Goal: Task Accomplishment & Management: Complete application form

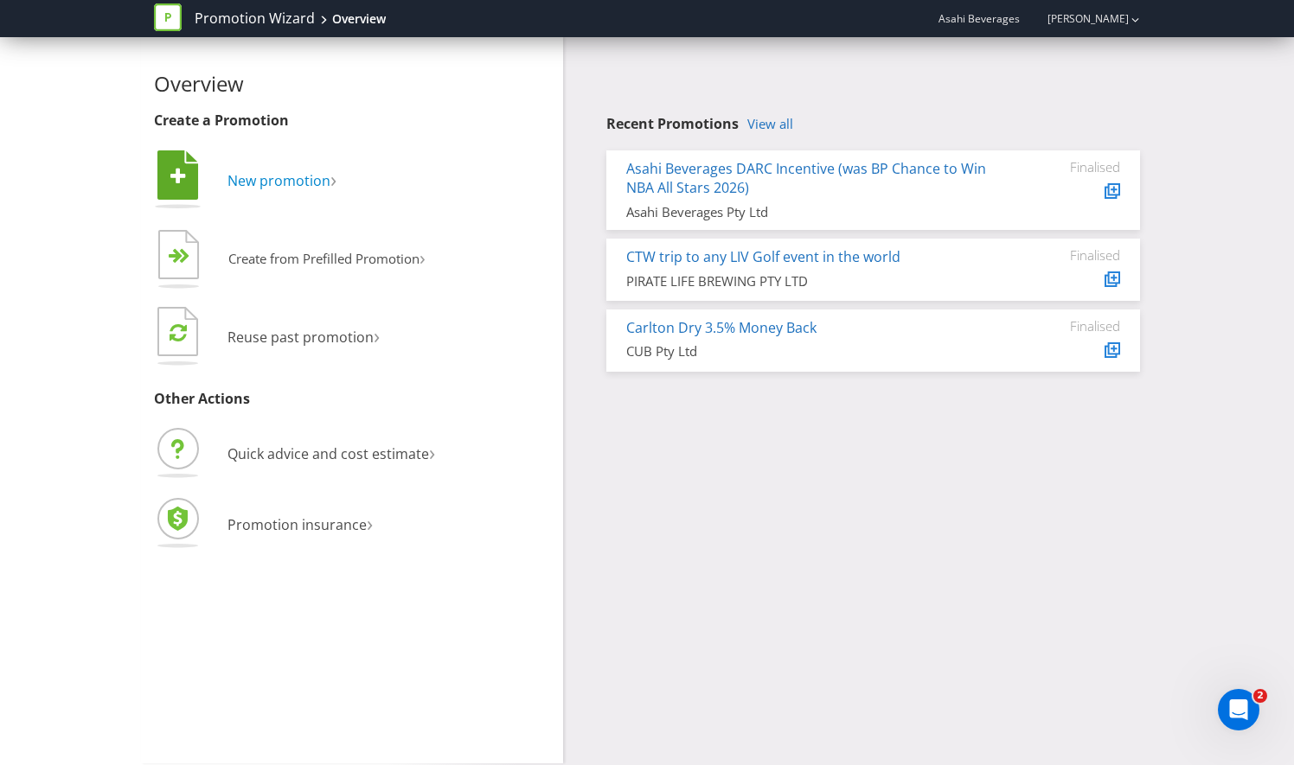
click at [281, 182] on span "New promotion" at bounding box center [278, 180] width 103 height 19
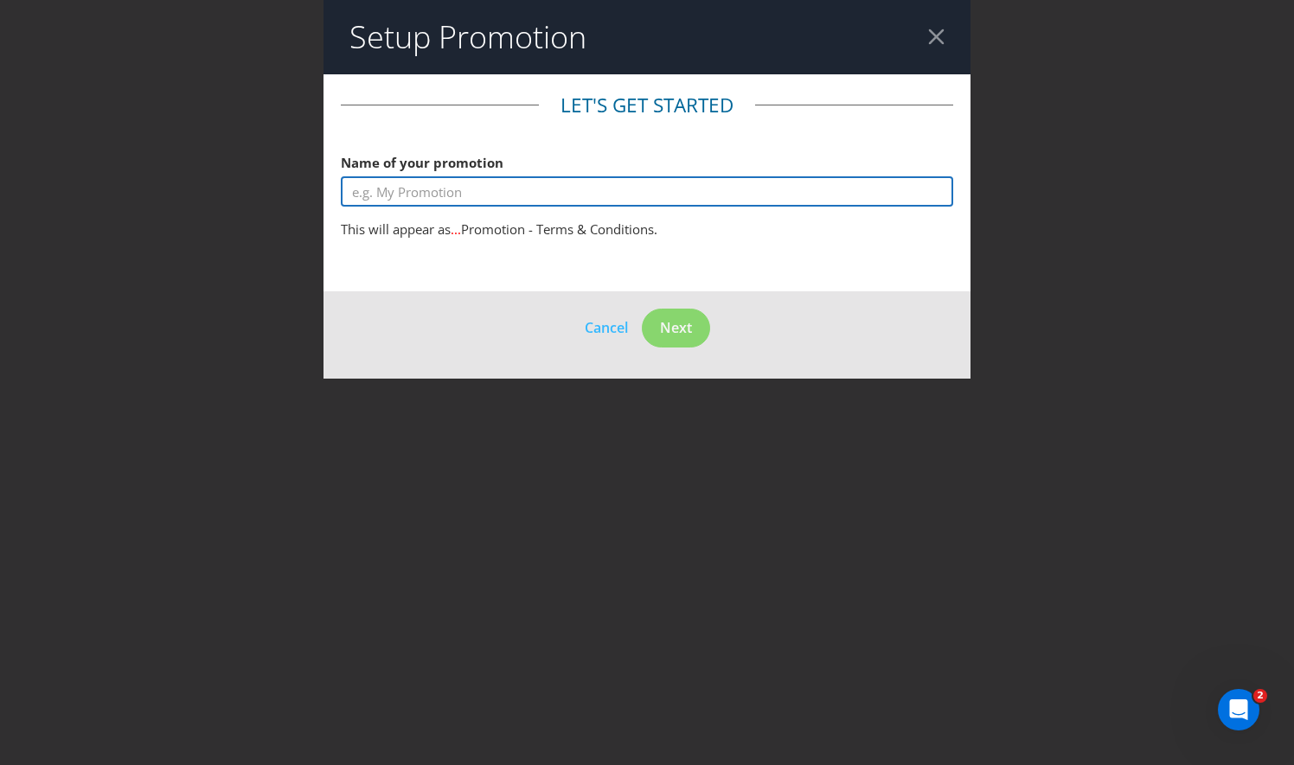
click at [490, 195] on input "text" at bounding box center [647, 191] width 612 height 30
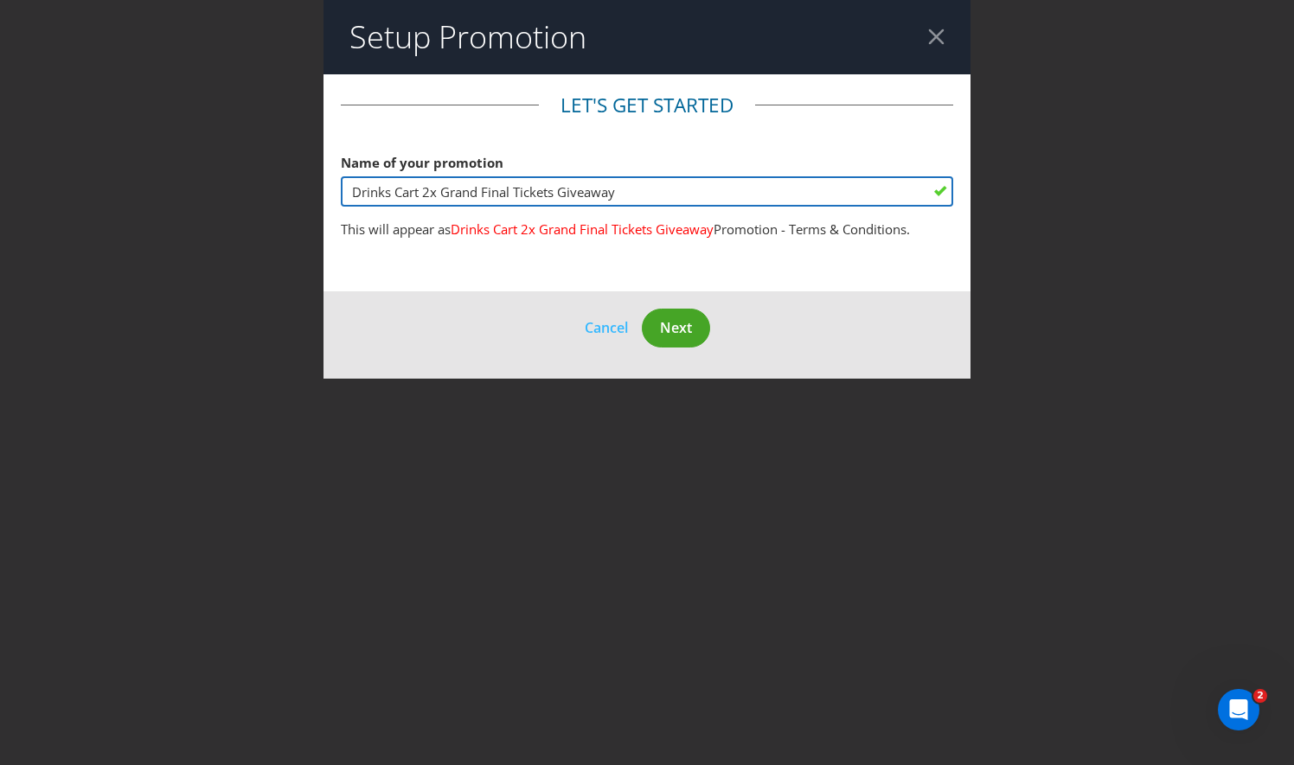
type input "Drinks Cart 2x Grand Final Tickets Giveaway"
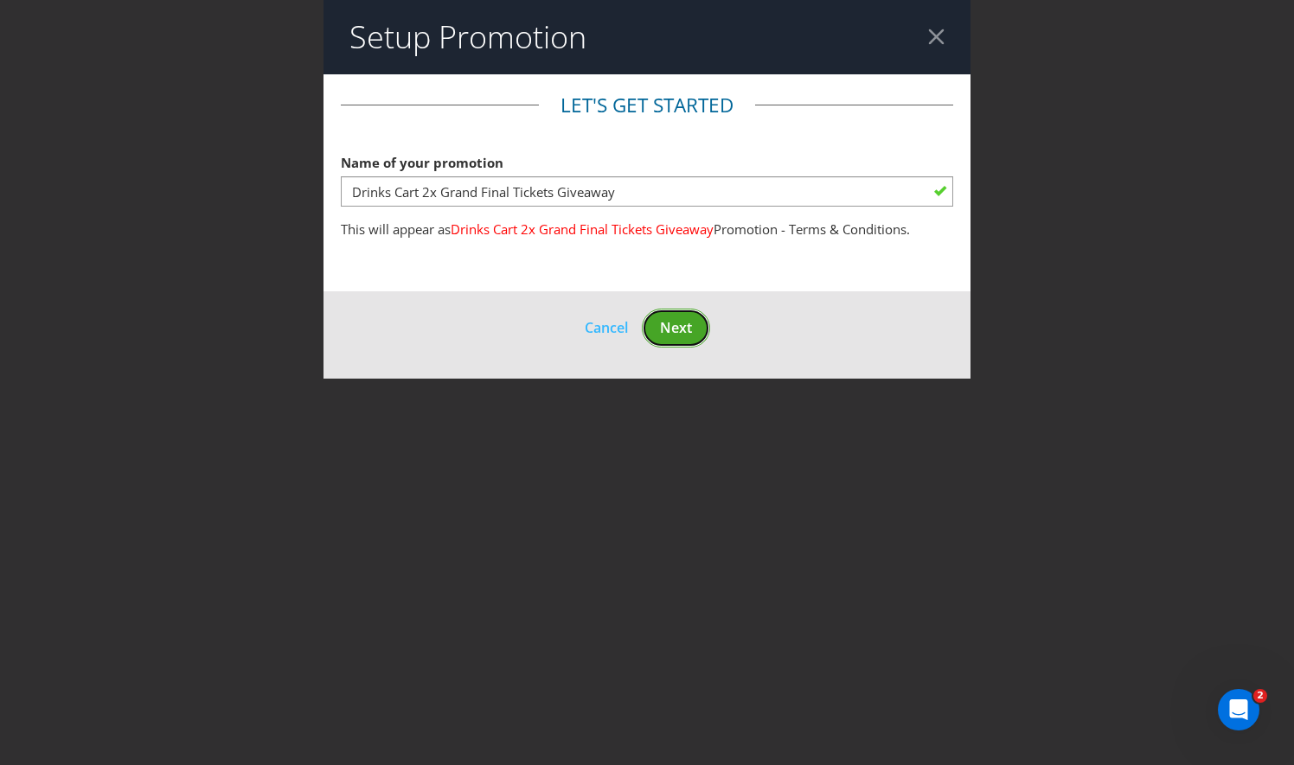
click at [683, 327] on span "Next" at bounding box center [676, 327] width 32 height 19
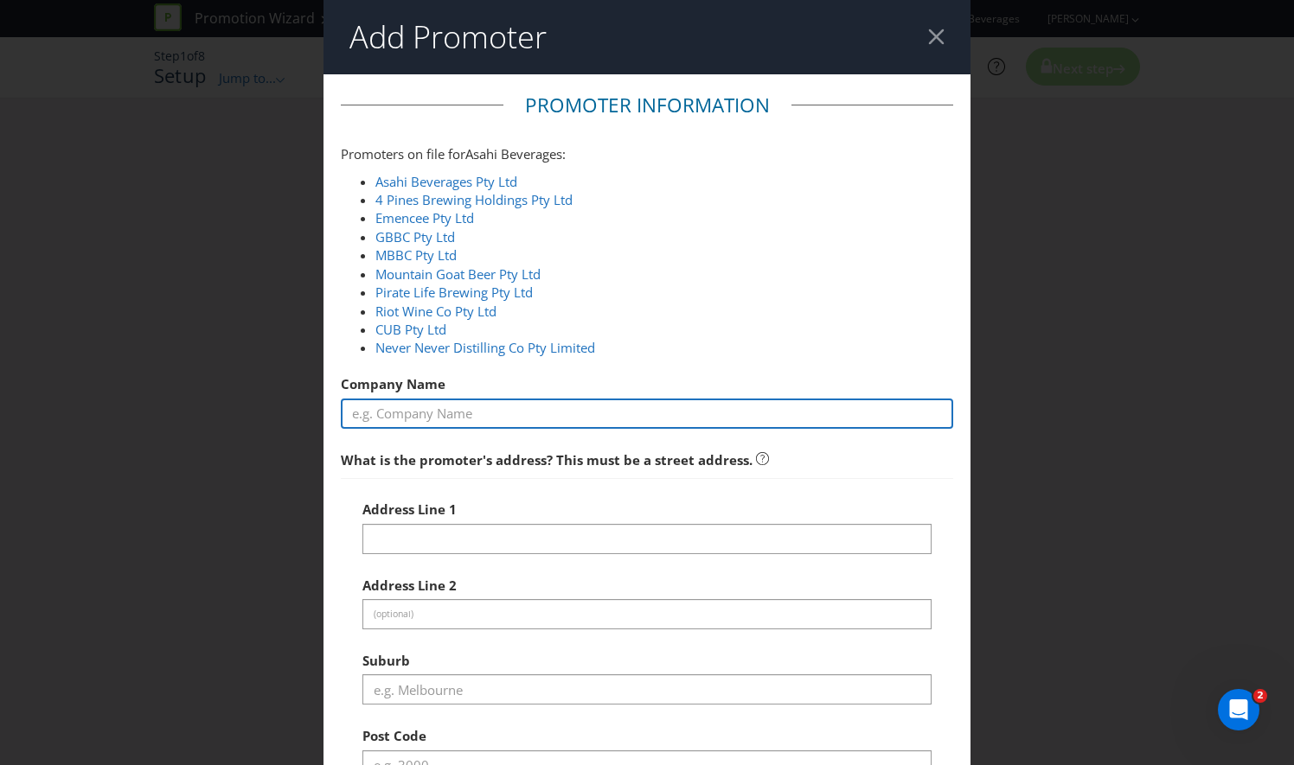
click at [479, 400] on input "text" at bounding box center [647, 414] width 612 height 30
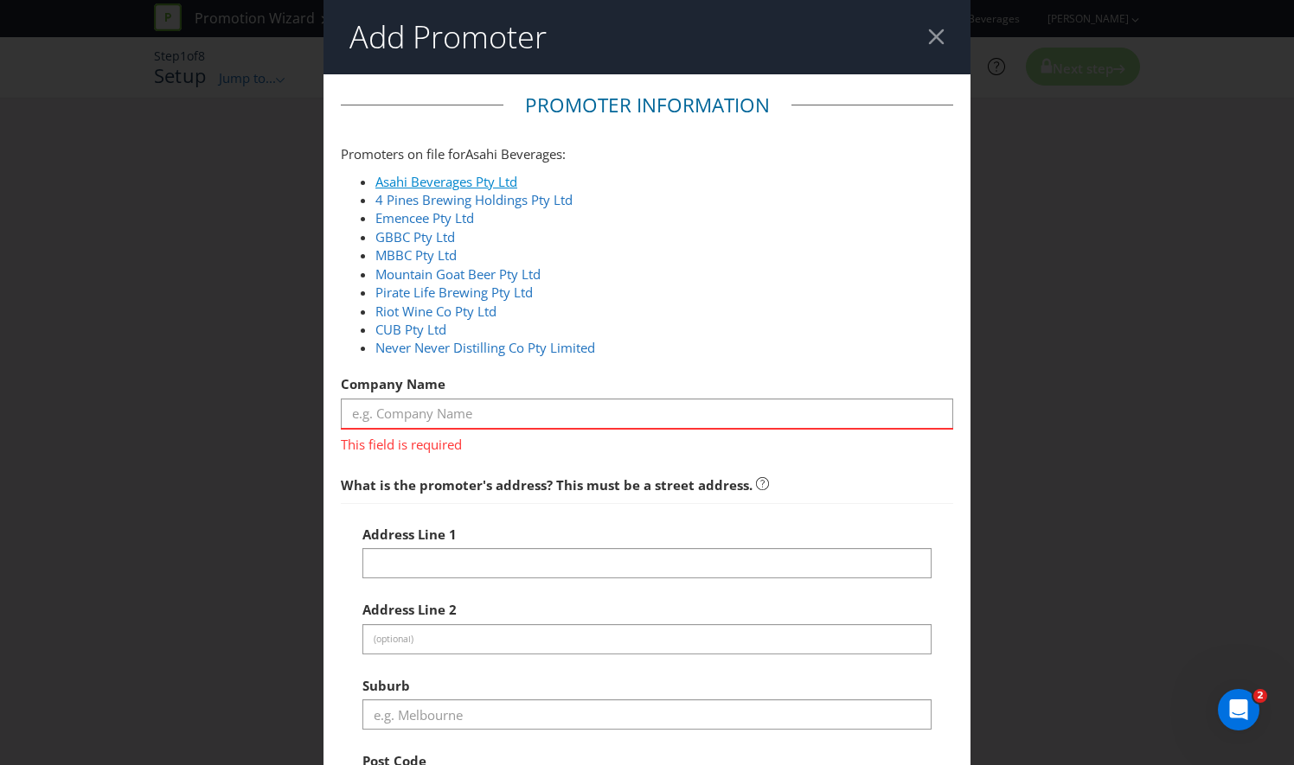
click at [483, 177] on link "Asahi Beverages Pty Ltd" at bounding box center [446, 181] width 142 height 17
type input "Asahi Beverages Pty Ltd"
type input "[STREET_ADDRESS]"
type input "Southbank"
type input "3006"
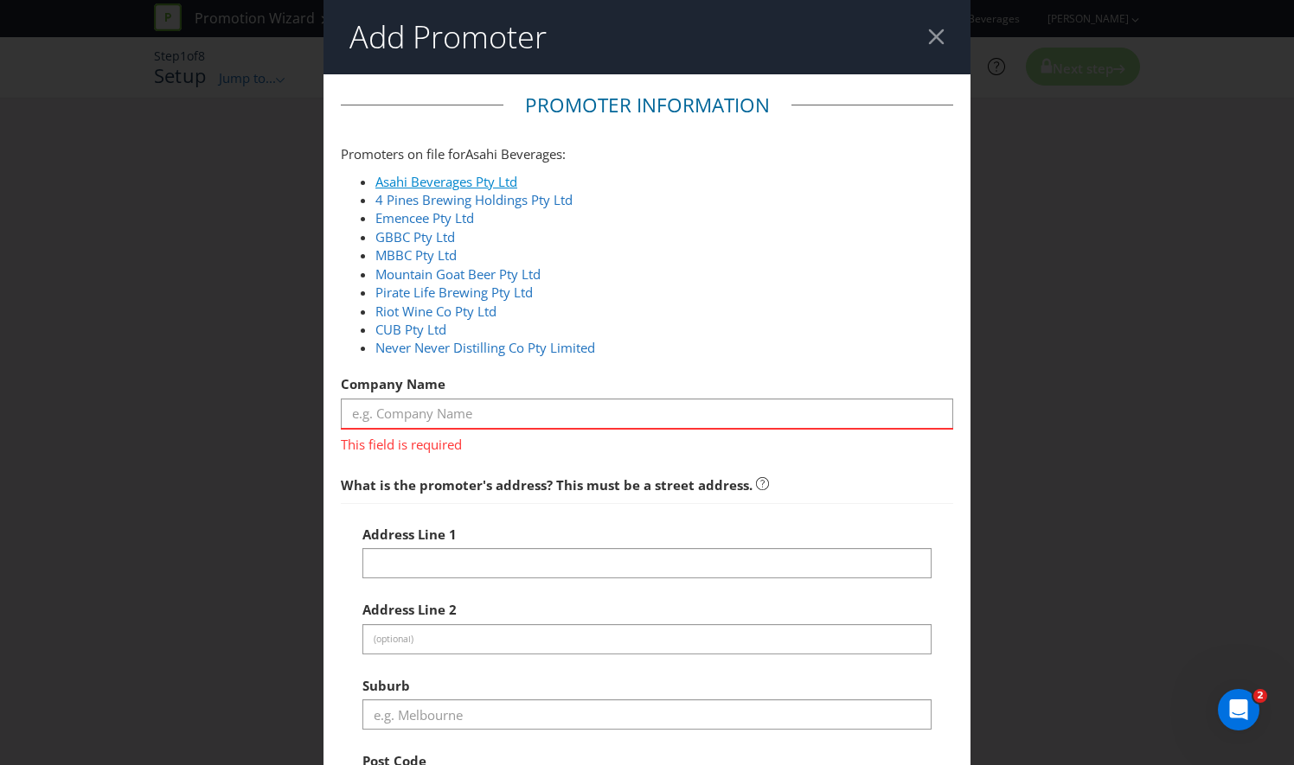
select select "AU"
type input "1800 244 054"
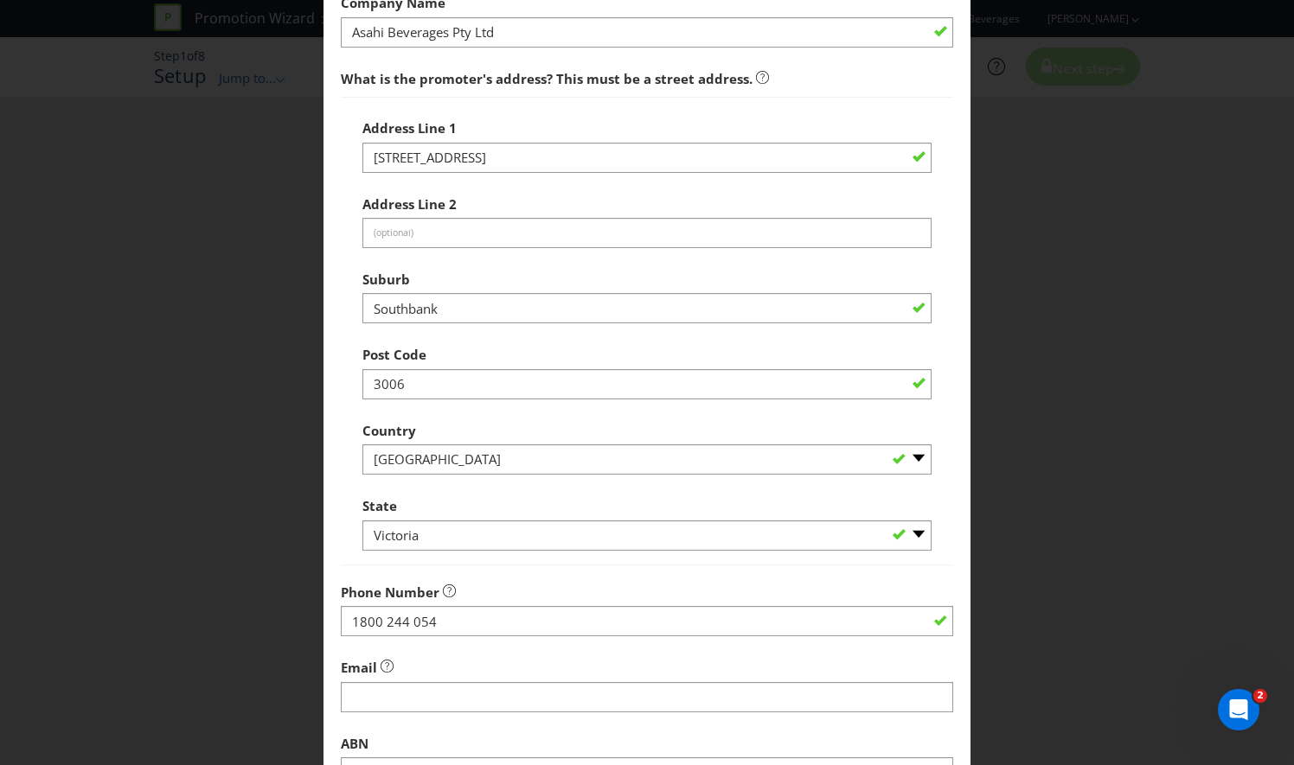
scroll to position [584, 0]
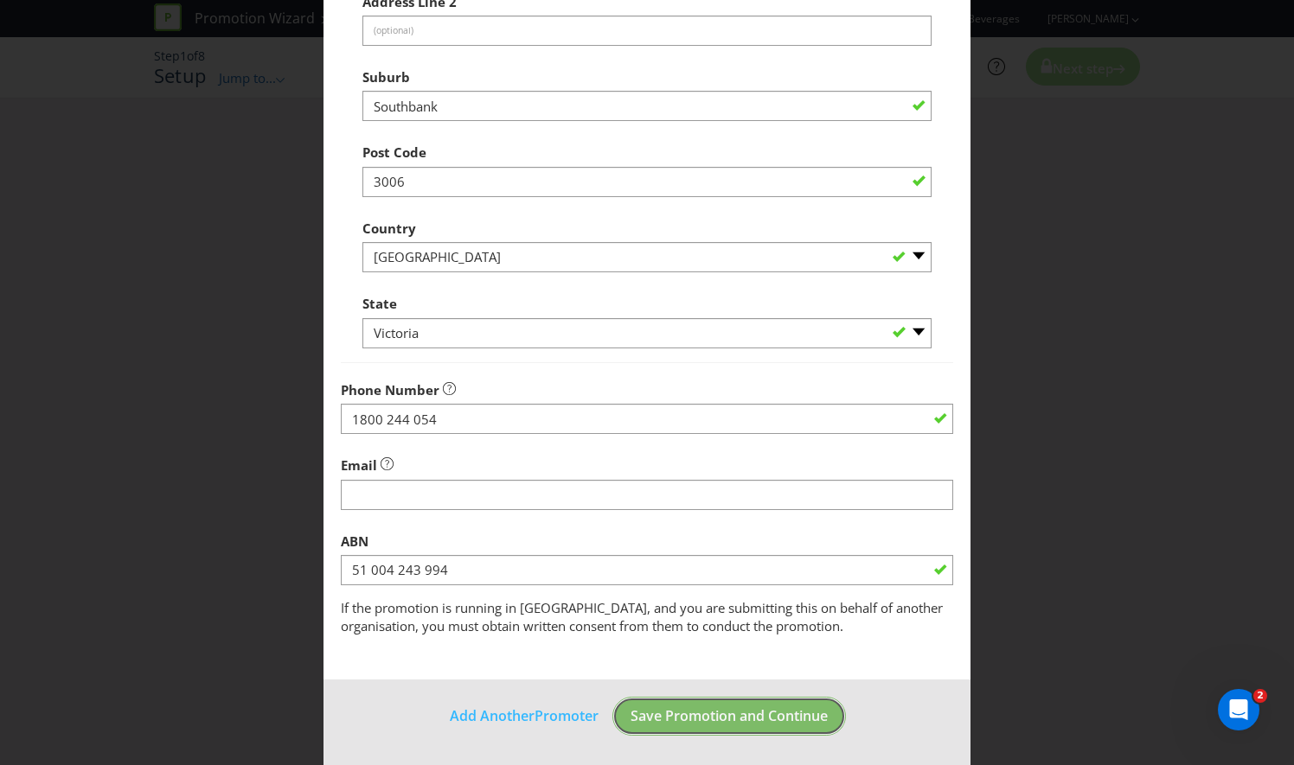
click at [780, 709] on span "Save Promotion and Continue" at bounding box center [728, 716] width 197 height 19
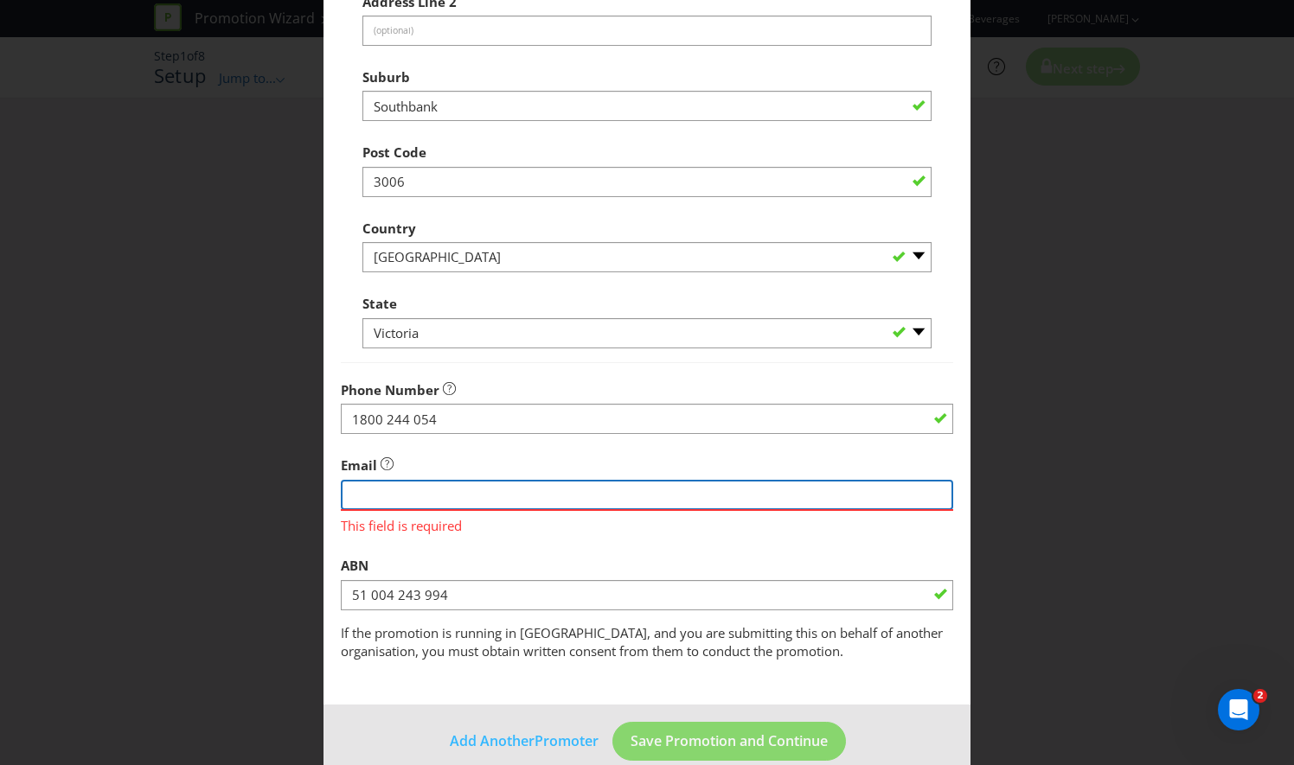
click at [430, 493] on input "string" at bounding box center [647, 495] width 612 height 30
type input "[EMAIL_ADDRESS][PERSON_NAME][DOMAIN_NAME]"
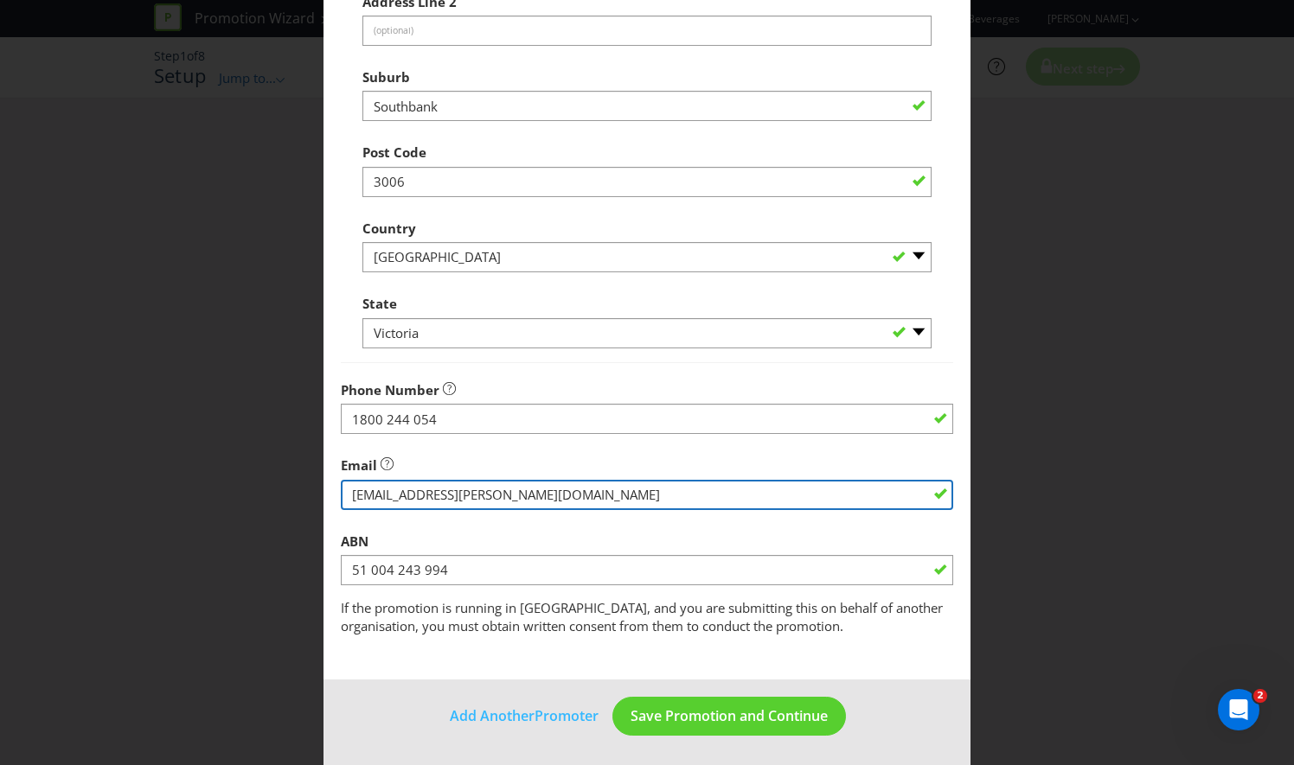
drag, startPoint x: 658, startPoint y: 496, endPoint x: 248, endPoint y: 464, distance: 411.2
click at [248, 464] on div "Add Promoter Promoter Information Promoters on file for Asahi Beverages : Asahi…" at bounding box center [647, 382] width 1294 height 765
click at [394, 503] on input "string" at bounding box center [647, 495] width 612 height 30
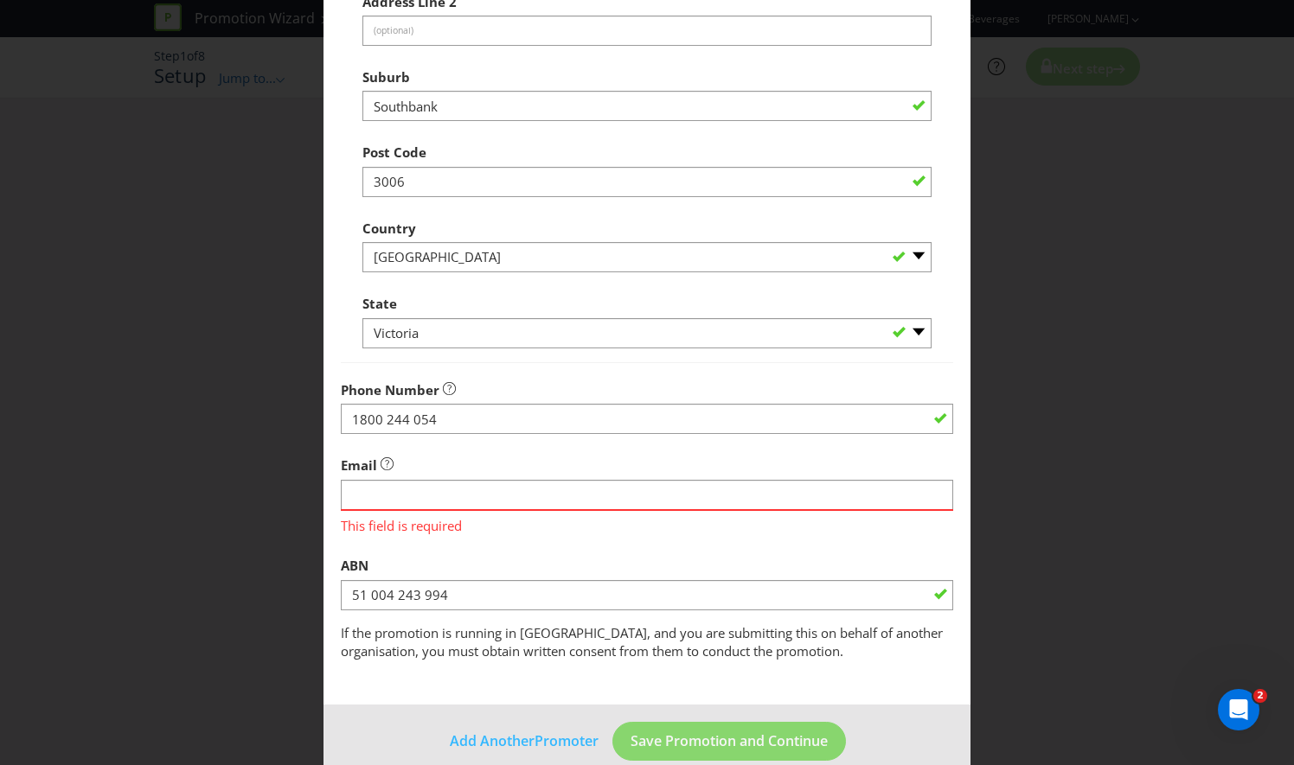
click at [650, 462] on div "Email This field is required" at bounding box center [647, 491] width 612 height 87
click at [439, 499] on input "string" at bounding box center [647, 495] width 612 height 30
paste input "[EMAIL_ADDRESS][DOMAIN_NAME]"
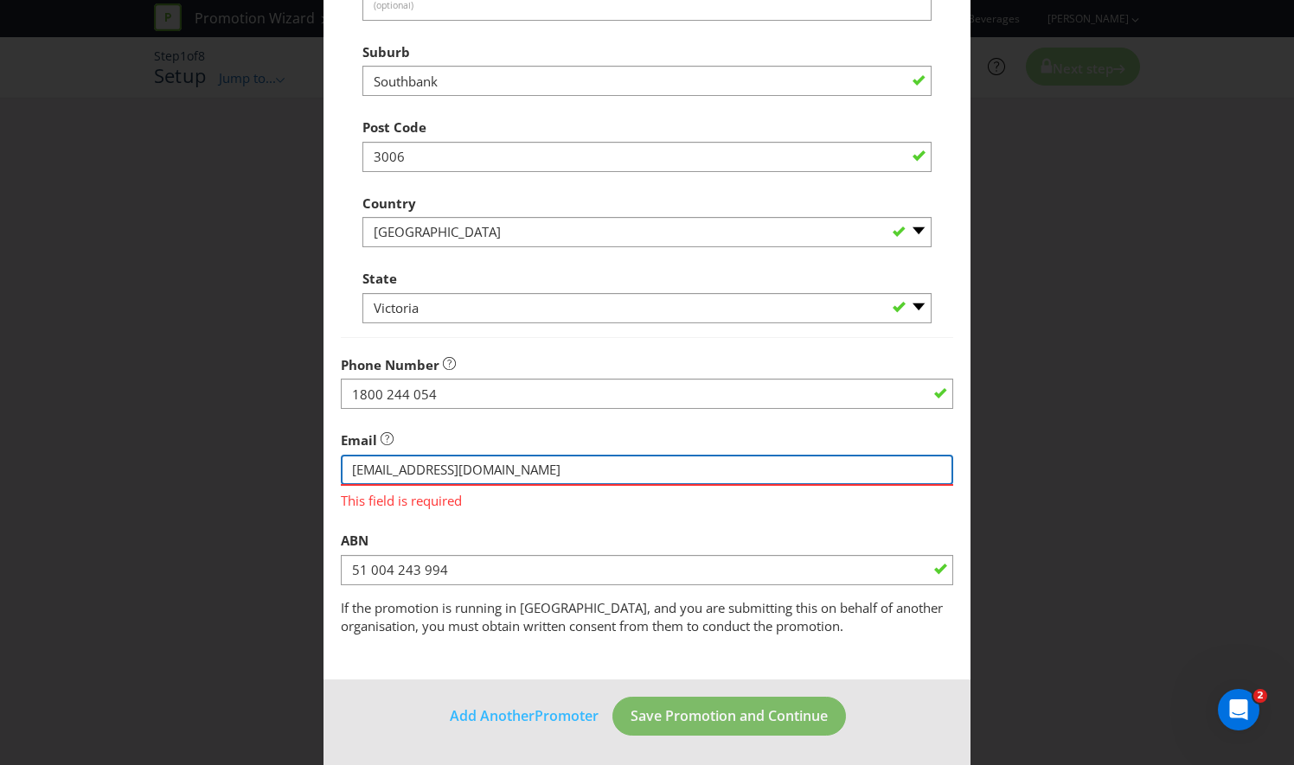
type input "[EMAIL_ADDRESS][DOMAIN_NAME]"
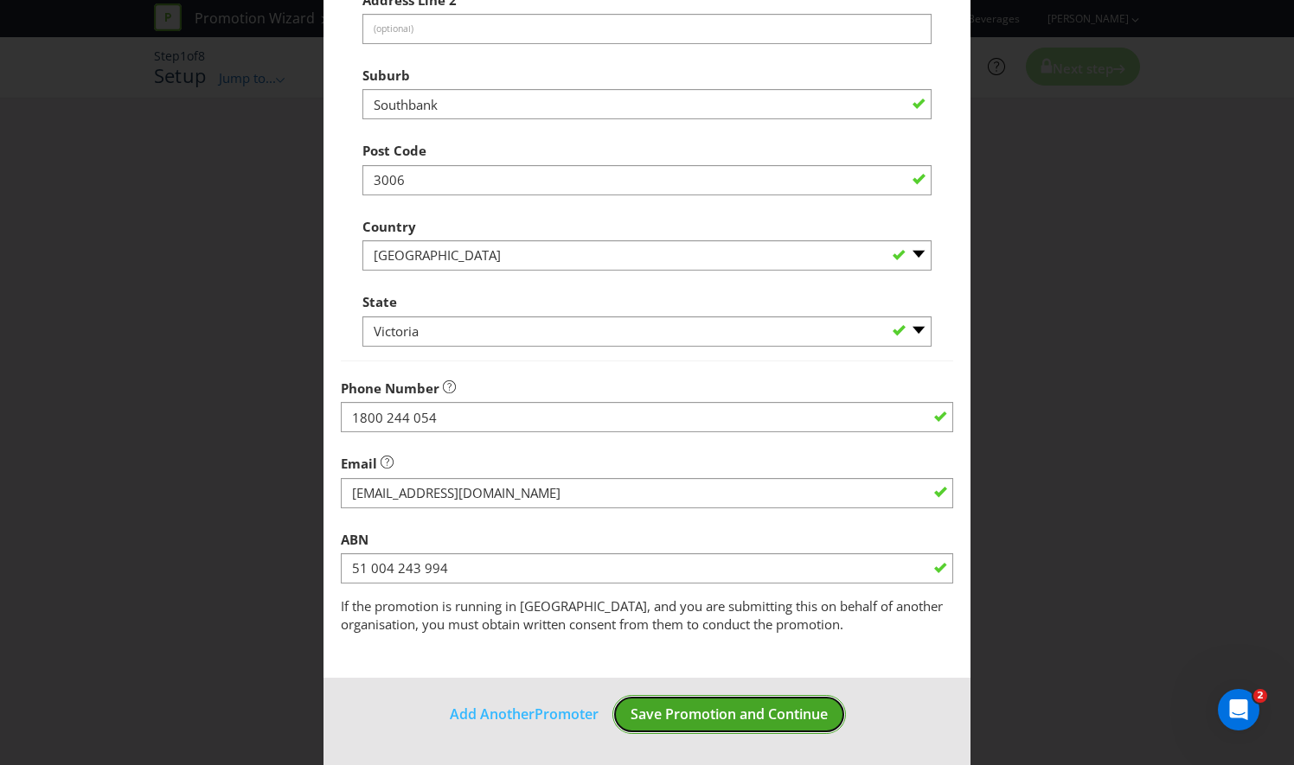
click at [679, 712] on span "Save Promotion and Continue" at bounding box center [728, 714] width 197 height 19
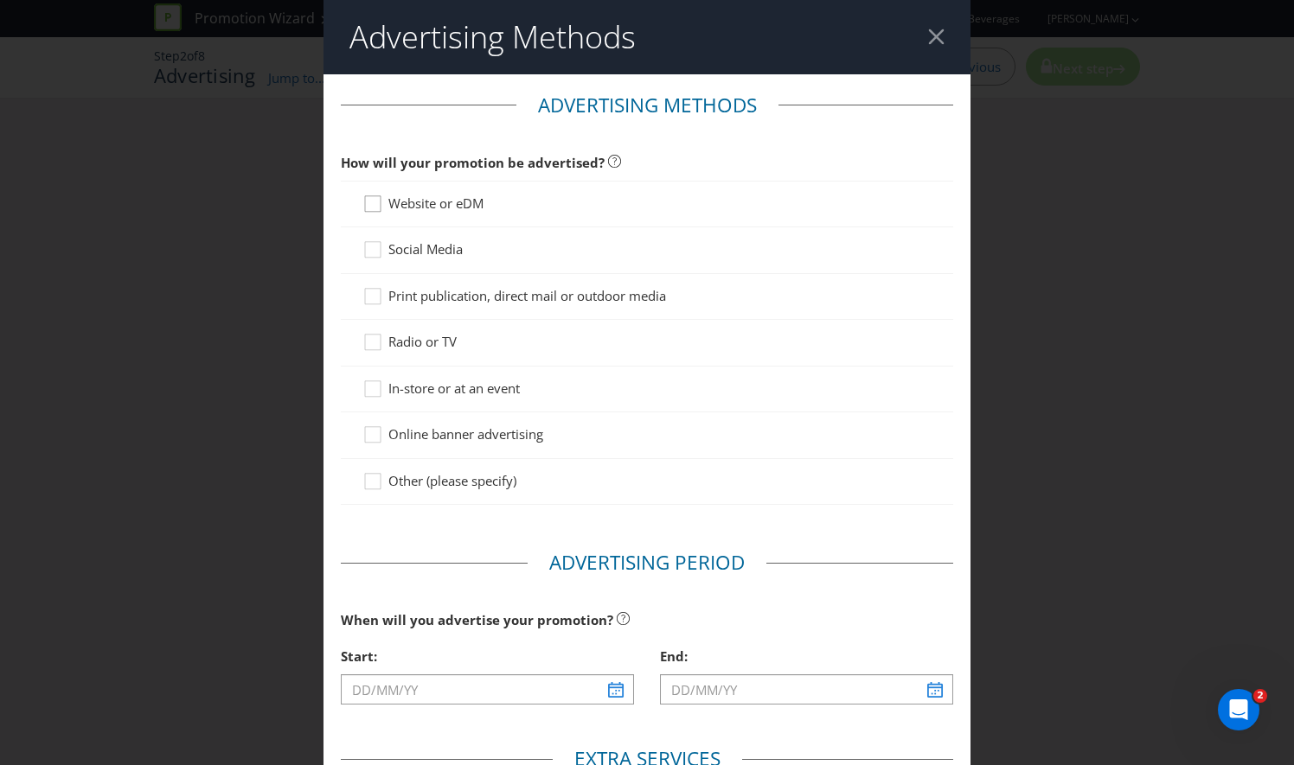
click at [374, 203] on icon at bounding box center [375, 208] width 26 height 26
click at [0, 0] on input "Website or eDM" at bounding box center [0, 0] width 0 height 0
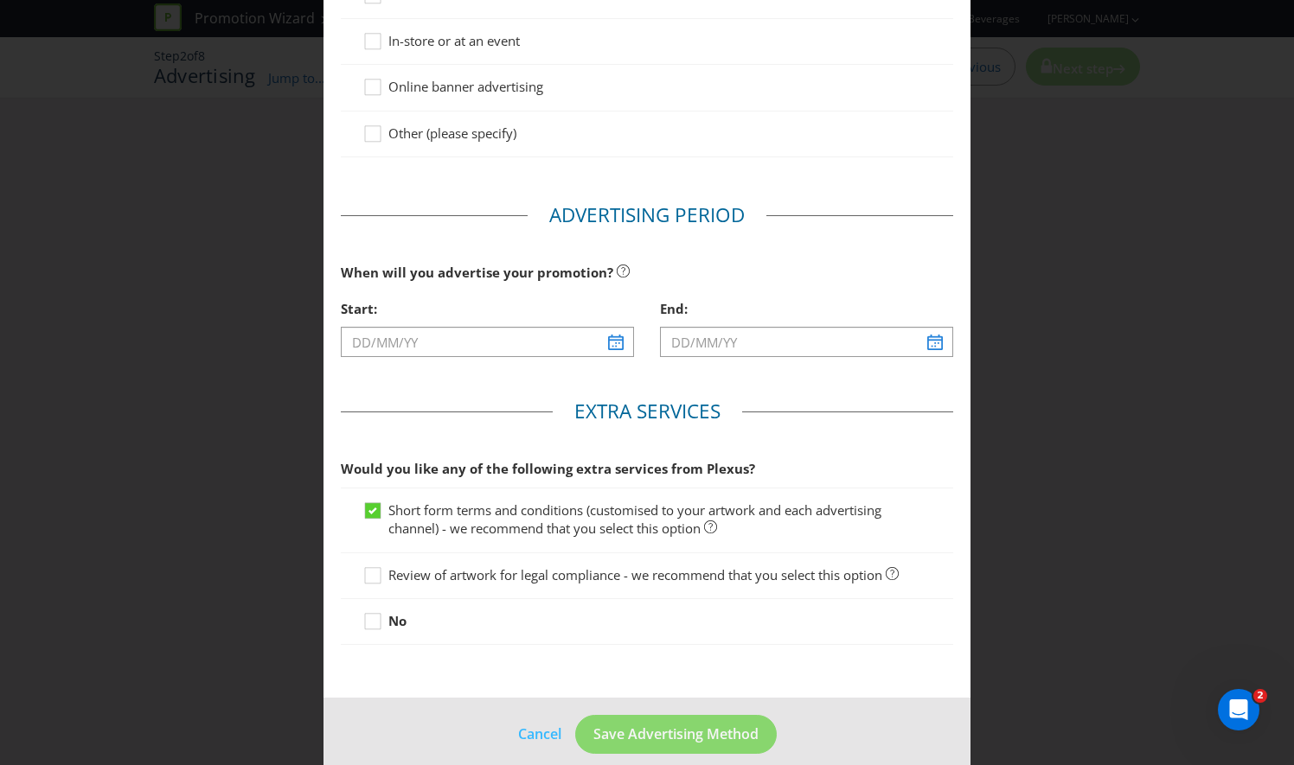
scroll to position [446, 0]
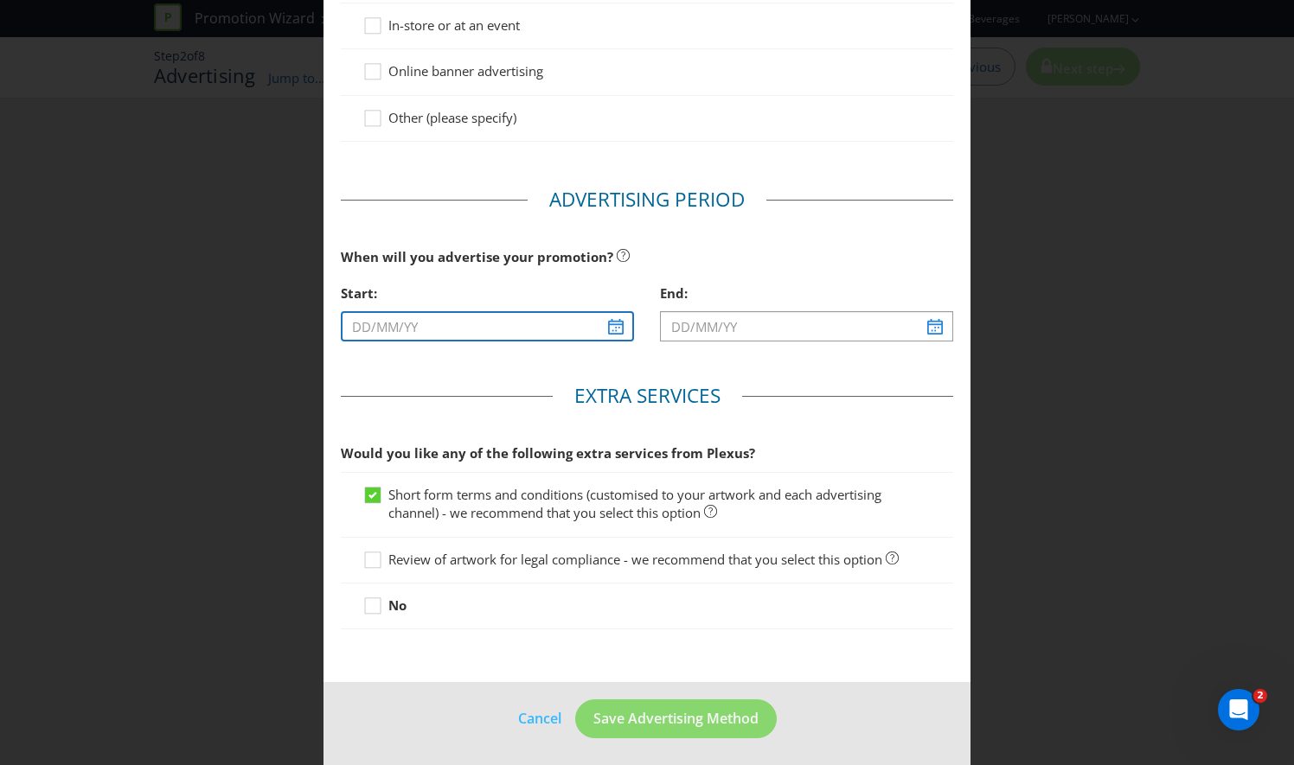
click at [611, 328] on input "text" at bounding box center [487, 326] width 293 height 30
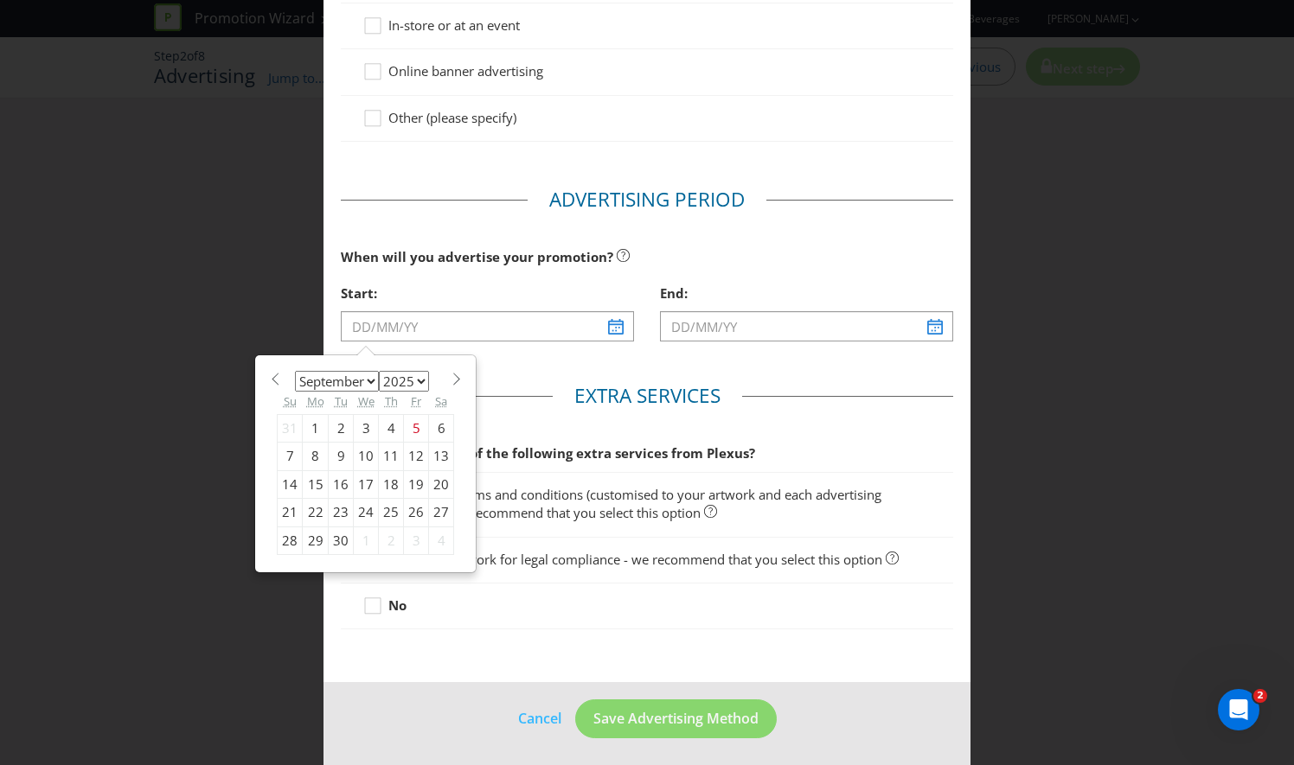
click at [339, 479] on div "16" at bounding box center [341, 484] width 25 height 28
type input "[DATE]"
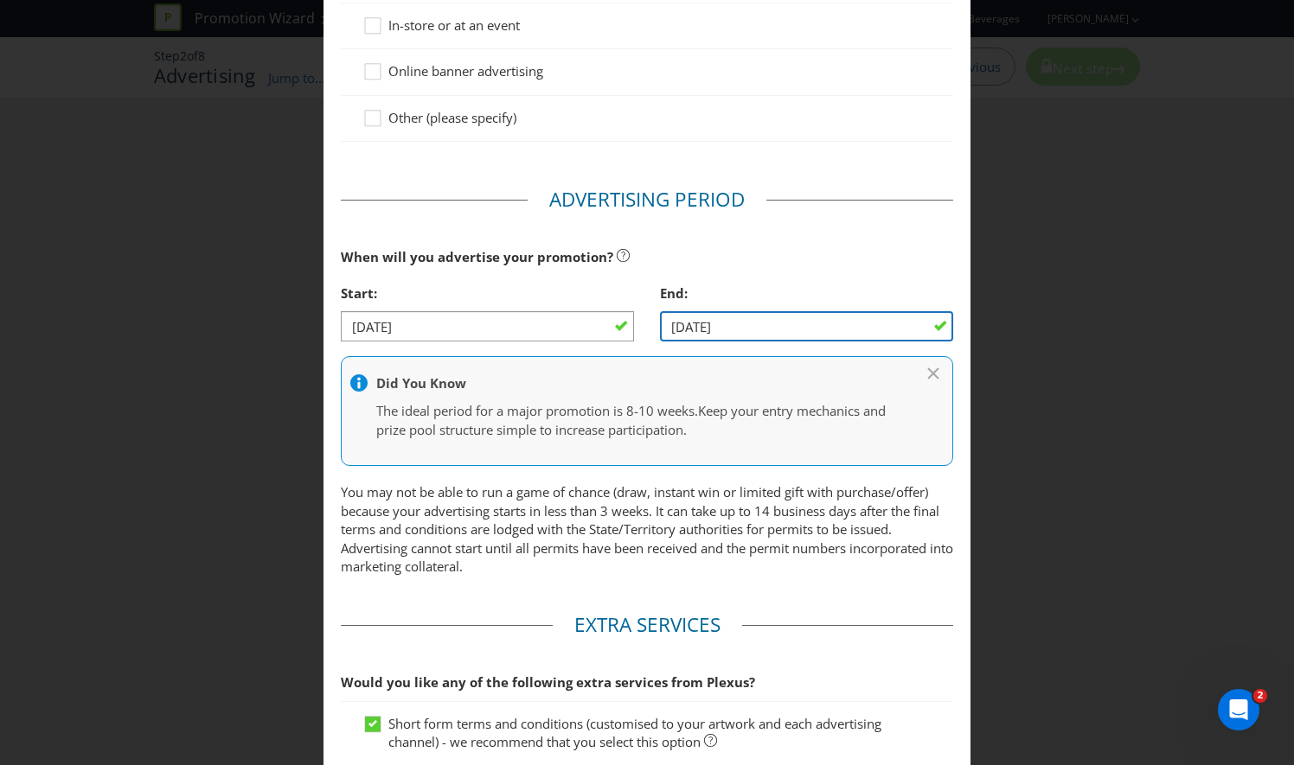
click at [758, 335] on input "[DATE]" at bounding box center [806, 326] width 293 height 30
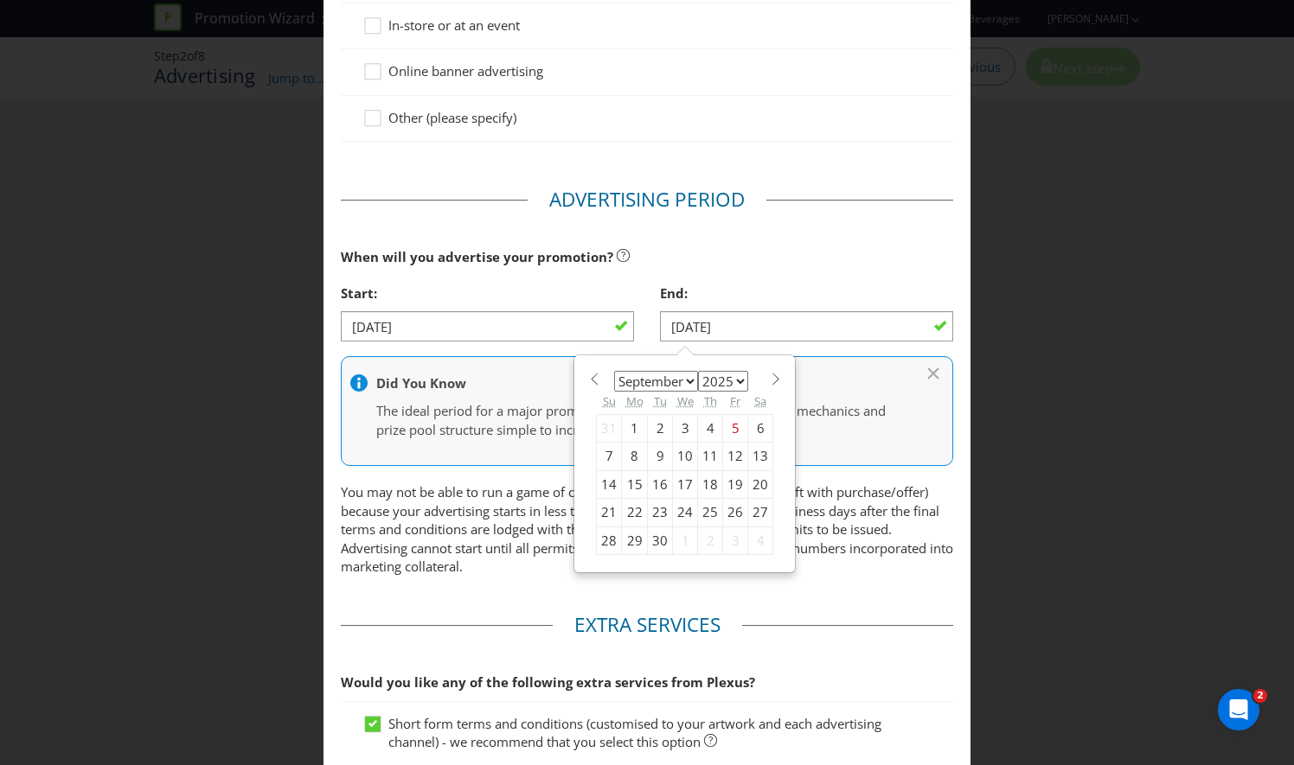
click at [725, 506] on div "26" at bounding box center [735, 513] width 25 height 28
type input "[DATE]"
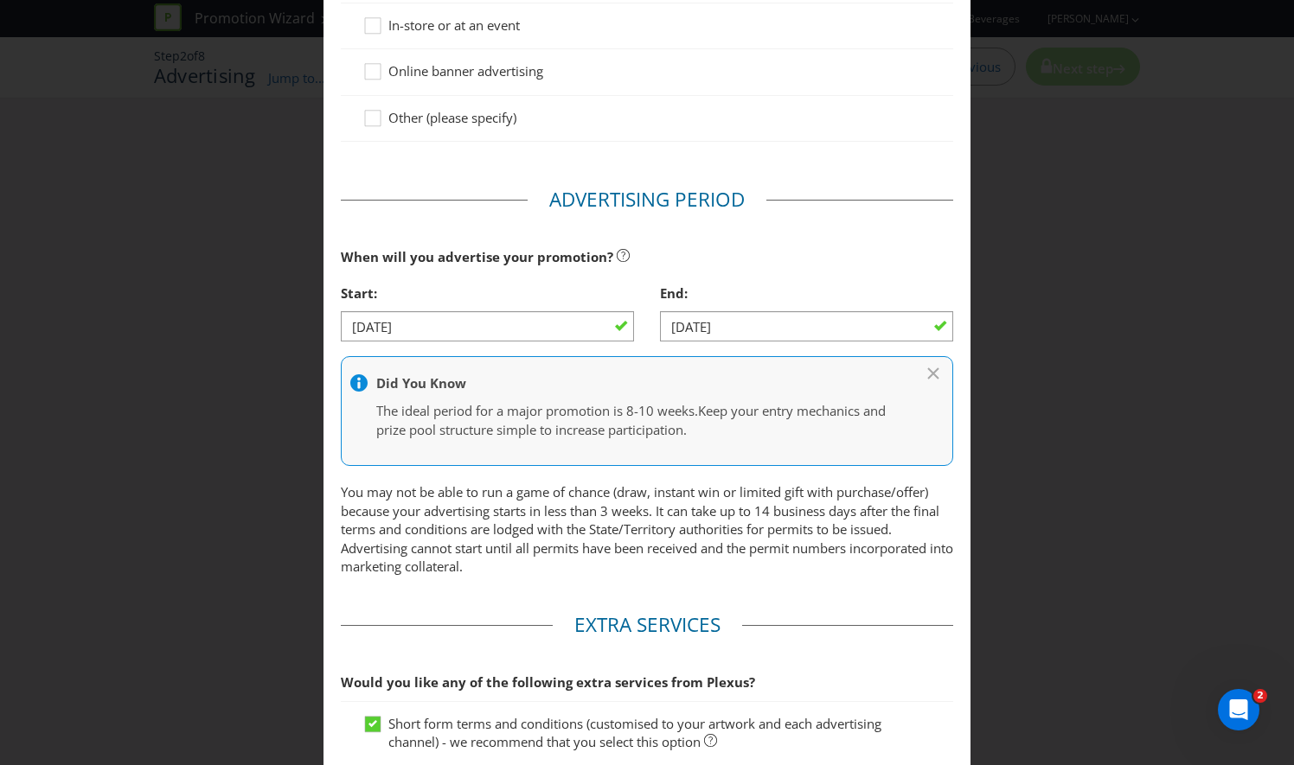
scroll to position [675, 0]
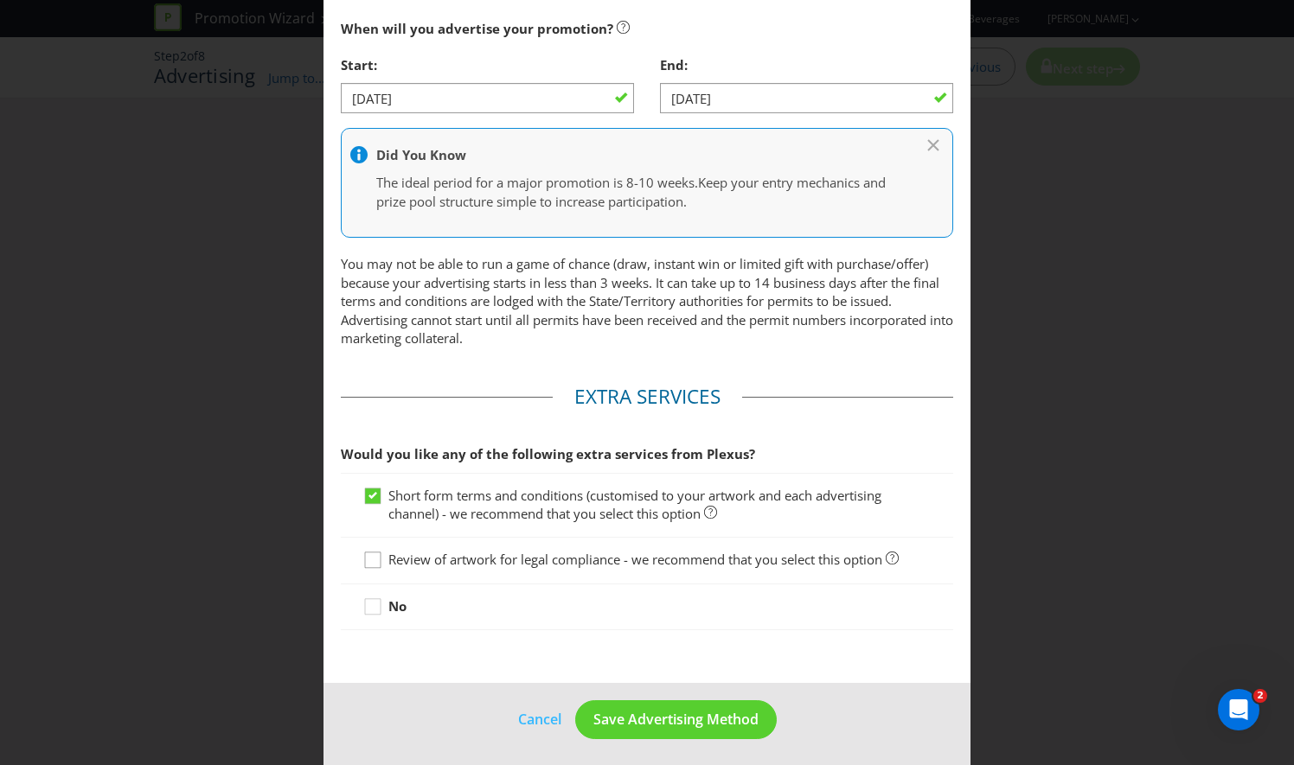
click at [372, 552] on div at bounding box center [372, 554] width 9 height 9
click at [0, 0] on input "Review of artwork for legal compliance - we recommend that you select this opti…" at bounding box center [0, 0] width 0 height 0
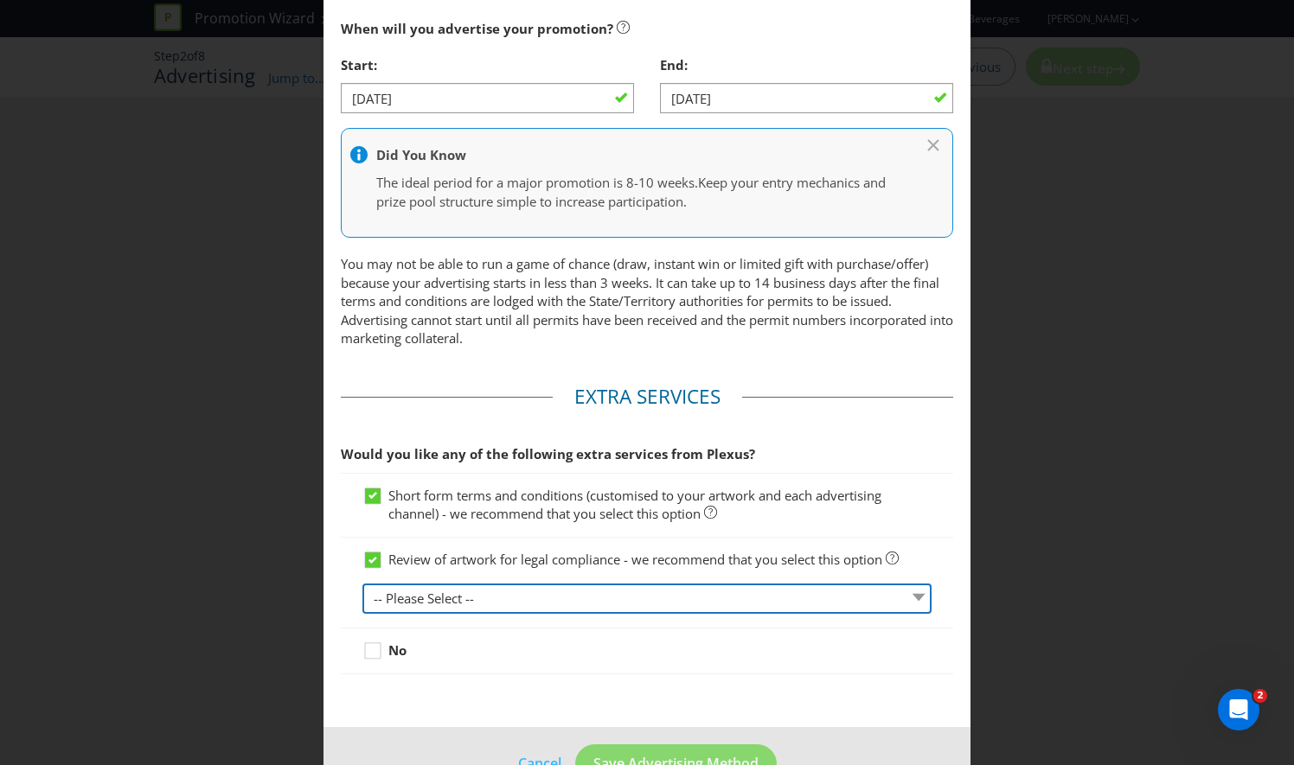
click at [463, 598] on select "-- Please Select -- 1 piece 2-4 pieces (provided at same time) 5-7 pieces (prov…" at bounding box center [646, 599] width 569 height 30
select select "MARKETING_REVIEW_1"
click at [362, 584] on select "-- Please Select -- 1 piece 2-4 pieces (provided at same time) 5-7 pieces (prov…" at bounding box center [646, 599] width 569 height 30
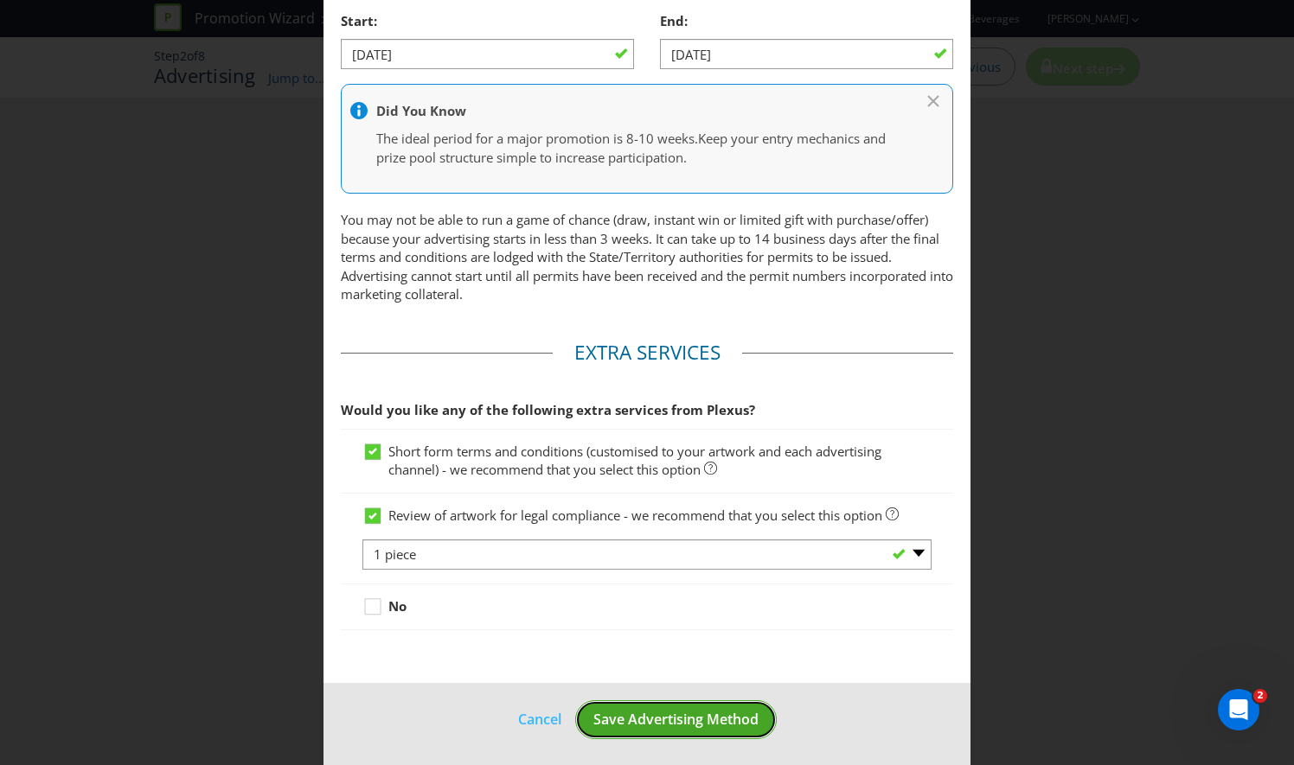
click at [652, 720] on span "Save Advertising Method" at bounding box center [675, 719] width 165 height 19
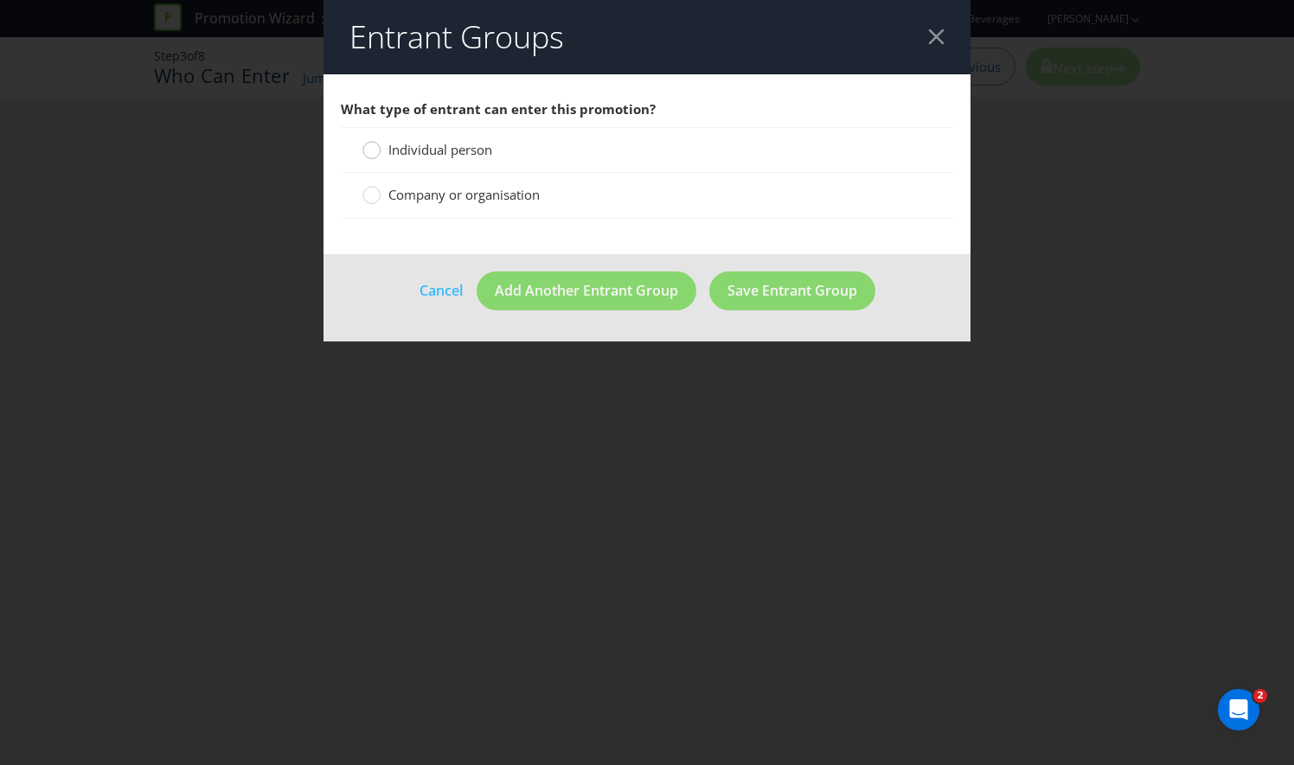
click at [371, 145] on div at bounding box center [372, 144] width 9 height 9
click at [0, 0] on input "Individual person" at bounding box center [0, 0] width 0 height 0
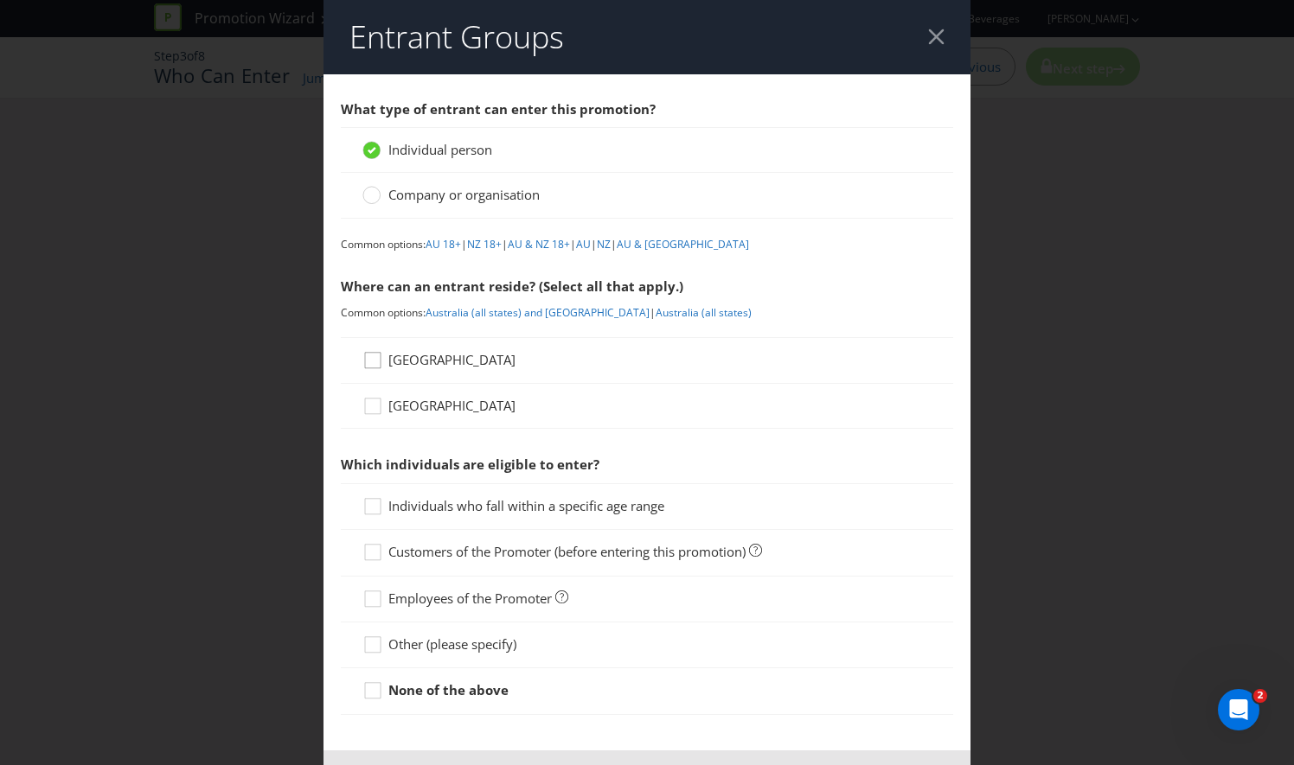
click at [377, 361] on icon at bounding box center [375, 364] width 26 height 26
click at [0, 0] on input "[GEOGRAPHIC_DATA]" at bounding box center [0, 0] width 0 height 0
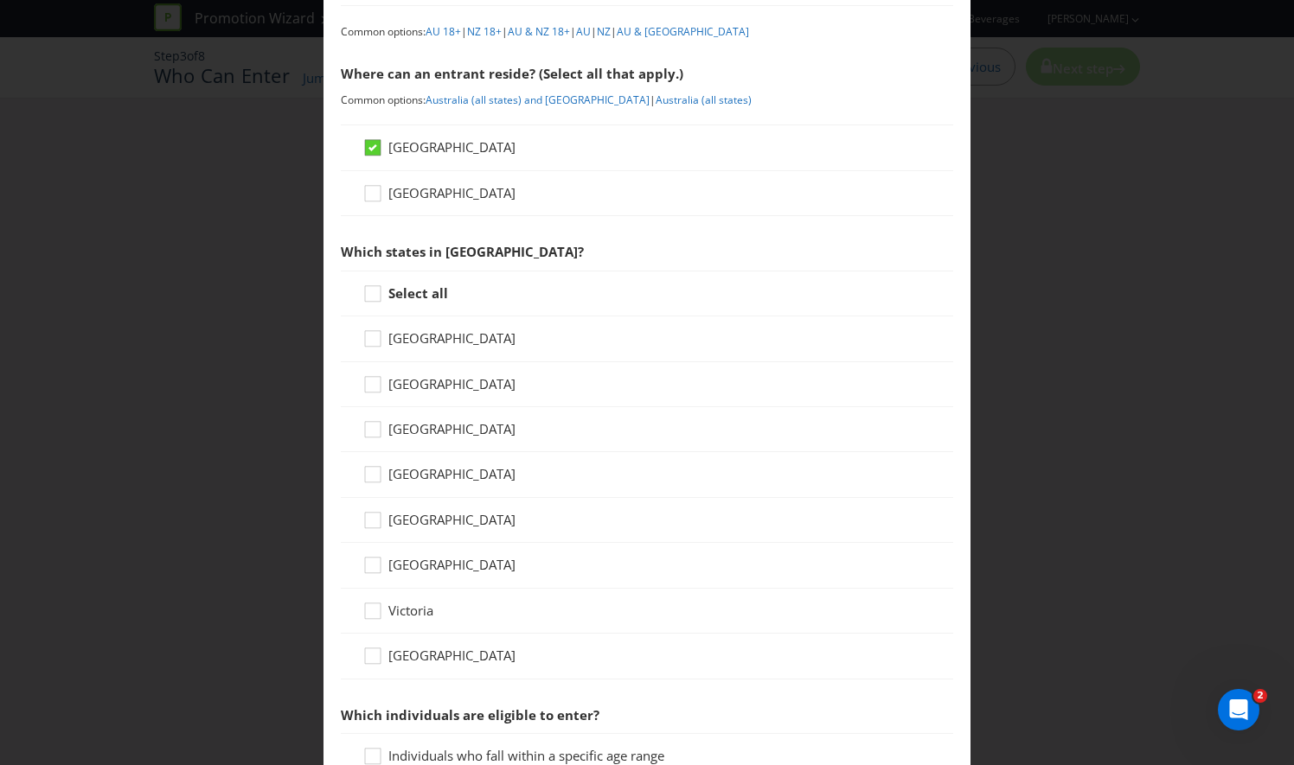
scroll to position [214, 0]
click at [368, 285] on div at bounding box center [372, 286] width 9 height 9
click at [0, 0] on input "Select all" at bounding box center [0, 0] width 0 height 0
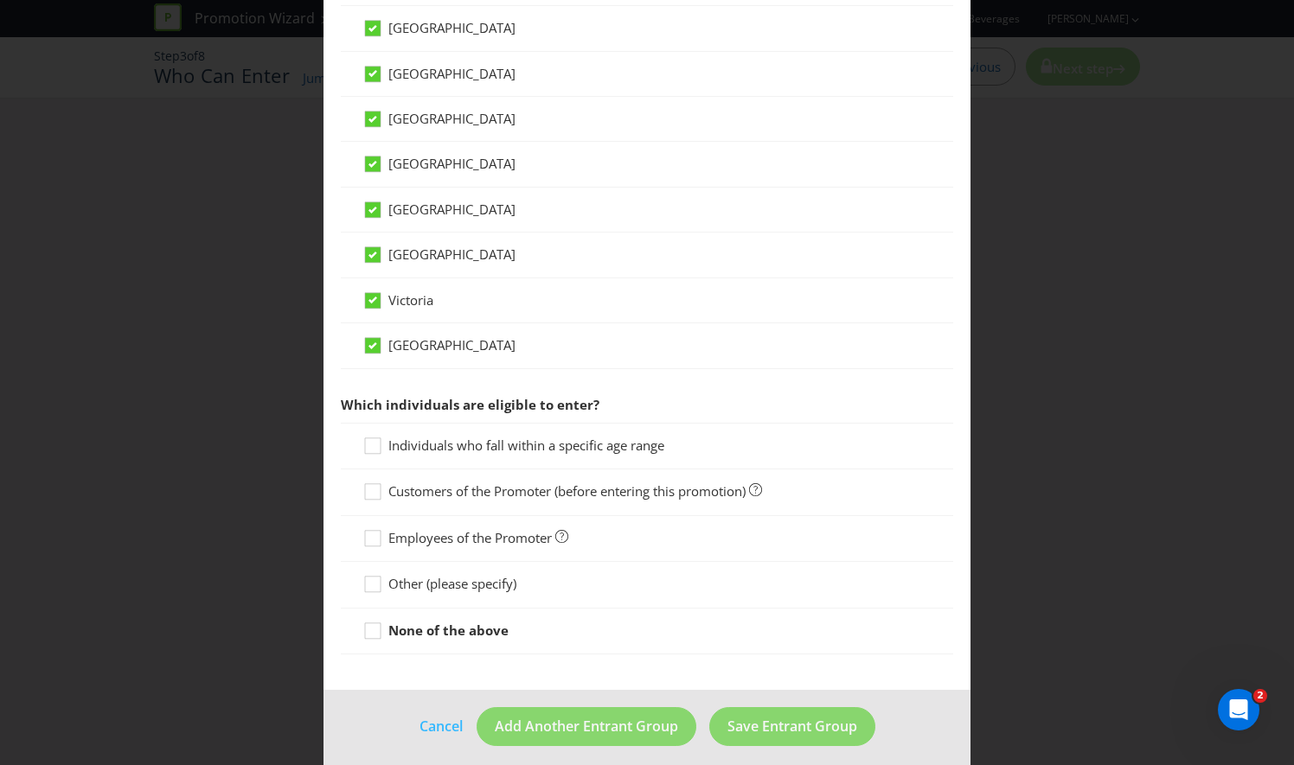
scroll to position [528, 0]
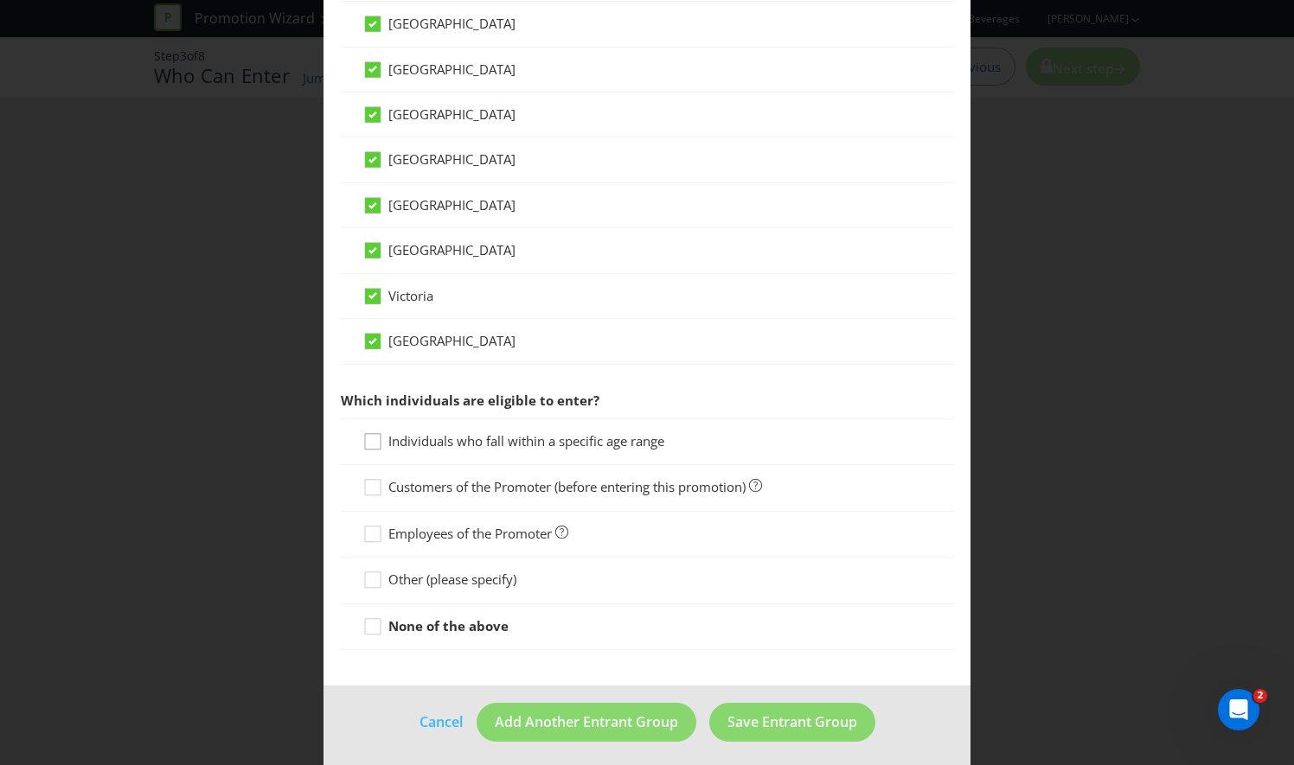
click at [369, 435] on icon at bounding box center [375, 445] width 26 height 26
click at [0, 0] on input "Individuals who fall within a specific age range" at bounding box center [0, 0] width 0 height 0
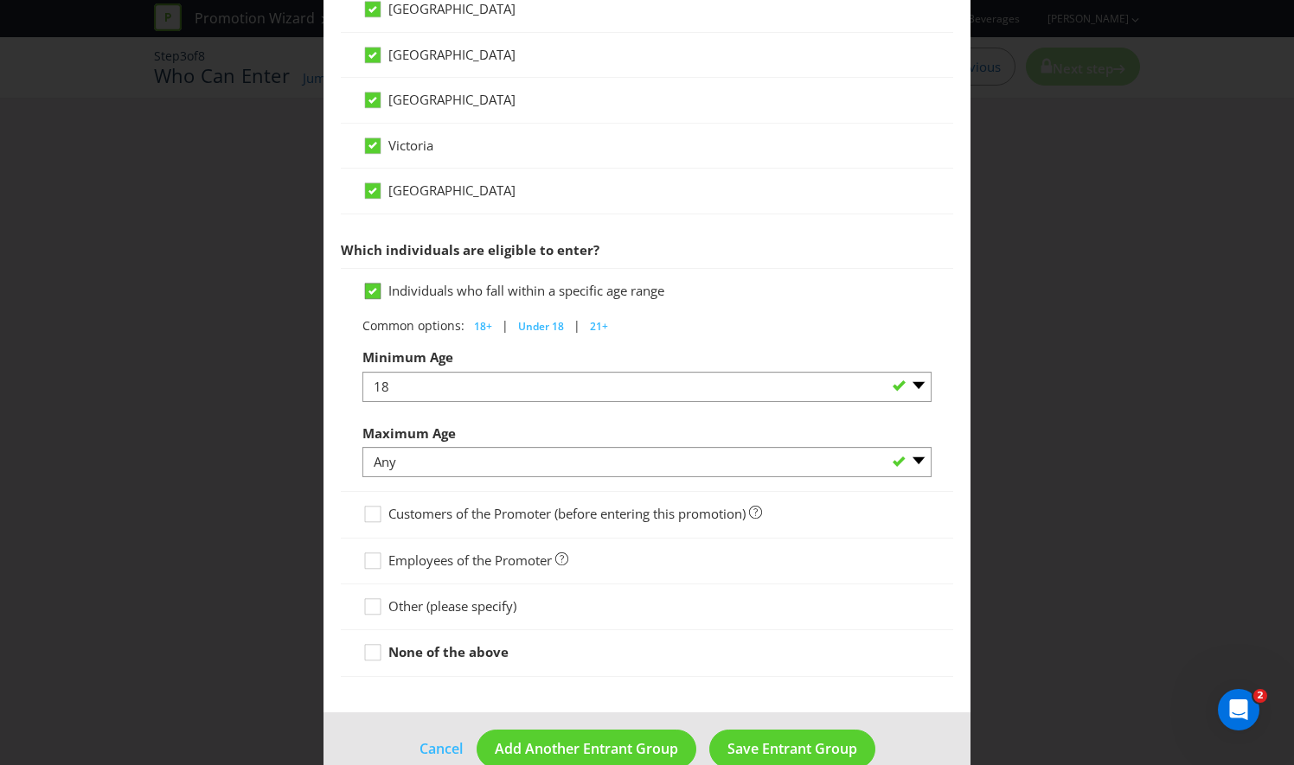
scroll to position [704, 0]
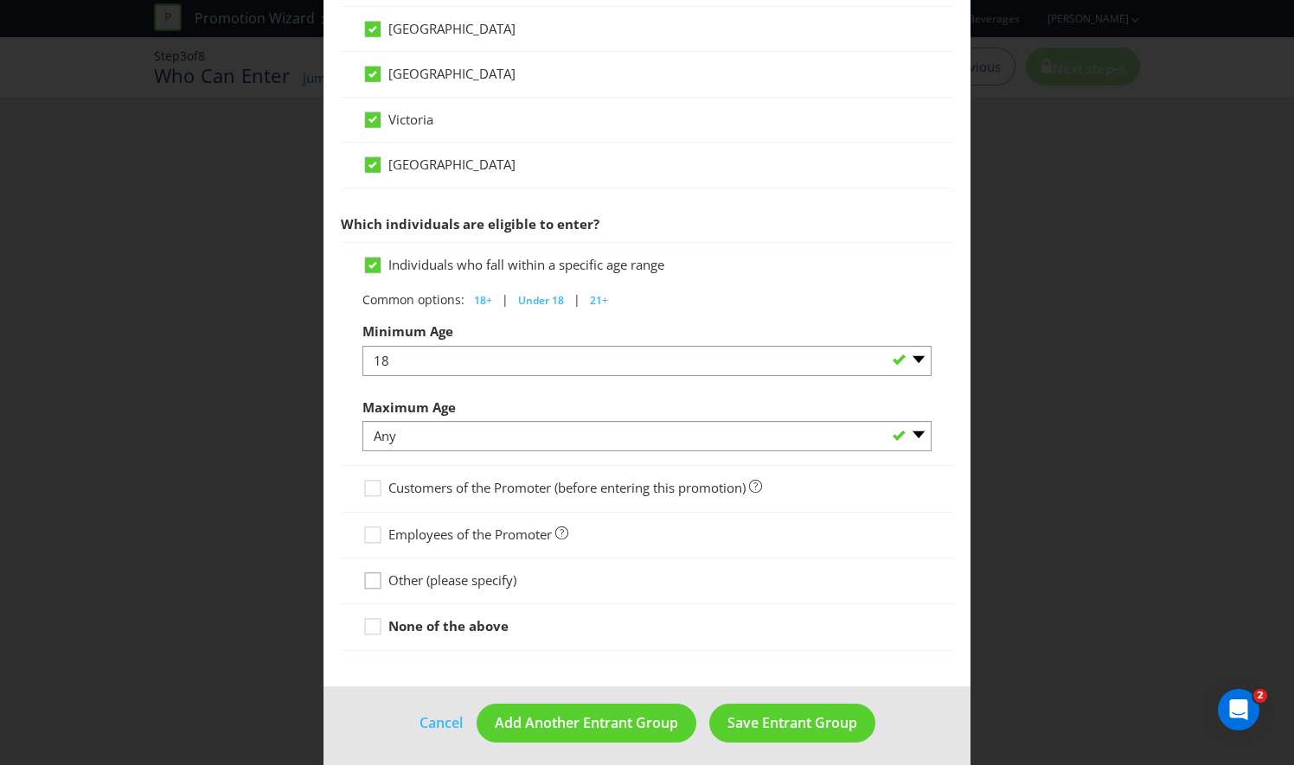
click at [369, 572] on div at bounding box center [372, 575] width 9 height 9
click at [0, 0] on input "Other (please specify)" at bounding box center [0, 0] width 0 height 0
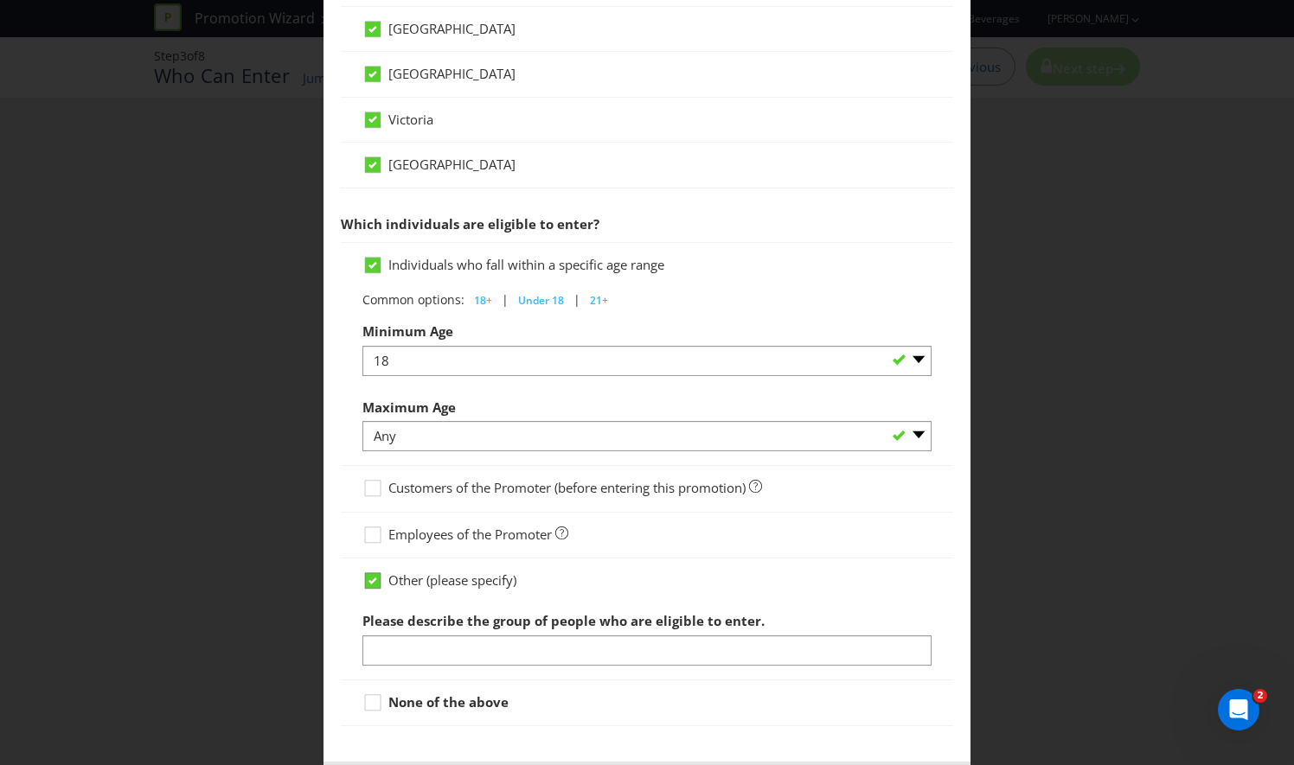
click at [369, 578] on icon at bounding box center [372, 581] width 9 height 7
click at [0, 0] on input "Other (please specify)" at bounding box center [0, 0] width 0 height 0
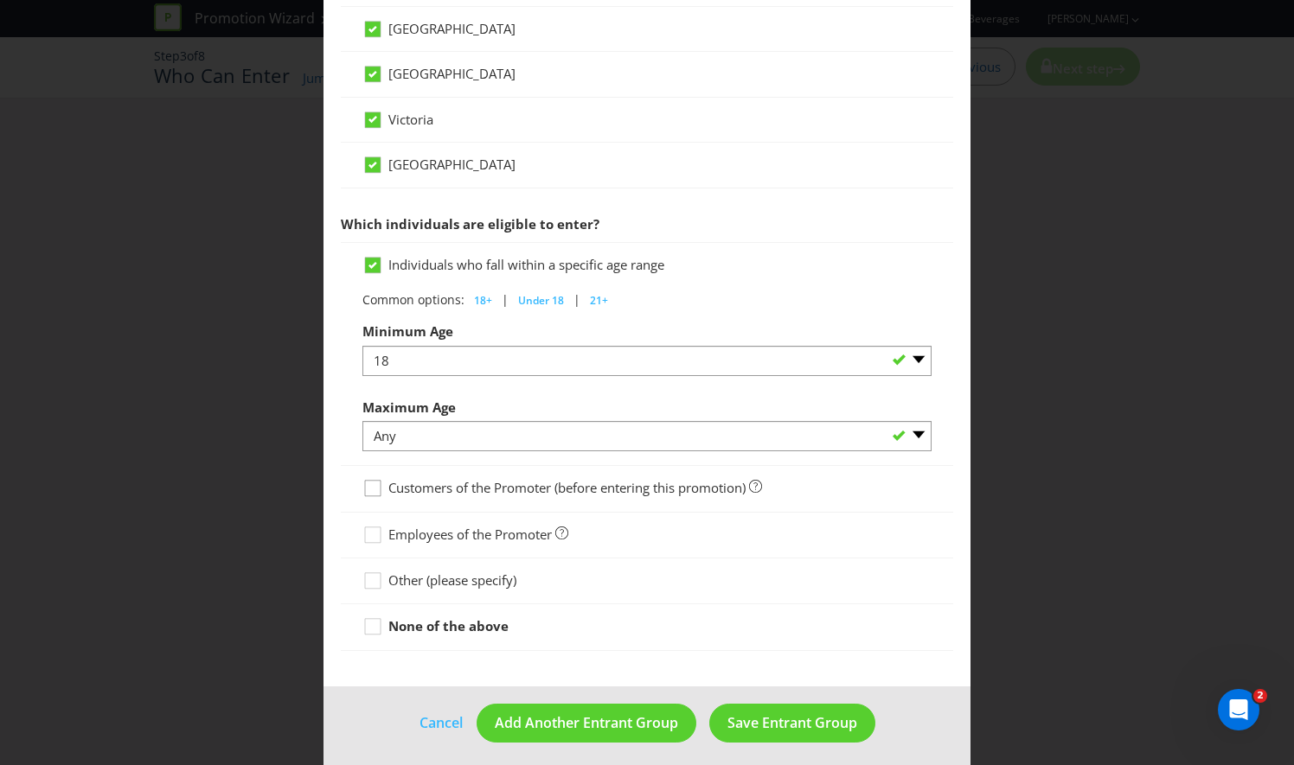
click at [372, 480] on div at bounding box center [372, 482] width 9 height 9
click at [0, 0] on input "Customers of the Promoter (before entering this promotion)" at bounding box center [0, 0] width 0 height 0
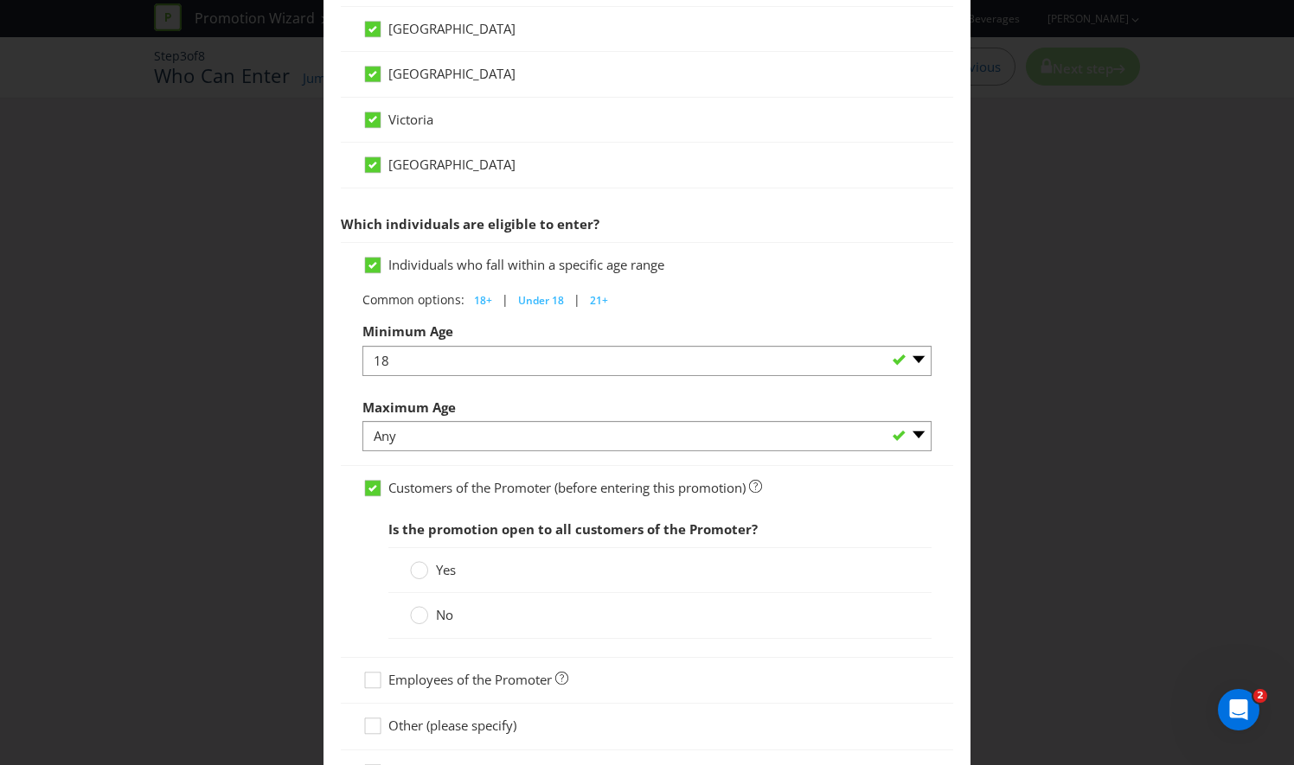
click at [436, 561] on span "Yes" at bounding box center [446, 569] width 20 height 17
click at [0, 0] on input "Yes" at bounding box center [0, 0] width 0 height 0
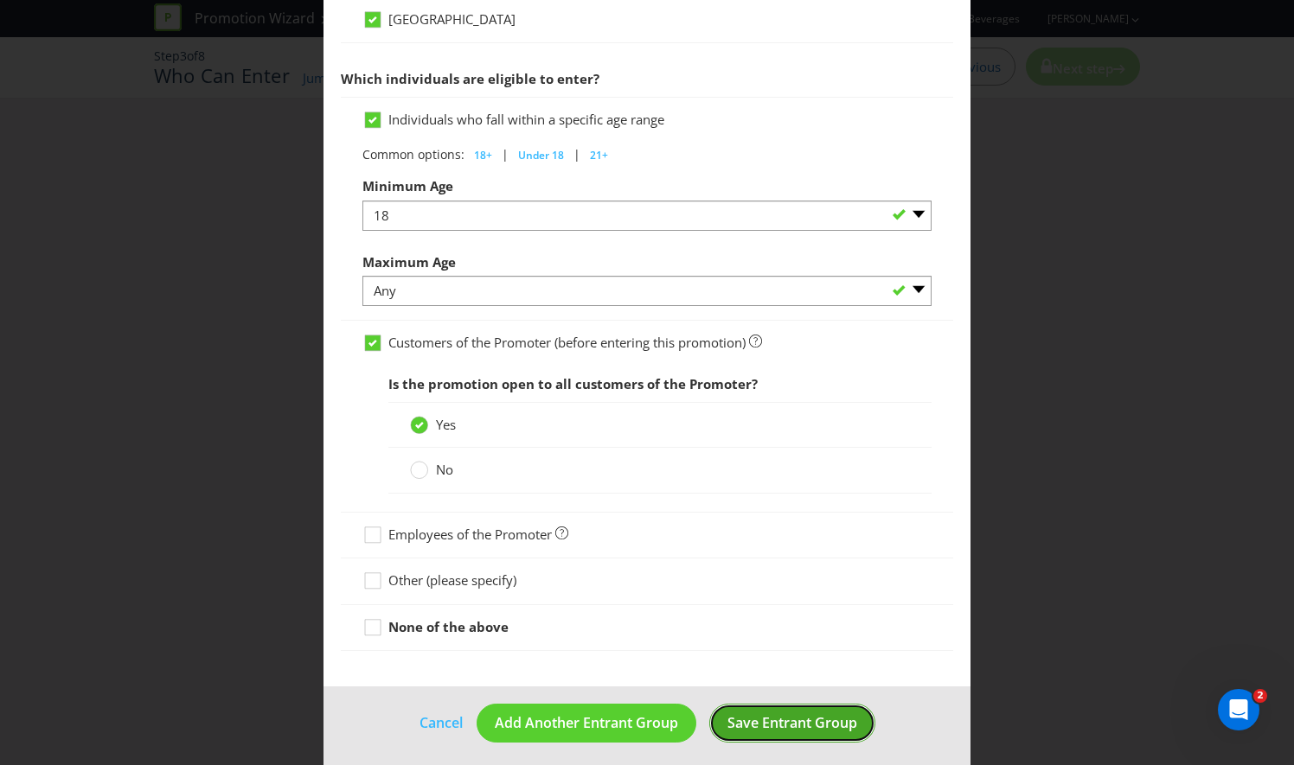
click at [757, 725] on button "Save Entrant Group" at bounding box center [792, 723] width 166 height 39
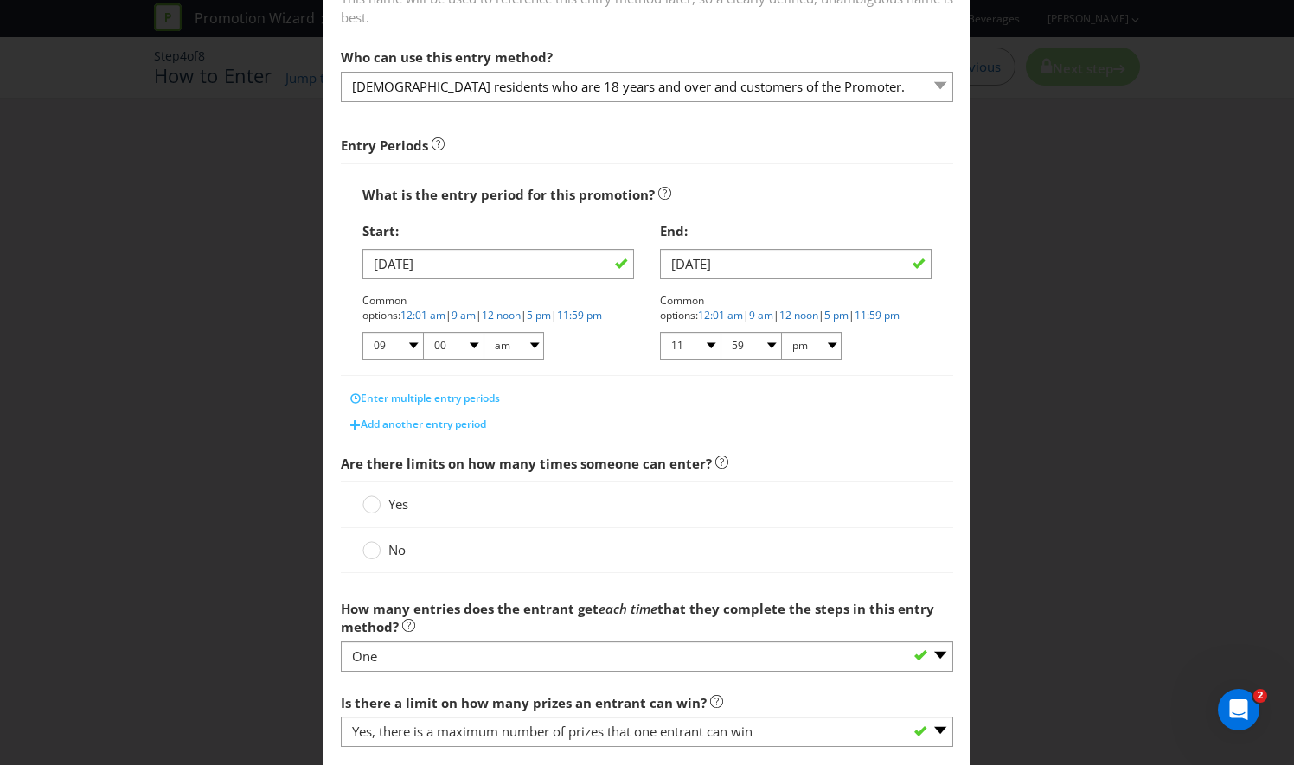
scroll to position [171, 0]
click at [373, 551] on circle at bounding box center [371, 549] width 17 height 17
click at [0, 0] on input "No" at bounding box center [0, 0] width 0 height 0
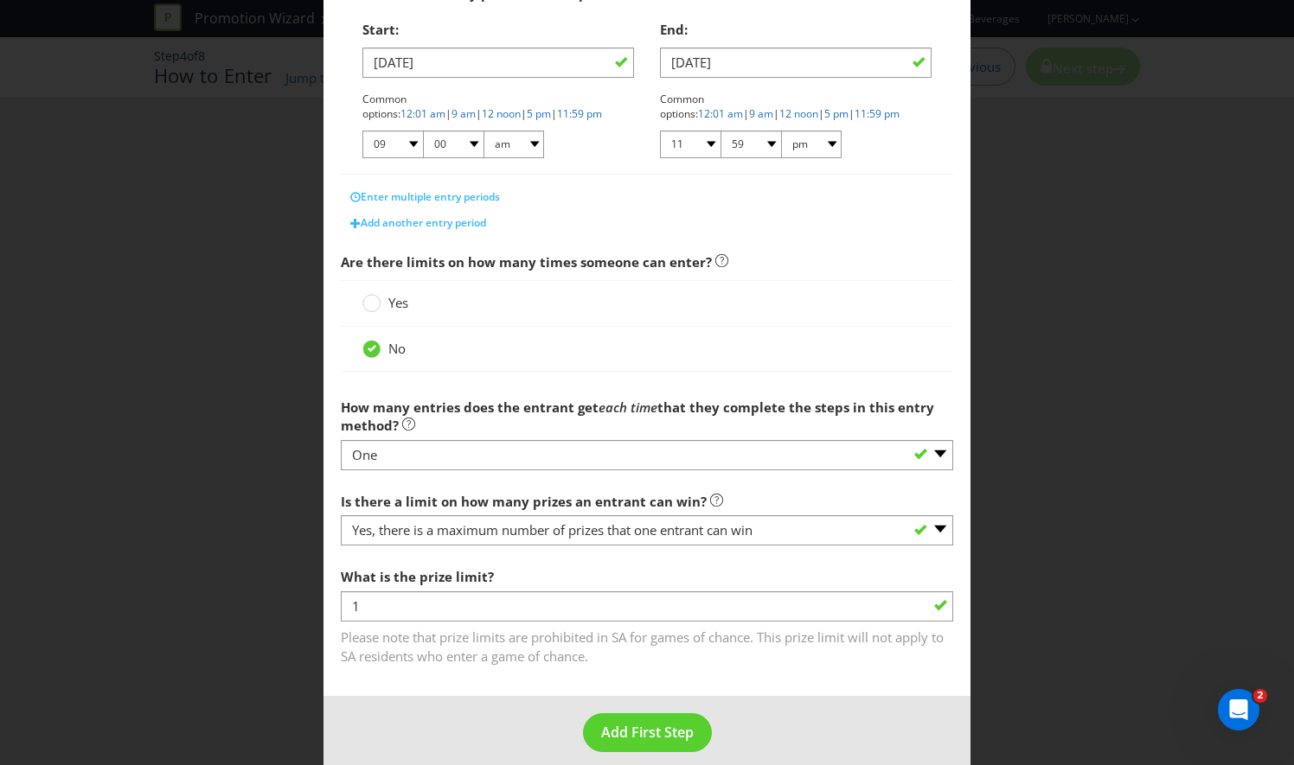
scroll to position [383, 0]
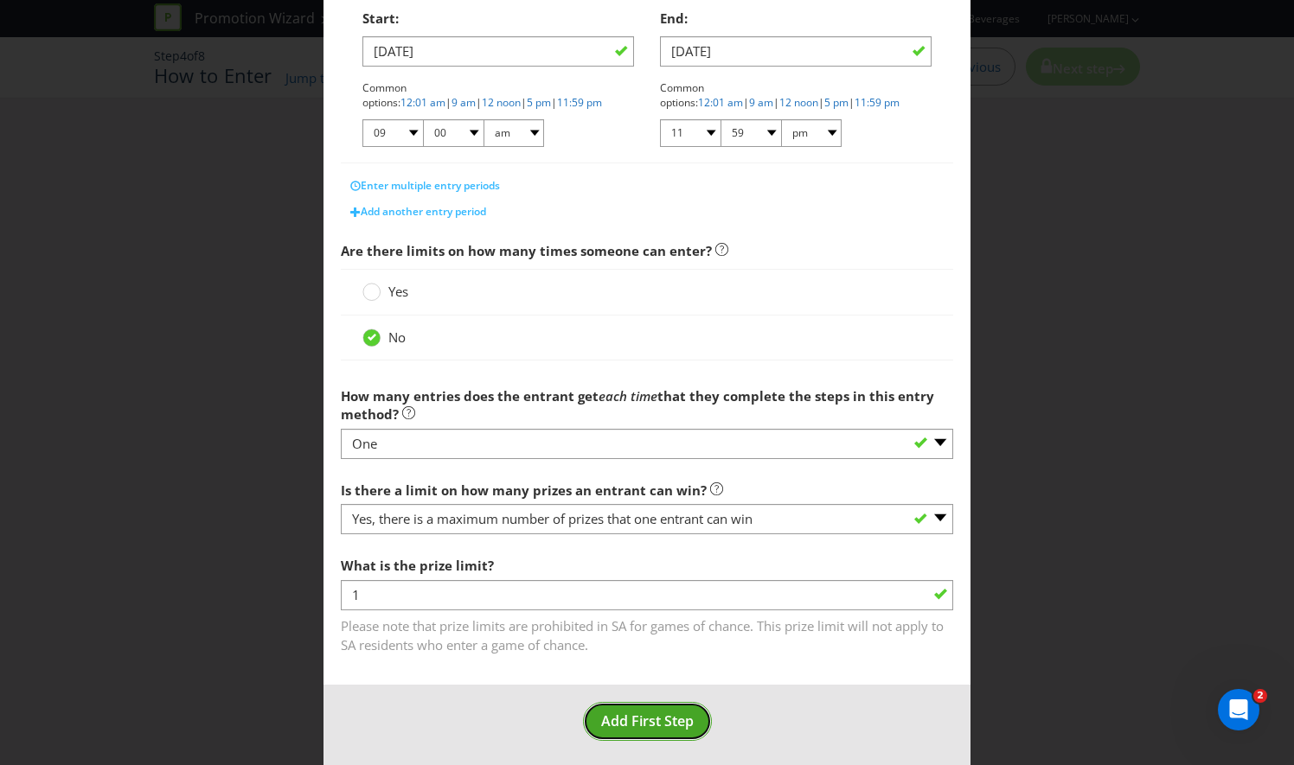
click at [652, 723] on span "Add First Step" at bounding box center [647, 721] width 93 height 19
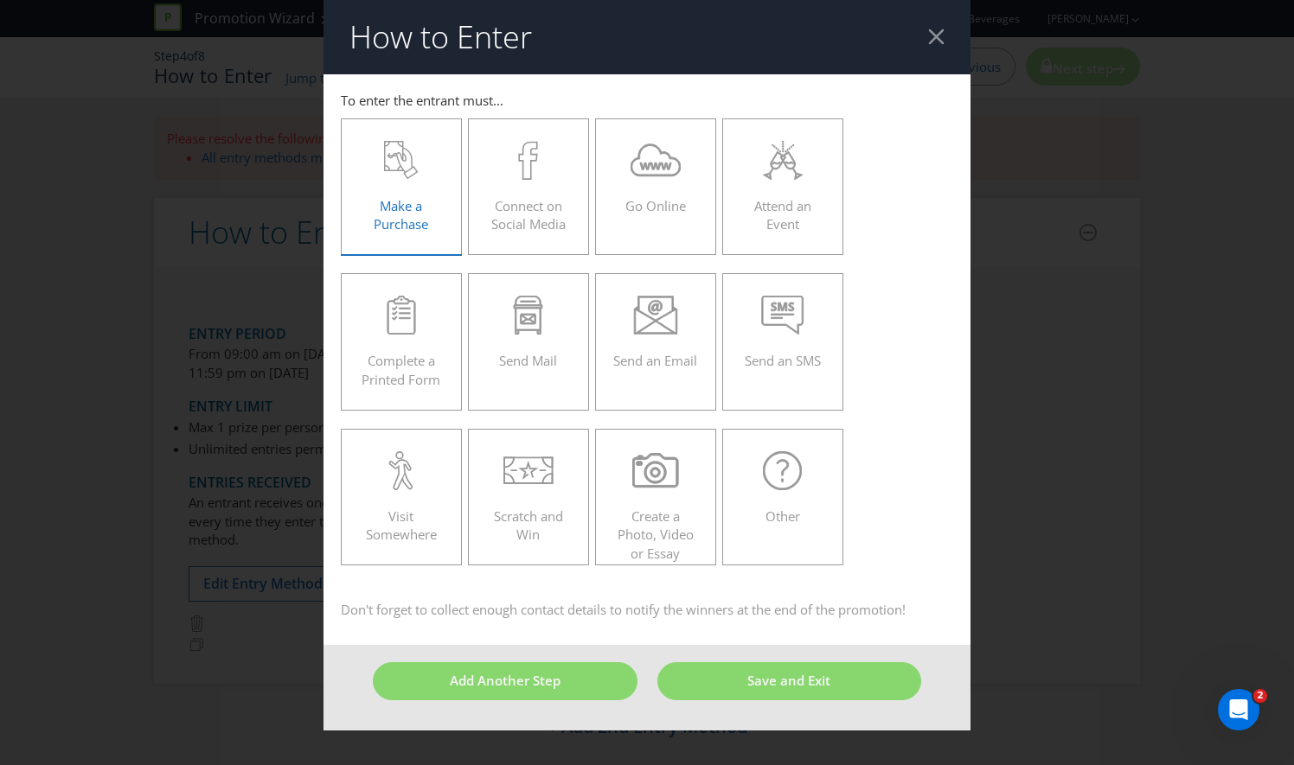
click at [396, 175] on icon at bounding box center [401, 160] width 35 height 39
click at [0, 0] on input "Make a Purchase" at bounding box center [0, 0] width 0 height 0
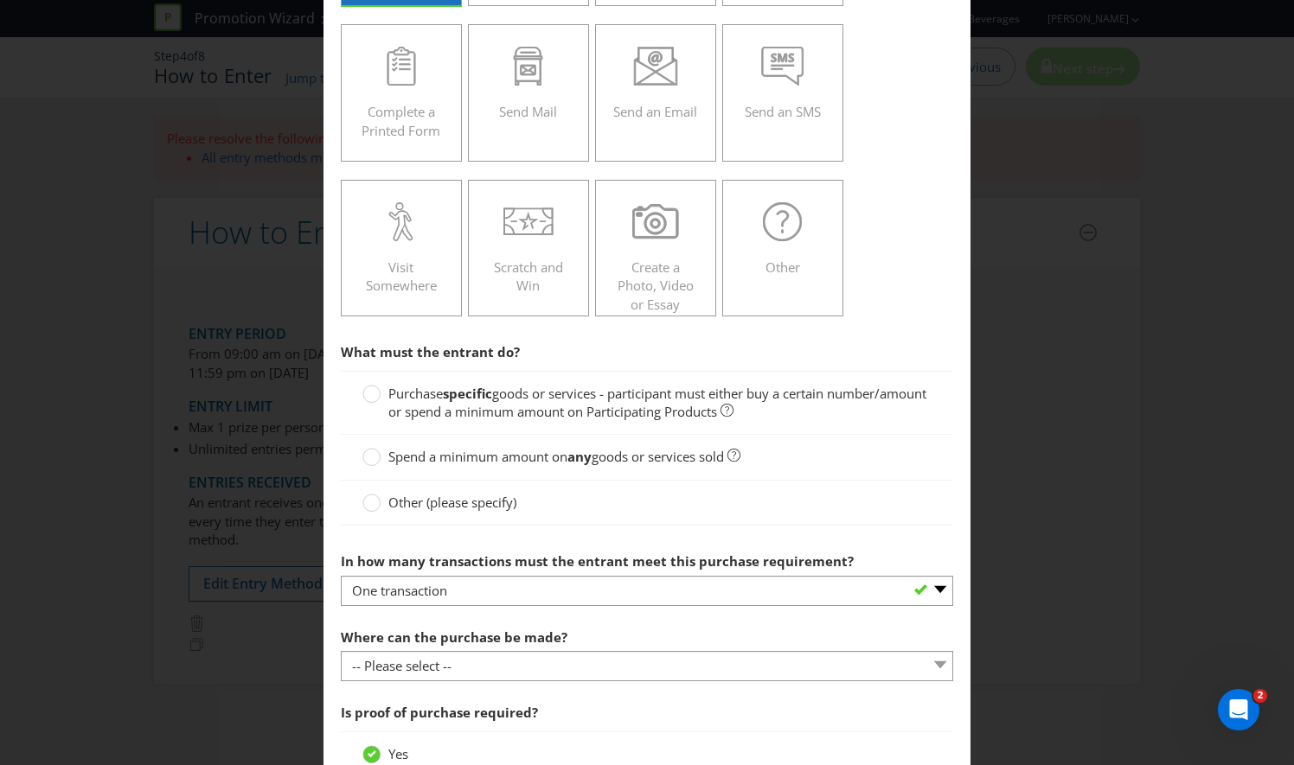
scroll to position [293, 0]
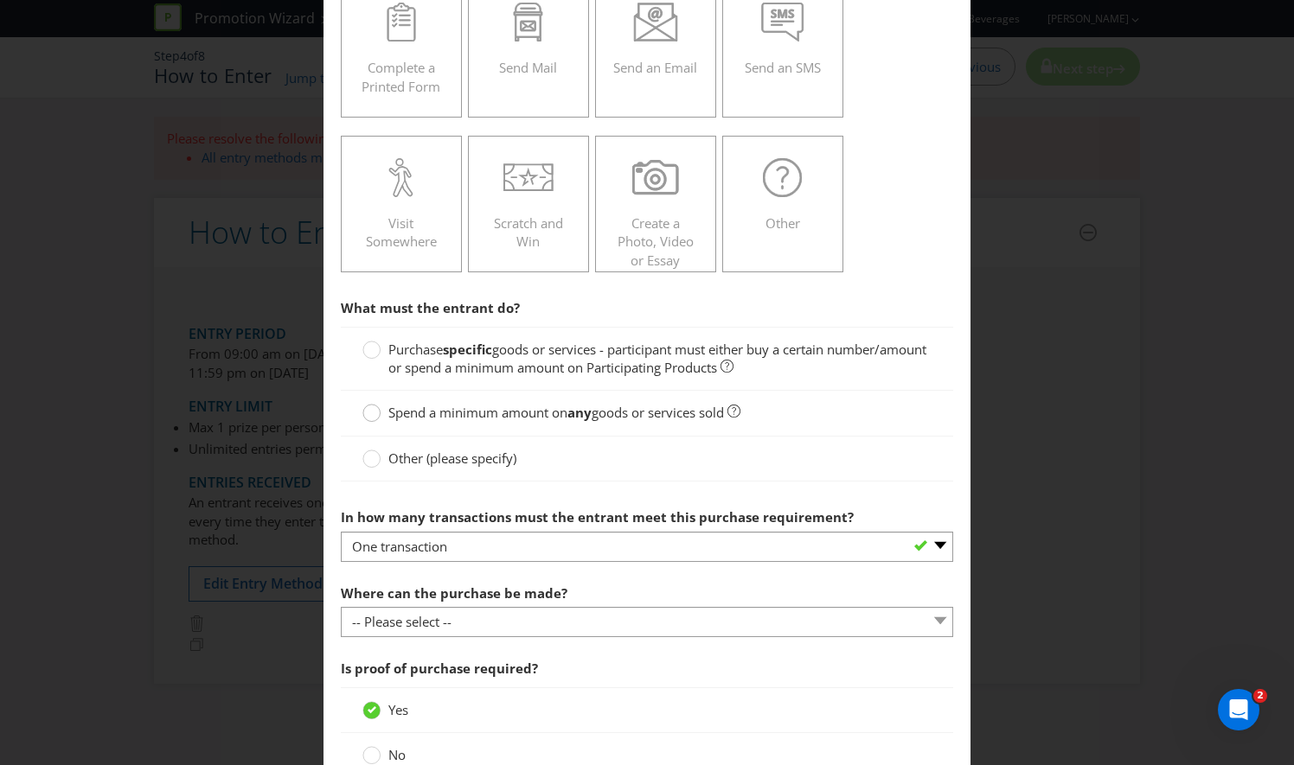
click at [368, 415] on circle at bounding box center [371, 413] width 17 height 17
click at [0, 0] on input "Spend a minimum amount on any goods or services sold" at bounding box center [0, 0] width 0 height 0
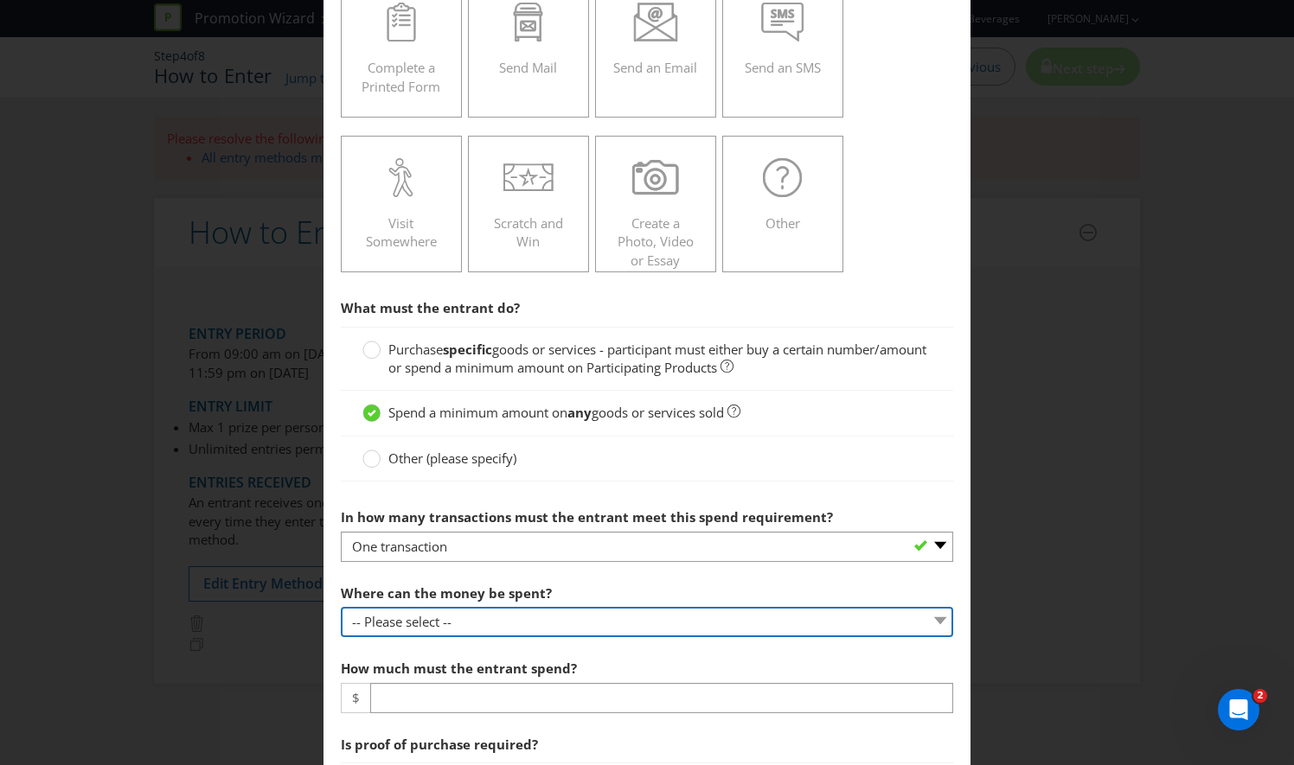
click at [439, 624] on select "-- Please select -- Any stores displaying promotional material (including onlin…" at bounding box center [647, 622] width 612 height 30
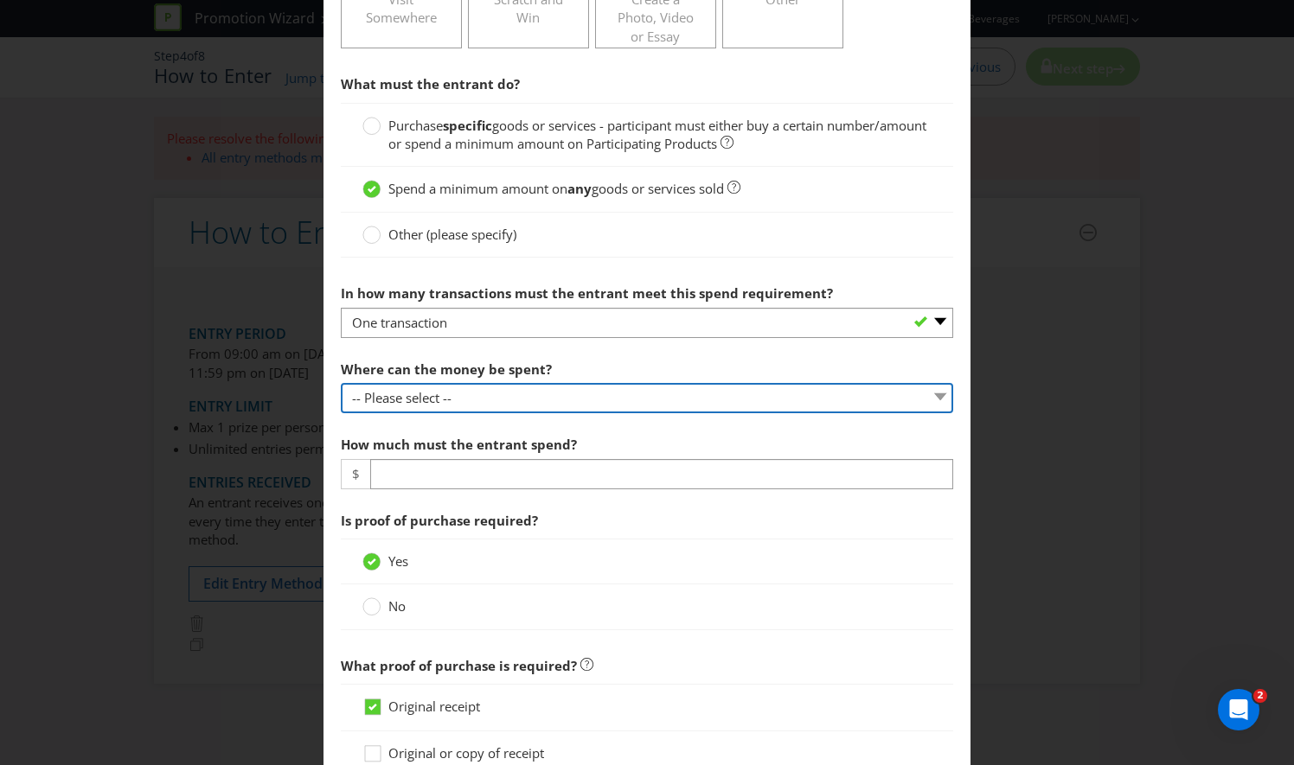
scroll to position [522, 0]
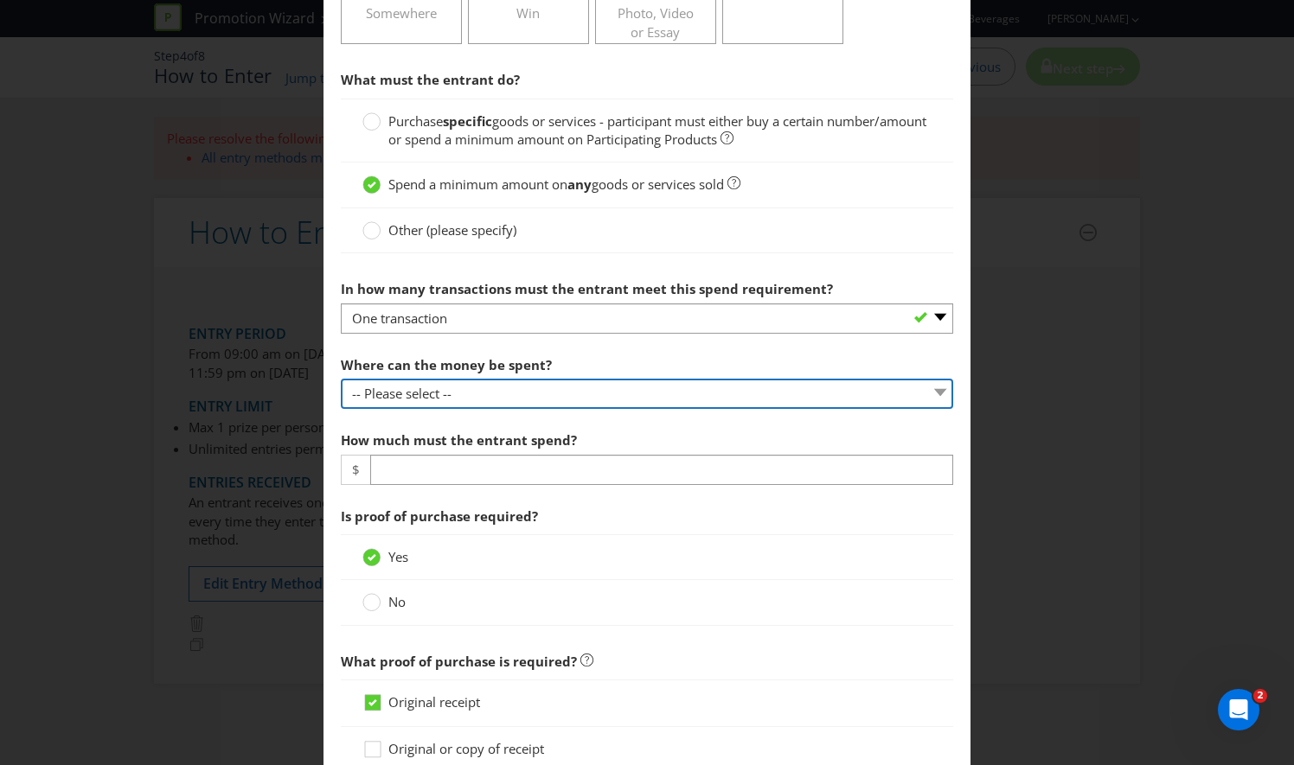
click at [929, 386] on select "-- Please select -- Any stores displaying promotional material (including onlin…" at bounding box center [647, 394] width 612 height 30
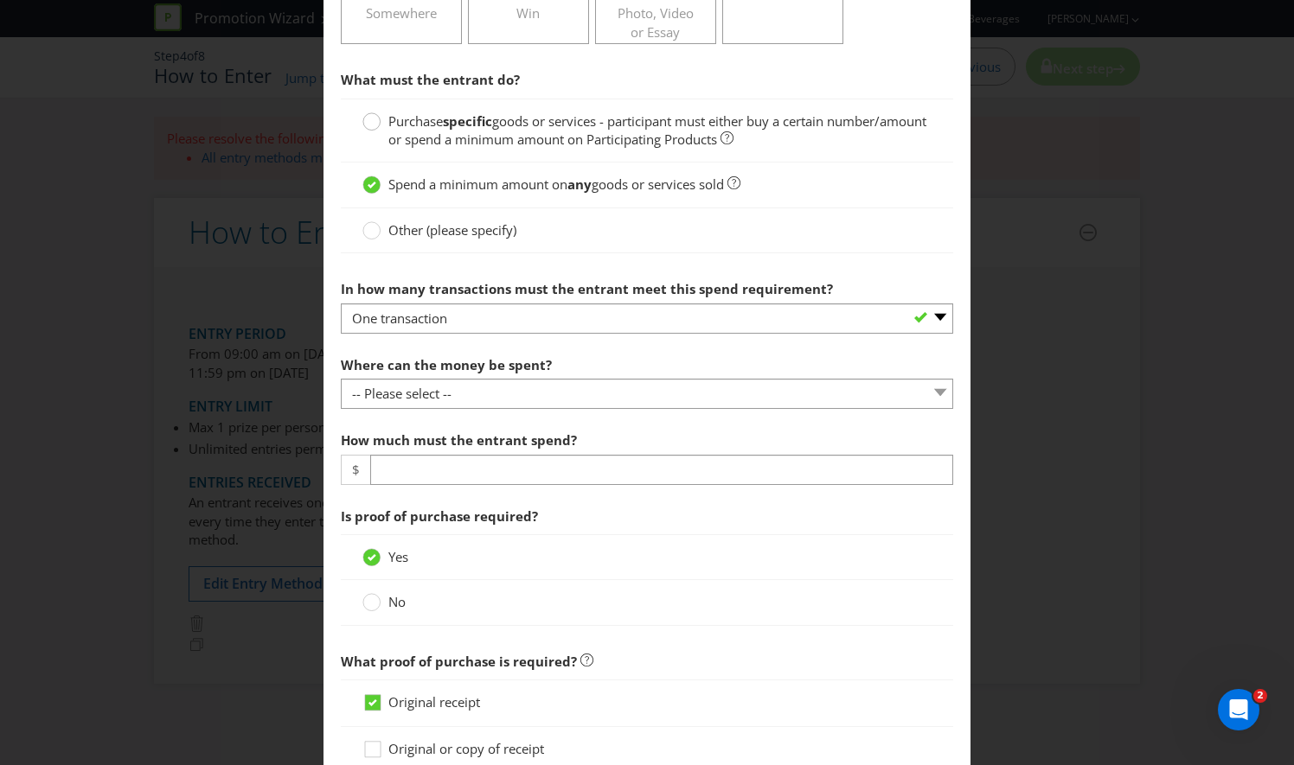
click at [376, 114] on icon at bounding box center [371, 121] width 18 height 18
click at [0, 0] on input "Purchase specific goods or services - participant must either buy a certain num…" at bounding box center [0, 0] width 0 height 0
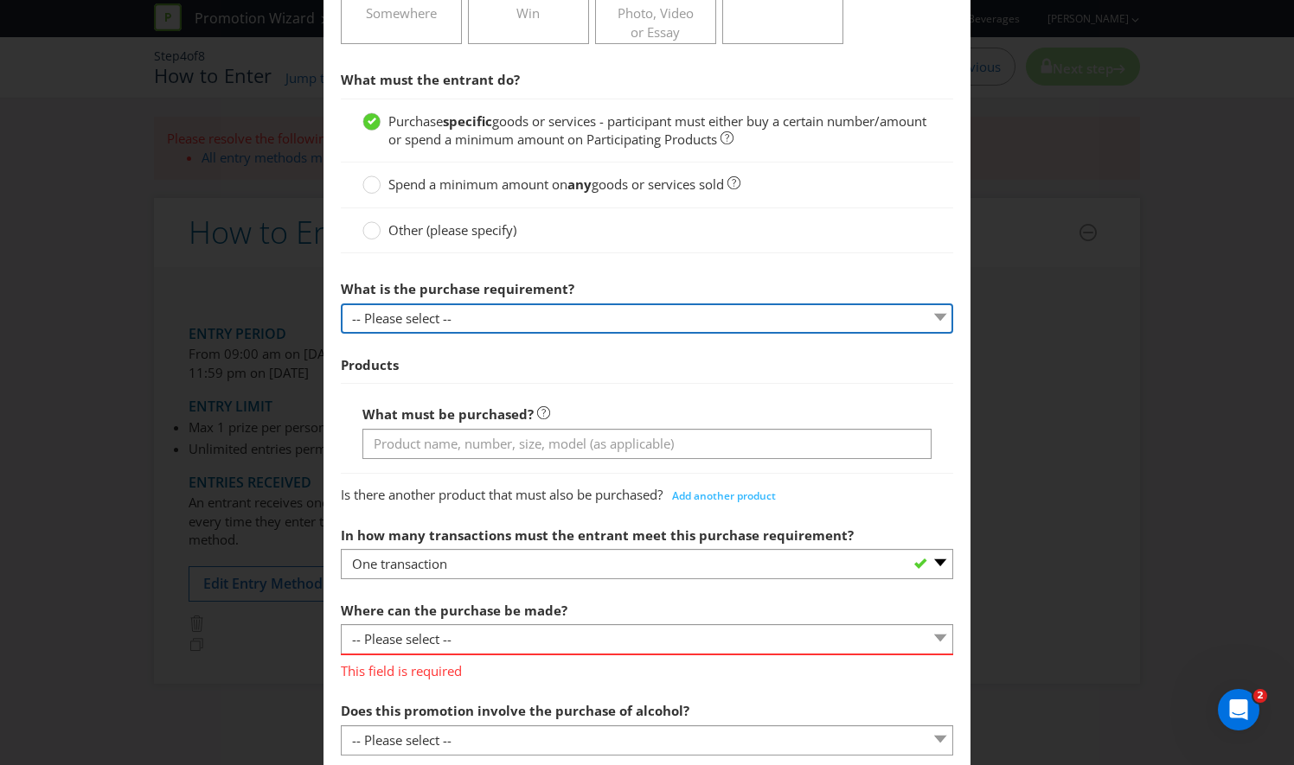
click at [465, 306] on select "-- Please select -- Buy a certain number of these products or services Spend a …" at bounding box center [647, 319] width 612 height 30
select select "MINIMUM_QUANTITY"
click at [341, 304] on select "-- Please select -- Buy a certain number of these products or services Spend a …" at bounding box center [647, 319] width 612 height 30
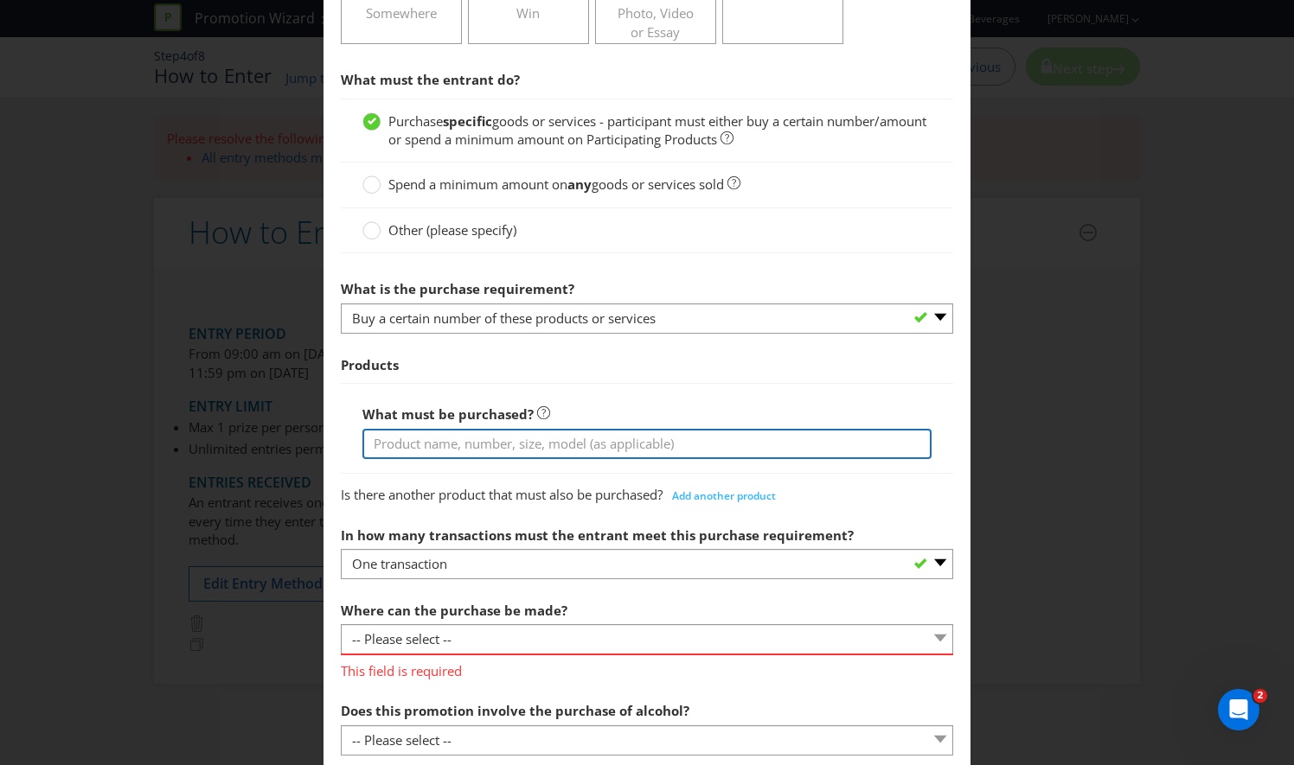
click at [417, 440] on input "text" at bounding box center [646, 444] width 569 height 30
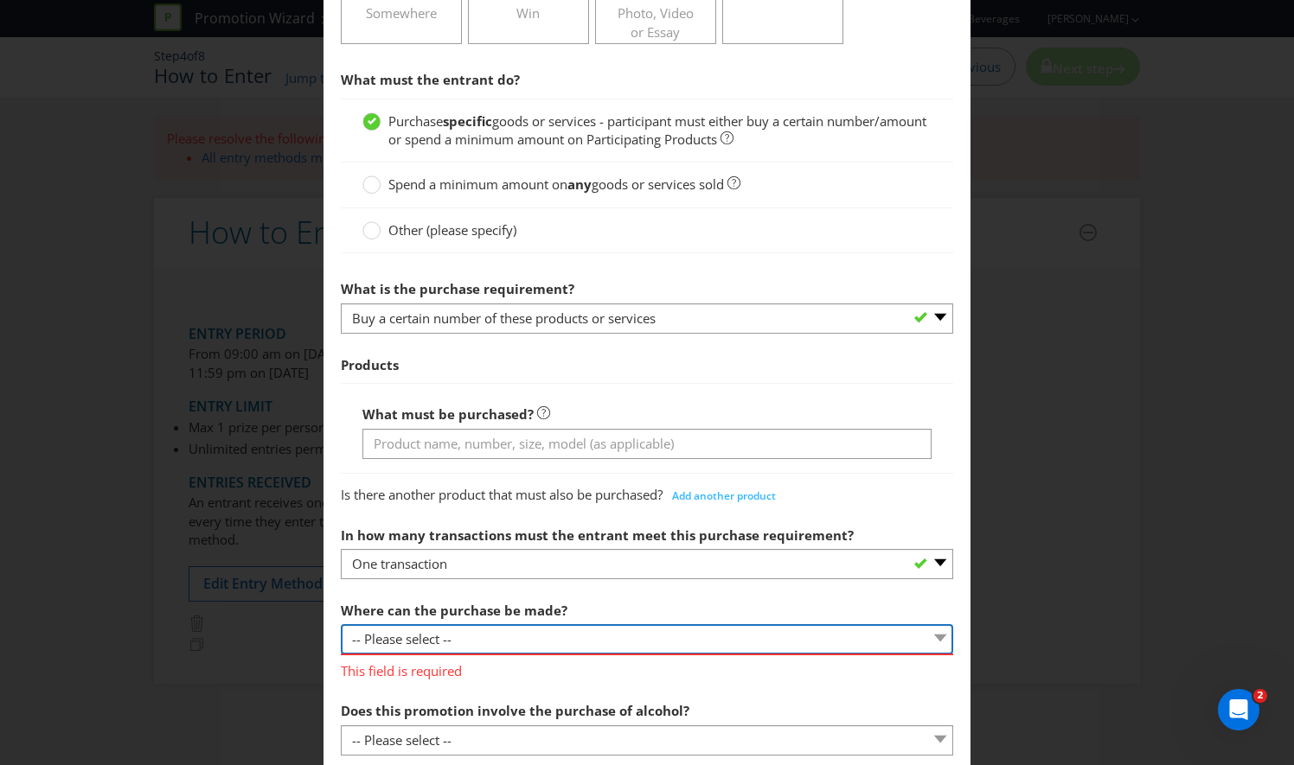
click at [395, 647] on select "-- Please select -- Any stores displaying promotional material (including onlin…" at bounding box center [647, 639] width 612 height 30
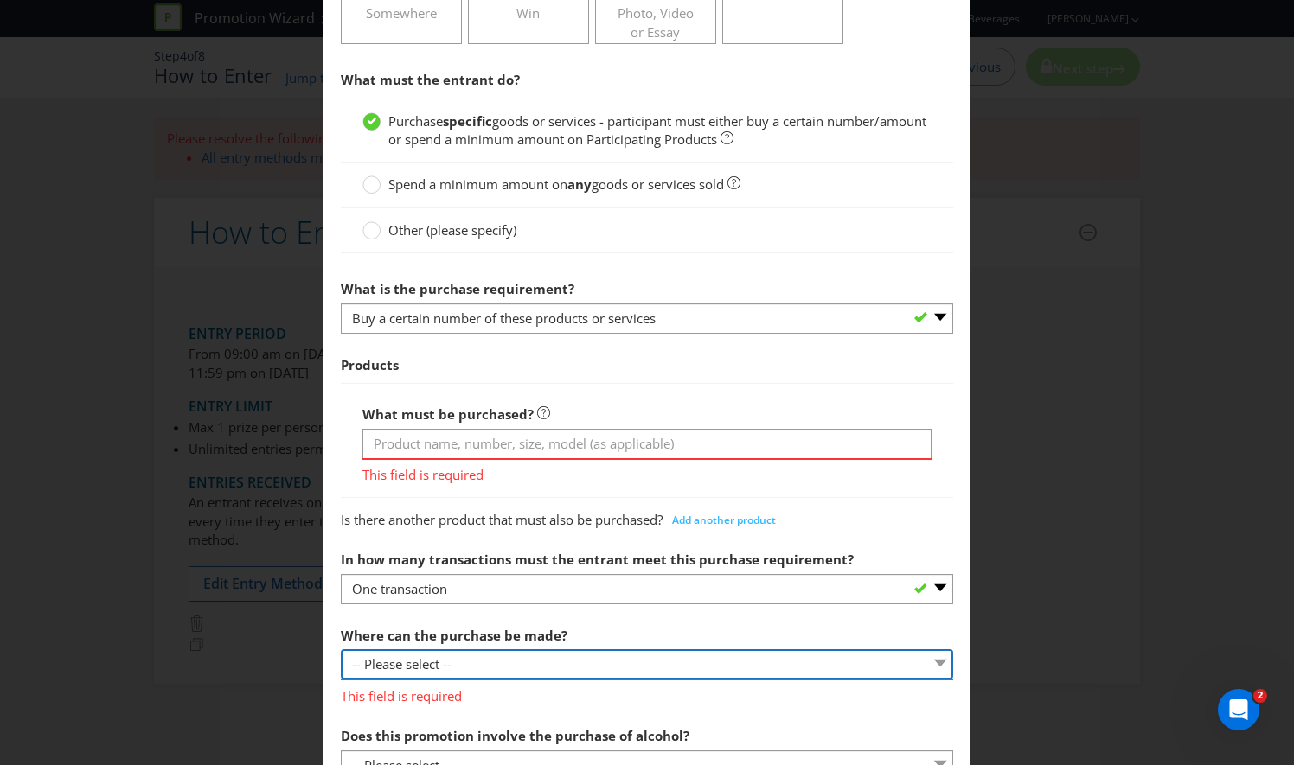
select select "SPECIFIC"
click at [341, 650] on select "-- Please select -- Any stores displaying promotional material (including onlin…" at bounding box center [647, 665] width 612 height 30
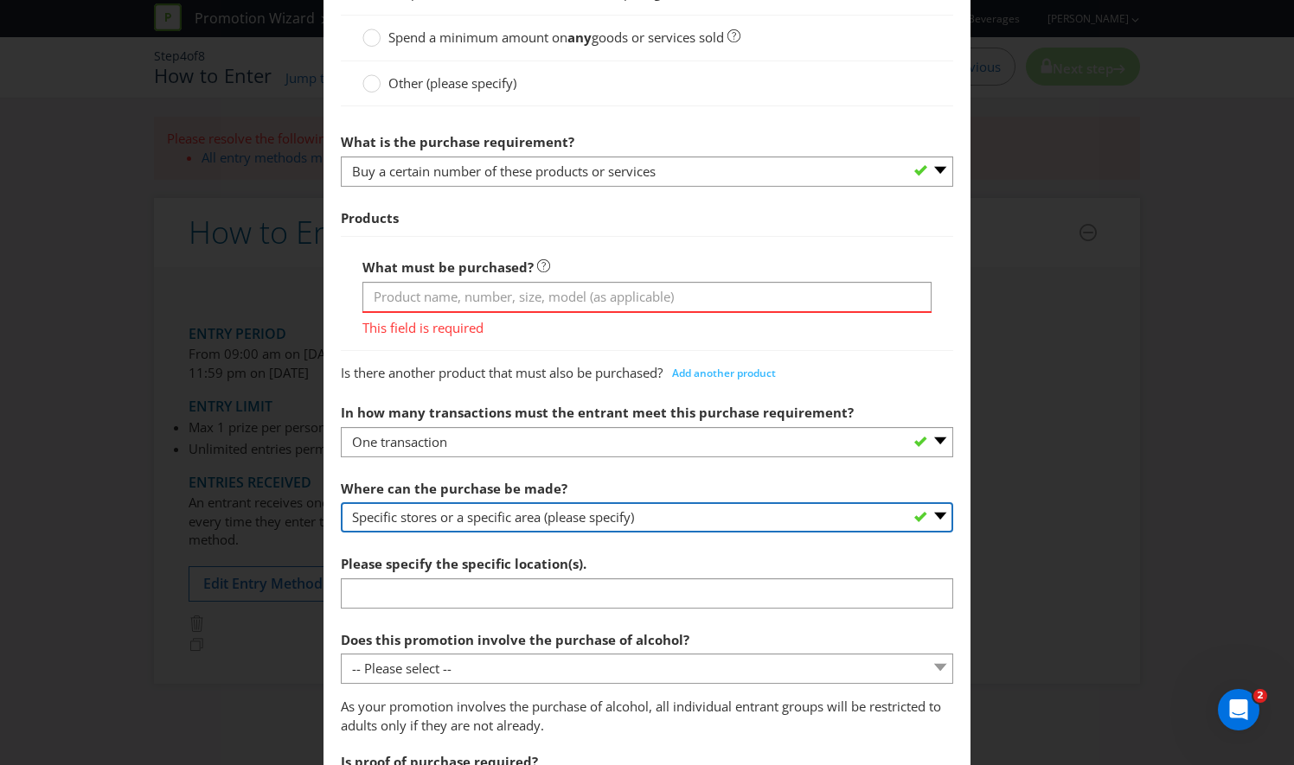
scroll to position [670, 0]
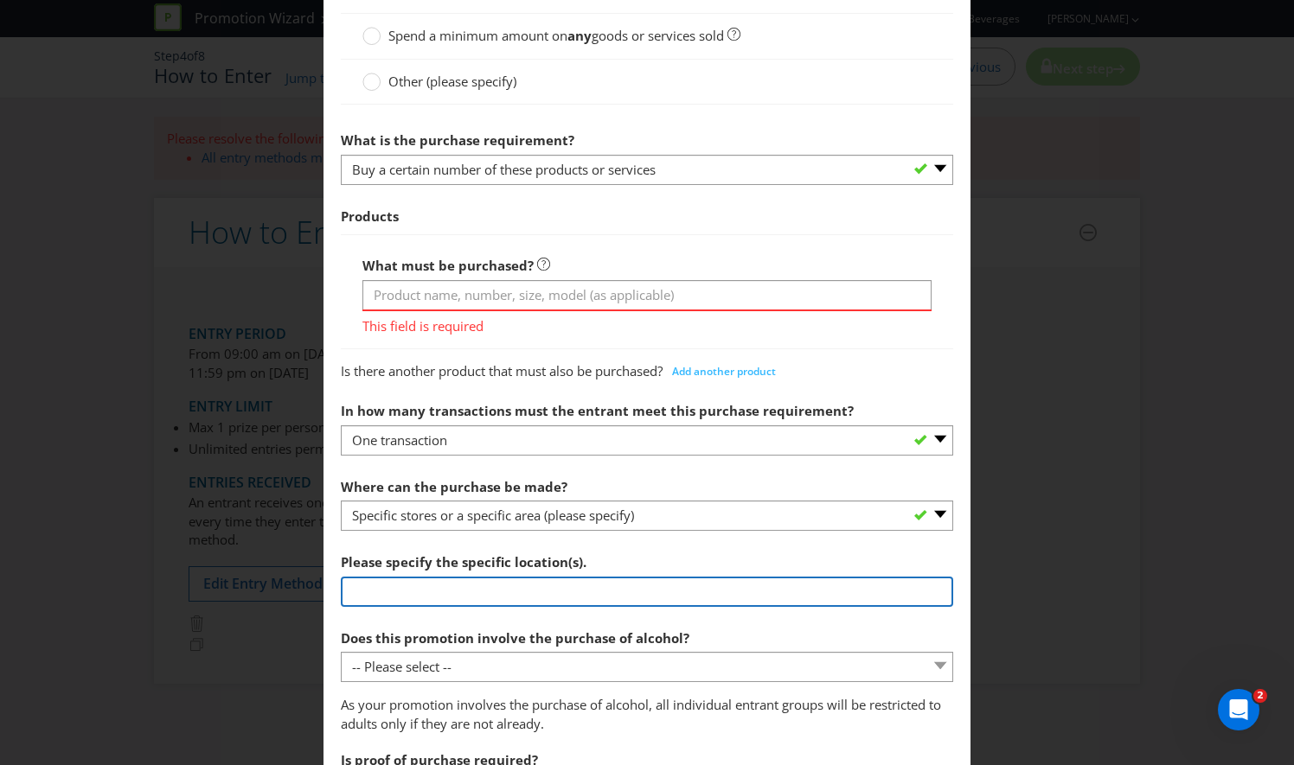
click at [419, 593] on input "text" at bounding box center [647, 592] width 612 height 30
type input "[URL][DOMAIN_NAME]"
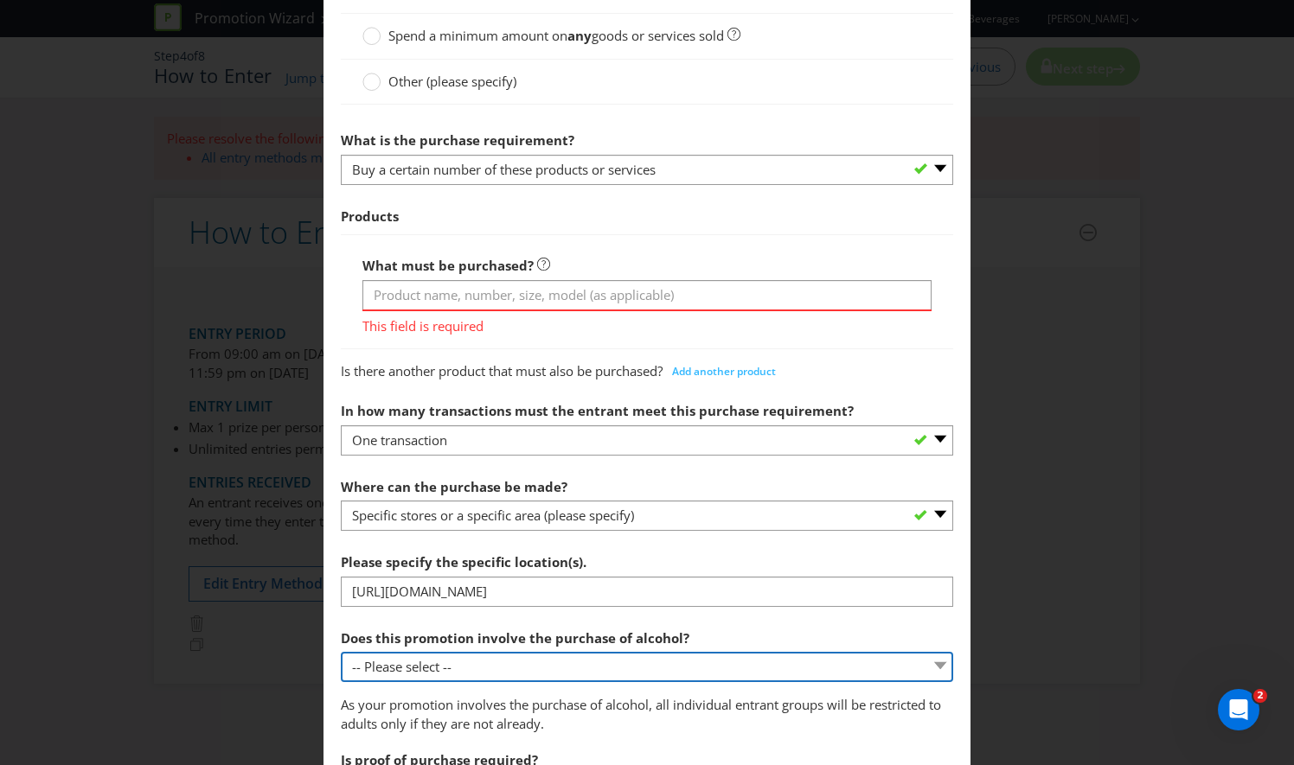
click at [422, 665] on select "-- Please select -- Yes, for on-premises consumption Yes, for off-premises cons…" at bounding box center [647, 667] width 612 height 30
select select "YES_OFF_PREMISES"
click at [341, 652] on select "-- Please select -- Yes, for on-premises consumption Yes, for off-premises cons…" at bounding box center [647, 667] width 612 height 30
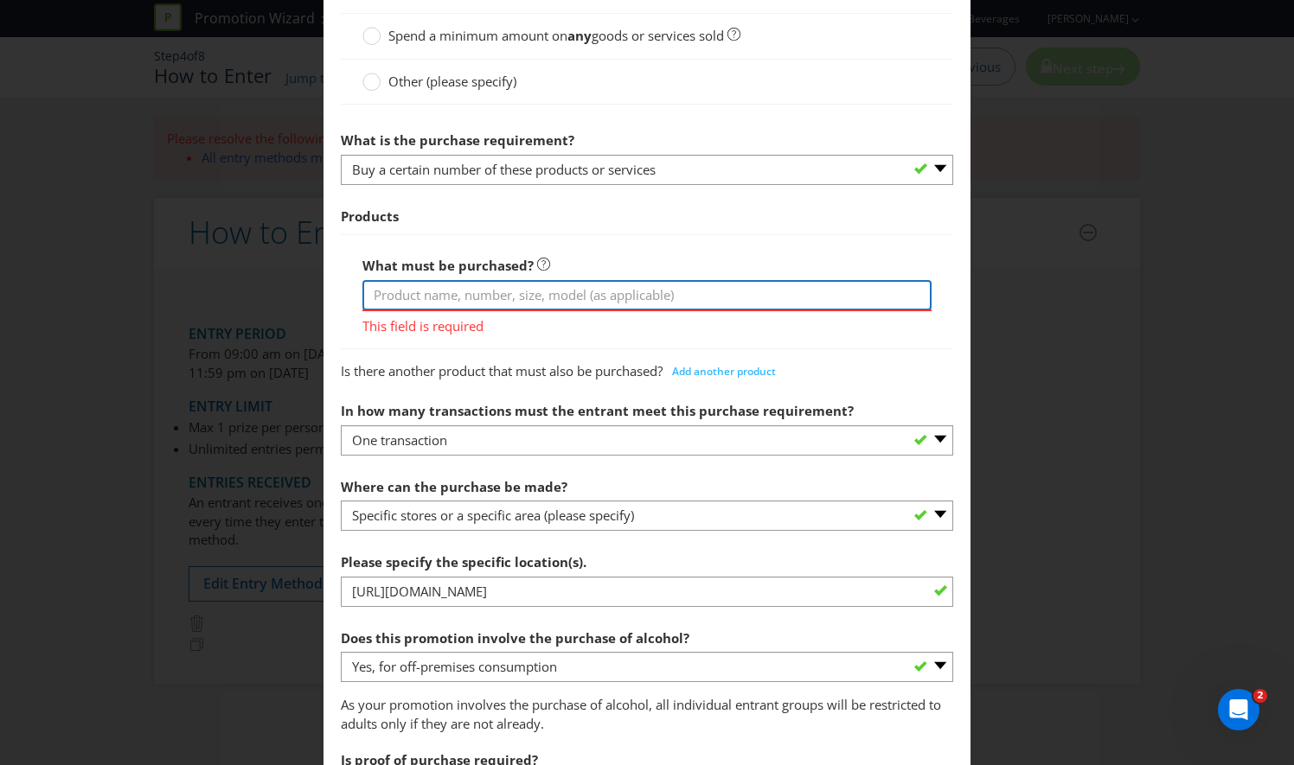
click at [426, 294] on input "text" at bounding box center [646, 295] width 569 height 30
type input "a"
type input "Any three cases across the entire Drinks Cart Portfolio"
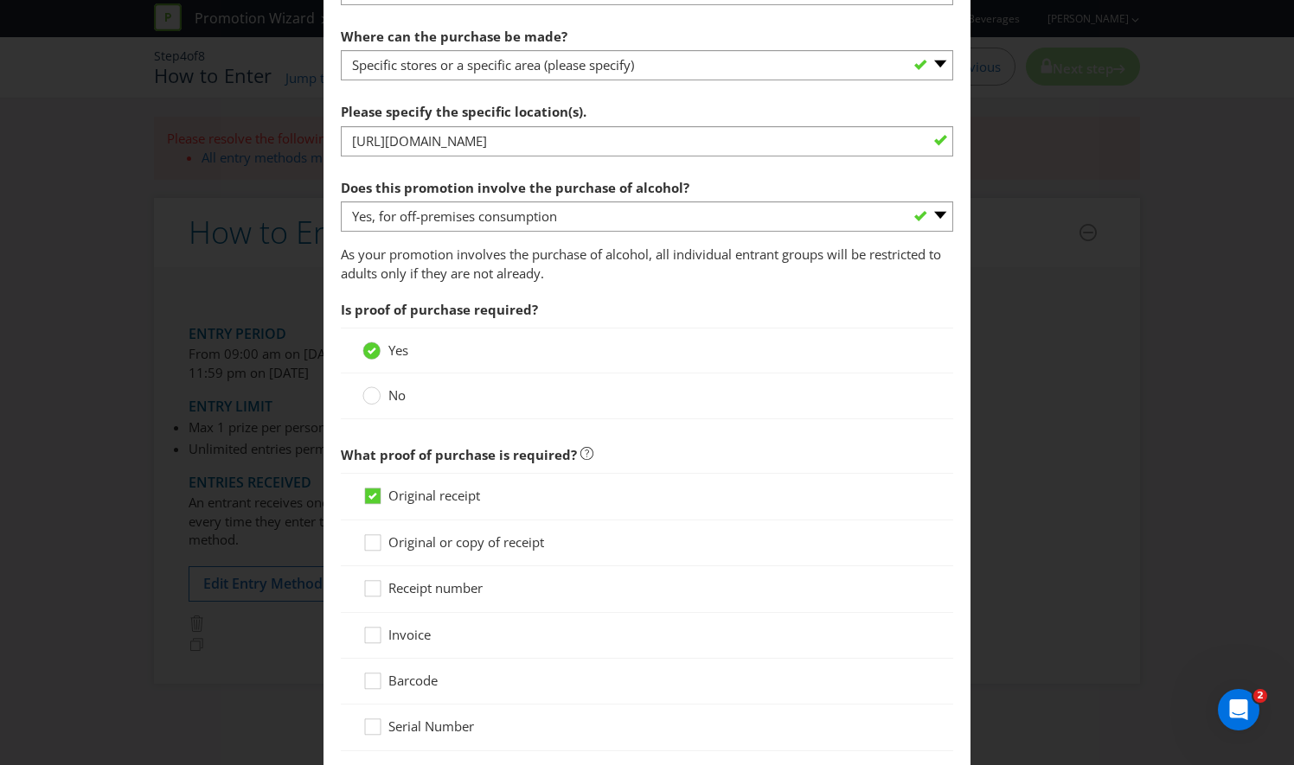
scroll to position [1057, 0]
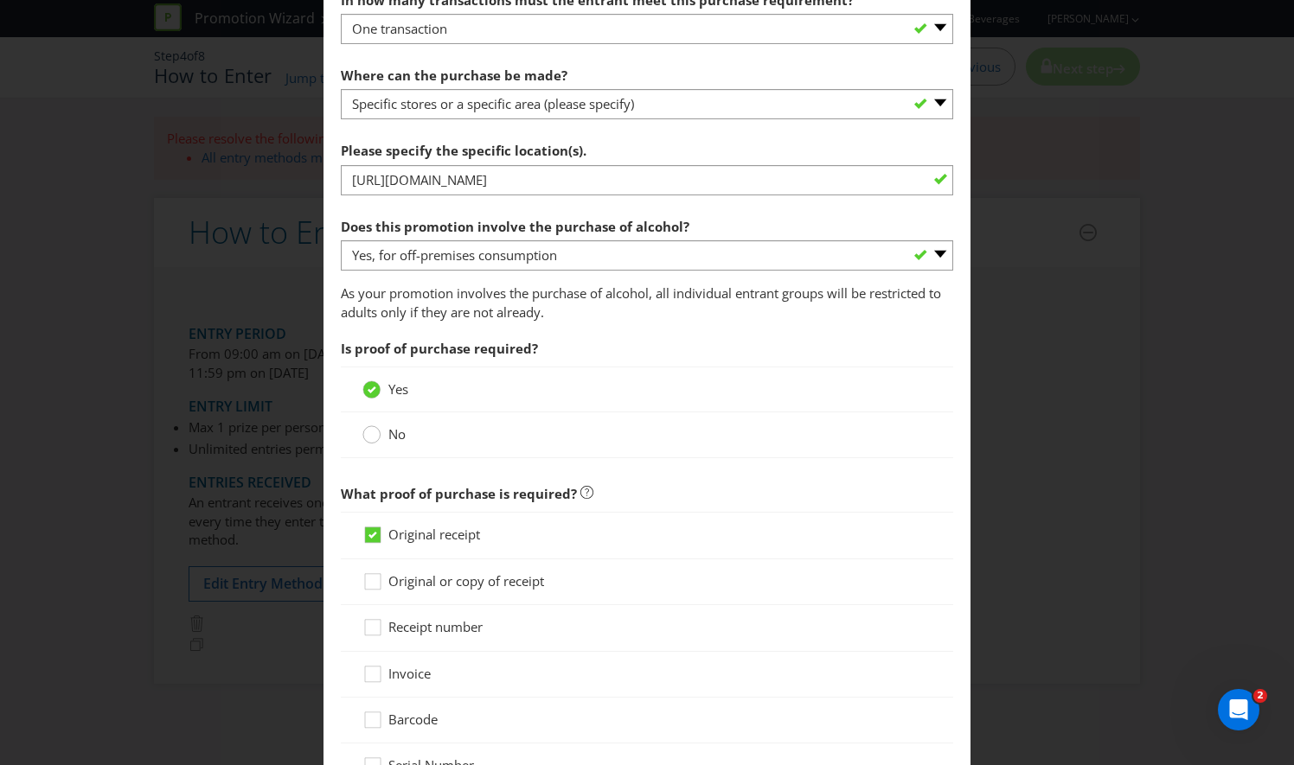
click at [368, 426] on div at bounding box center [372, 429] width 9 height 9
click at [0, 0] on input "No" at bounding box center [0, 0] width 0 height 0
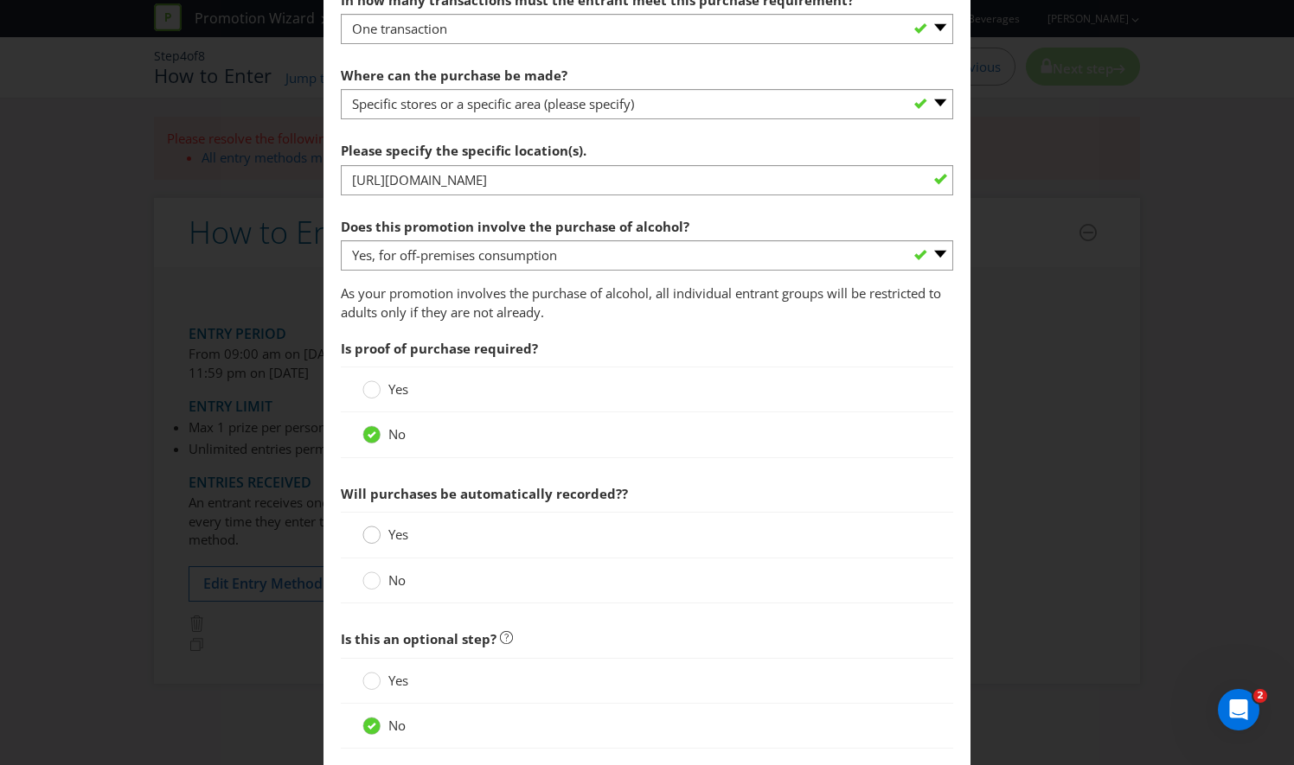
click at [368, 528] on div at bounding box center [372, 529] width 9 height 9
click at [0, 0] on input "Yes" at bounding box center [0, 0] width 0 height 0
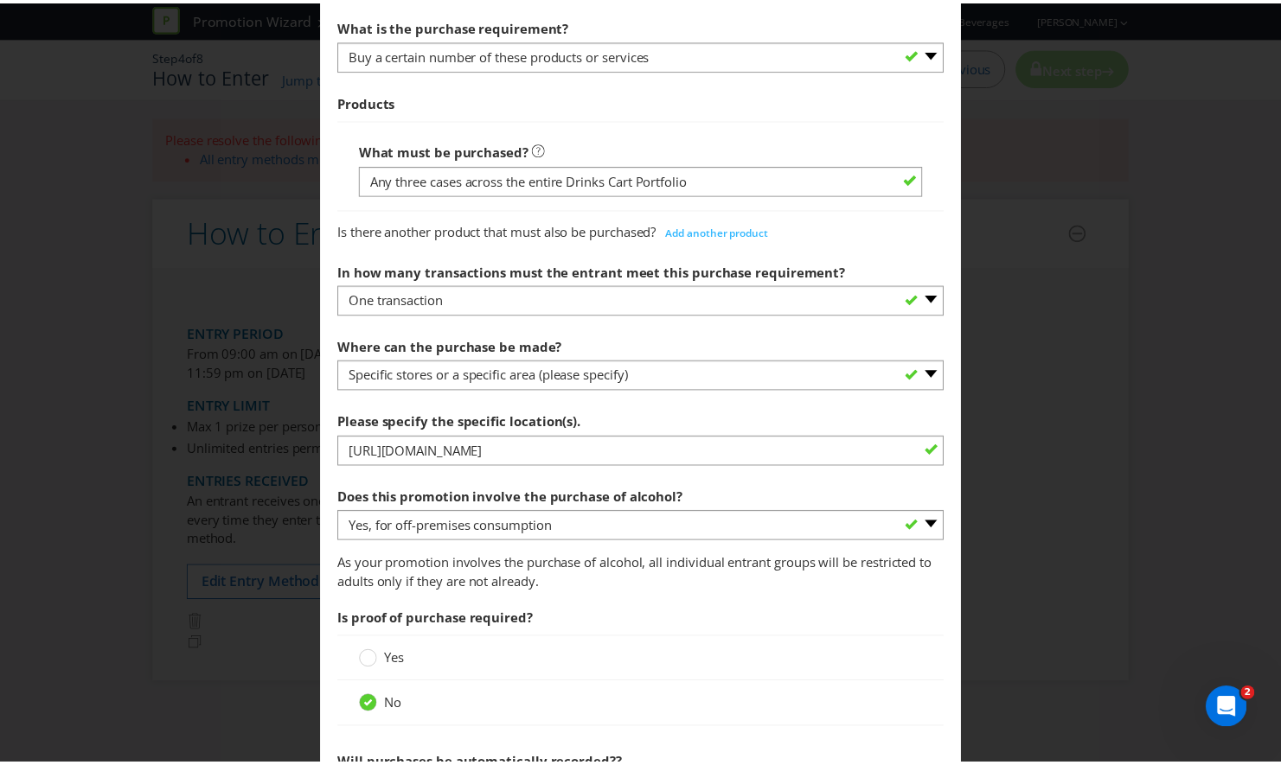
scroll to position [1154, 0]
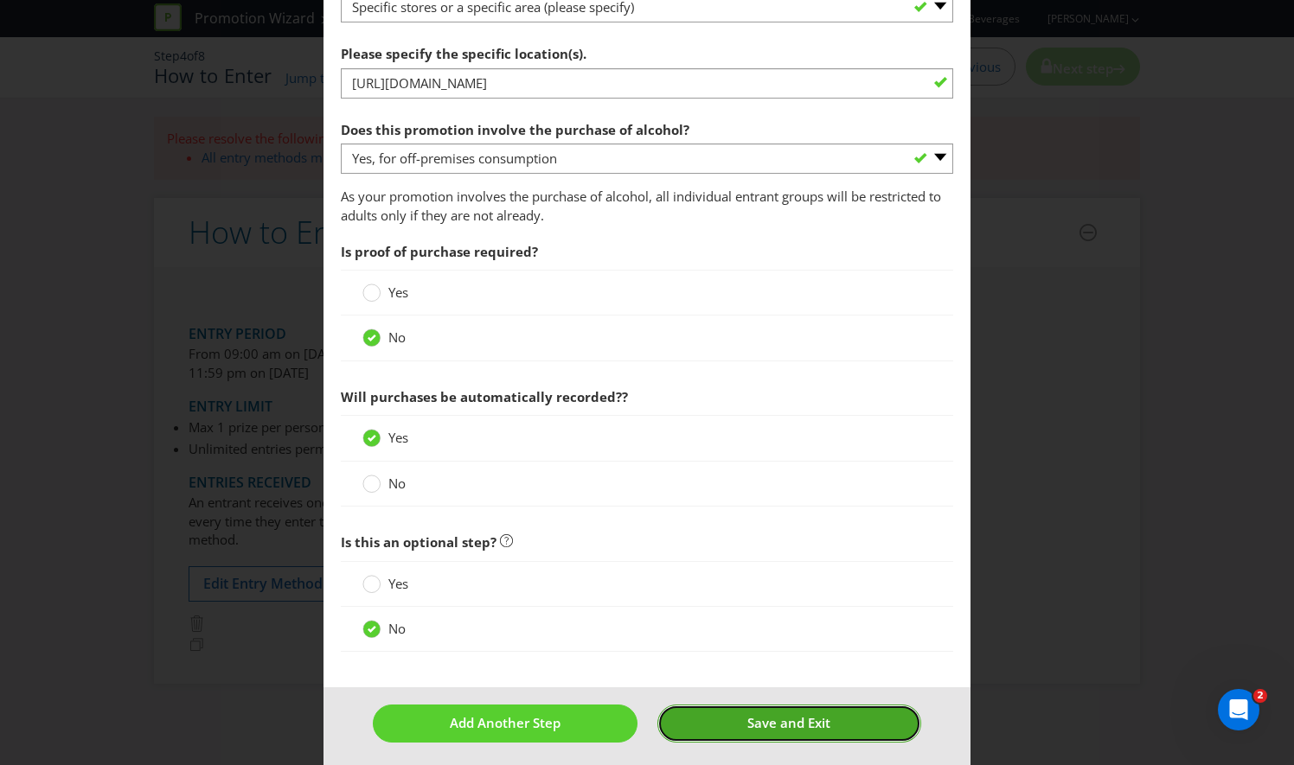
click at [816, 720] on span "Save and Exit" at bounding box center [788, 722] width 83 height 17
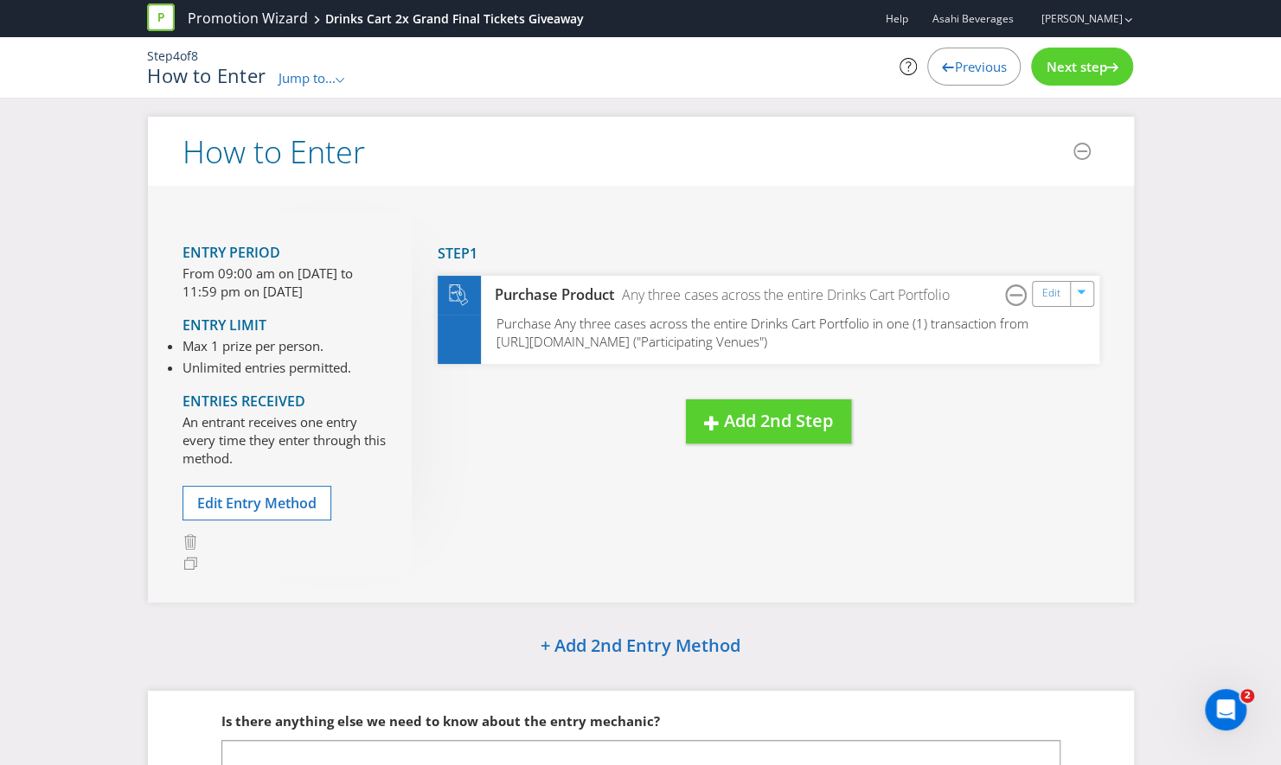
click at [1097, 68] on span "Next step" at bounding box center [1076, 66] width 61 height 17
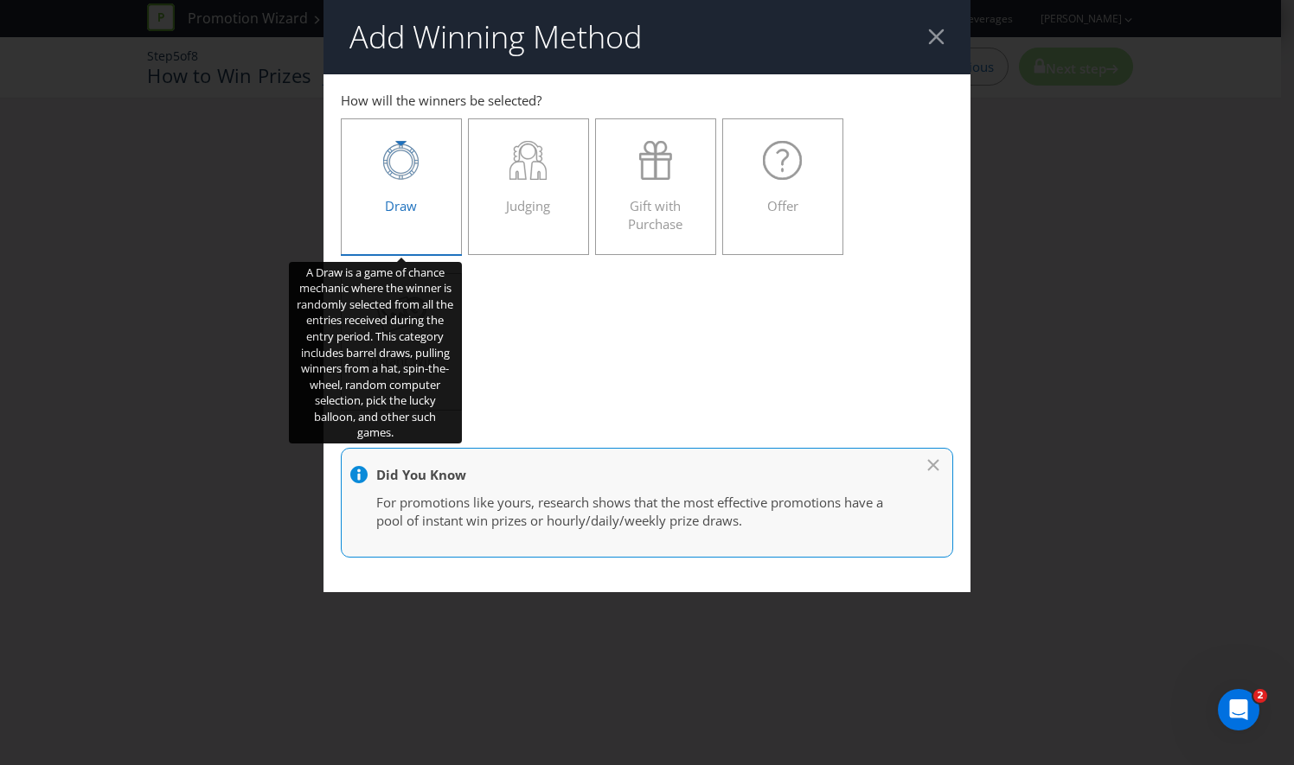
click at [417, 199] on div "Draw" at bounding box center [401, 180] width 85 height 78
click at [0, 0] on input "Draw" at bounding box center [0, 0] width 0 height 0
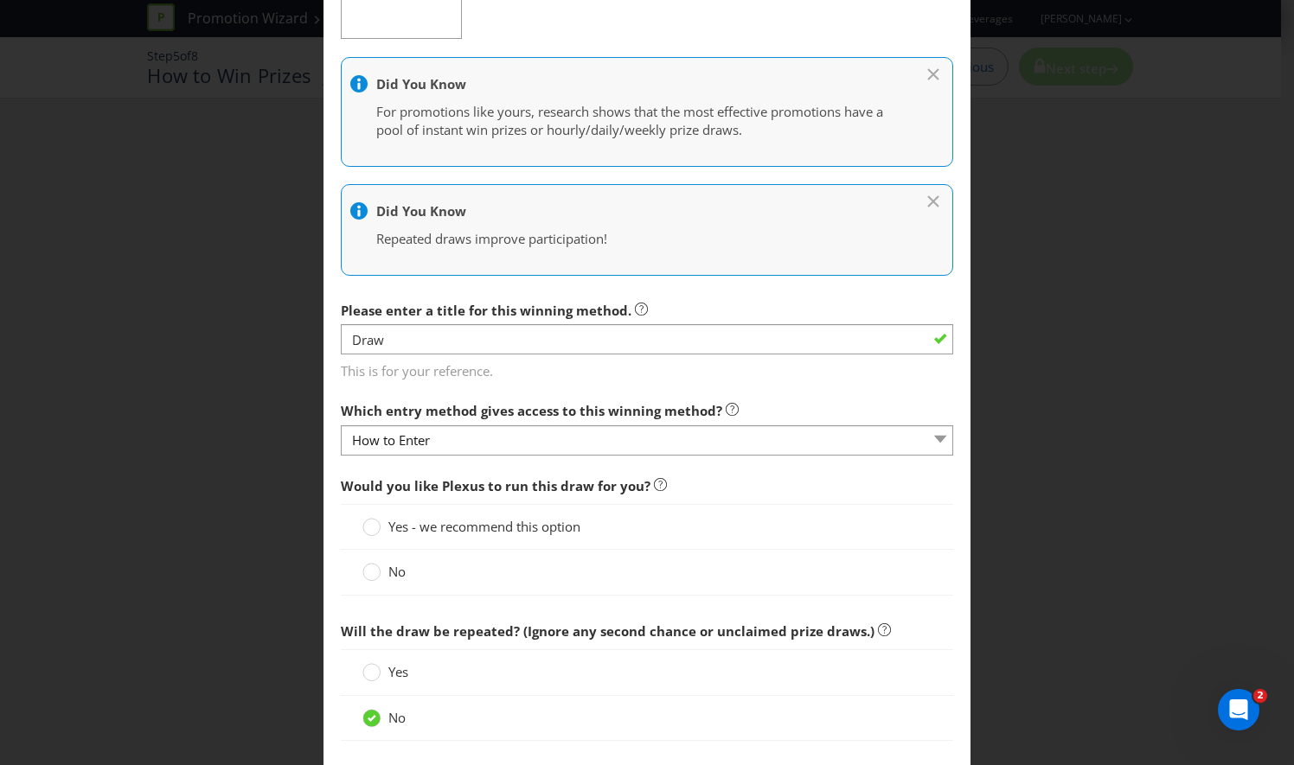
scroll to position [384, 0]
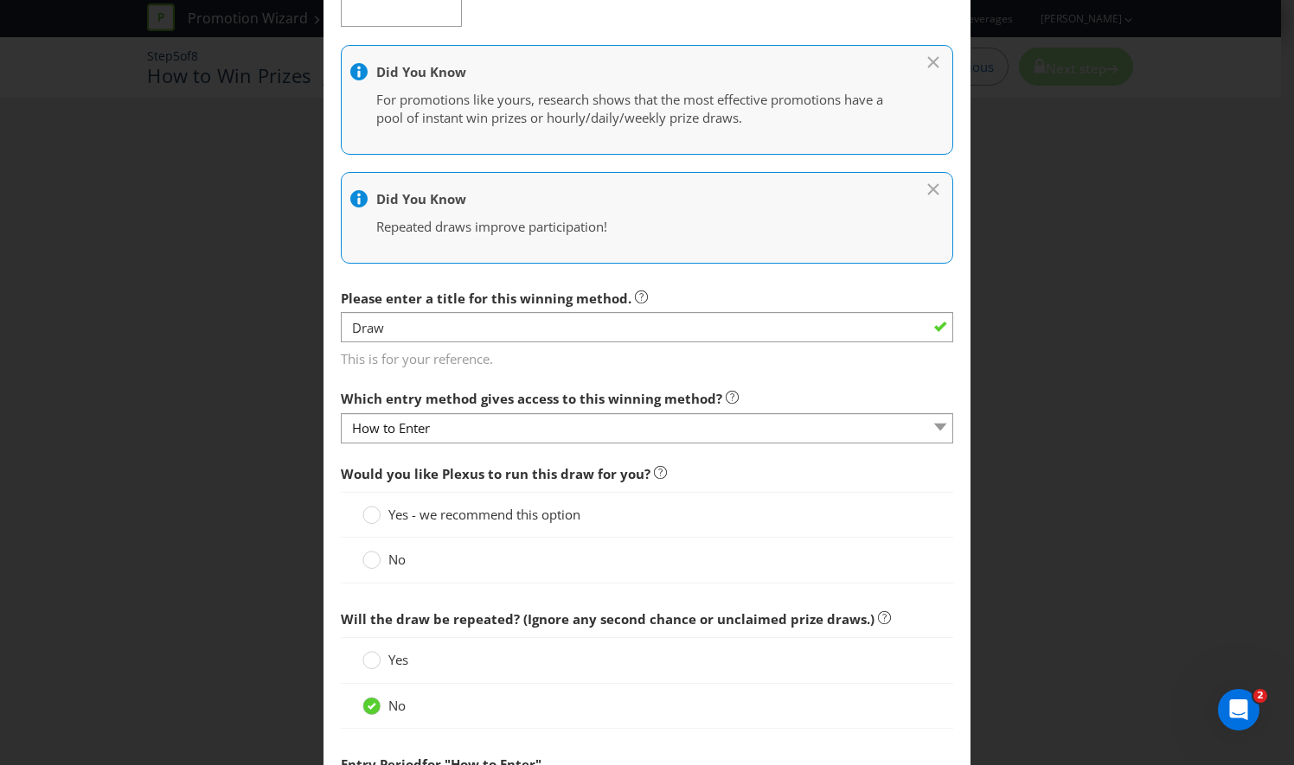
click at [601, 554] on div "No" at bounding box center [646, 560] width 569 height 18
click at [370, 558] on circle at bounding box center [371, 560] width 17 height 17
click at [0, 0] on input "No" at bounding box center [0, 0] width 0 height 0
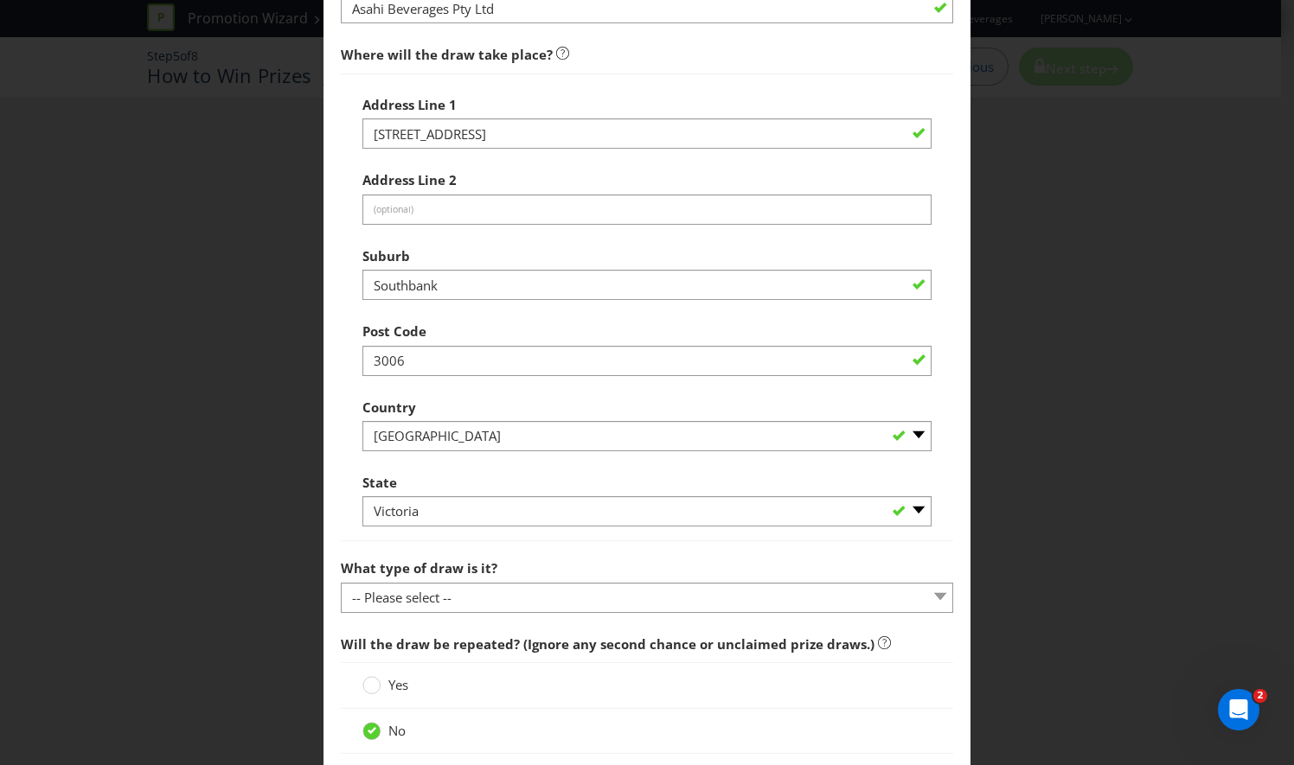
scroll to position [1264, 0]
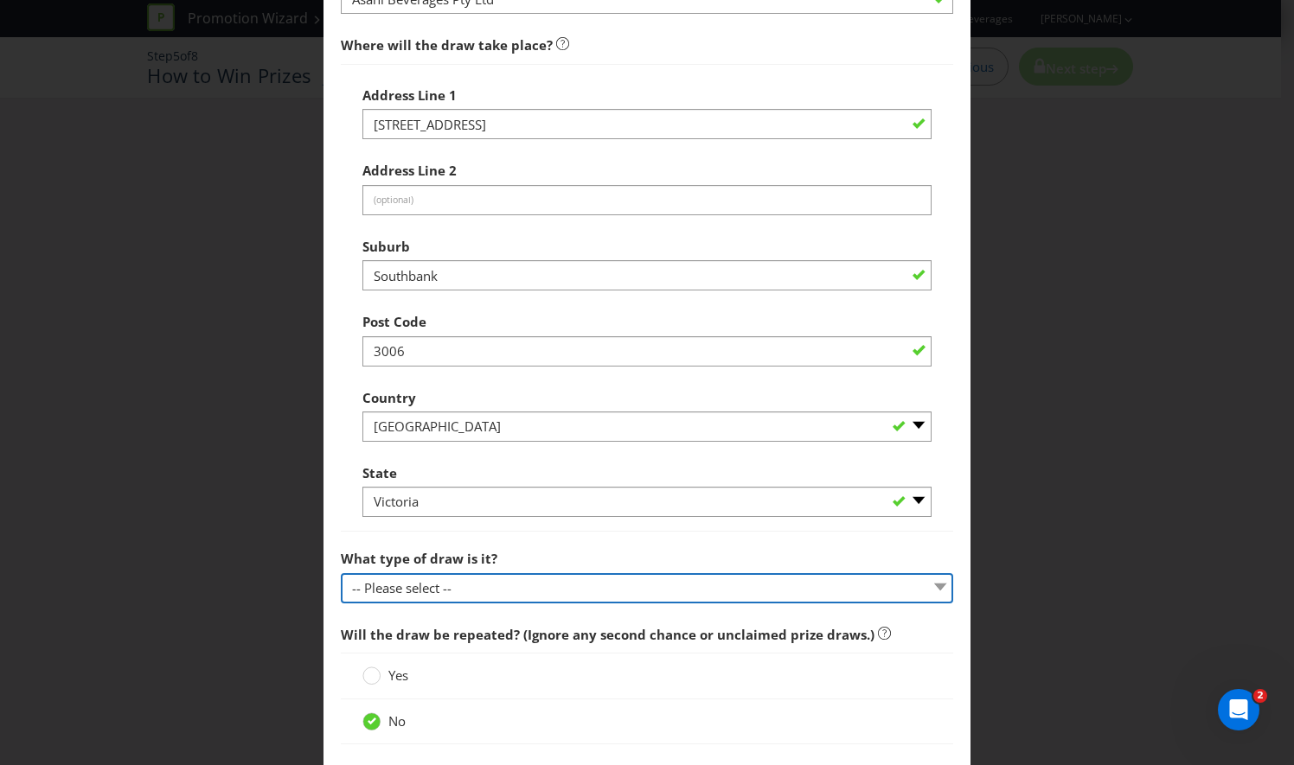
click at [374, 595] on select "-- Please select -- Computerised random selection Barrel draw Don't specify Oth…" at bounding box center [647, 588] width 612 height 30
select select "COMPUTERISED"
click at [341, 573] on select "-- Please select -- Computerised random selection Barrel draw Don't specify Oth…" at bounding box center [647, 588] width 612 height 30
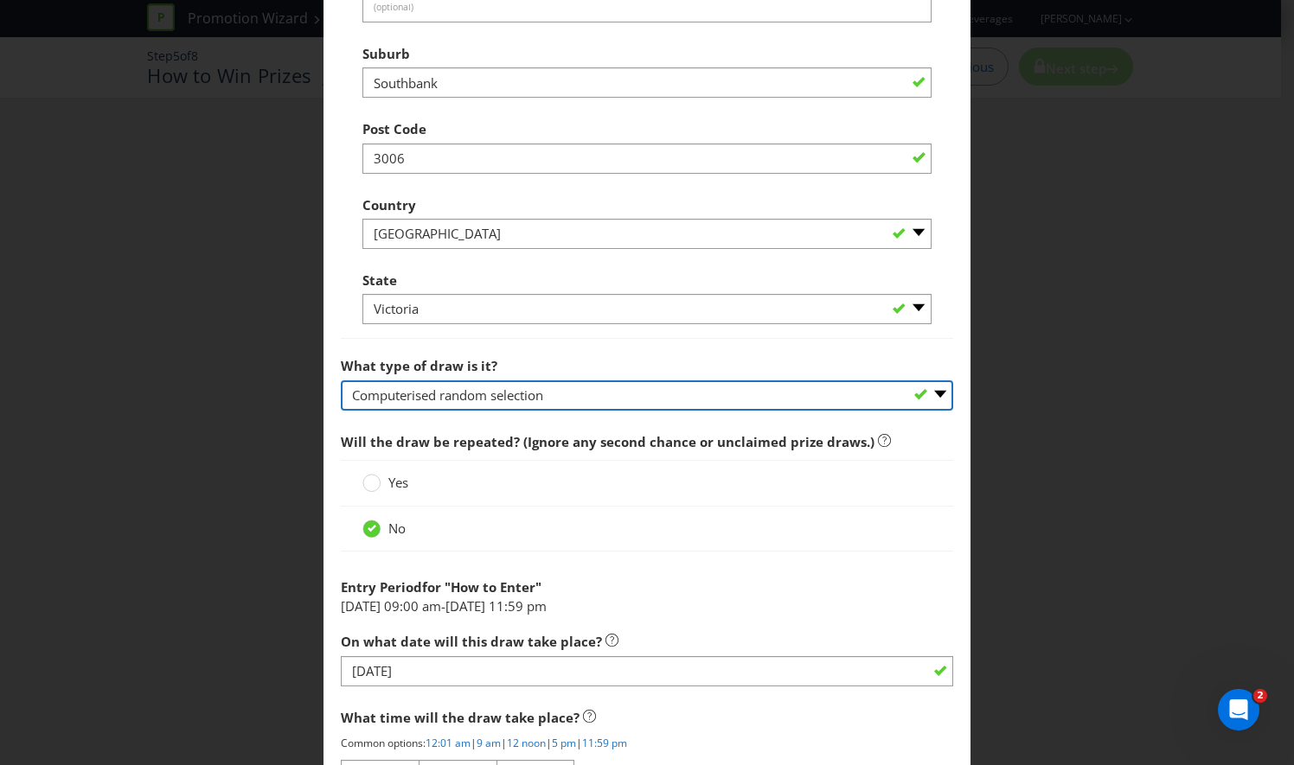
scroll to position [1457, 0]
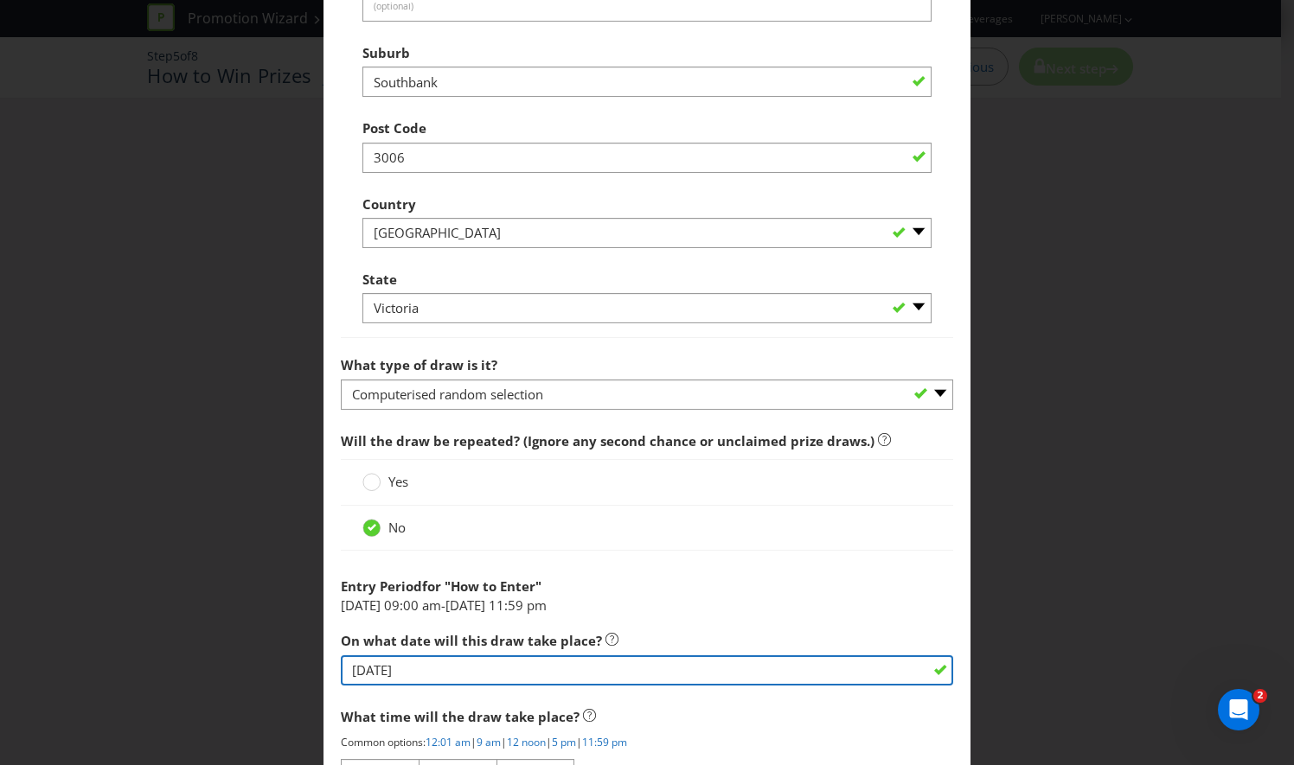
click at [501, 665] on input "[DATE]" at bounding box center [647, 671] width 612 height 30
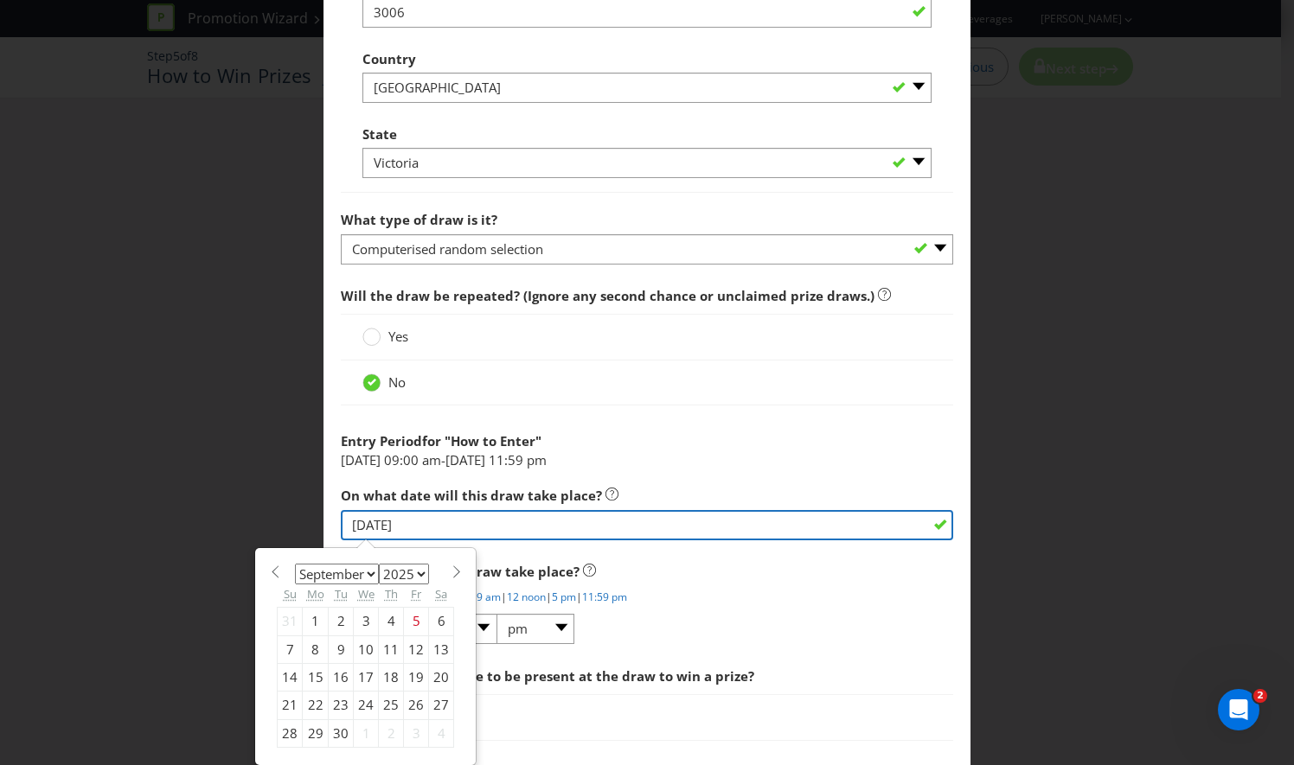
scroll to position [1604, 0]
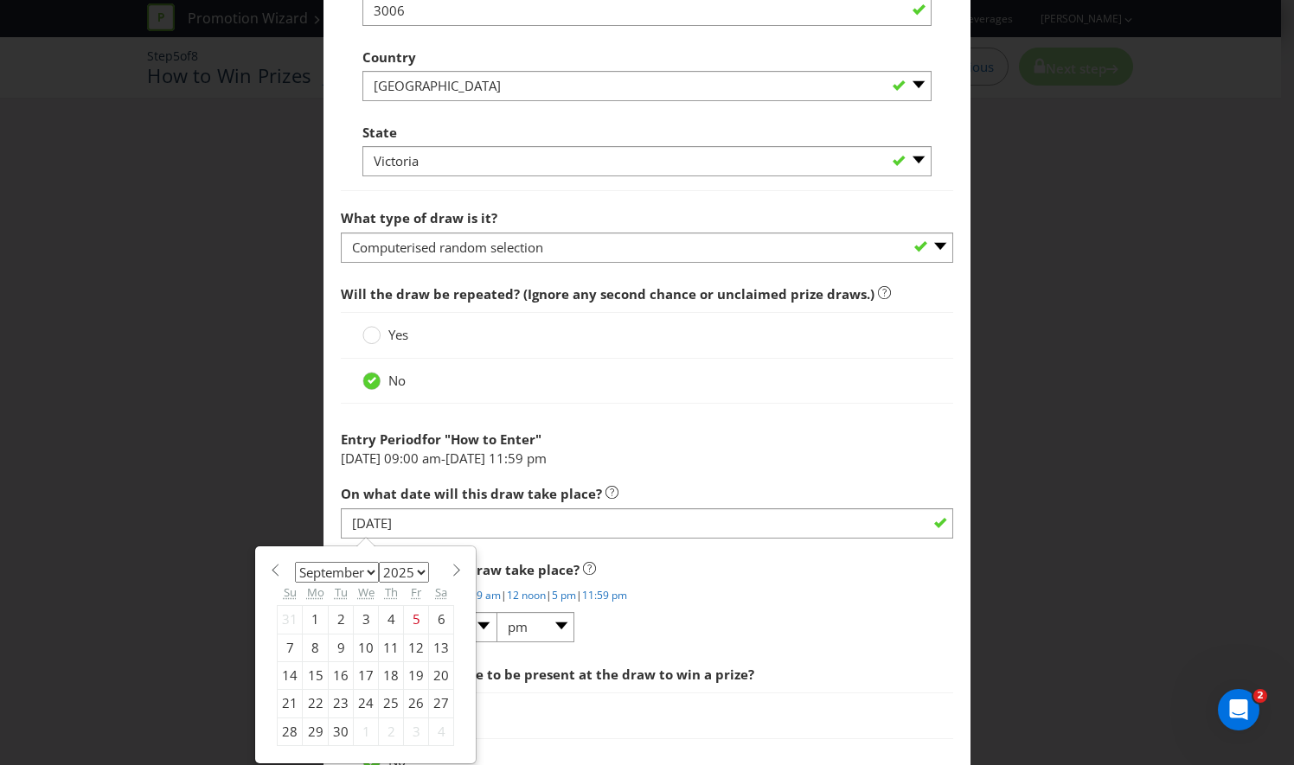
click at [308, 703] on div "22" at bounding box center [316, 704] width 26 height 28
type input "[DATE]"
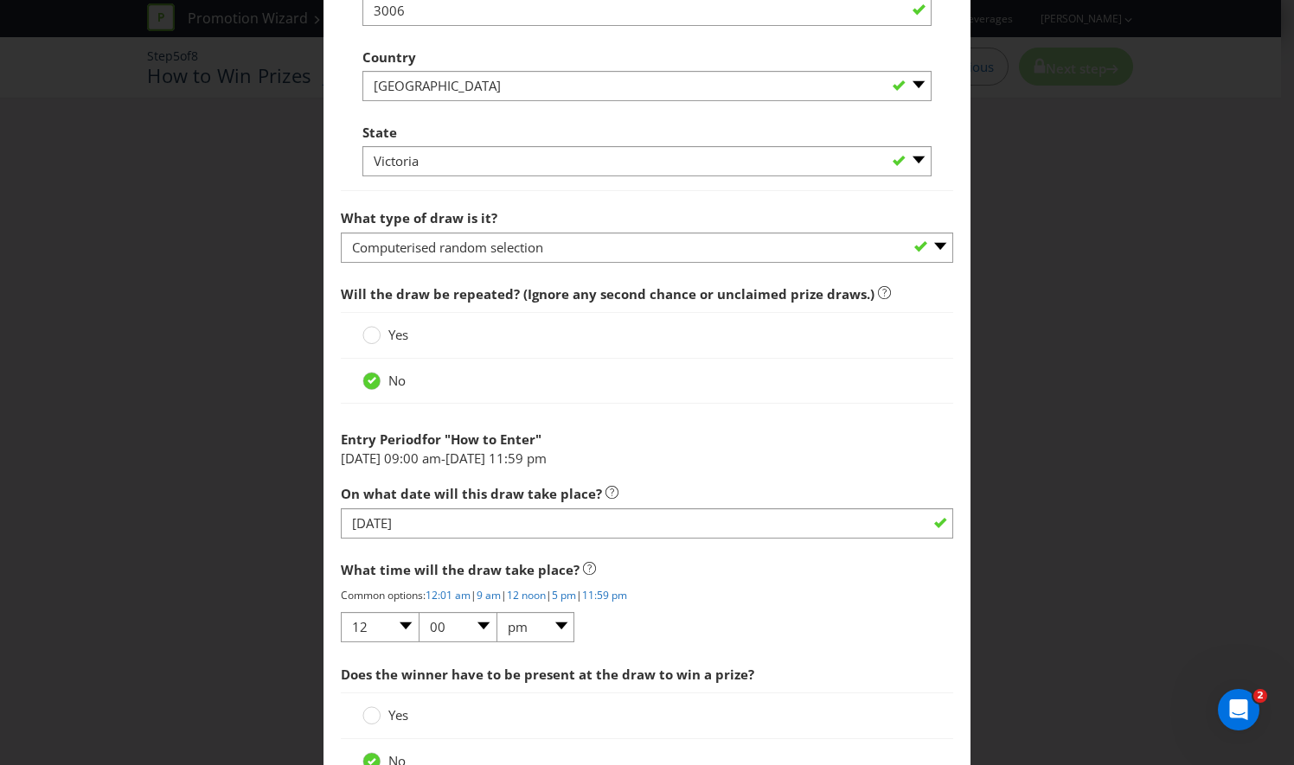
click at [516, 434] on span "How to Enter" at bounding box center [493, 439] width 85 height 17
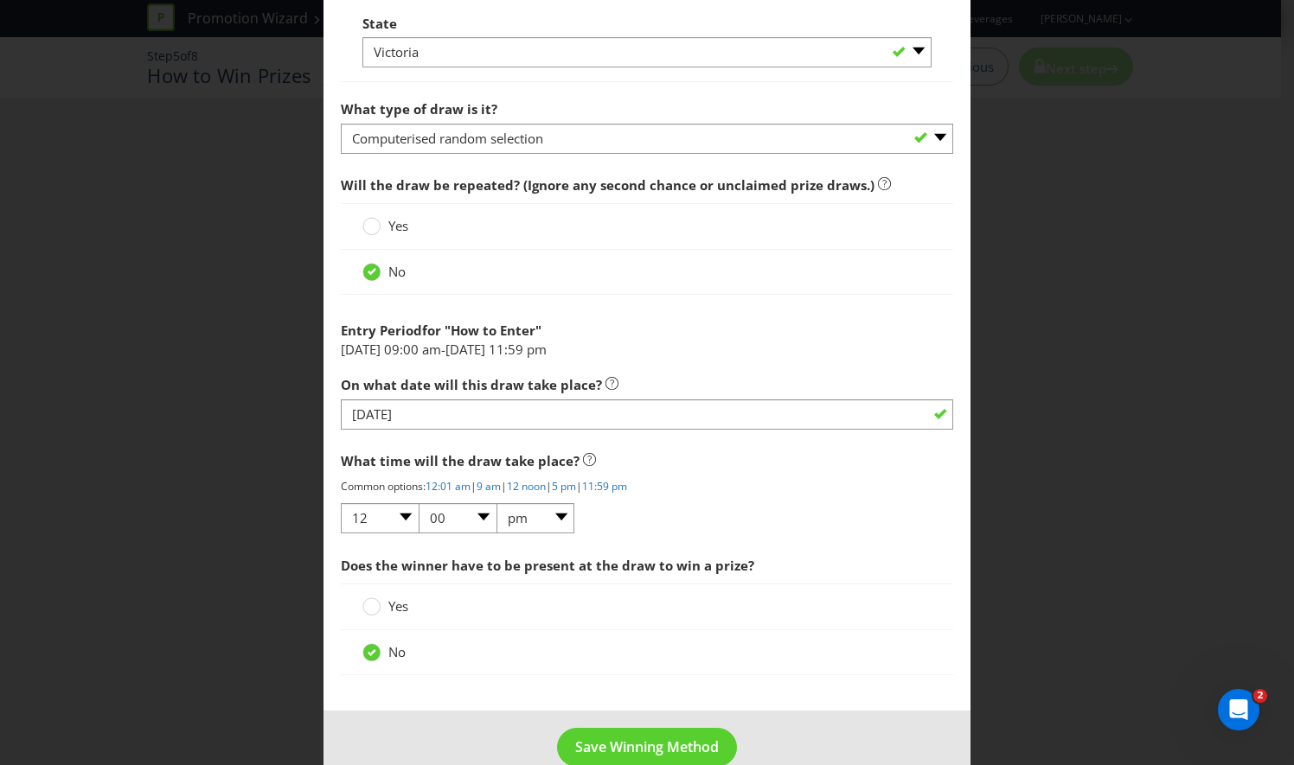
scroll to position [1740, 0]
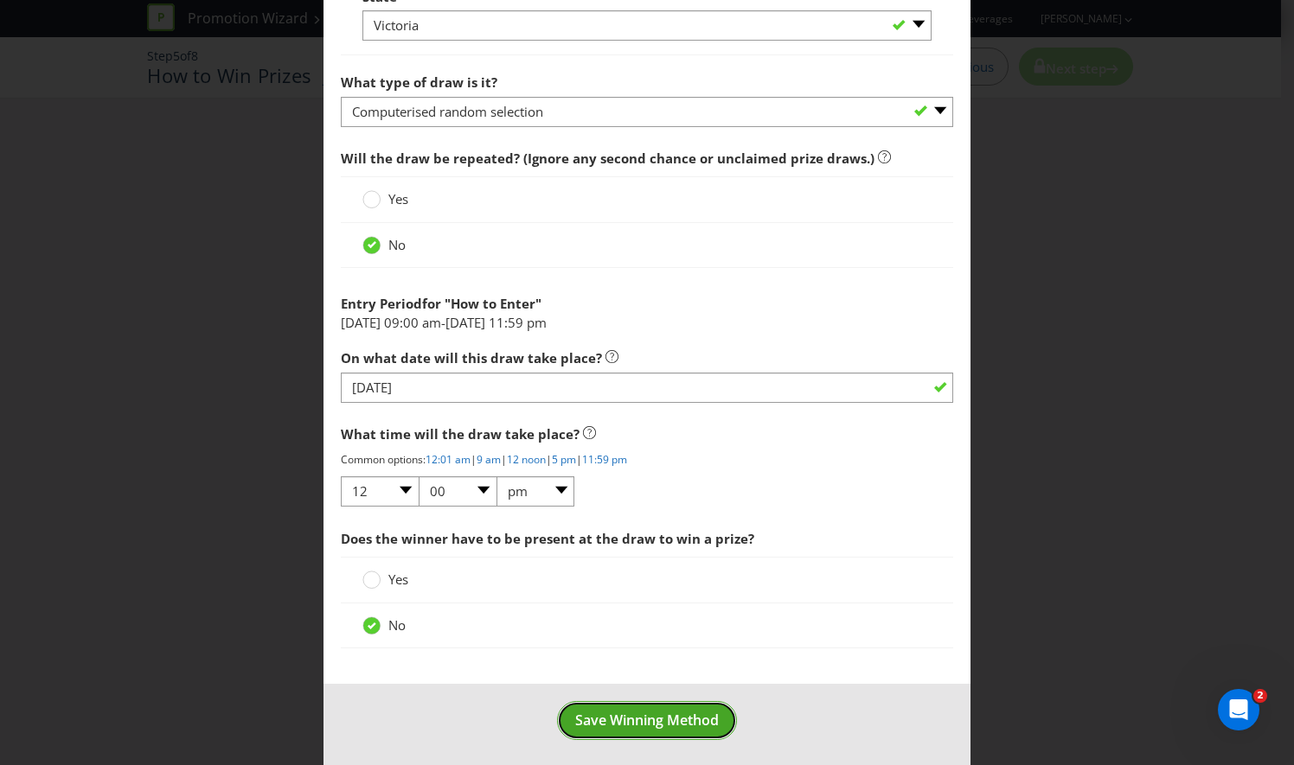
click at [660, 720] on span "Save Winning Method" at bounding box center [647, 720] width 144 height 19
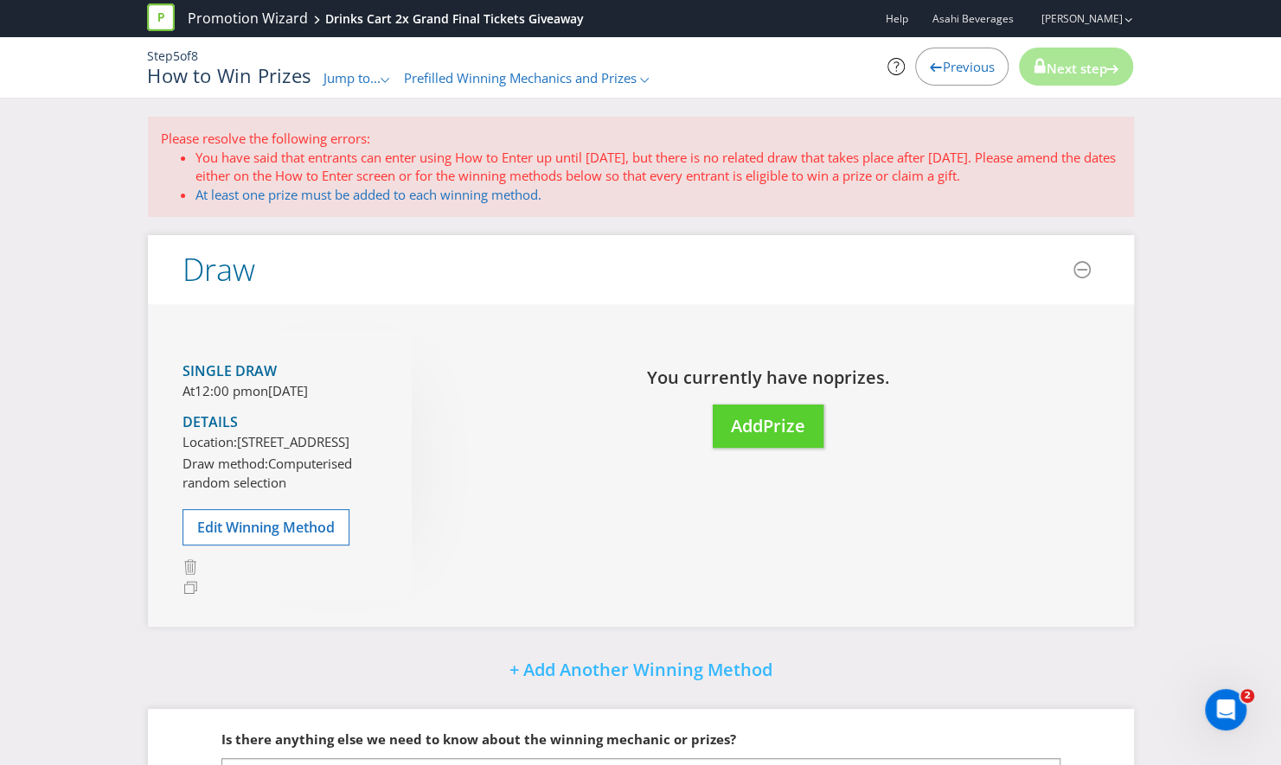
click at [951, 68] on span "Previous" at bounding box center [968, 66] width 52 height 17
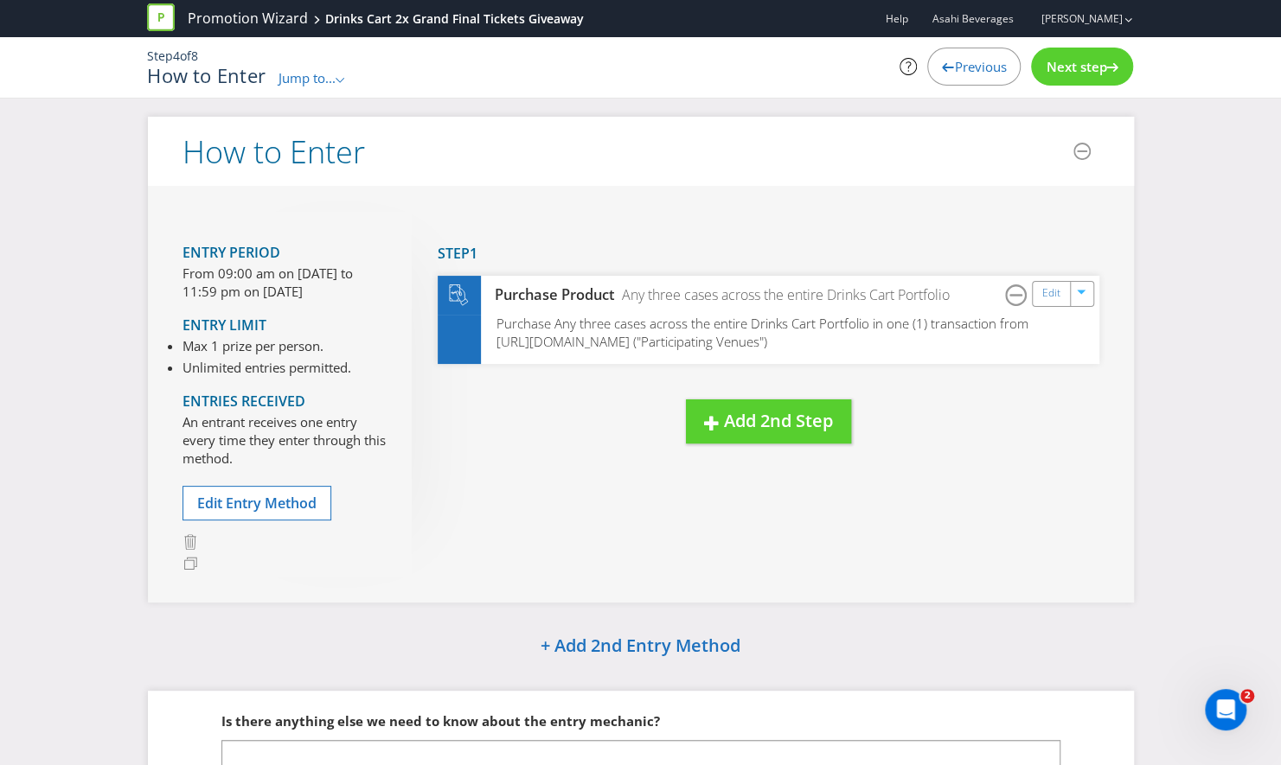
click at [970, 72] on span "Previous" at bounding box center [980, 66] width 52 height 17
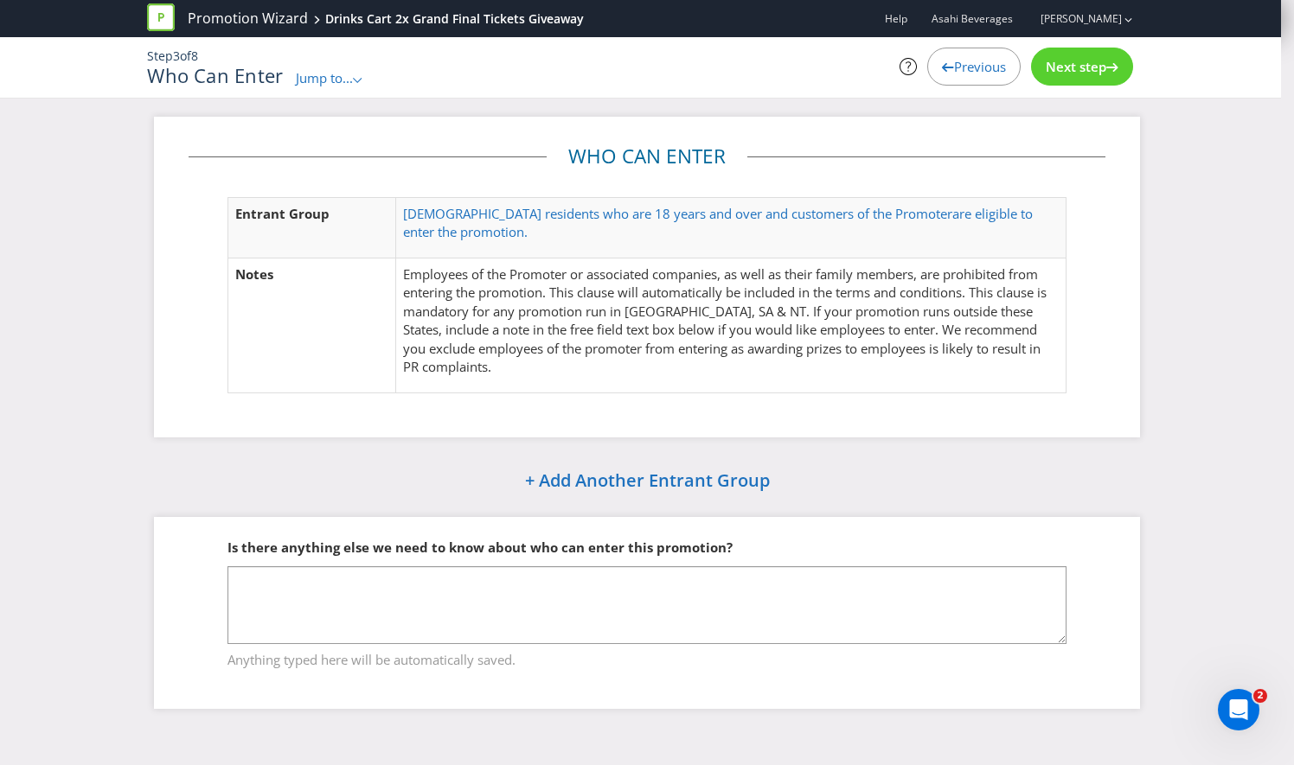
click at [973, 58] on span "Previous" at bounding box center [980, 66] width 52 height 17
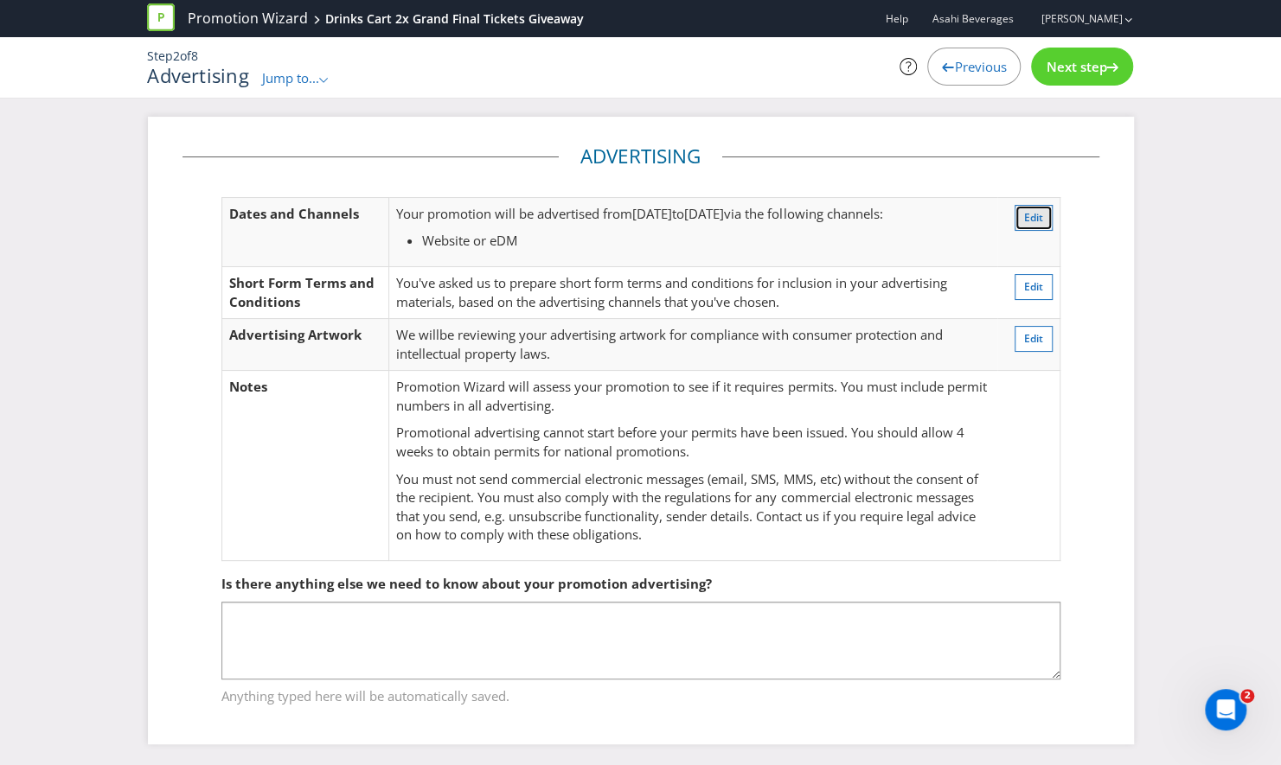
click at [1048, 209] on button "Edit" at bounding box center [1034, 218] width 38 height 26
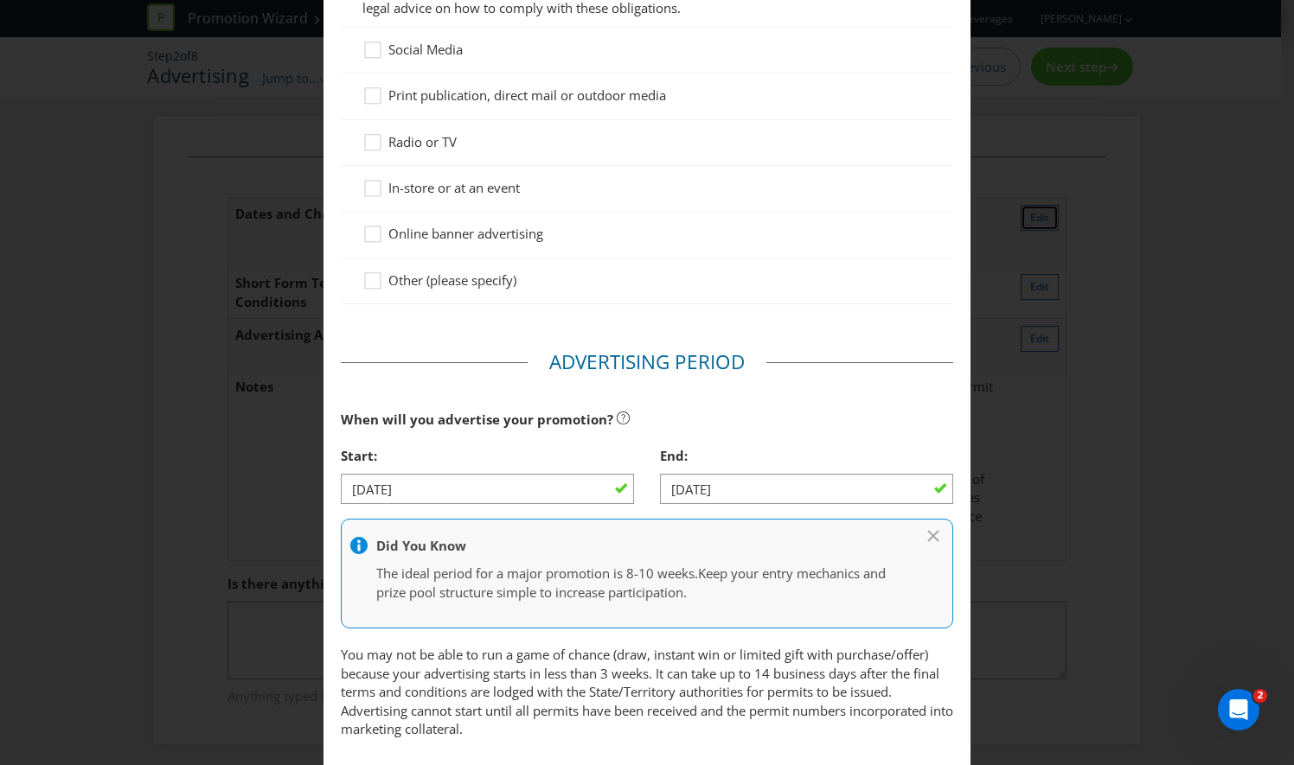
scroll to position [285, 0]
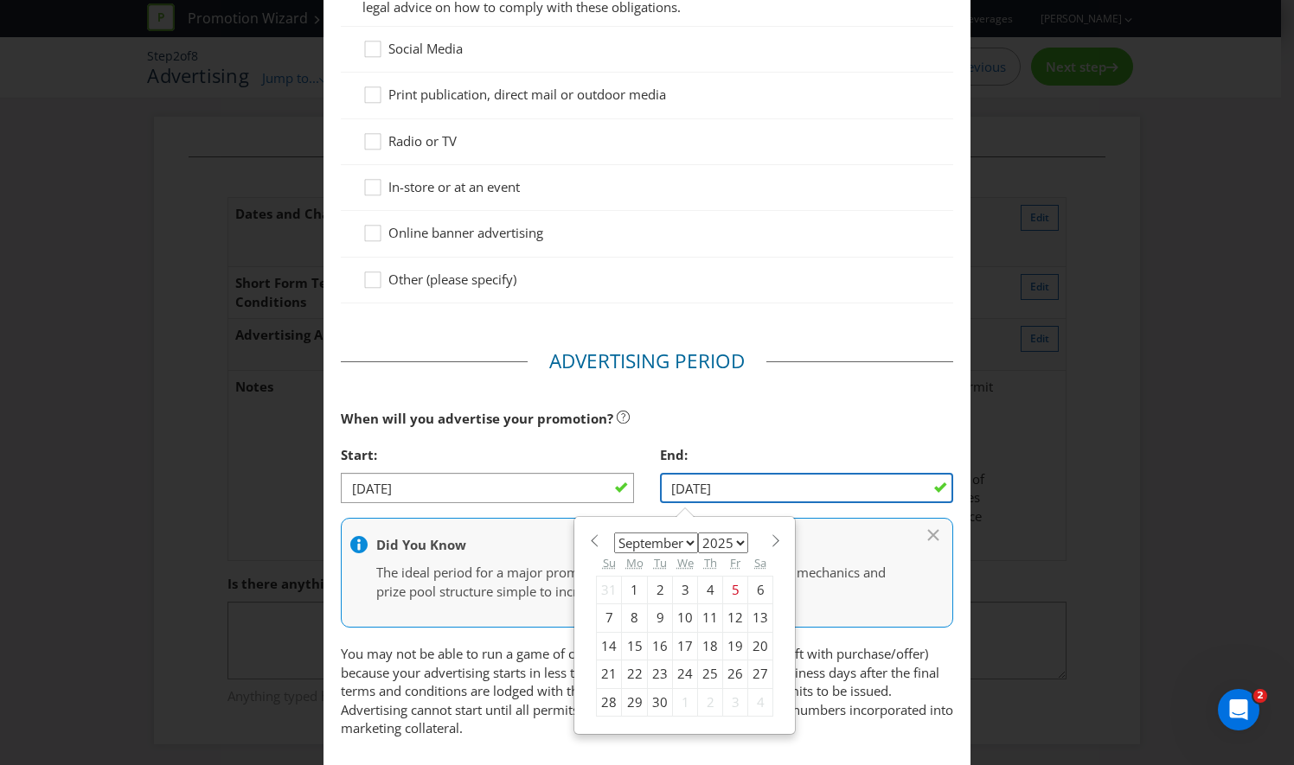
click at [675, 490] on input "[DATE]" at bounding box center [806, 488] width 293 height 30
click at [630, 664] on div "22" at bounding box center [635, 675] width 26 height 28
type input "[DATE]"
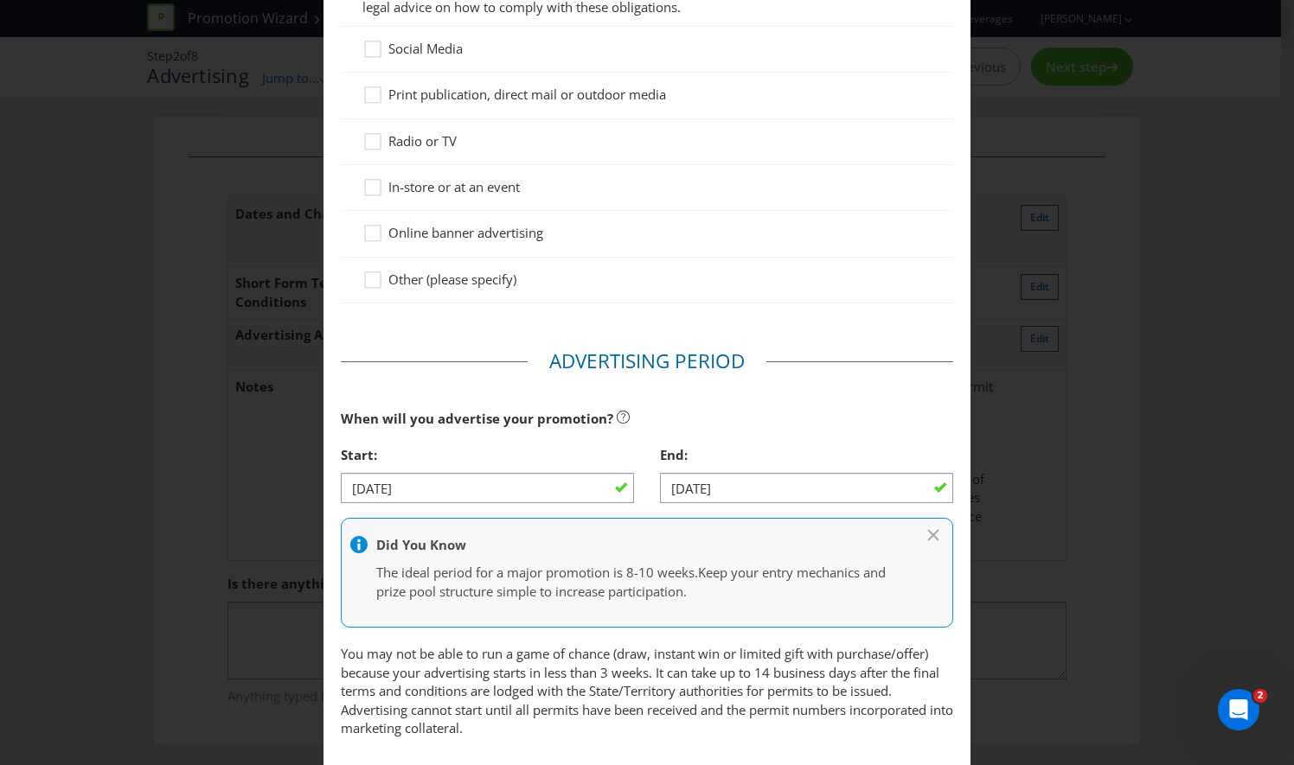
scroll to position [719, 0]
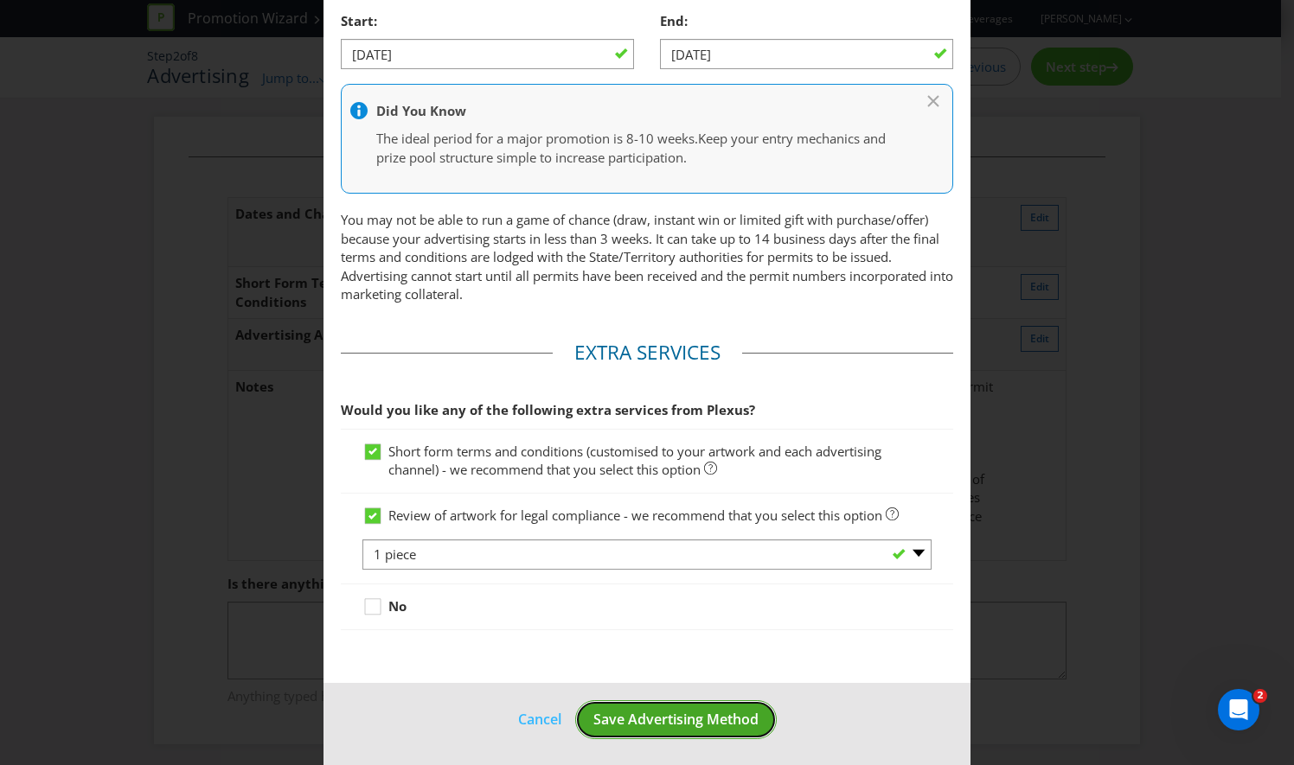
click at [637, 725] on span "Save Advertising Method" at bounding box center [675, 719] width 165 height 19
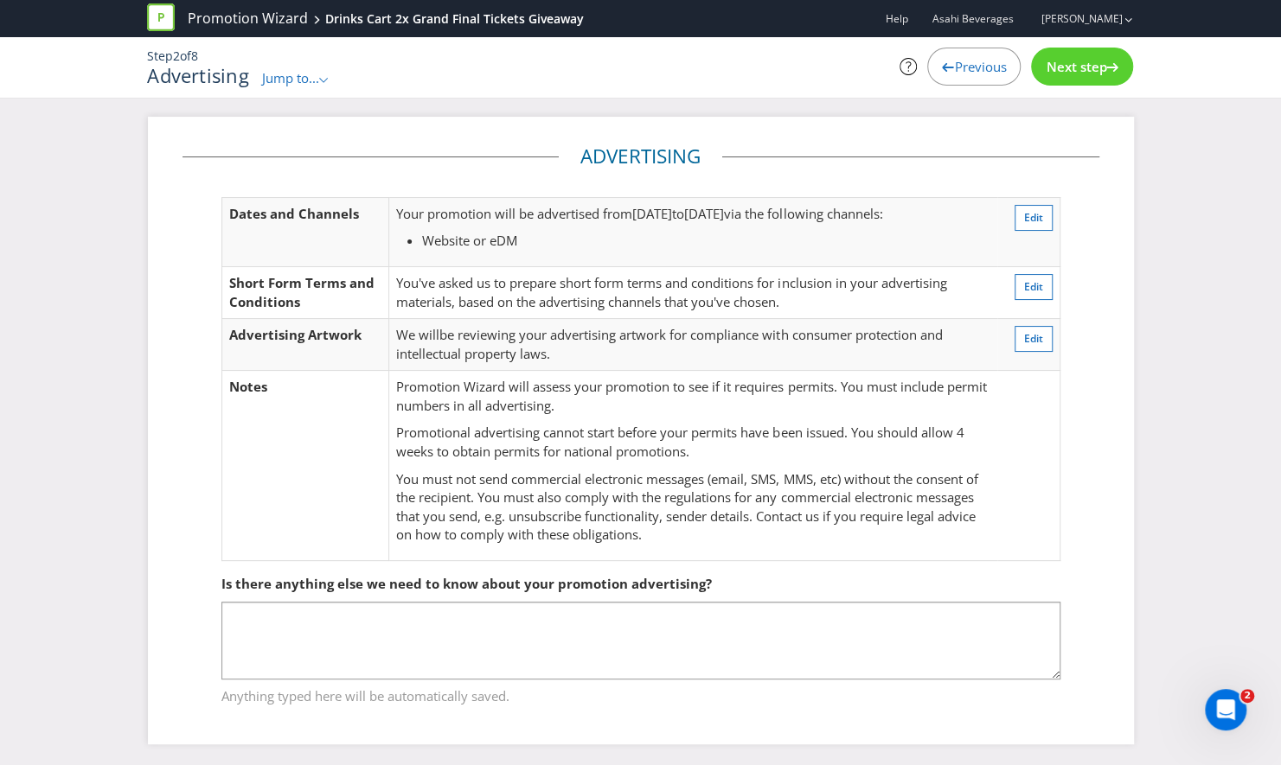
click at [1068, 69] on span "Next step" at bounding box center [1076, 66] width 61 height 17
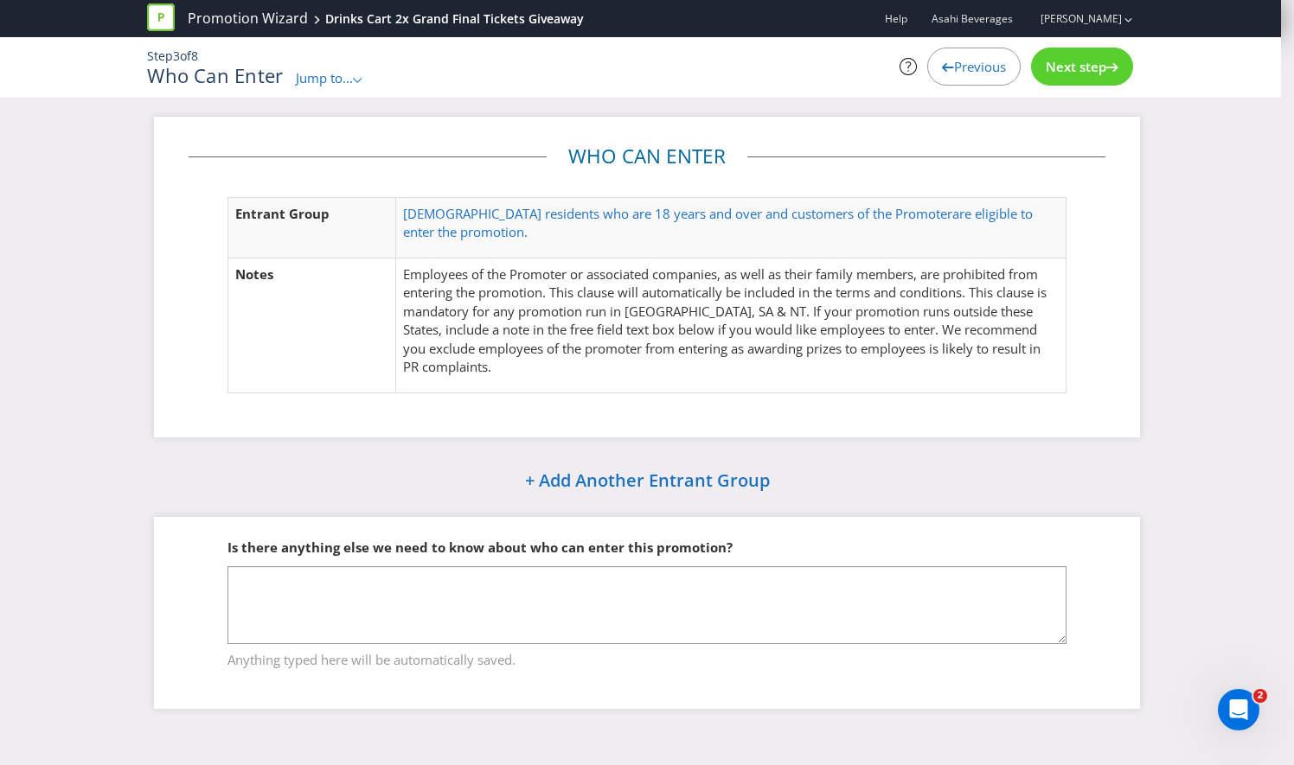
click at [1068, 69] on span "Next step" at bounding box center [1076, 66] width 61 height 17
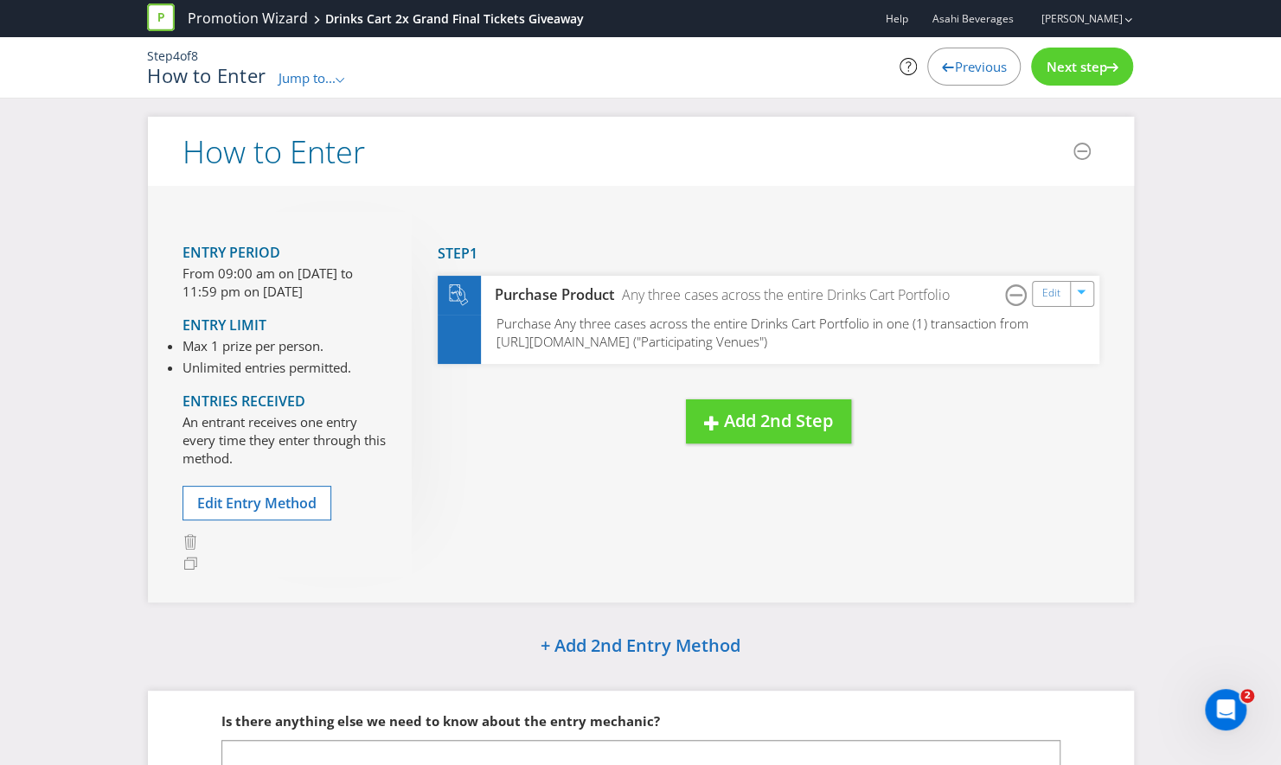
click at [1068, 69] on span "Next step" at bounding box center [1076, 66] width 61 height 17
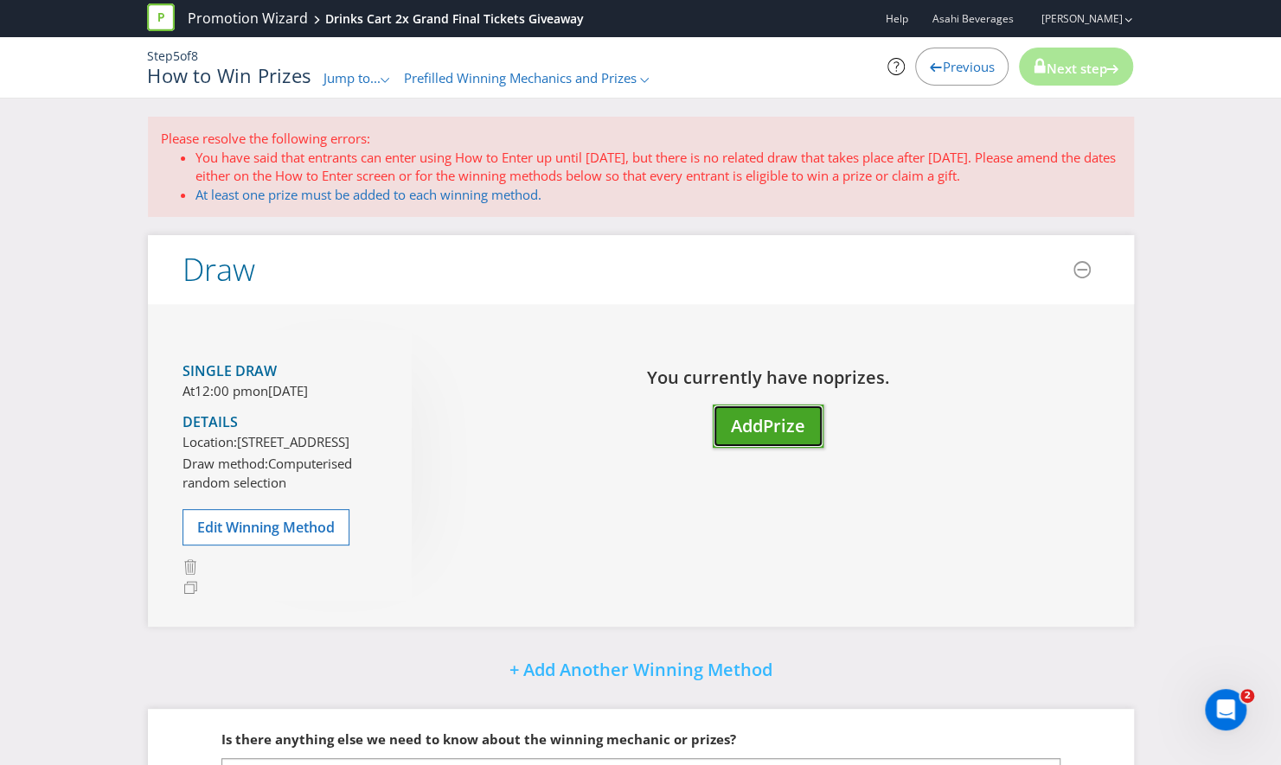
click at [794, 419] on span "Prize" at bounding box center [784, 425] width 42 height 23
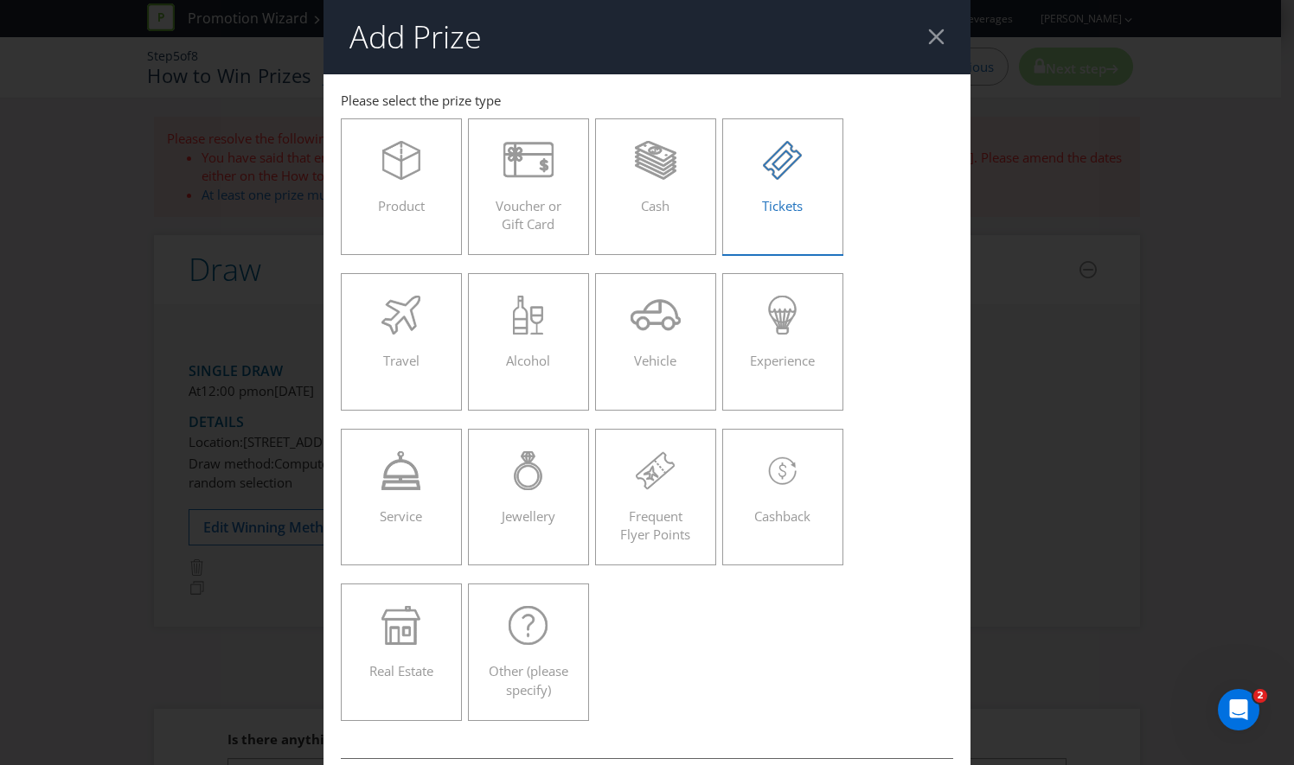
click at [765, 170] on icon at bounding box center [782, 160] width 39 height 39
click at [0, 0] on input "Tickets" at bounding box center [0, 0] width 0 height 0
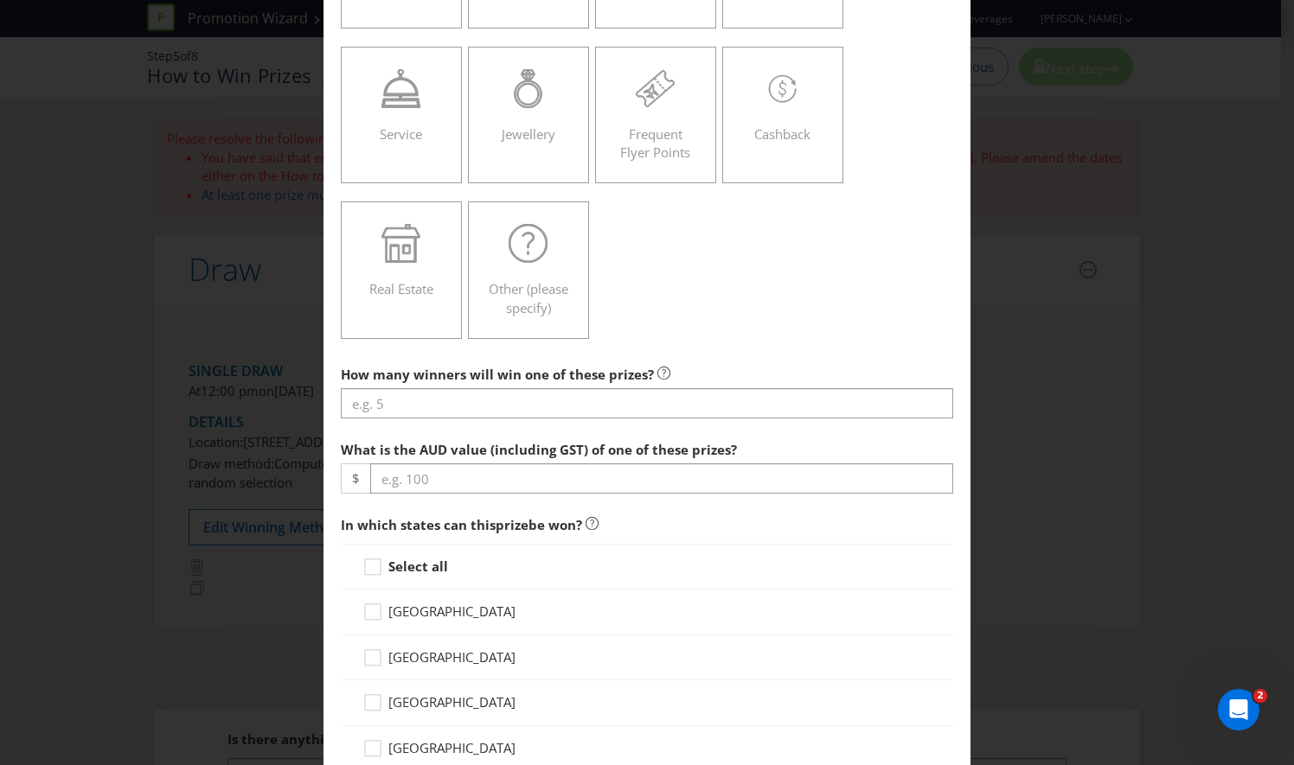
scroll to position [398, 0]
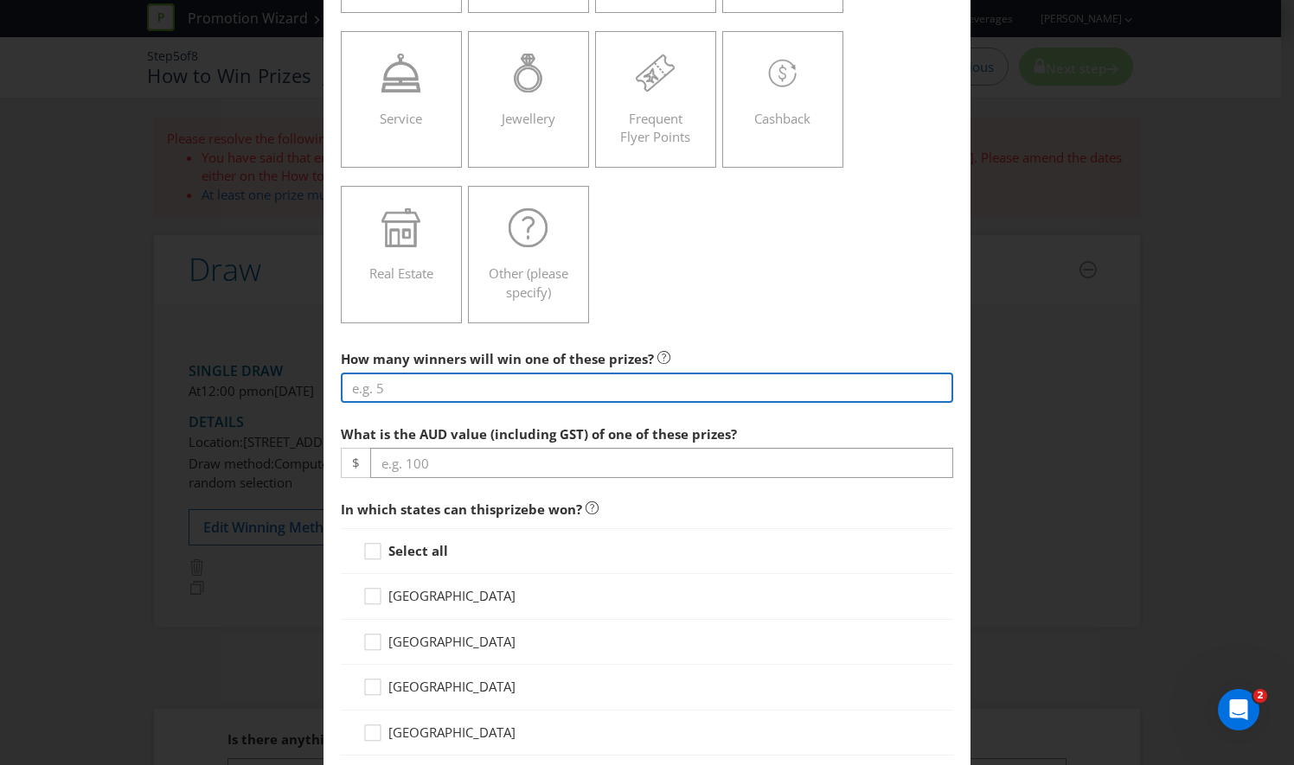
click at [464, 394] on input "number" at bounding box center [647, 388] width 612 height 30
type input "1"
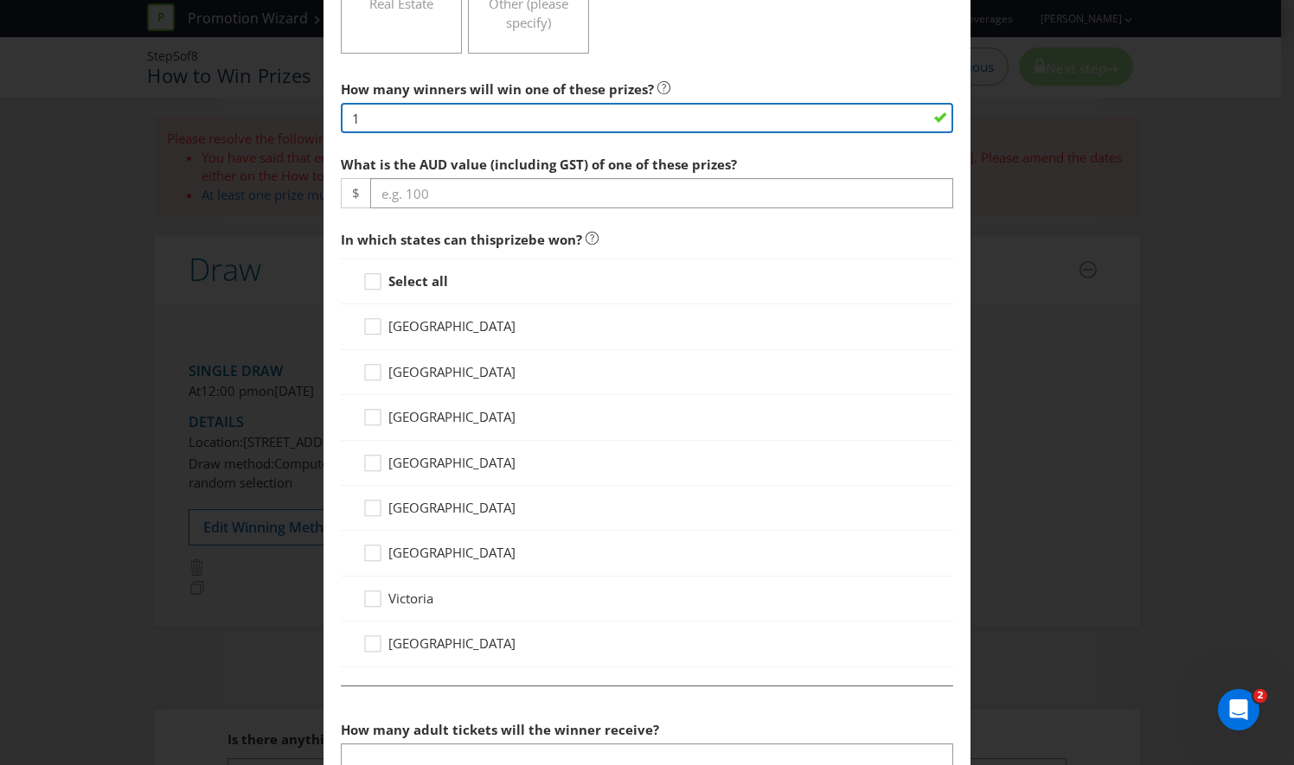
scroll to position [669, 0]
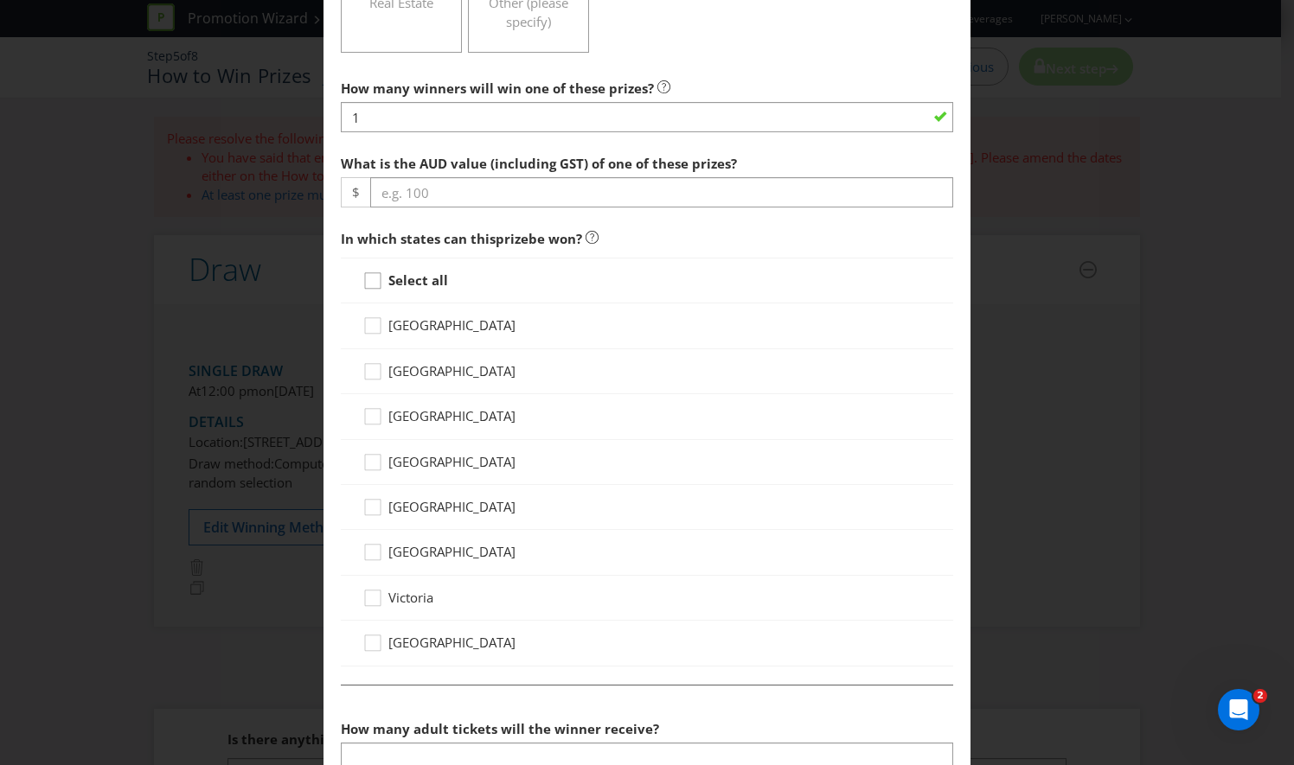
click at [375, 285] on icon at bounding box center [375, 285] width 26 height 26
click at [0, 0] on input "Select all" at bounding box center [0, 0] width 0 height 0
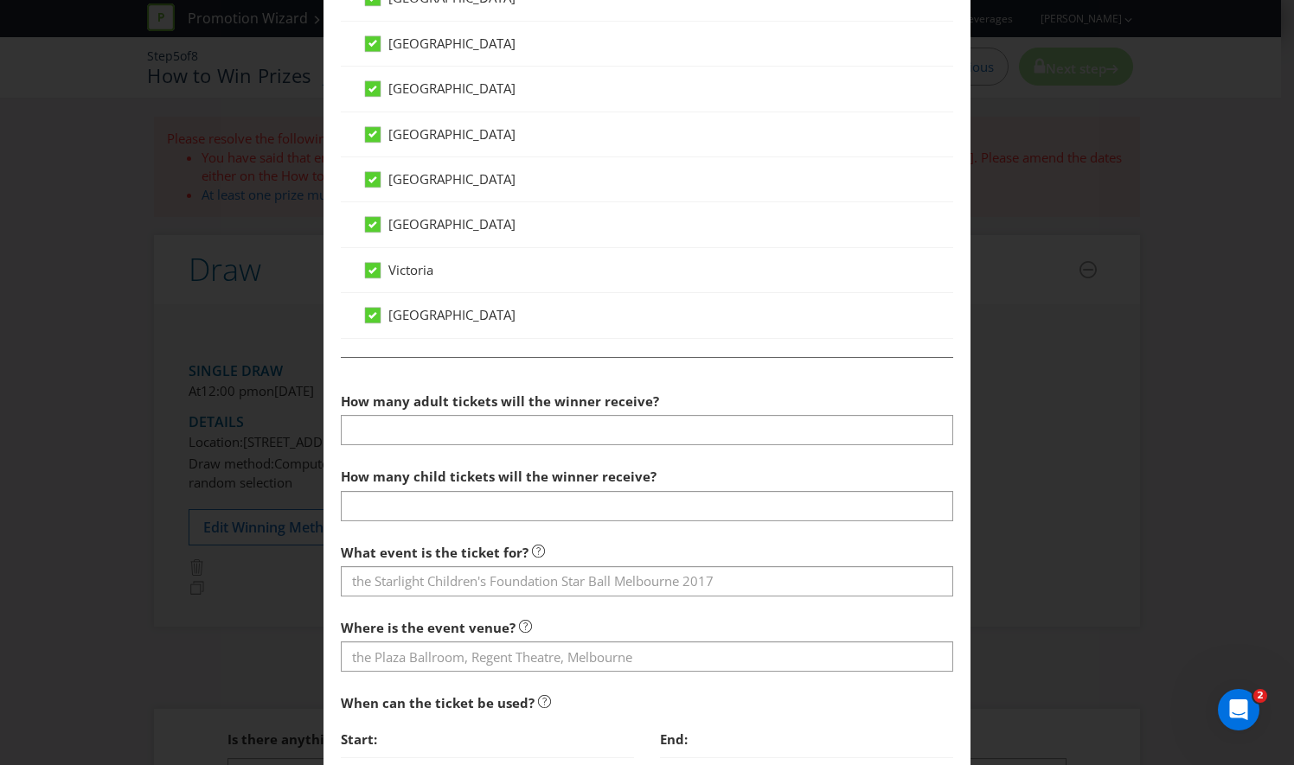
scroll to position [1020, 0]
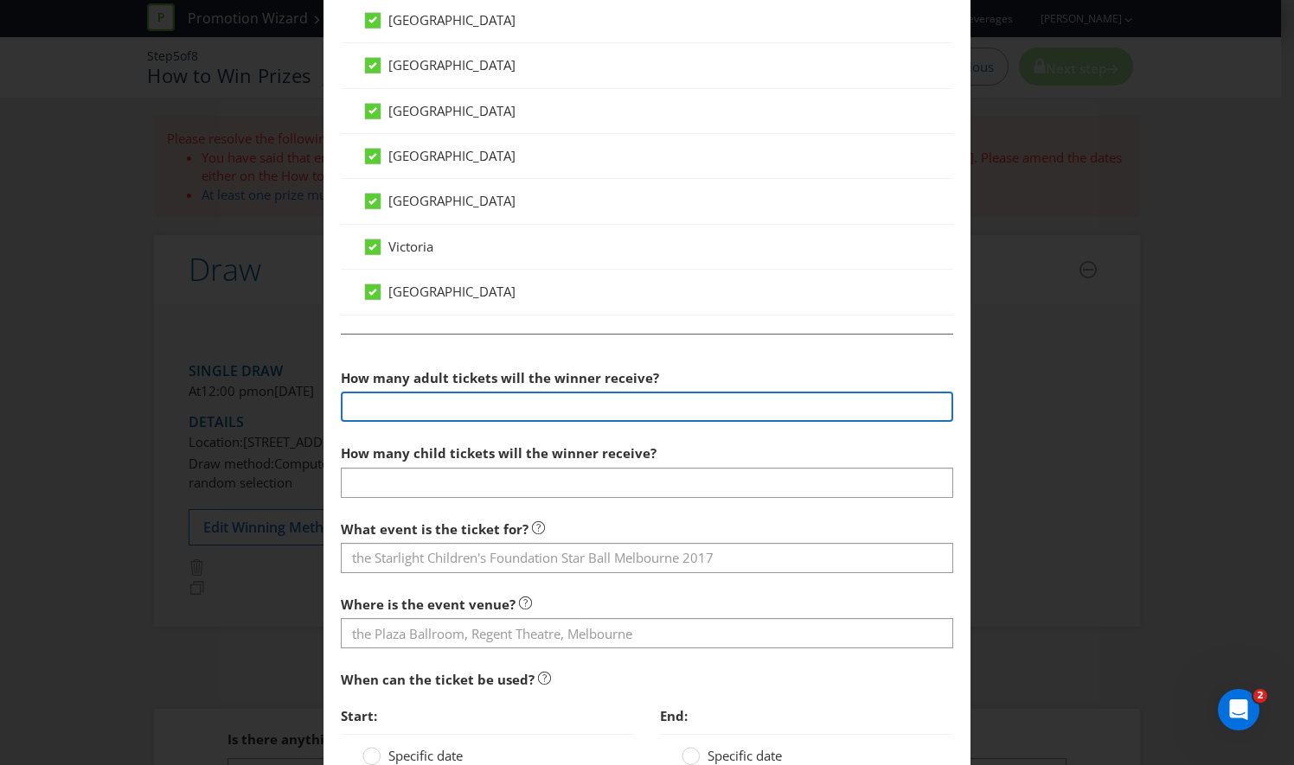
click at [528, 394] on input "number" at bounding box center [647, 407] width 612 height 30
type input "2"
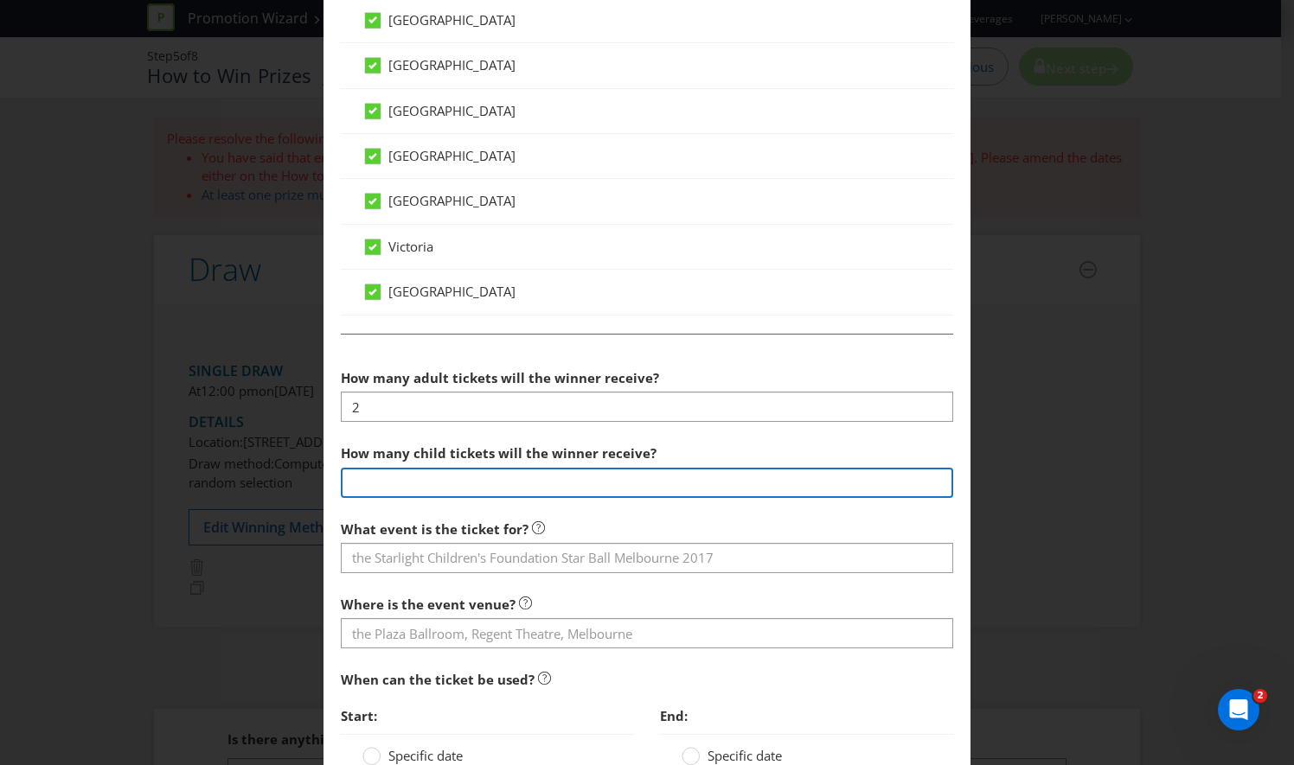
click at [483, 472] on input "number" at bounding box center [647, 483] width 612 height 30
type input "0"
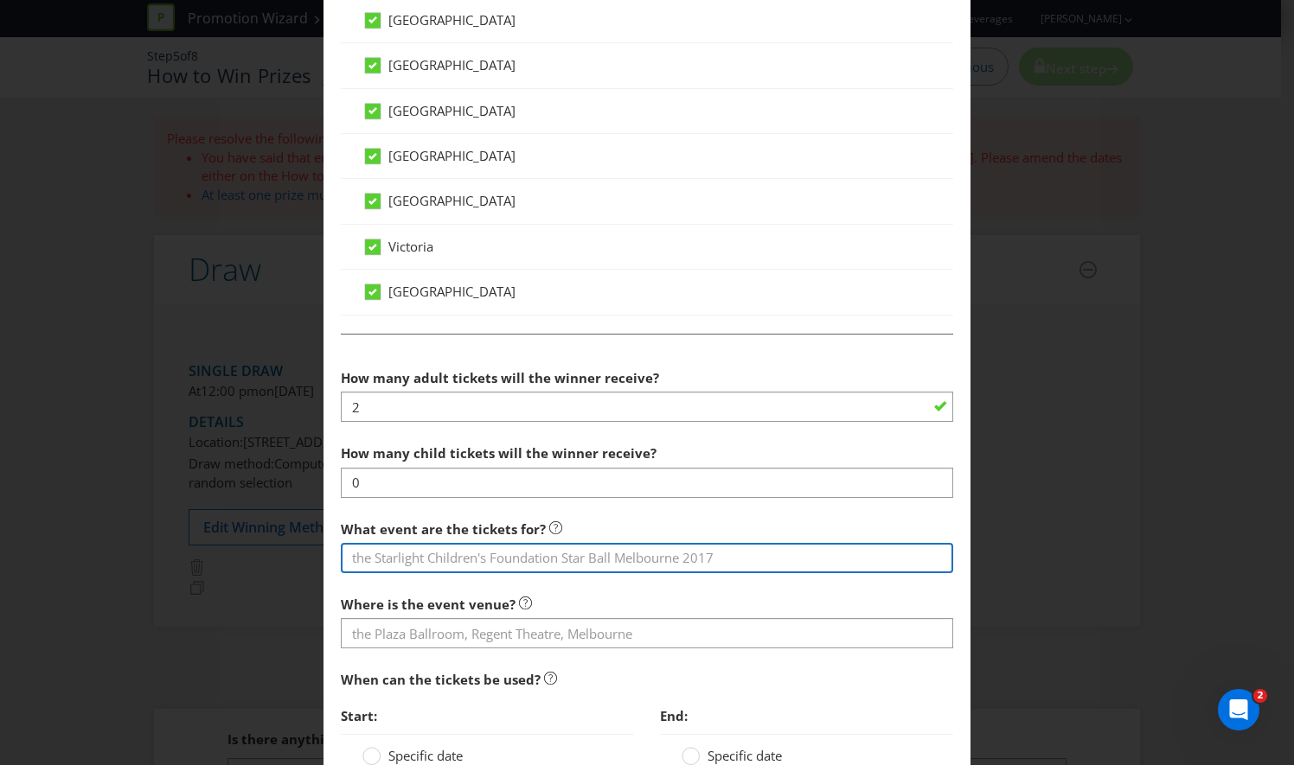
click at [436, 560] on input "text" at bounding box center [647, 558] width 612 height 30
type input "The"
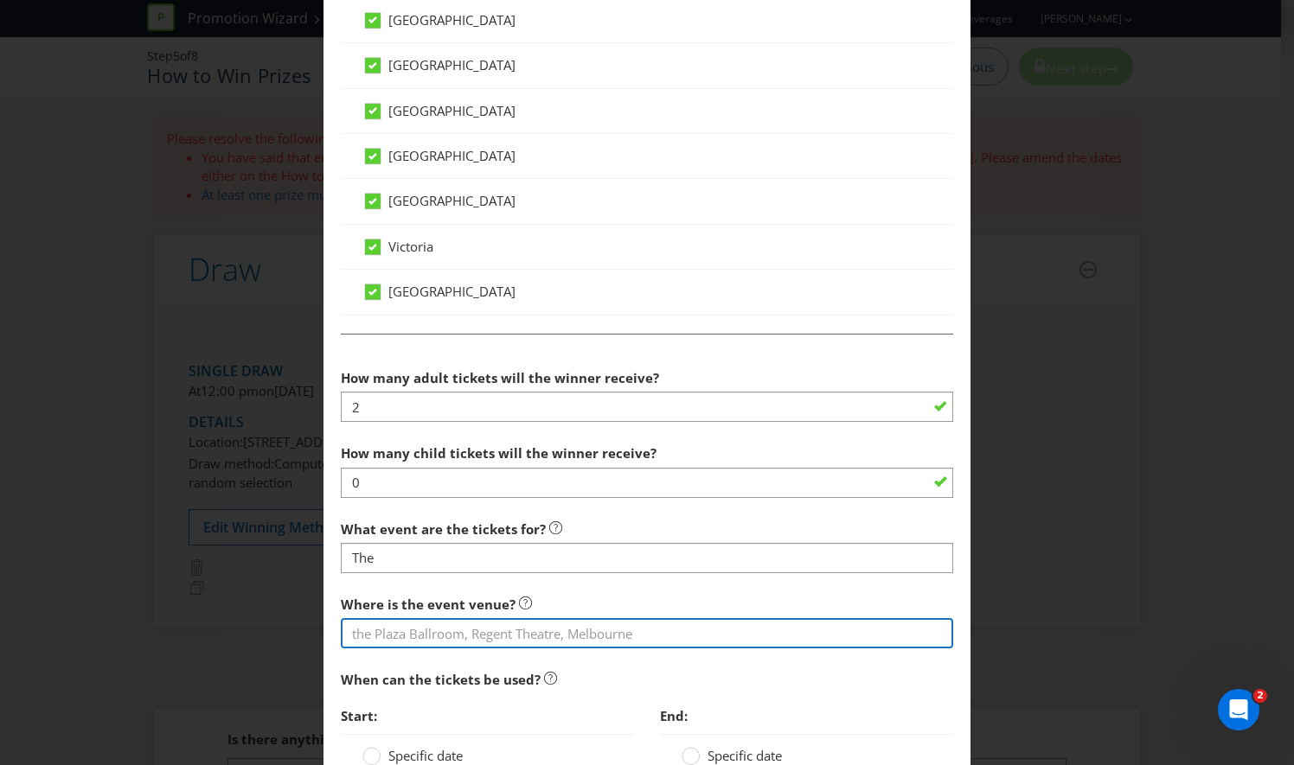
click at [401, 624] on input "text" at bounding box center [647, 633] width 612 height 30
type input "The [GEOGRAPHIC_DATA]"
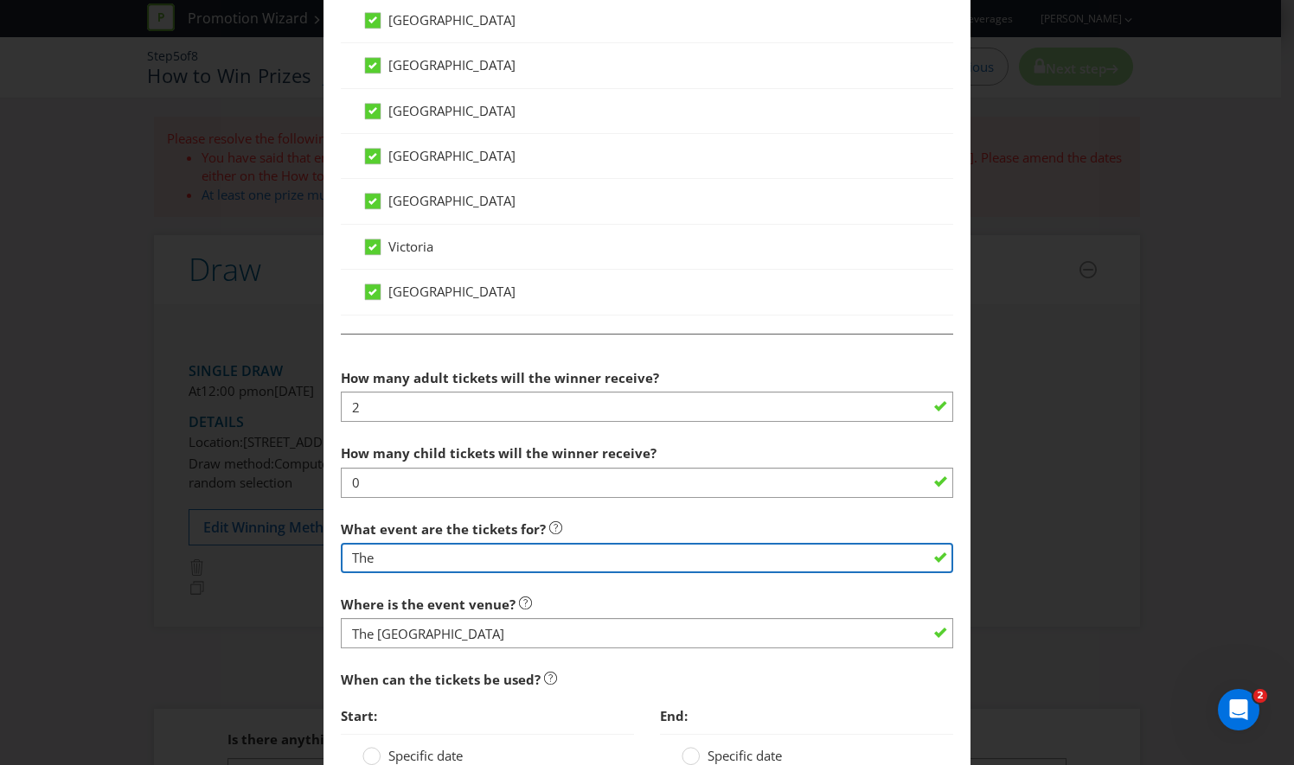
click at [408, 548] on input "The" at bounding box center [647, 558] width 612 height 30
click at [366, 547] on input "The AFL Grand Final" at bounding box center [647, 558] width 612 height 30
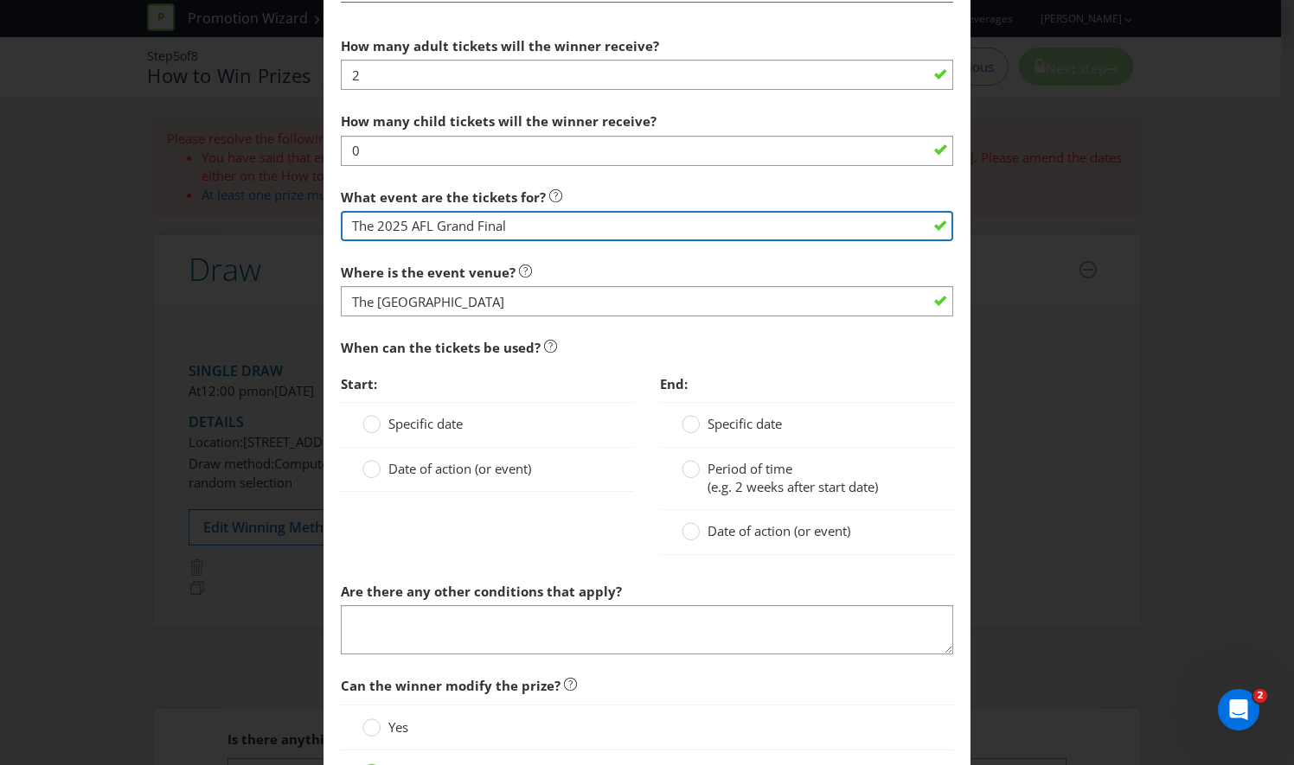
scroll to position [1364, 0]
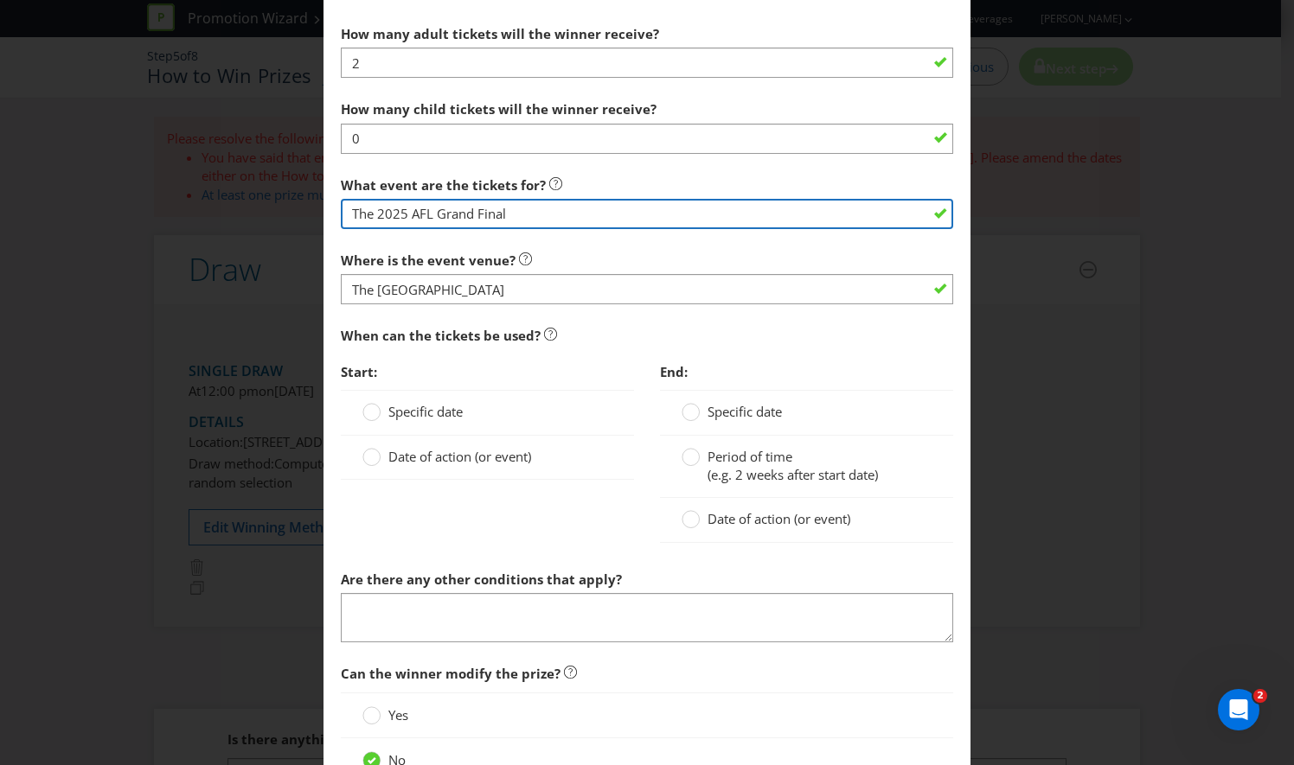
type input "The 2025 AFL Grand Final"
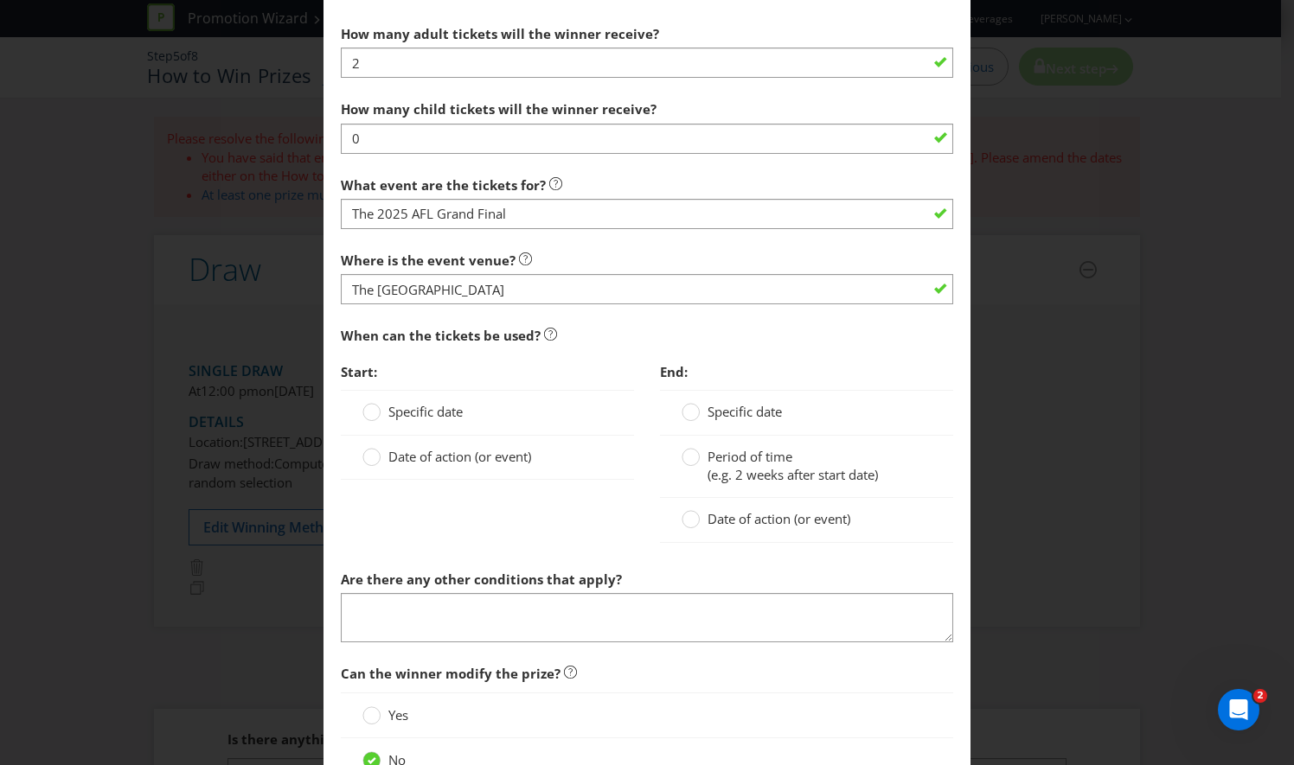
click at [377, 406] on icon at bounding box center [371, 412] width 18 height 18
click at [0, 0] on input "Specific date" at bounding box center [0, 0] width 0 height 0
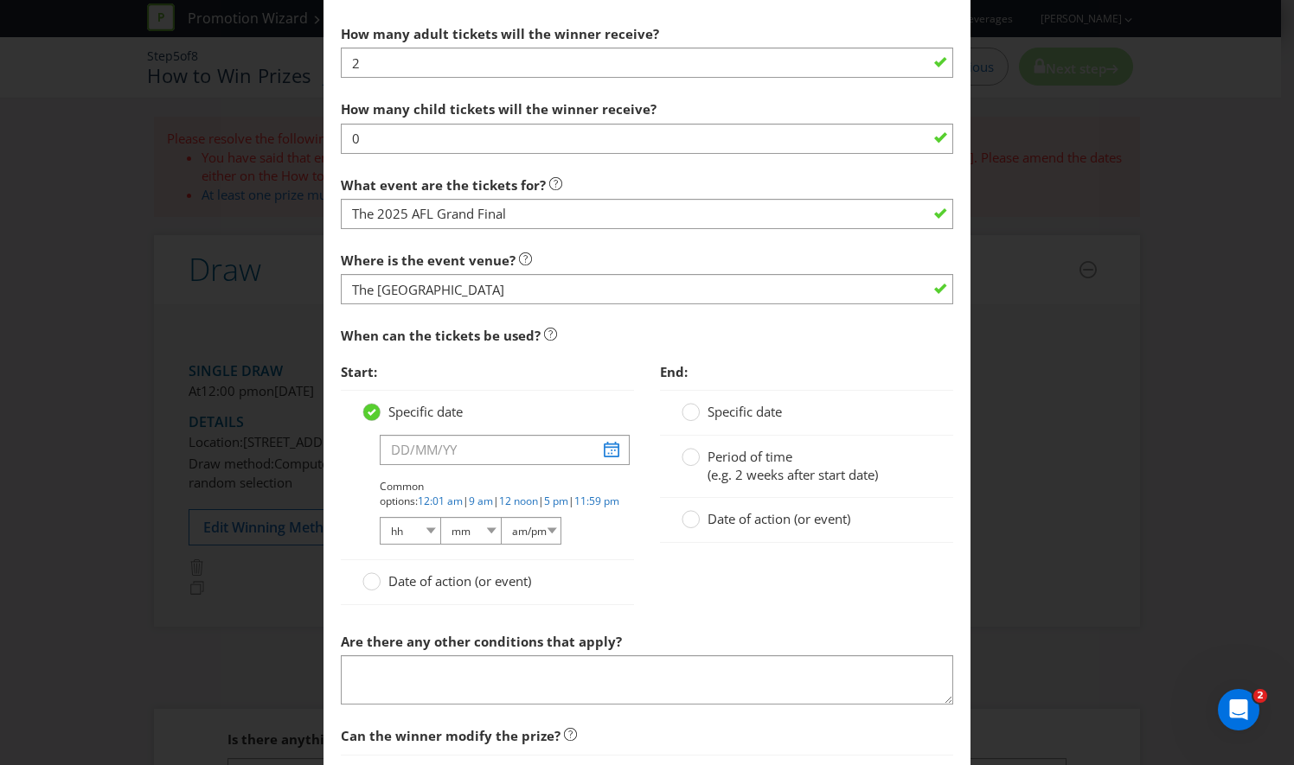
click at [377, 406] on icon at bounding box center [371, 412] width 18 height 18
click at [0, 0] on input "Specific date" at bounding box center [0, 0] width 0 height 0
click at [374, 573] on circle at bounding box center [371, 581] width 17 height 17
click at [0, 0] on input "Date of action (or event)" at bounding box center [0, 0] width 0 height 0
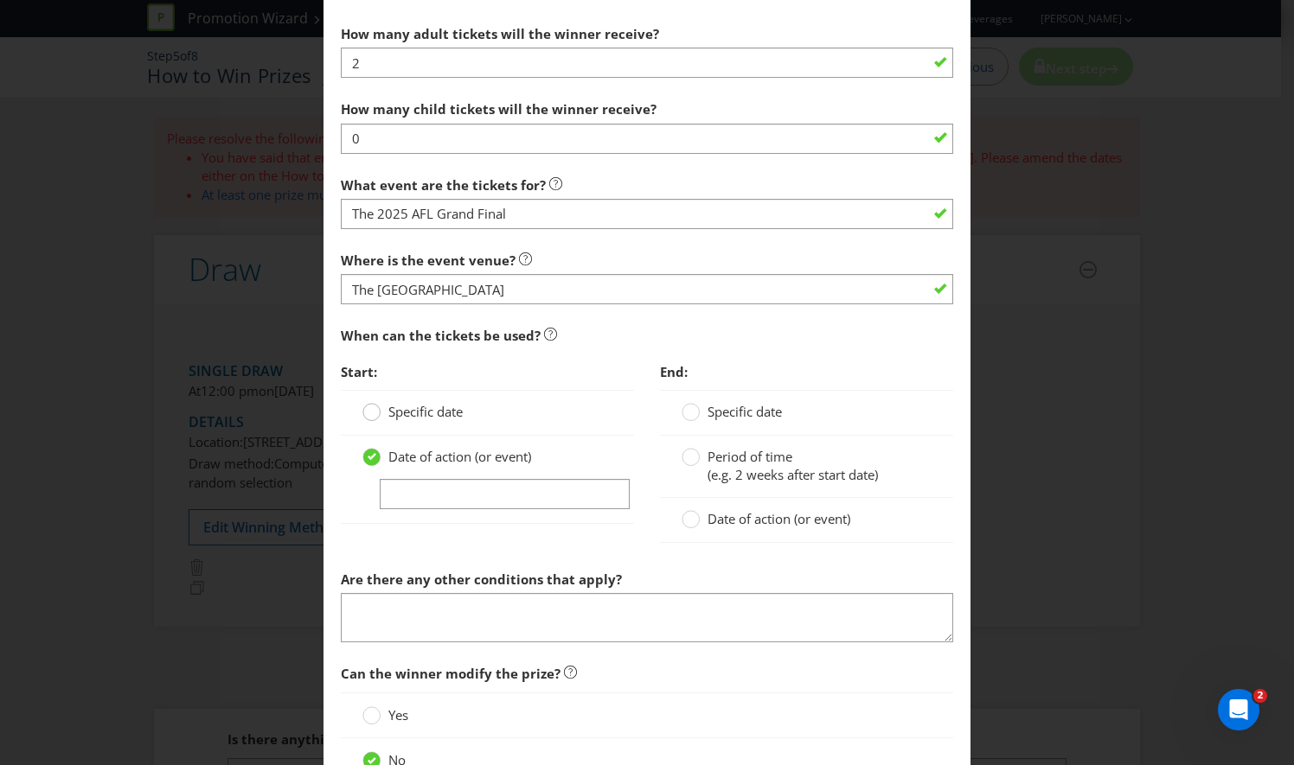
click at [365, 410] on circle at bounding box center [371, 412] width 17 height 17
click at [0, 0] on input "Specific date" at bounding box center [0, 0] width 0 height 0
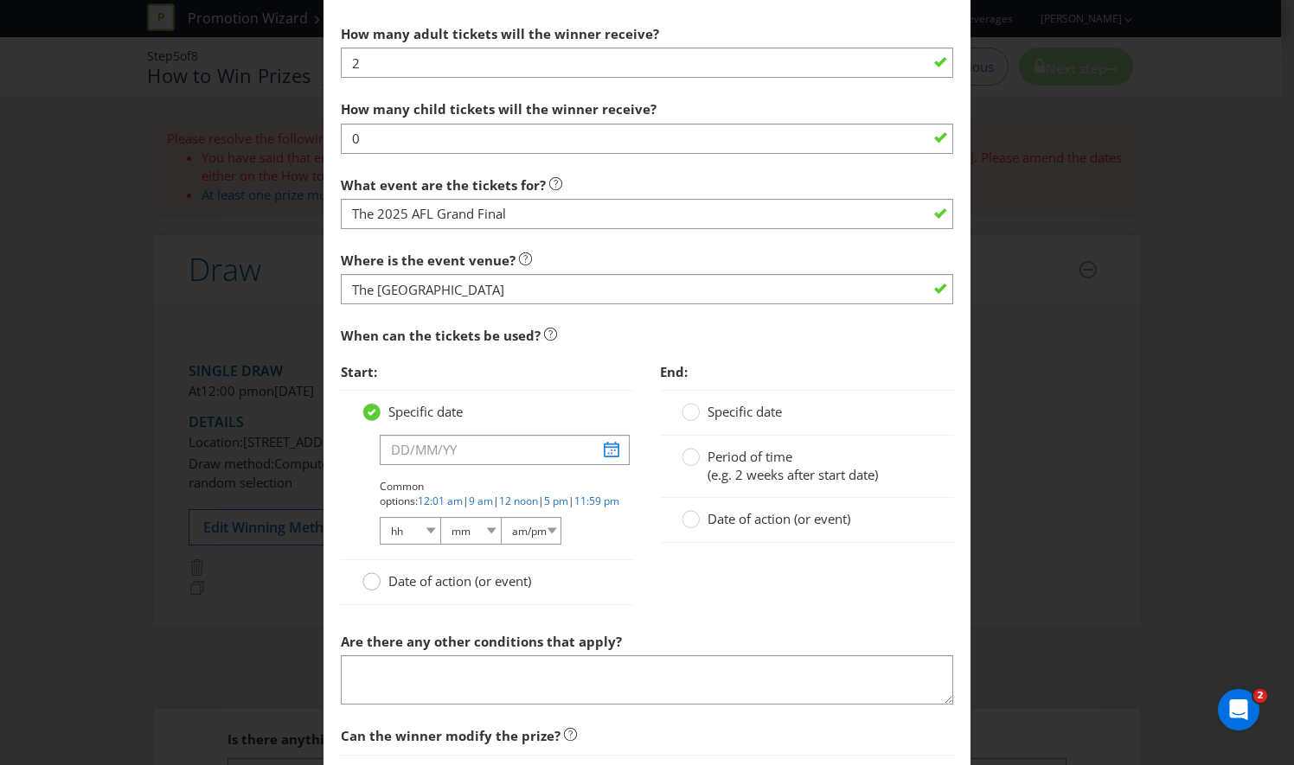
click at [363, 580] on circle at bounding box center [371, 581] width 17 height 17
click at [0, 0] on input "Date of action (or event)" at bounding box center [0, 0] width 0 height 0
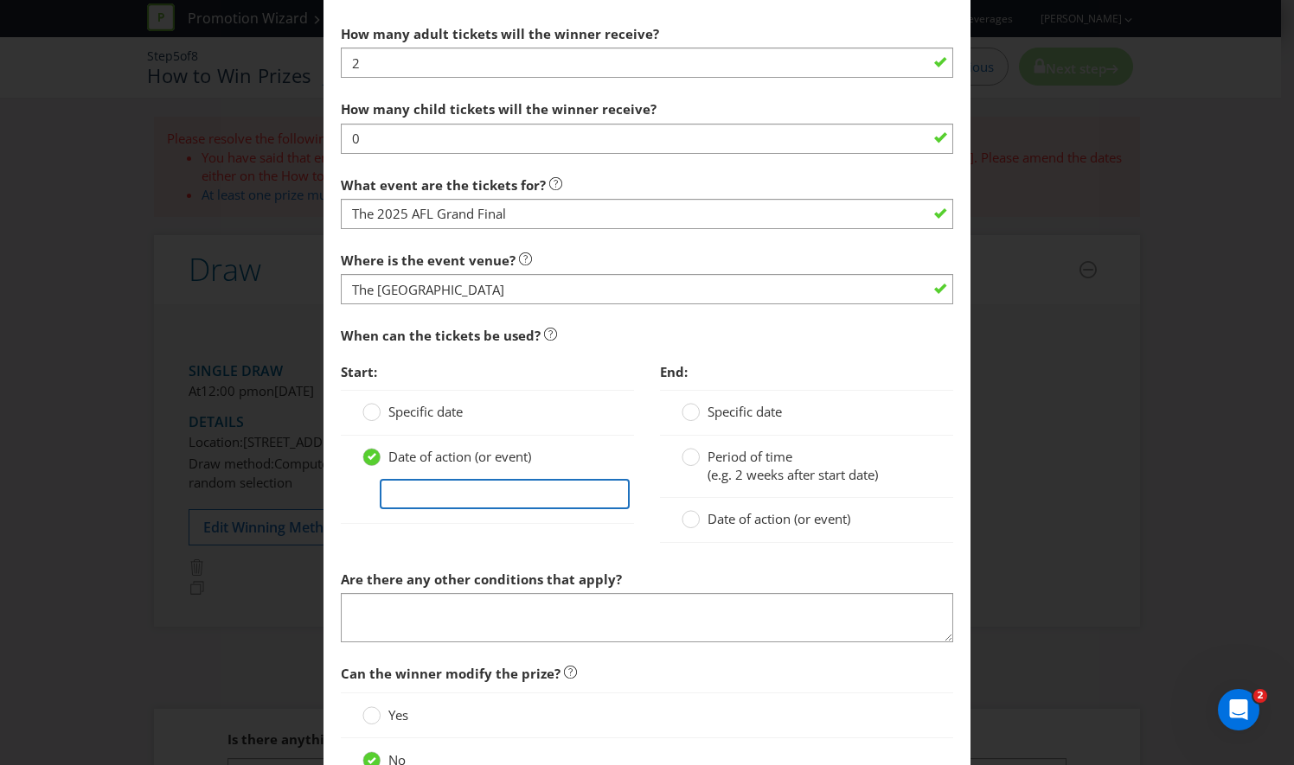
click at [409, 493] on input "text" at bounding box center [505, 494] width 250 height 30
click at [476, 488] on input "text" at bounding box center [505, 494] width 250 height 30
click at [419, 484] on input "2" at bounding box center [505, 494] width 250 height 30
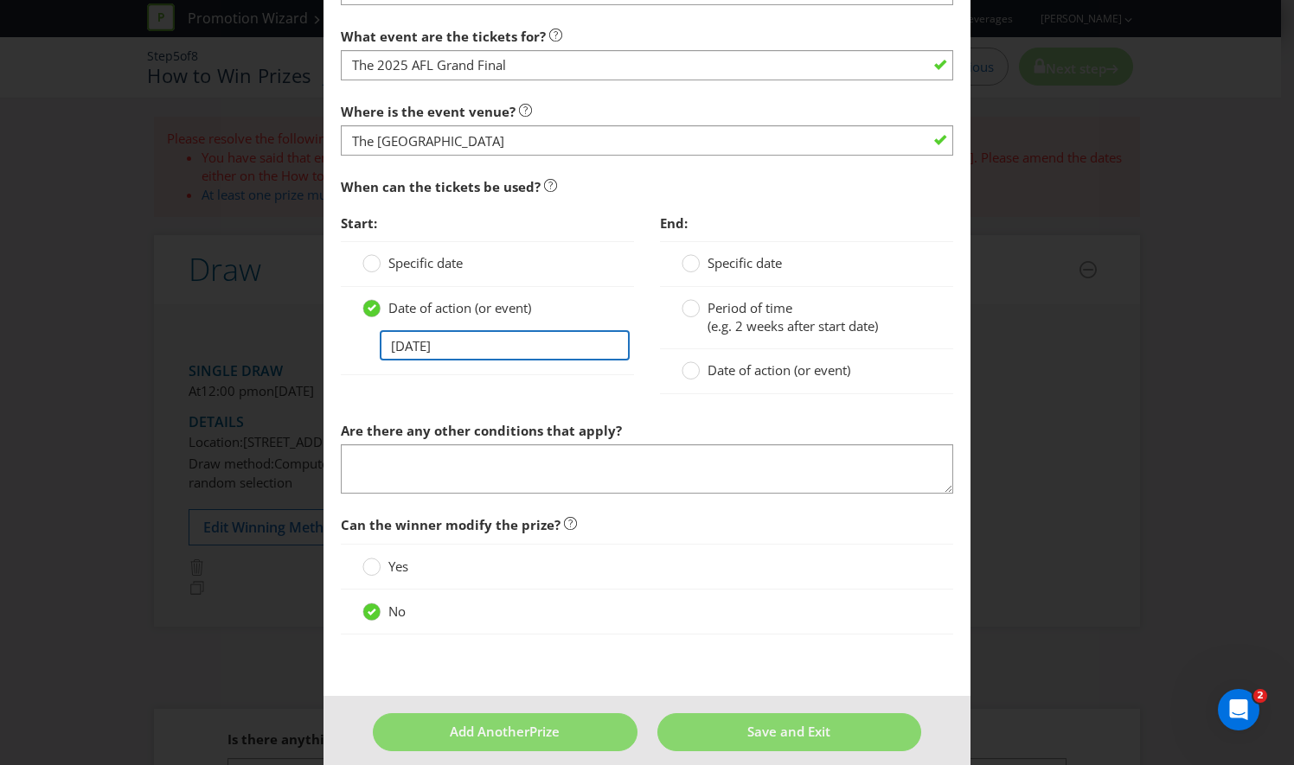
scroll to position [1520, 0]
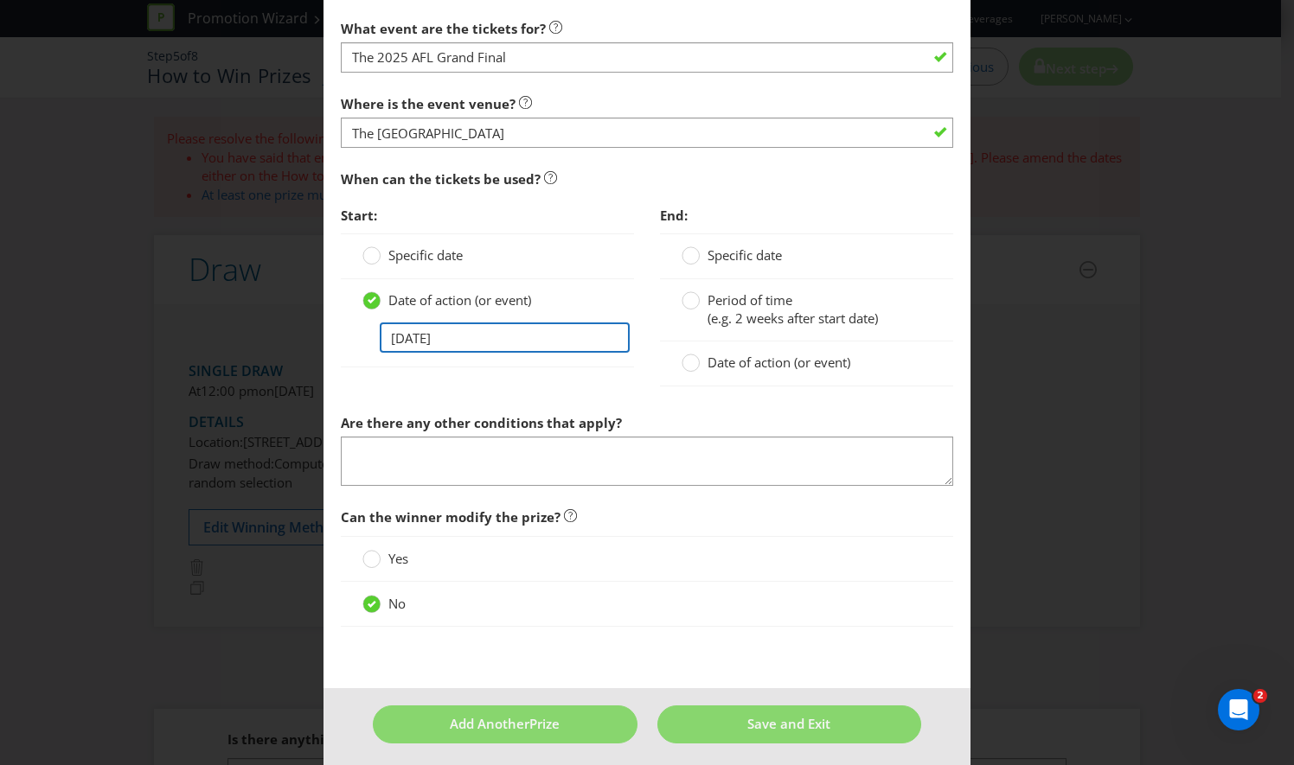
type input "[DATE]"
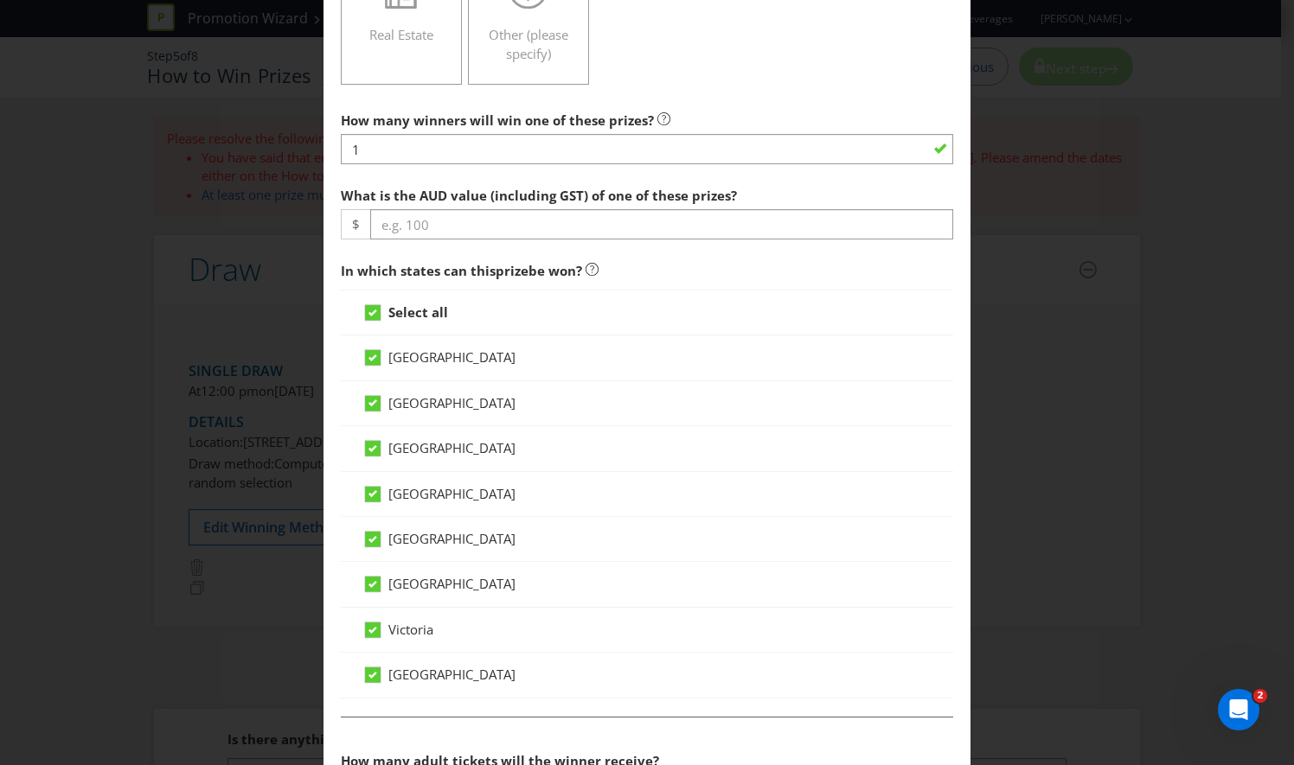
scroll to position [632, 0]
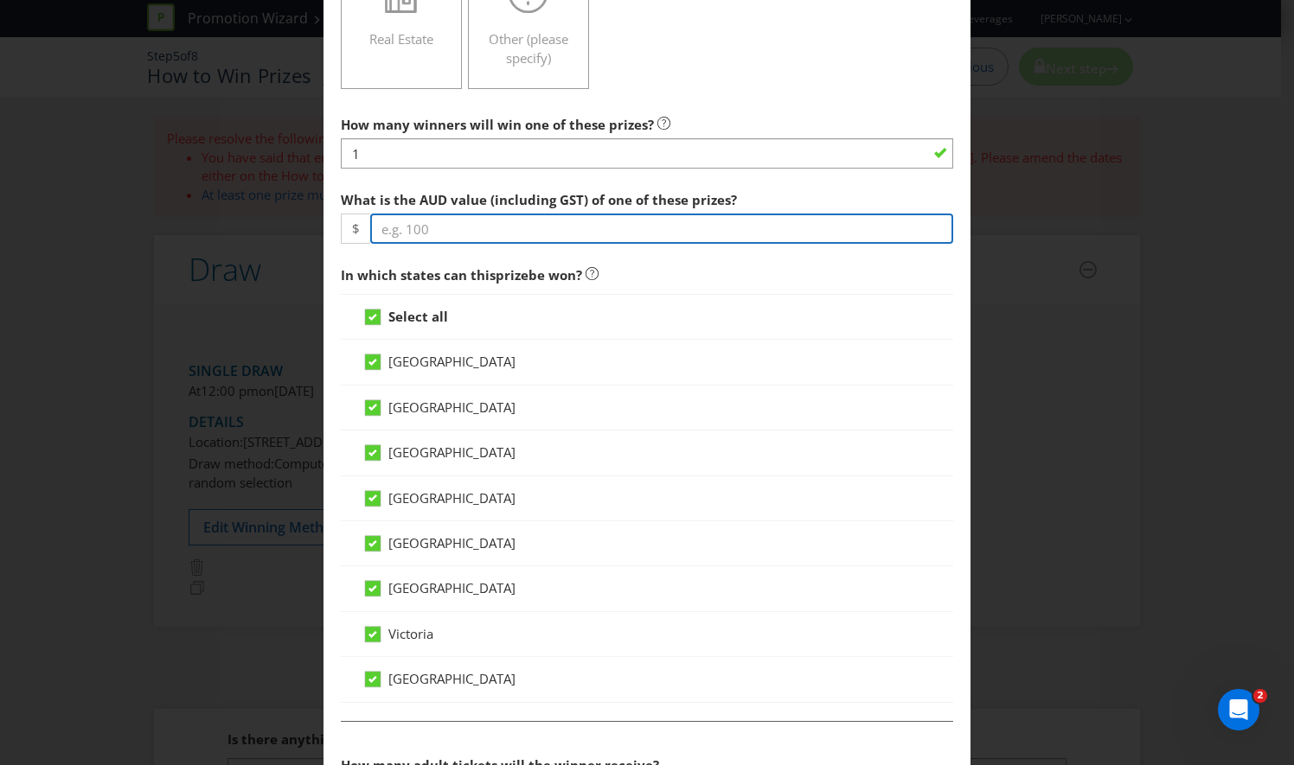
click at [476, 225] on input "number" at bounding box center [661, 229] width 583 height 30
type input "5"
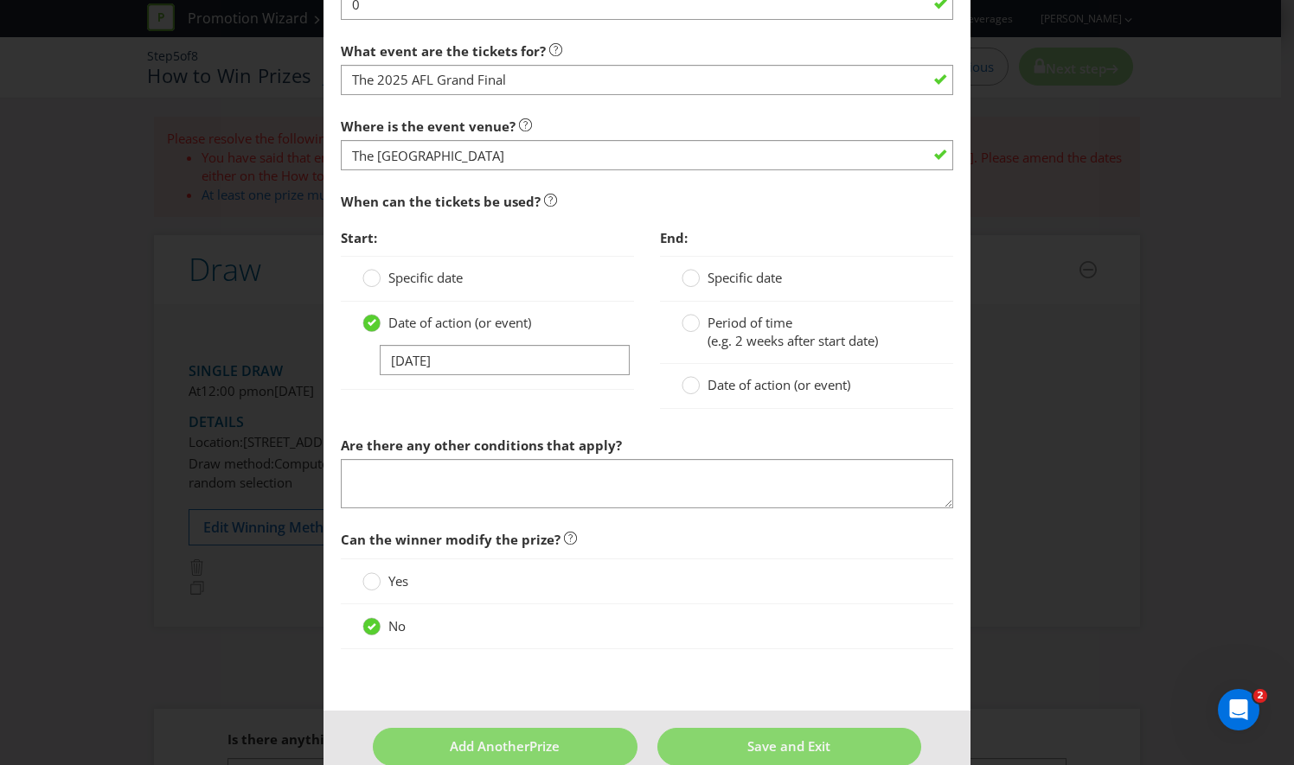
scroll to position [1520, 0]
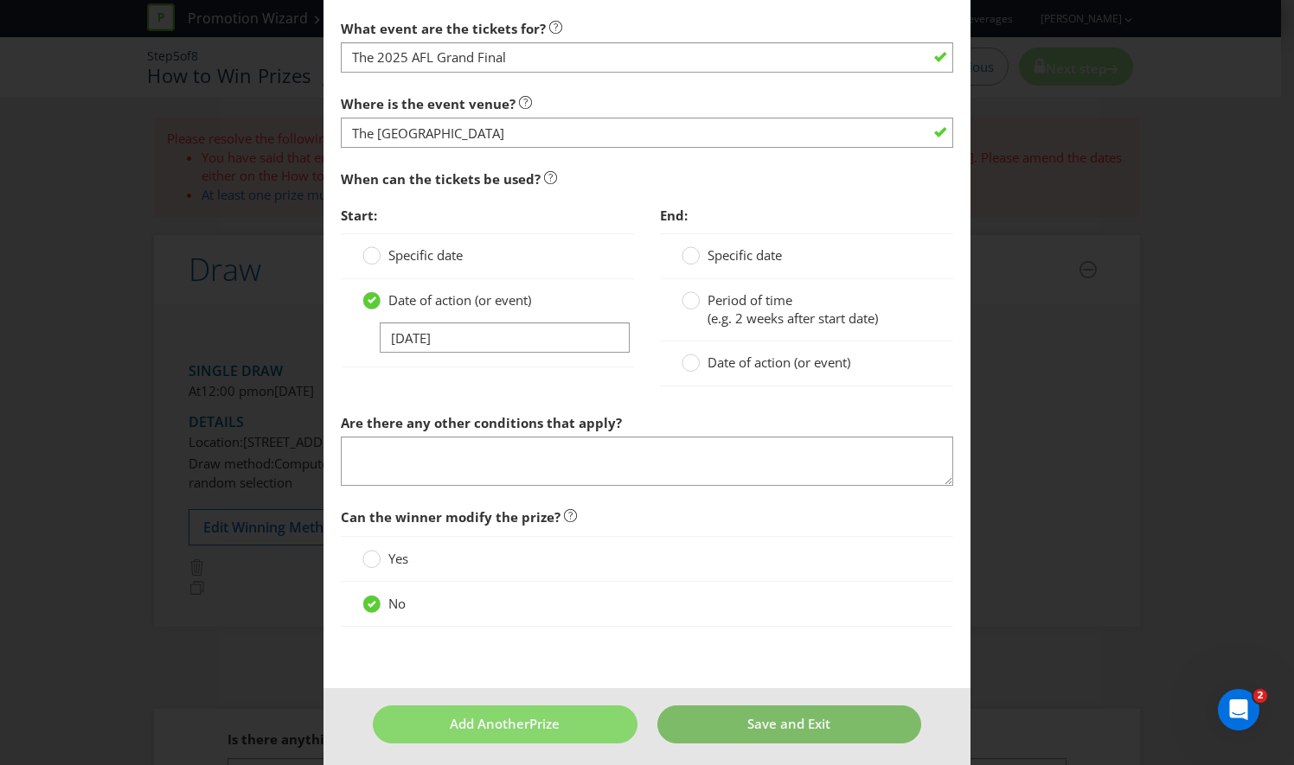
type input "499"
click at [760, 718] on span "Save and Exit" at bounding box center [788, 723] width 83 height 17
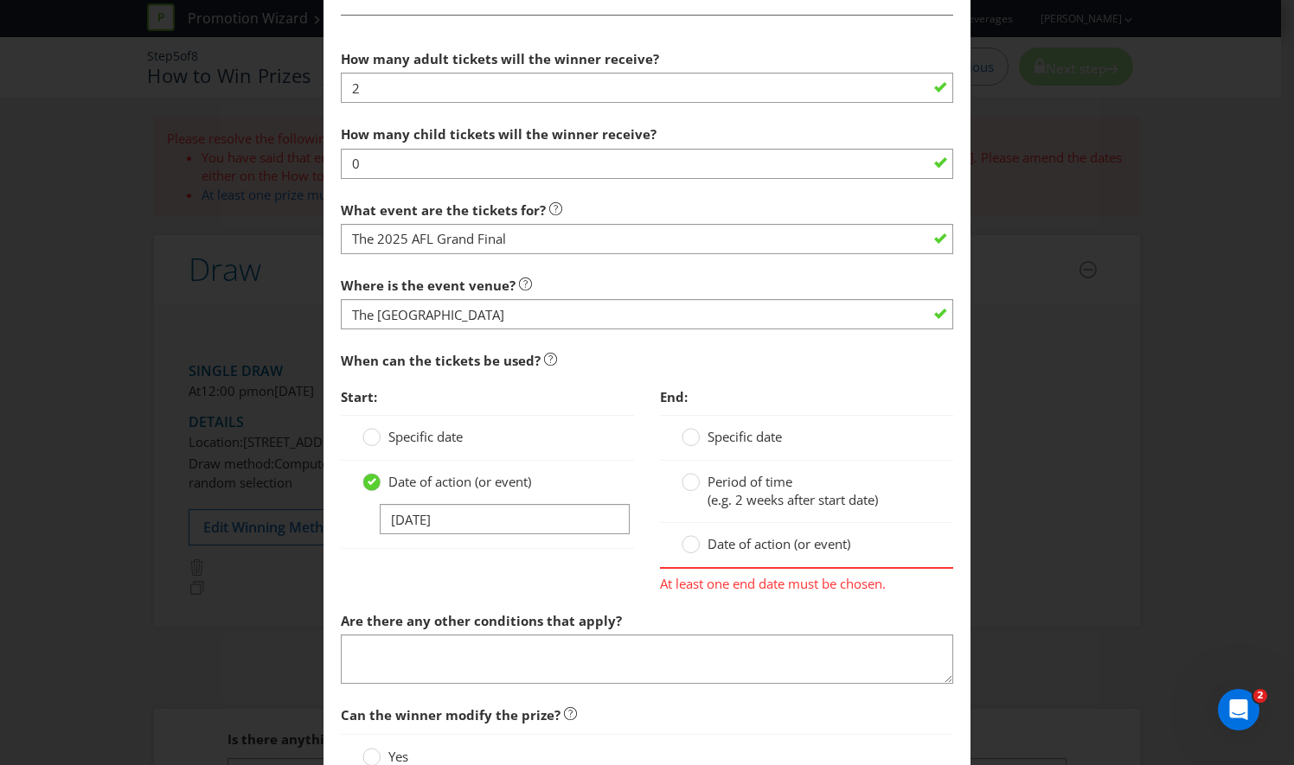
scroll to position [1536, 0]
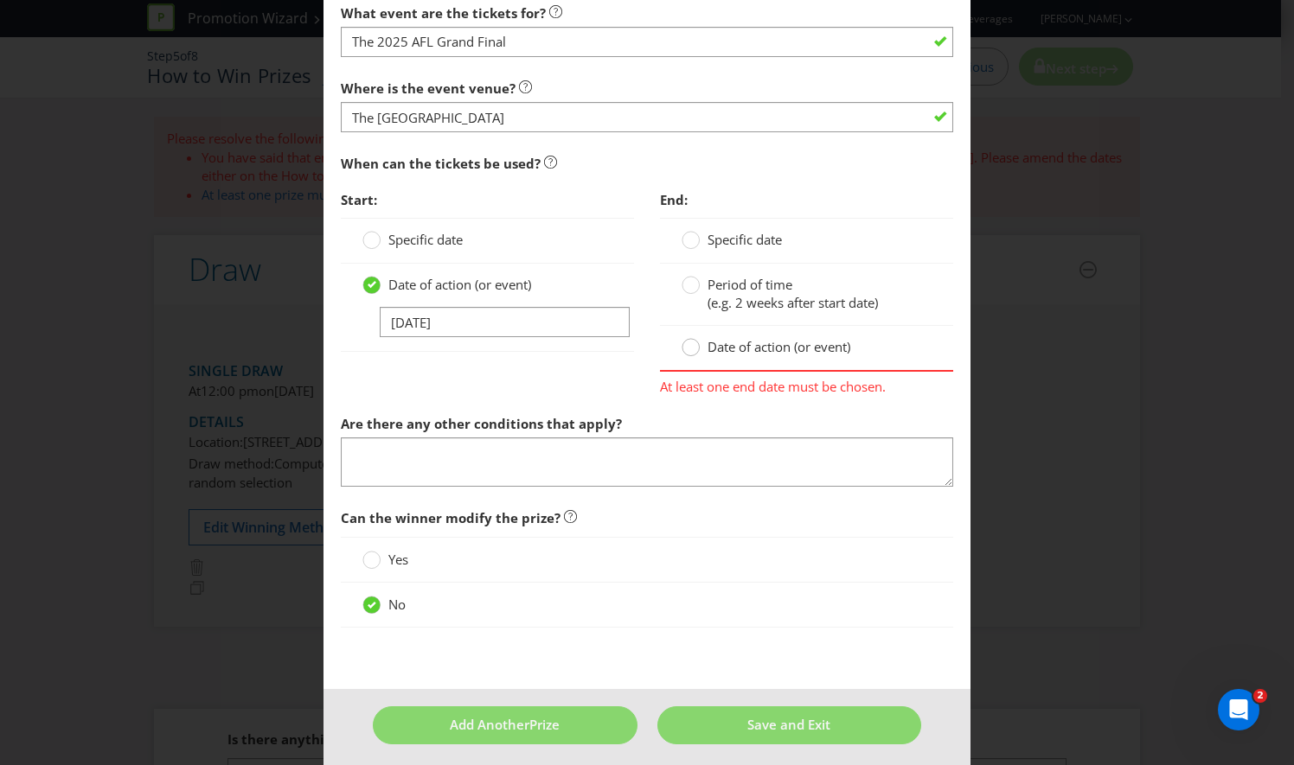
click at [688, 342] on circle at bounding box center [690, 347] width 17 height 17
click at [0, 0] on input "Date of action (or event)" at bounding box center [0, 0] width 0 height 0
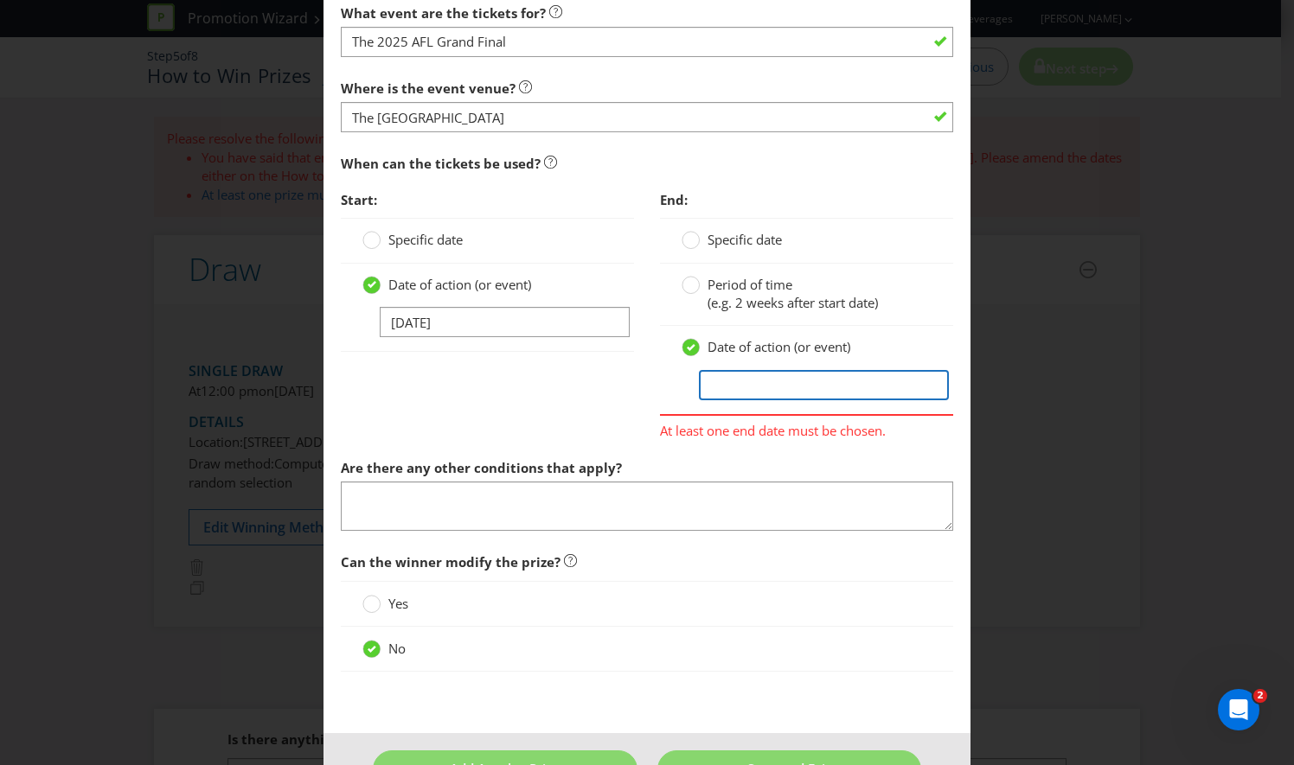
click at [749, 372] on input "text" at bounding box center [824, 385] width 250 height 30
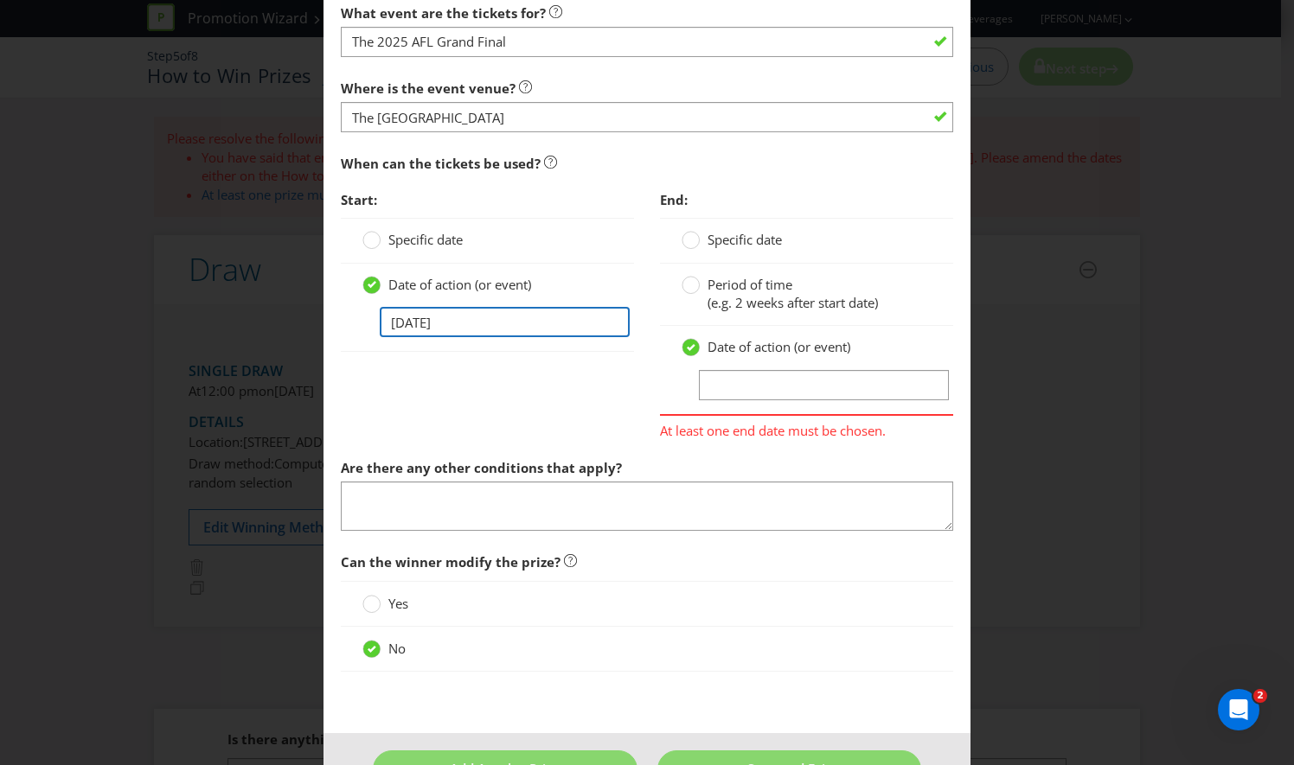
drag, startPoint x: 524, startPoint y: 317, endPoint x: 120, endPoint y: 380, distance: 408.7
click at [120, 380] on div "Add Prize [GEOGRAPHIC_DATA] [GEOGRAPHIC_DATA] [GEOGRAPHIC_DATA] [GEOGRAPHIC_DAT…" at bounding box center [647, 382] width 1294 height 765
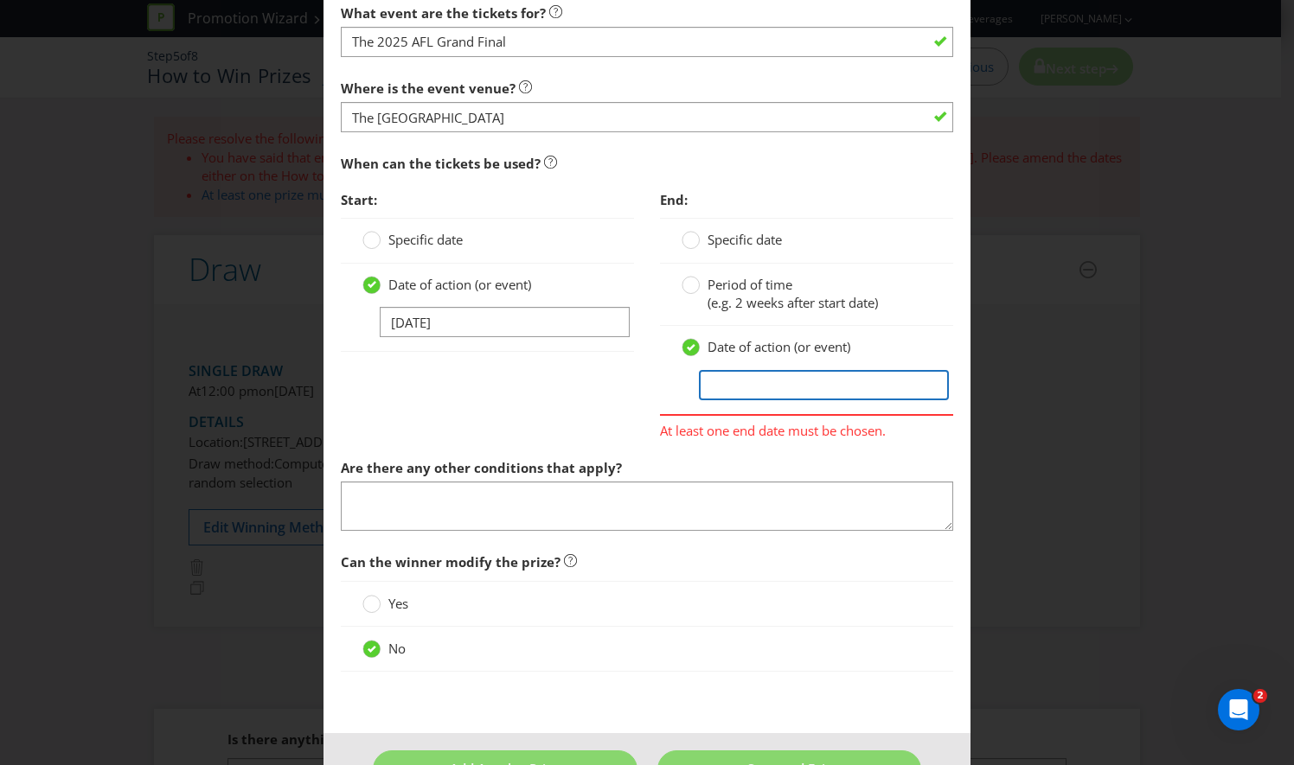
click at [714, 372] on input "text" at bounding box center [824, 385] width 250 height 30
paste input "[DATE]"
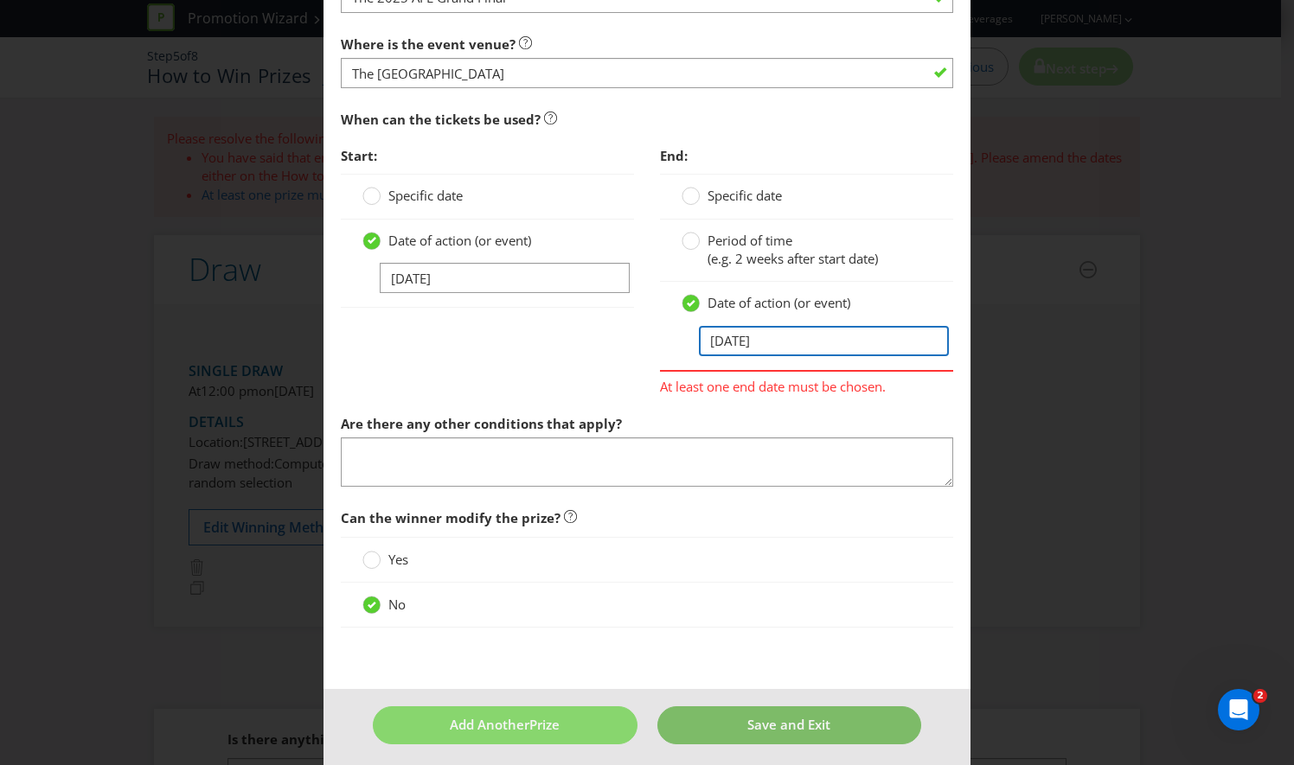
type input "[DATE]"
click at [775, 725] on span "Save and Exit" at bounding box center [788, 724] width 83 height 17
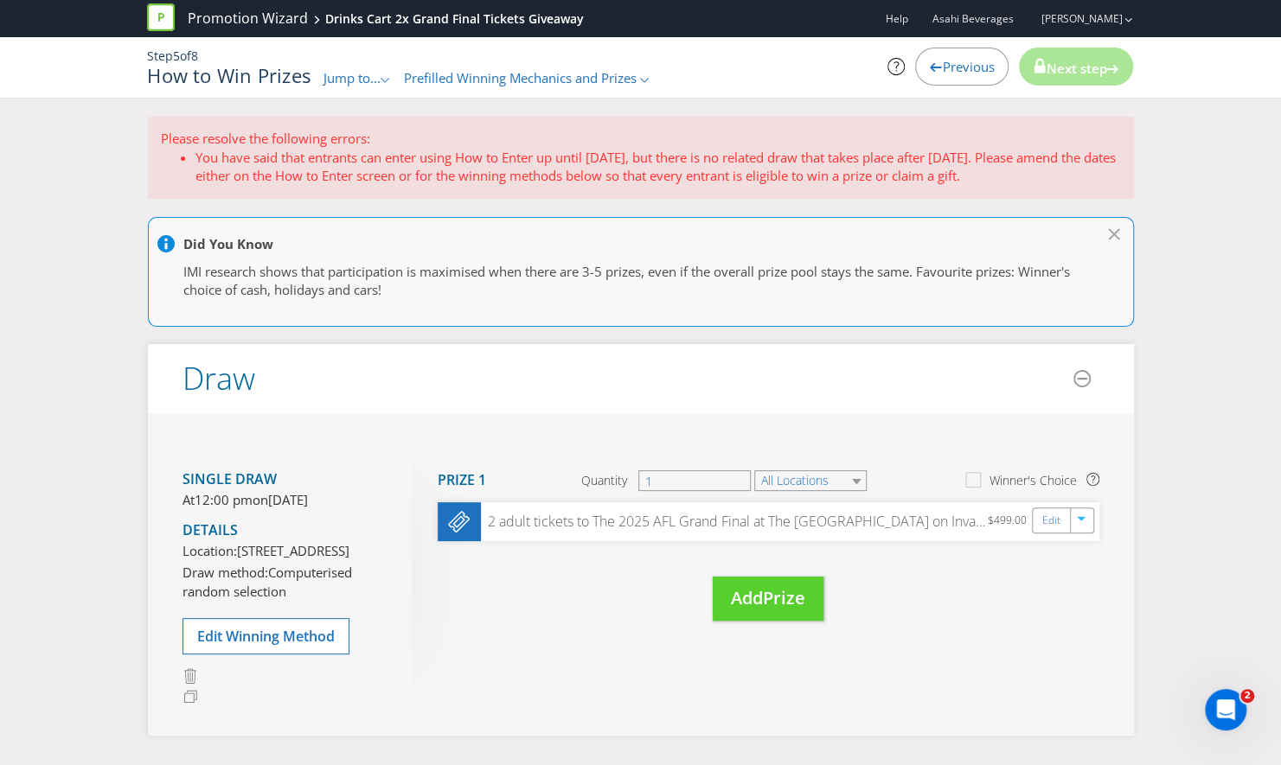
click at [605, 150] on li "You have said that entrants can enter using How to Enter up until [DATE], but t…" at bounding box center [657, 167] width 925 height 37
click at [952, 61] on span "Previous" at bounding box center [968, 66] width 52 height 17
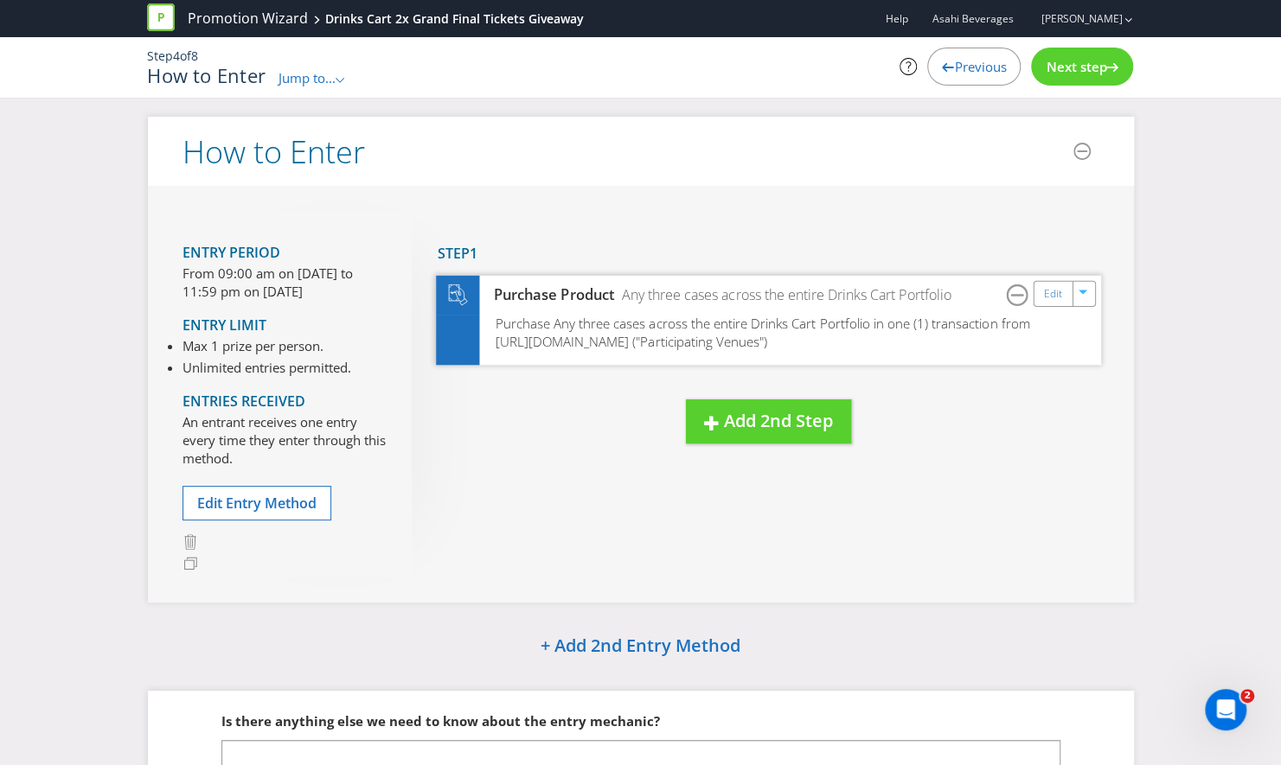
click at [861, 343] on div "Purchase Any three cases across the entire Drinks Cart Portfolio in one (1) tra…" at bounding box center [768, 339] width 665 height 50
click at [254, 280] on p "From 09:00 am on [DATE] to 11:59 pm on [DATE]" at bounding box center [283, 283] width 203 height 37
click at [279, 498] on span "Edit Entry Method" at bounding box center [256, 503] width 119 height 19
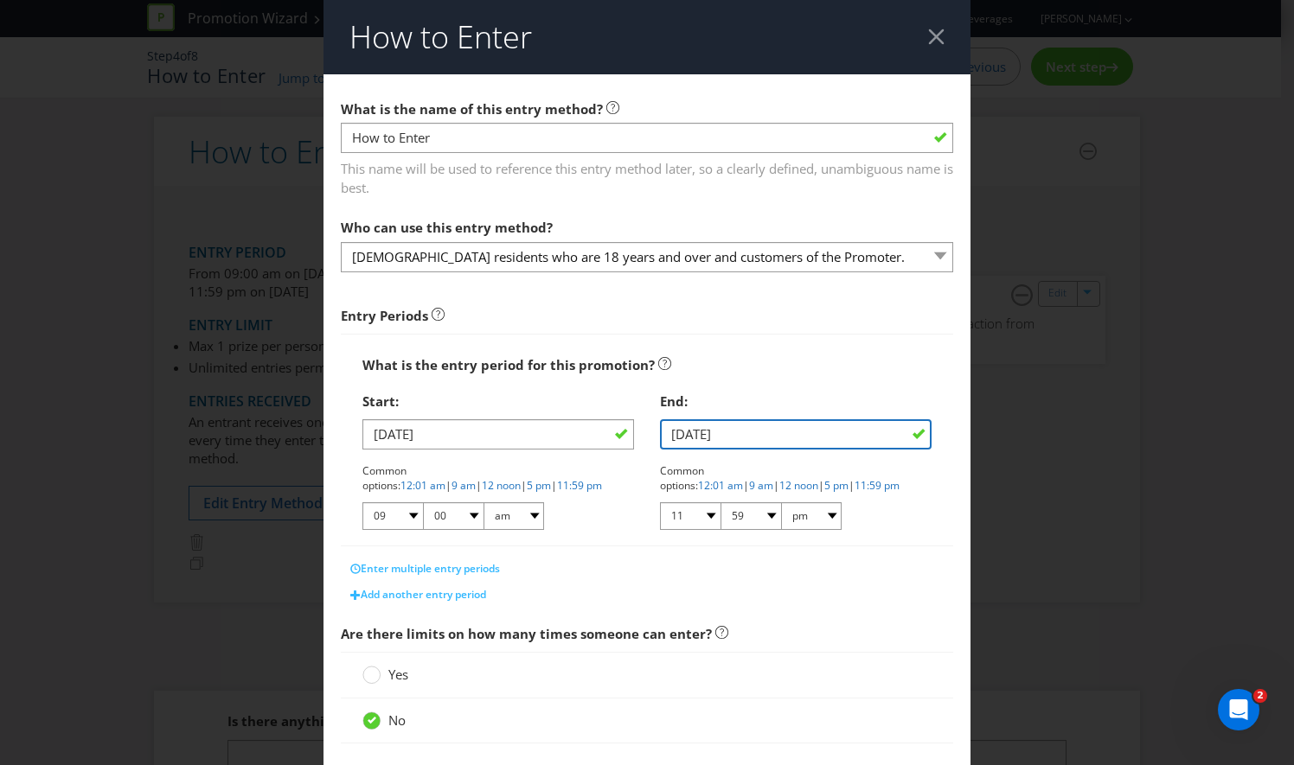
click at [764, 438] on input "[DATE]" at bounding box center [796, 434] width 272 height 30
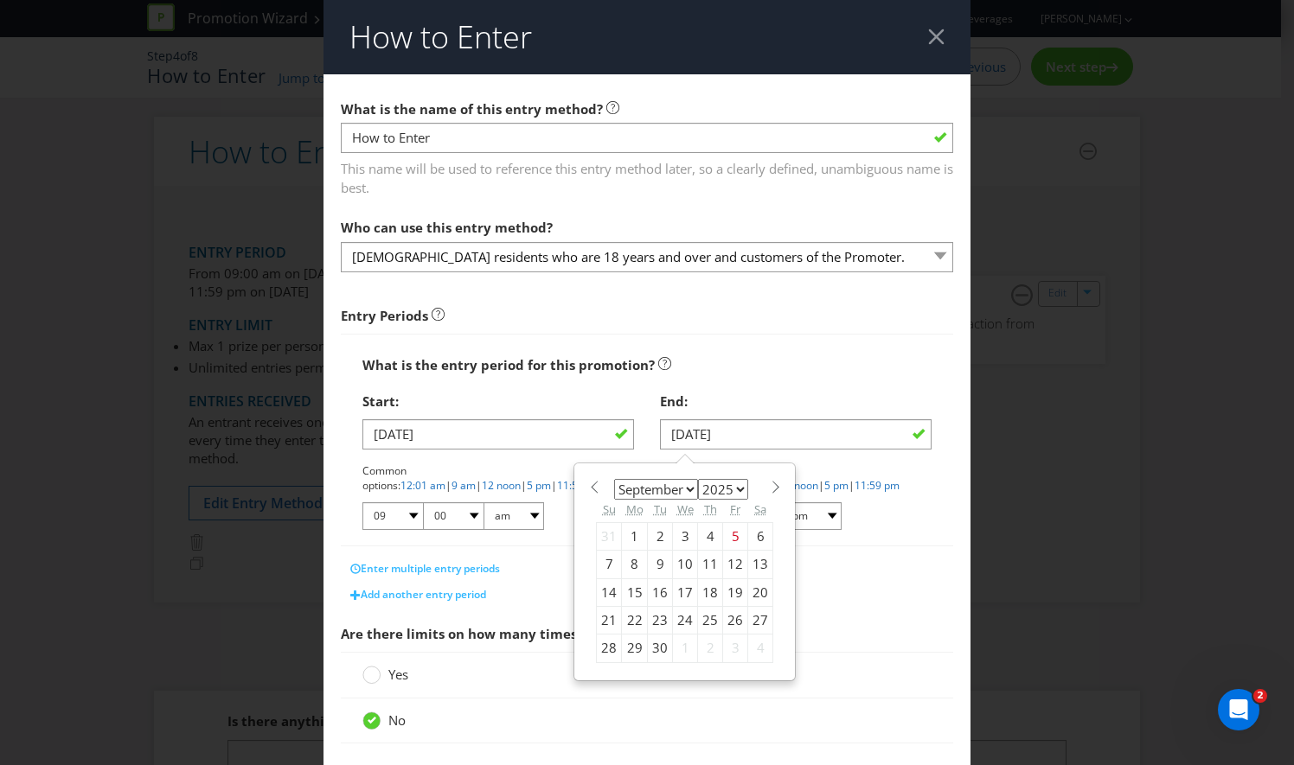
click at [631, 620] on div "22" at bounding box center [635, 620] width 26 height 28
type input "[DATE]"
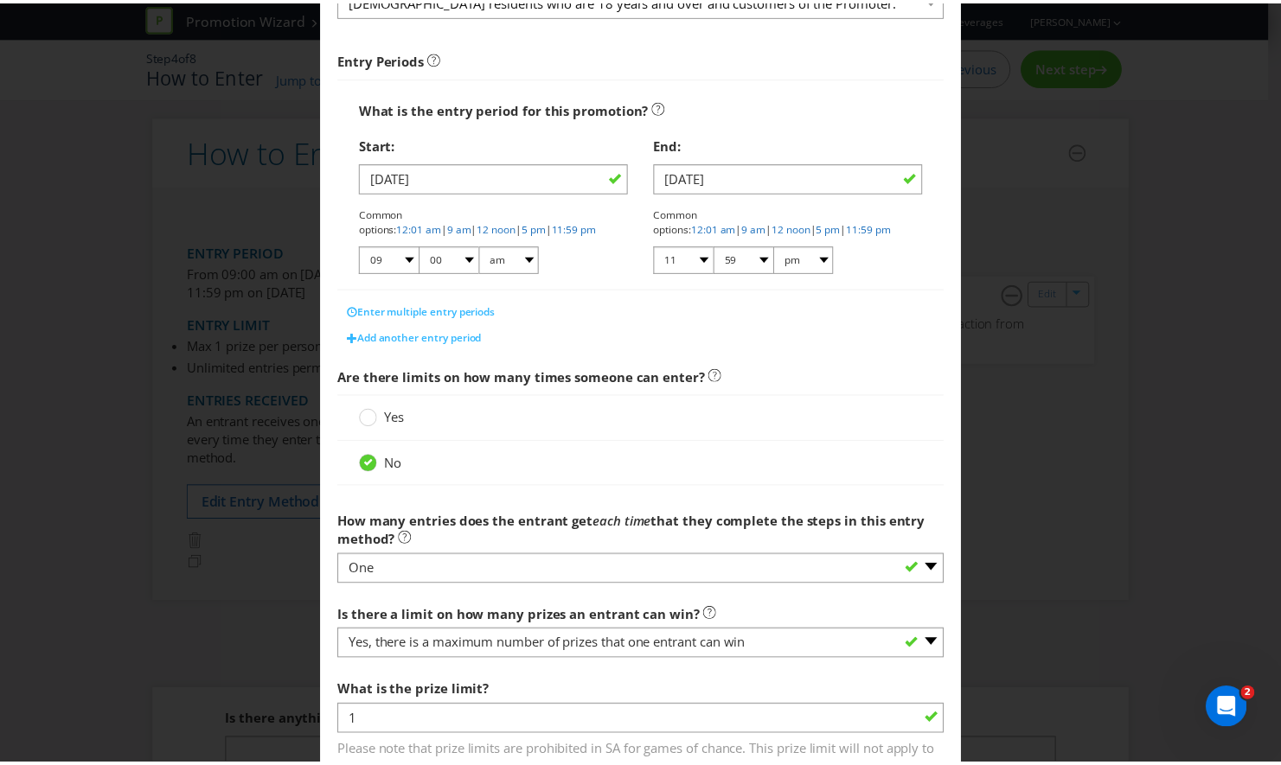
scroll to position [386, 0]
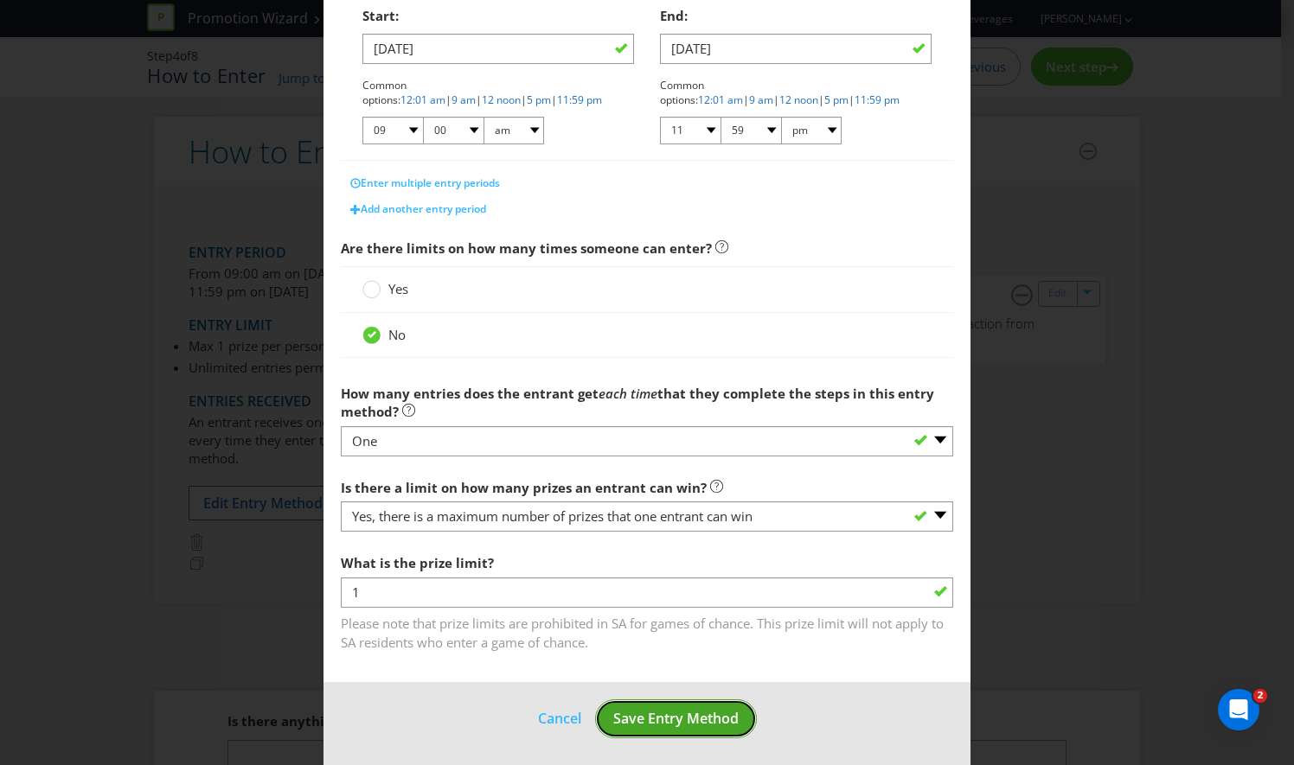
click at [626, 732] on button "Save Entry Method" at bounding box center [676, 719] width 162 height 39
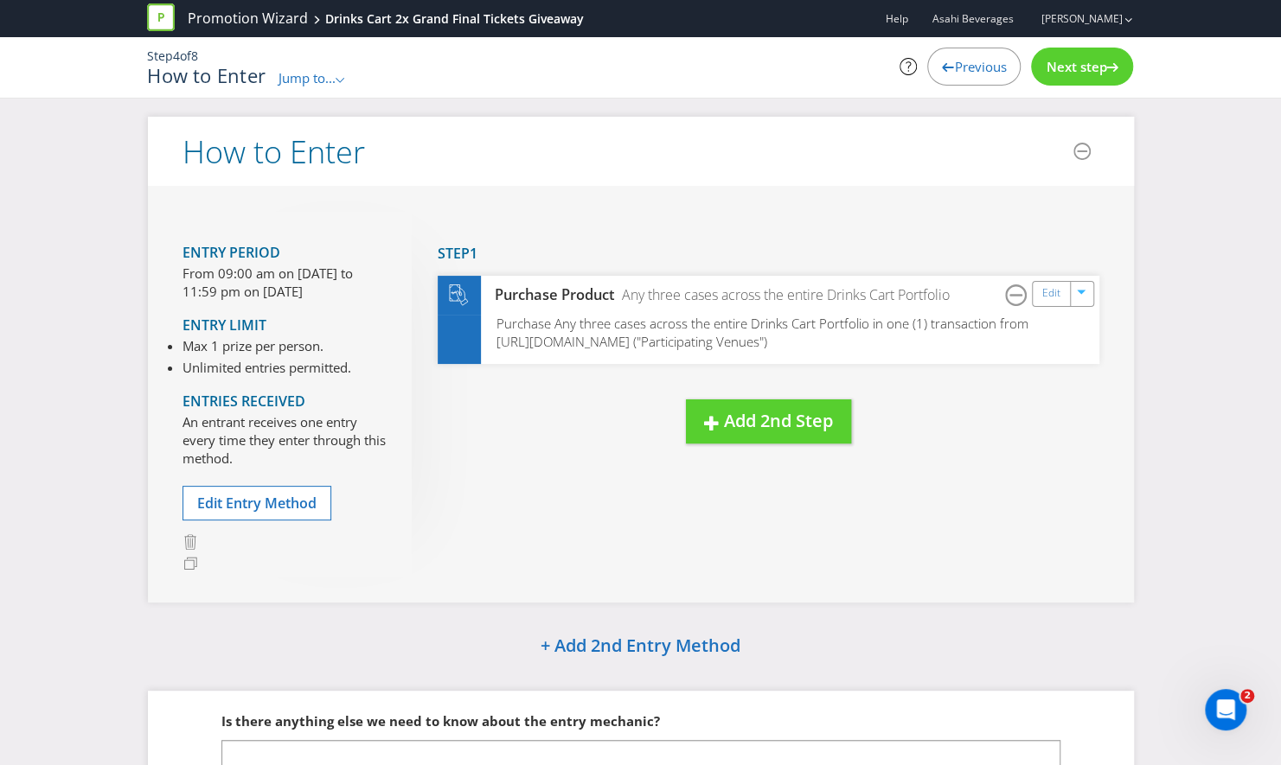
click at [1073, 65] on span "Next step" at bounding box center [1076, 66] width 61 height 17
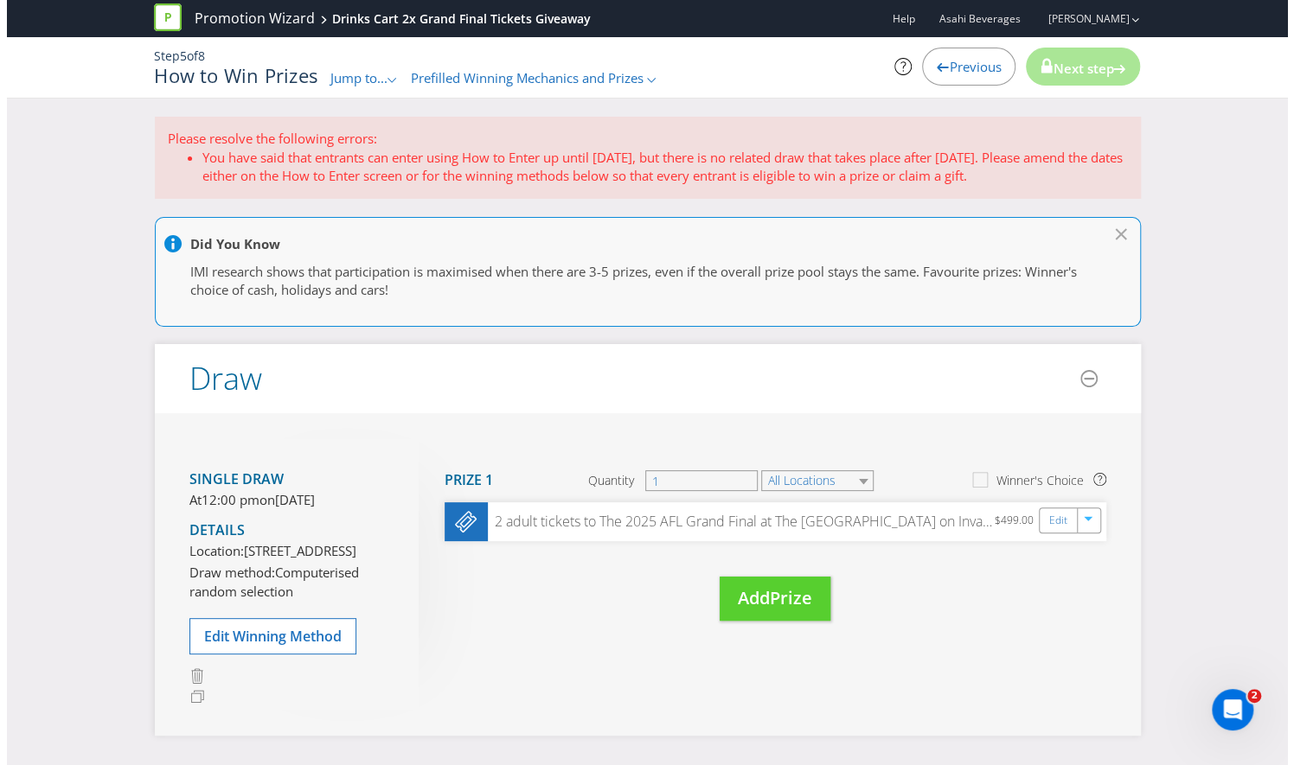
scroll to position [323, 0]
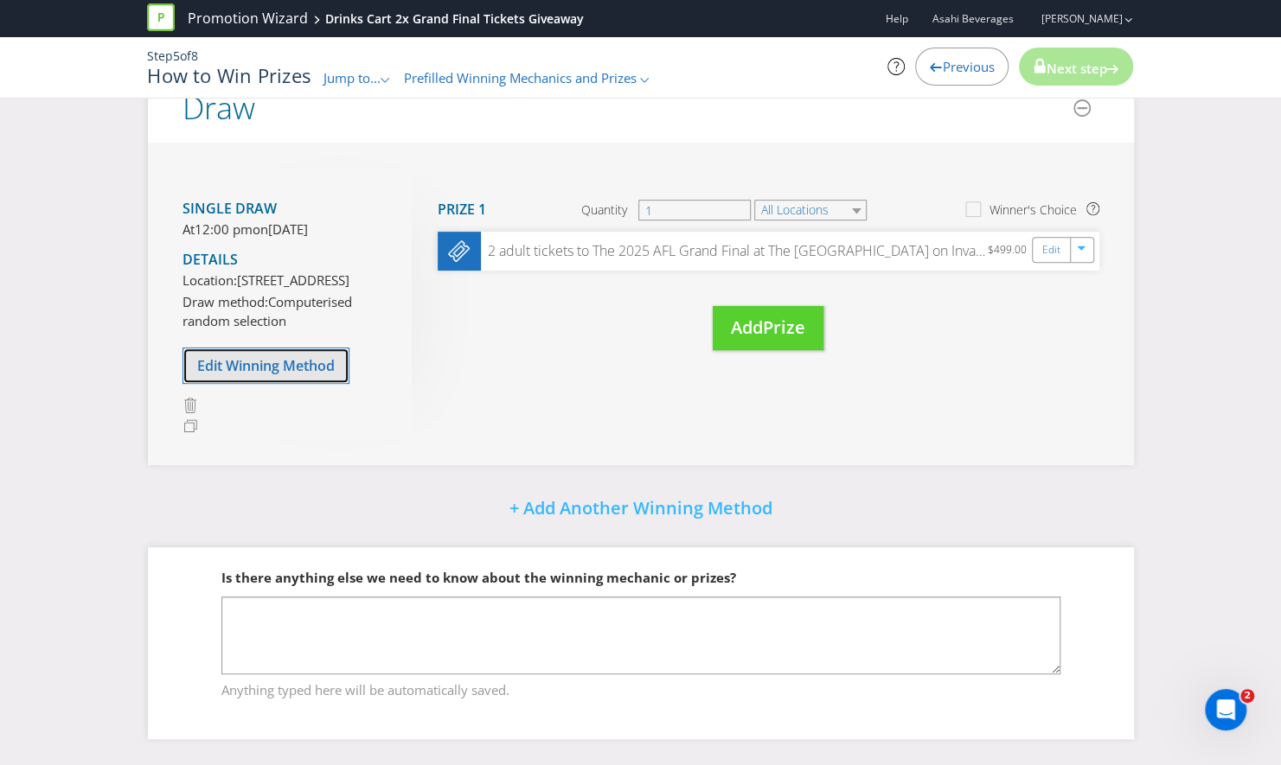
click at [310, 383] on button "Edit Winning Method" at bounding box center [265, 366] width 167 height 36
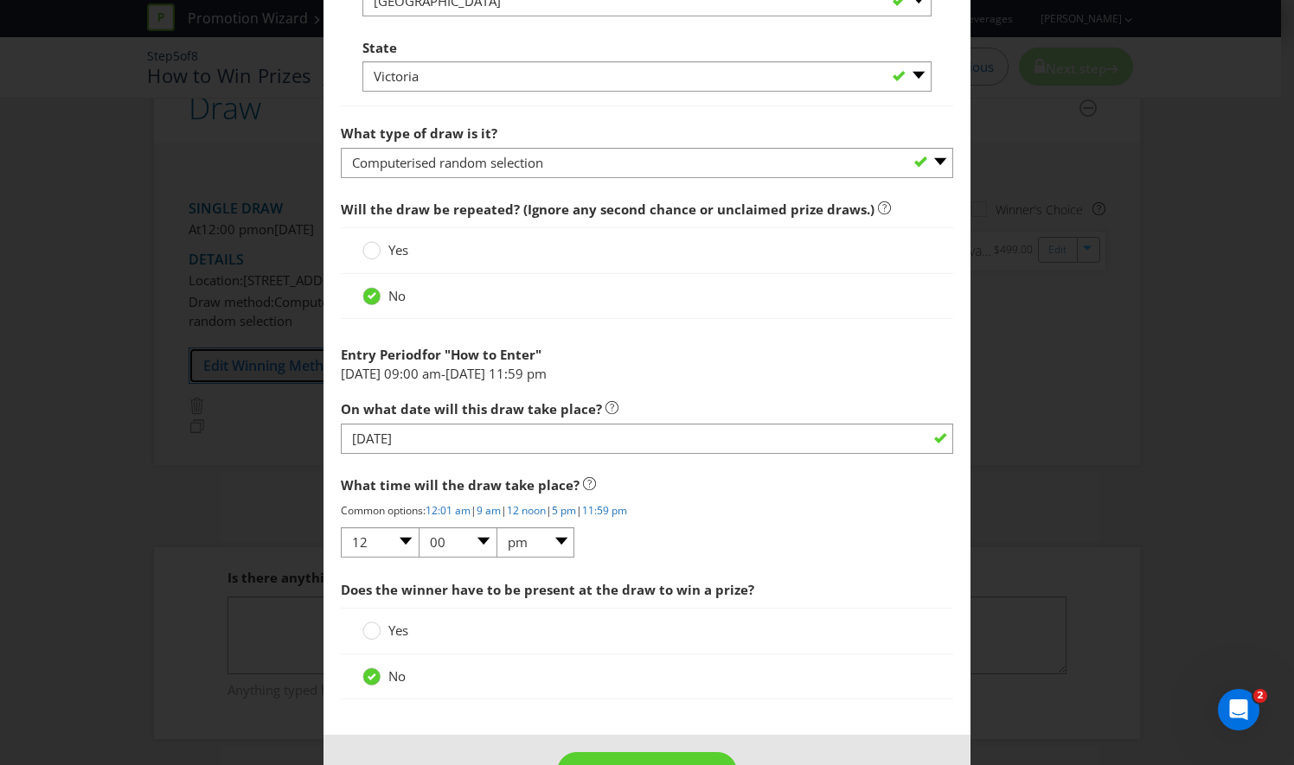
scroll to position [1690, 0]
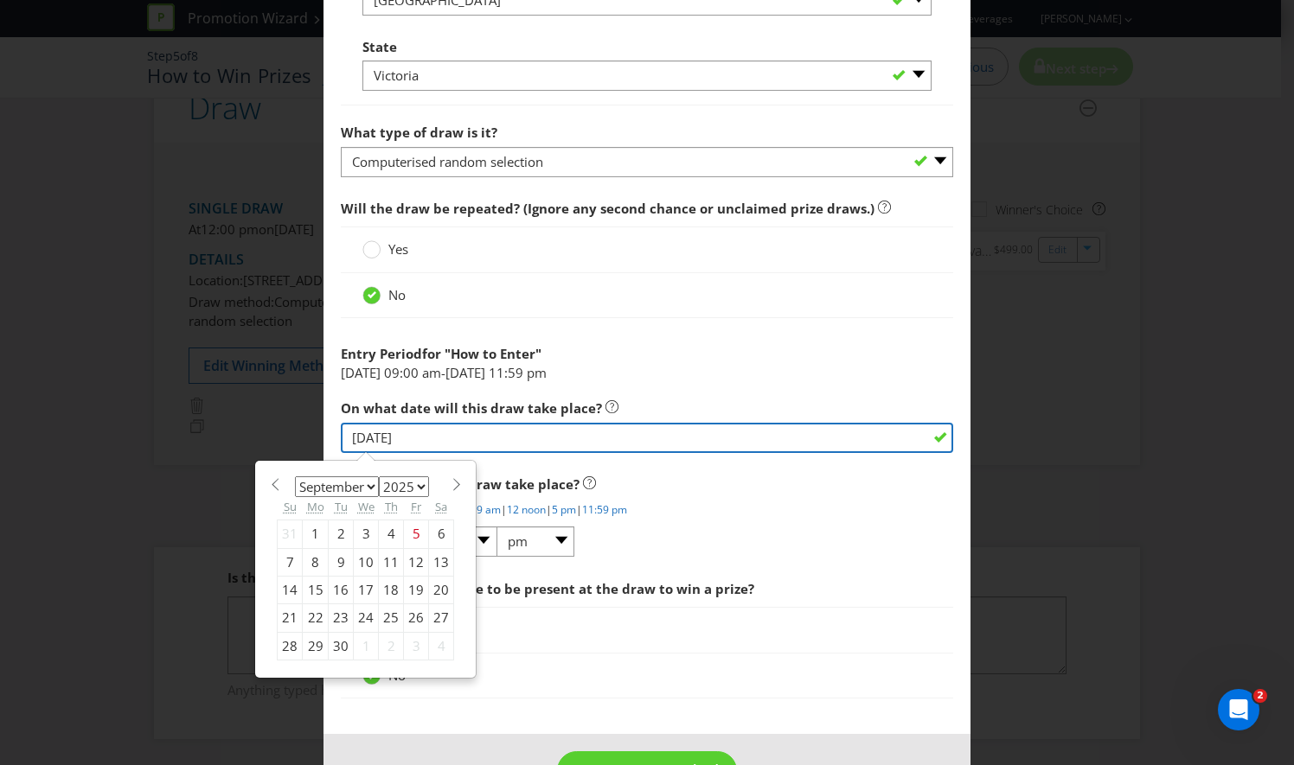
click at [515, 443] on input "[DATE]" at bounding box center [647, 438] width 612 height 30
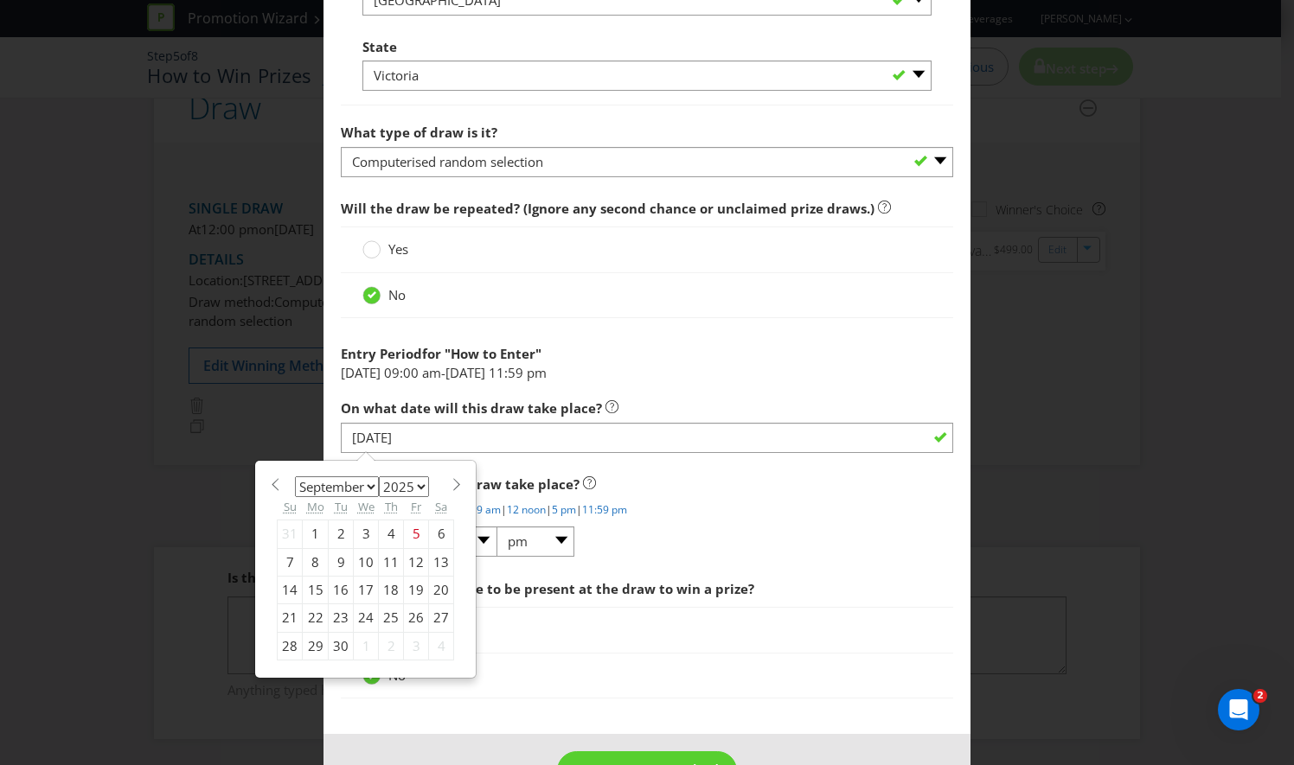
click at [708, 376] on li "[DATE] 09:00 am - [DATE] 11:59 pm" at bounding box center [647, 373] width 612 height 18
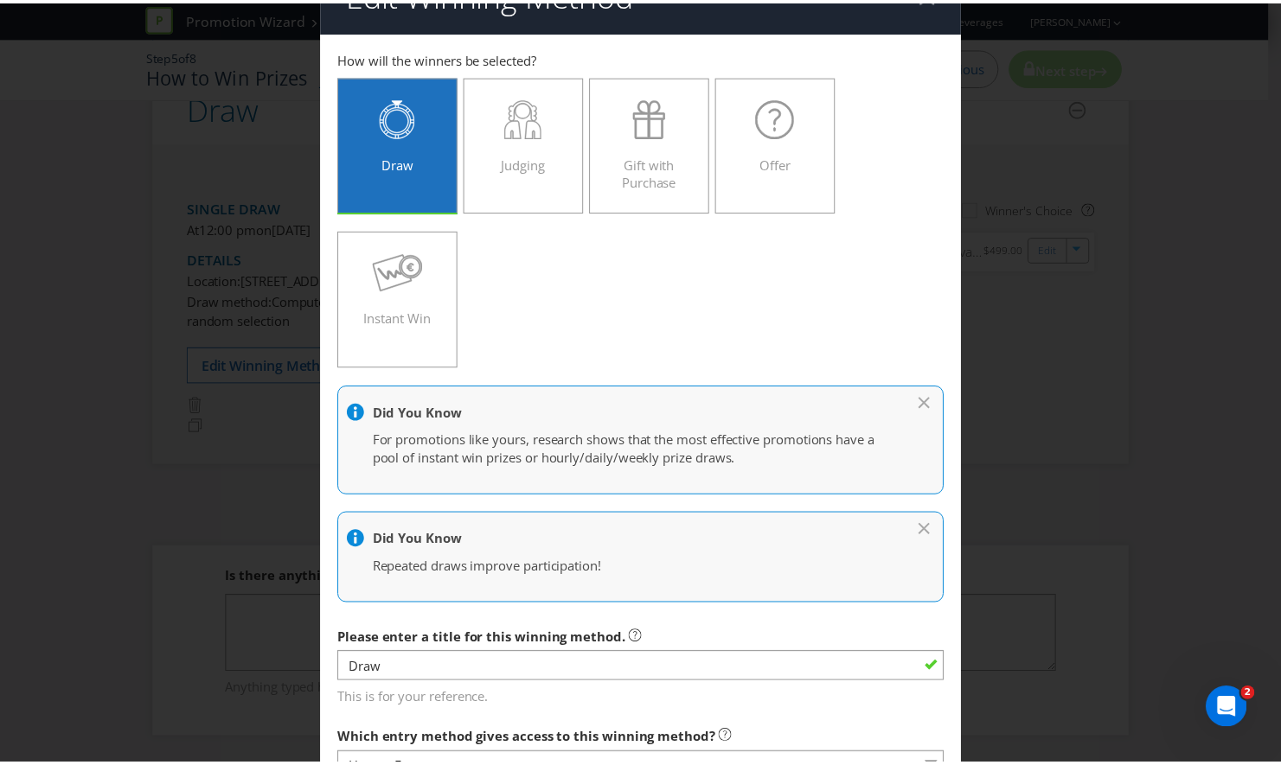
scroll to position [0, 0]
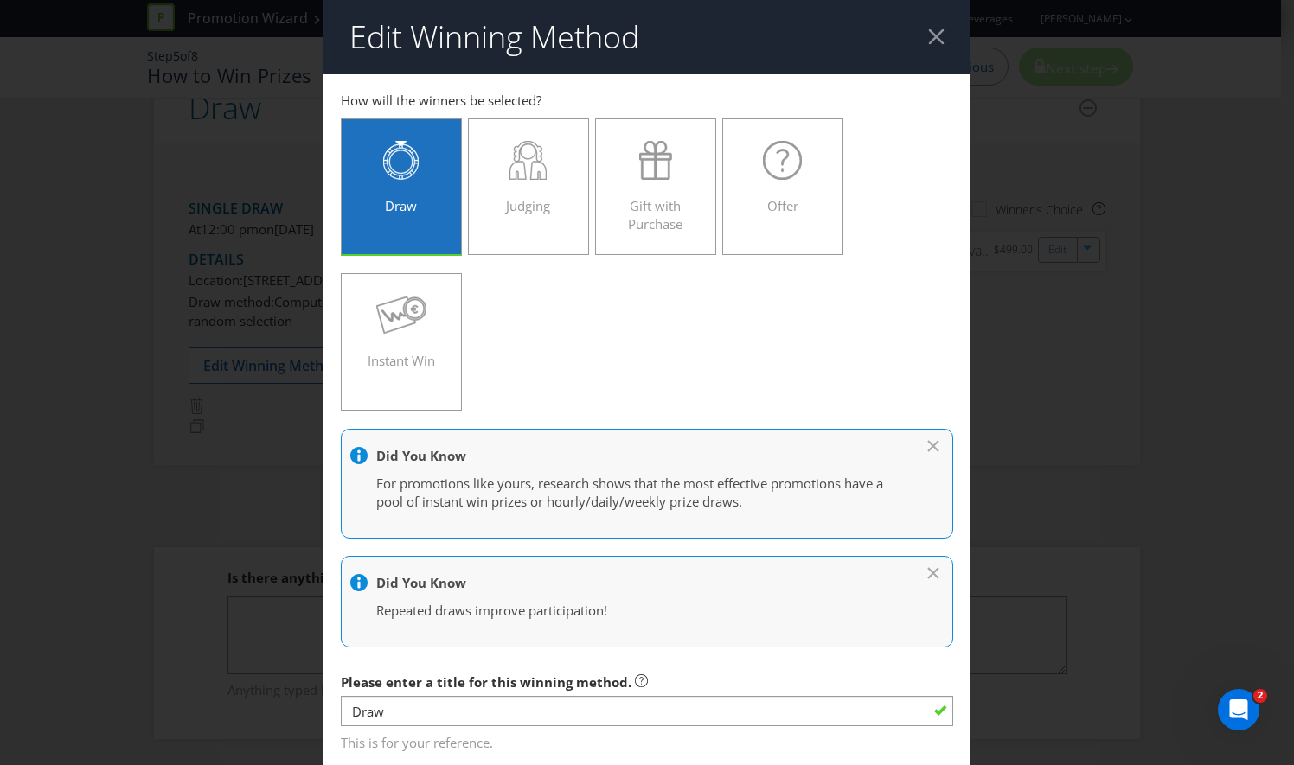
click at [926, 26] on header "Edit Winning Method" at bounding box center [646, 37] width 647 height 74
click at [928, 37] on div at bounding box center [936, 37] width 16 height 16
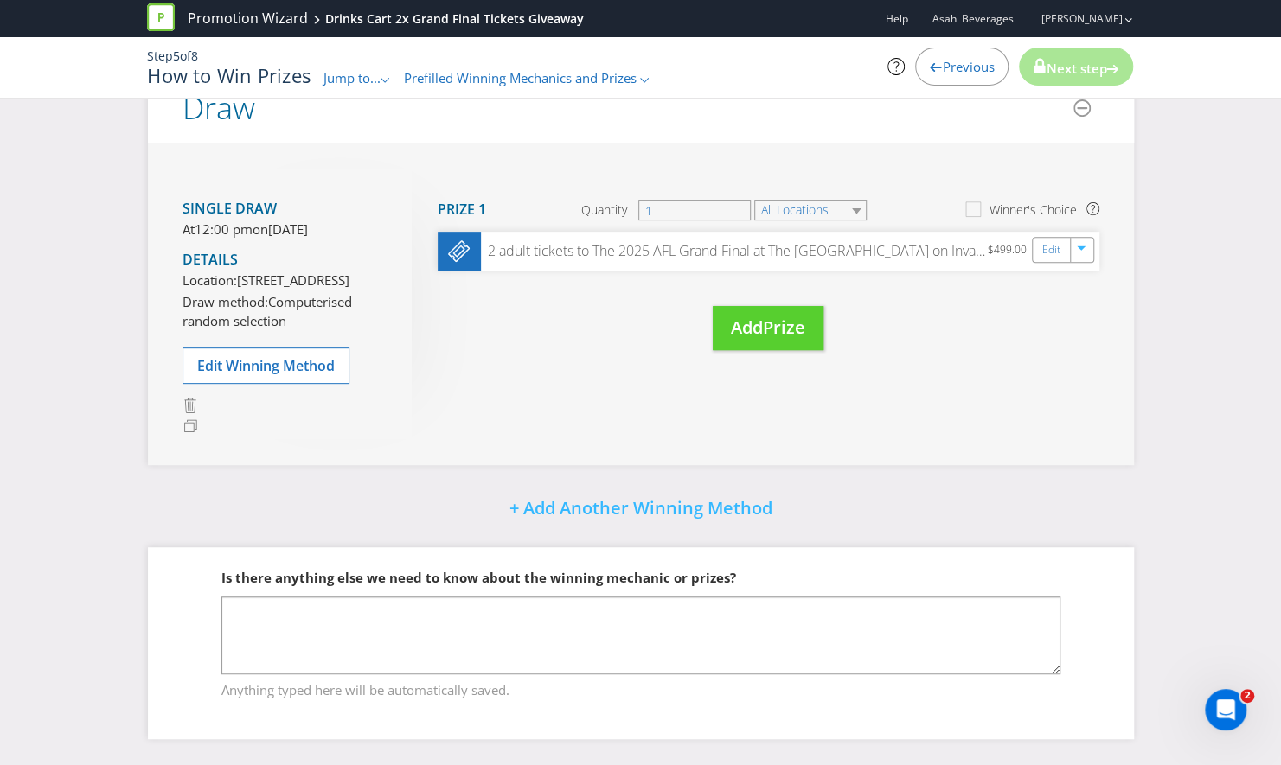
click at [951, 66] on span "Previous" at bounding box center [968, 66] width 52 height 17
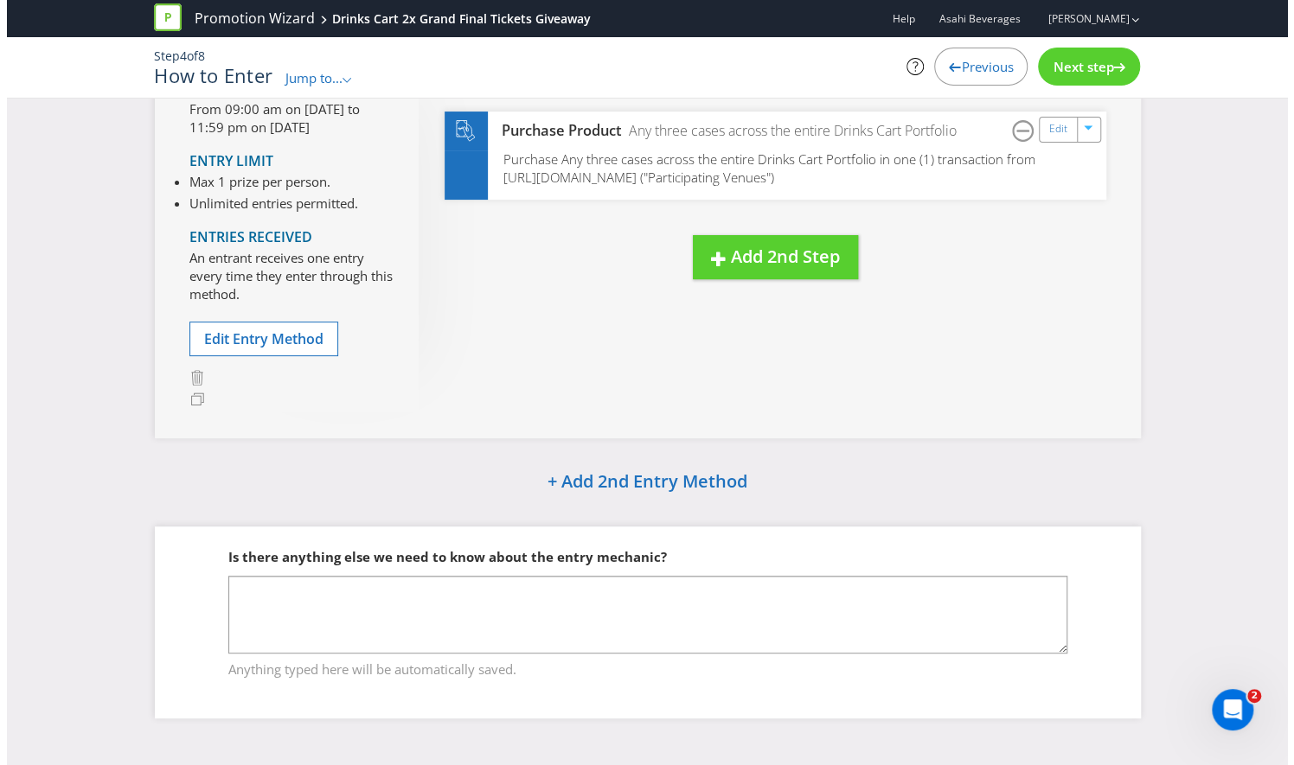
scroll to position [161, 0]
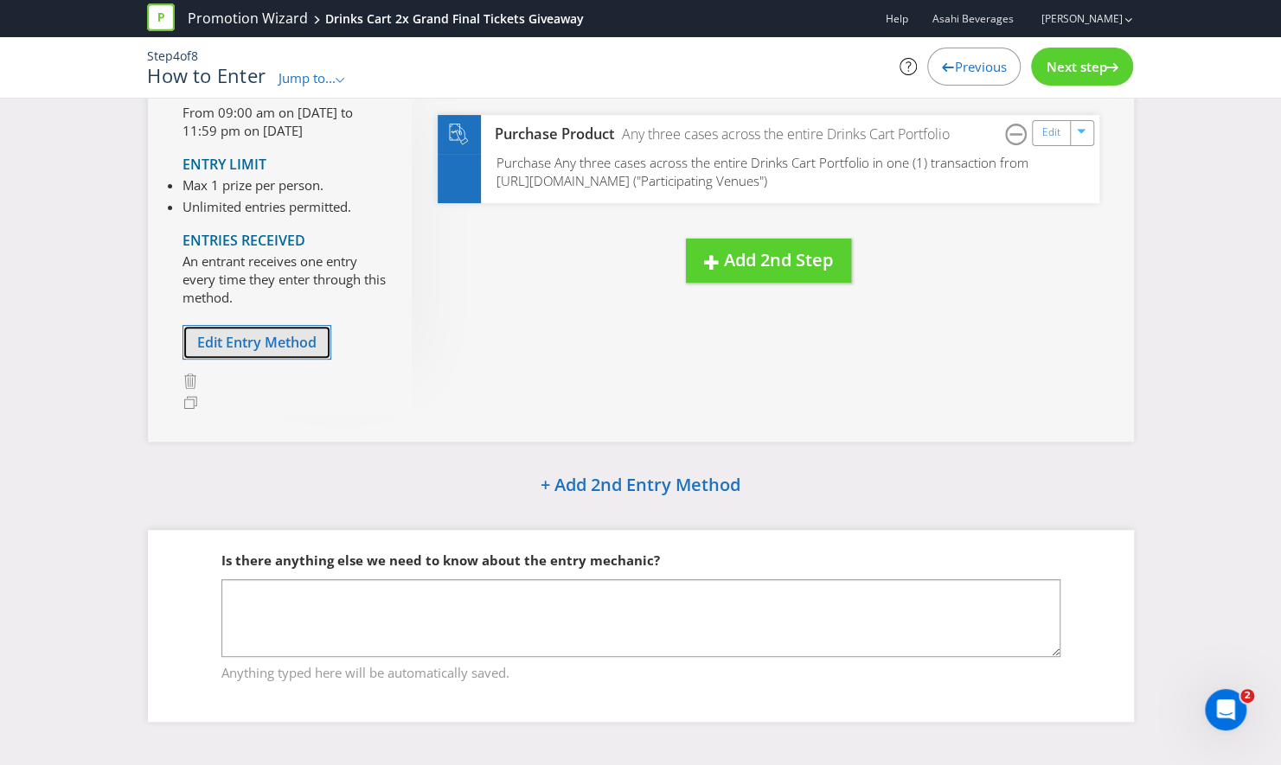
click at [276, 337] on span "Edit Entry Method" at bounding box center [256, 342] width 119 height 19
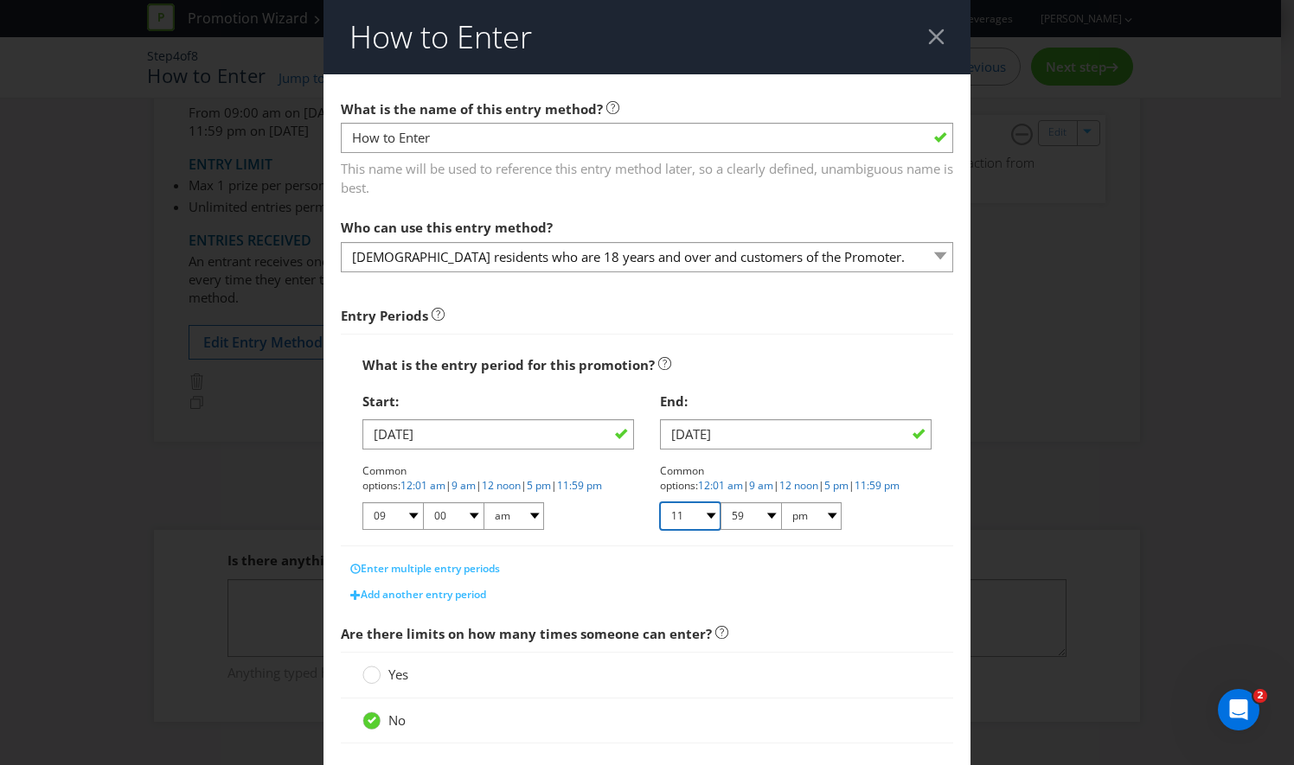
click at [707, 516] on select "01 02 03 04 05 06 07 08 09 10 11 12" at bounding box center [690, 516] width 61 height 28
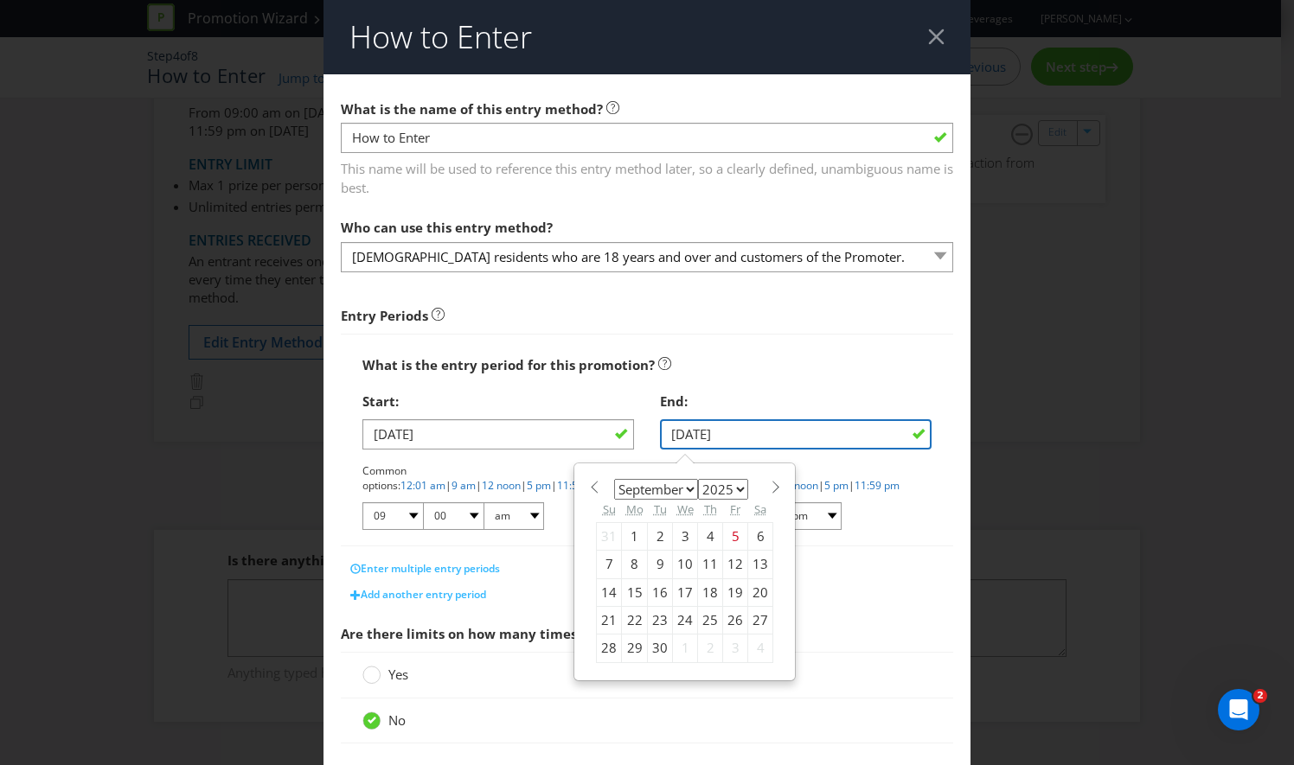
click at [717, 419] on input "[DATE]" at bounding box center [796, 434] width 272 height 30
click at [604, 615] on div "21" at bounding box center [609, 620] width 25 height 28
type input "[DATE]"
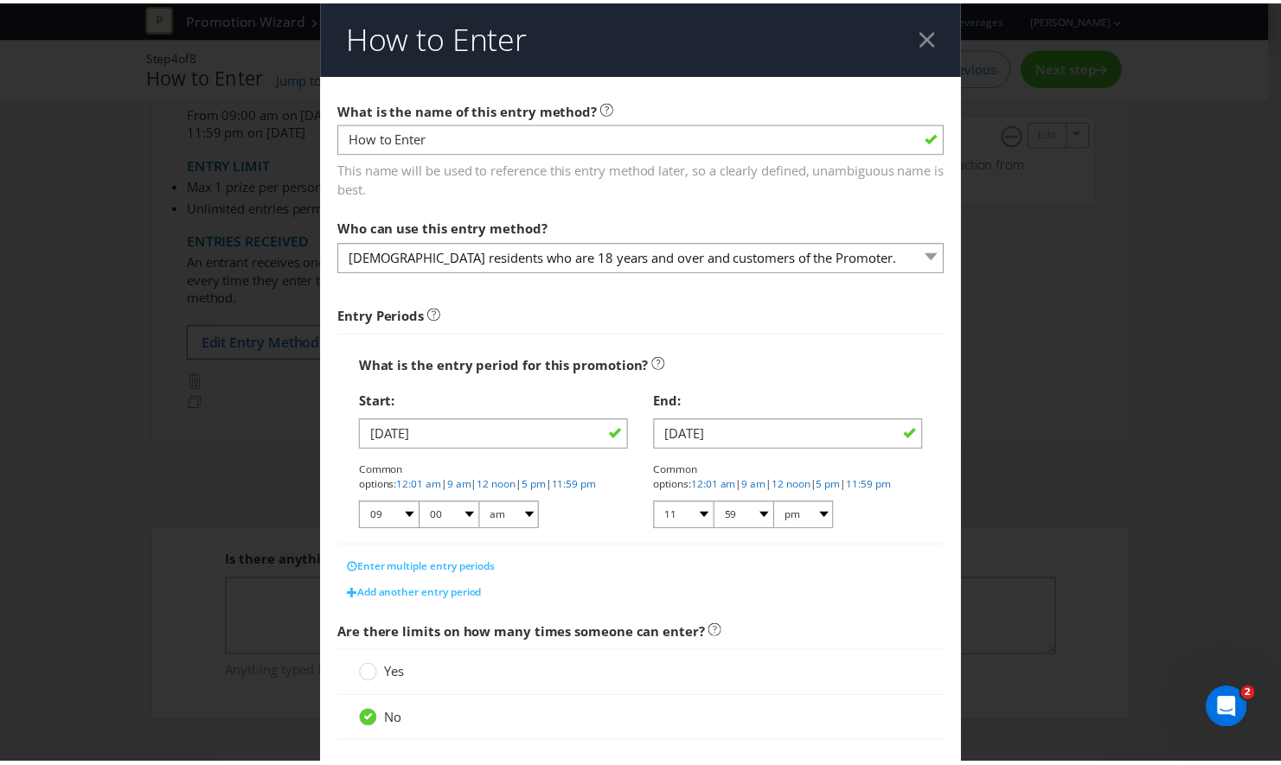
scroll to position [386, 0]
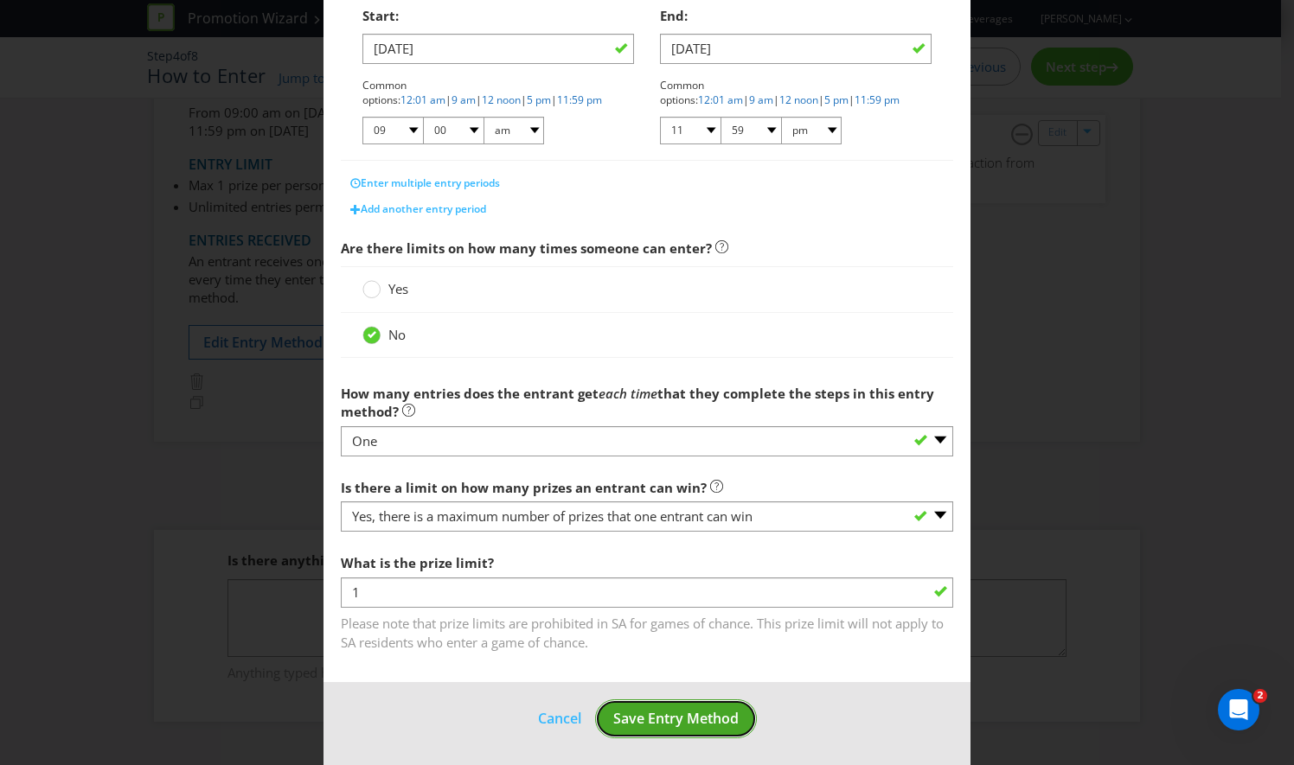
click at [629, 713] on span "Save Entry Method" at bounding box center [675, 718] width 125 height 19
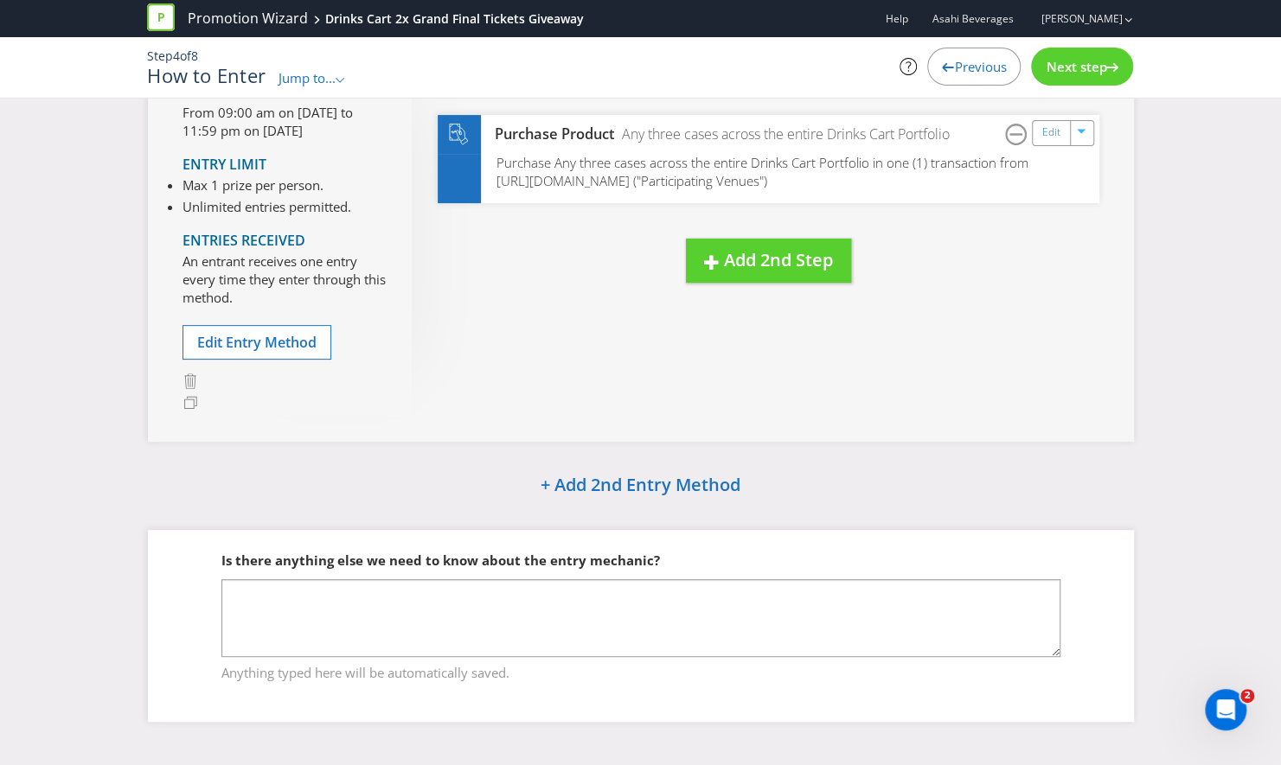
click at [1063, 65] on span "Next step" at bounding box center [1076, 66] width 61 height 17
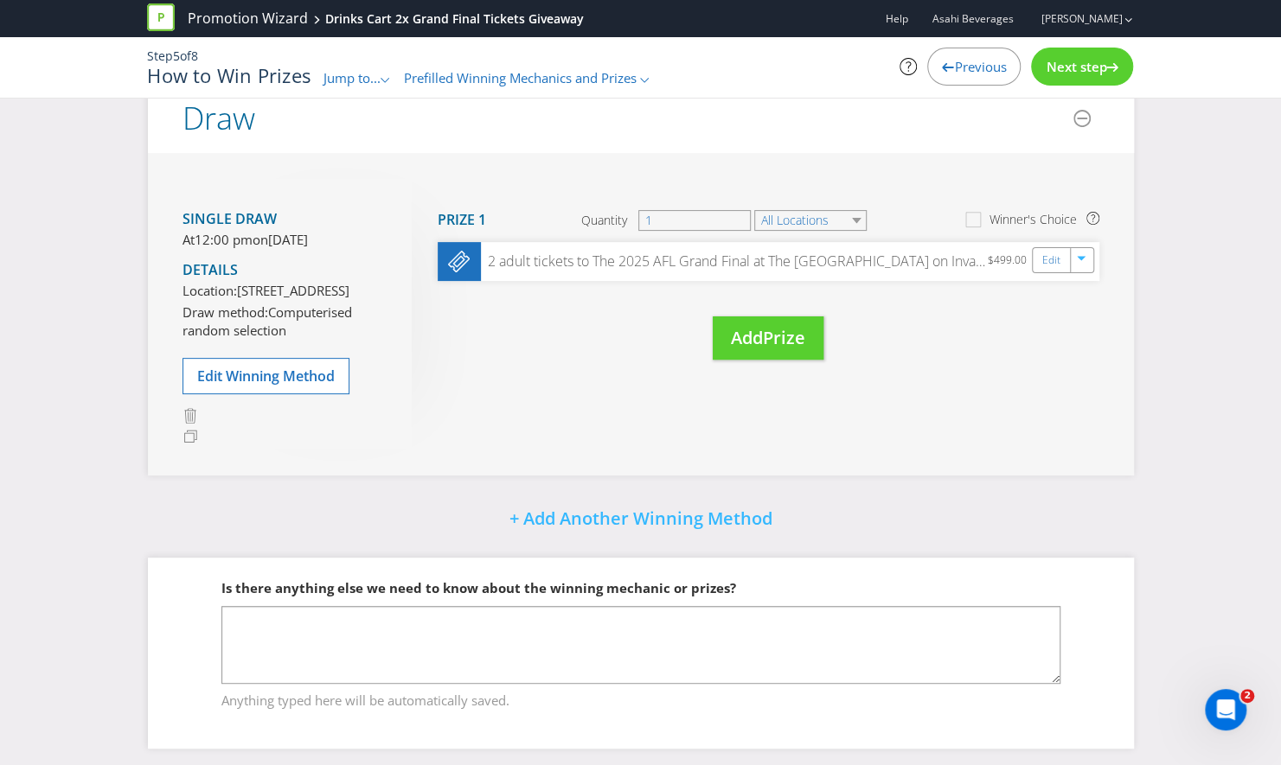
click at [1081, 76] on div "Next step" at bounding box center [1082, 67] width 102 height 38
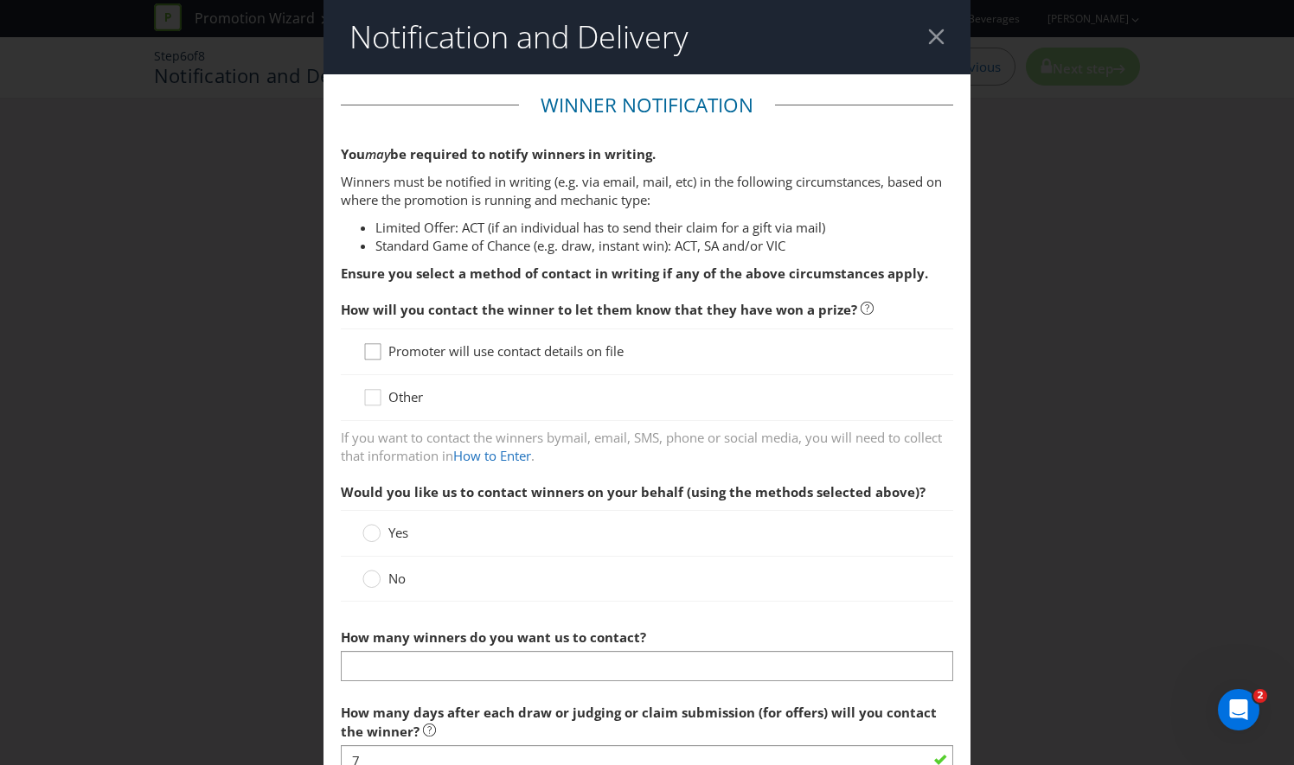
click at [373, 357] on icon at bounding box center [375, 355] width 26 height 26
click at [0, 0] on input "Promoter will use contact details on file" at bounding box center [0, 0] width 0 height 0
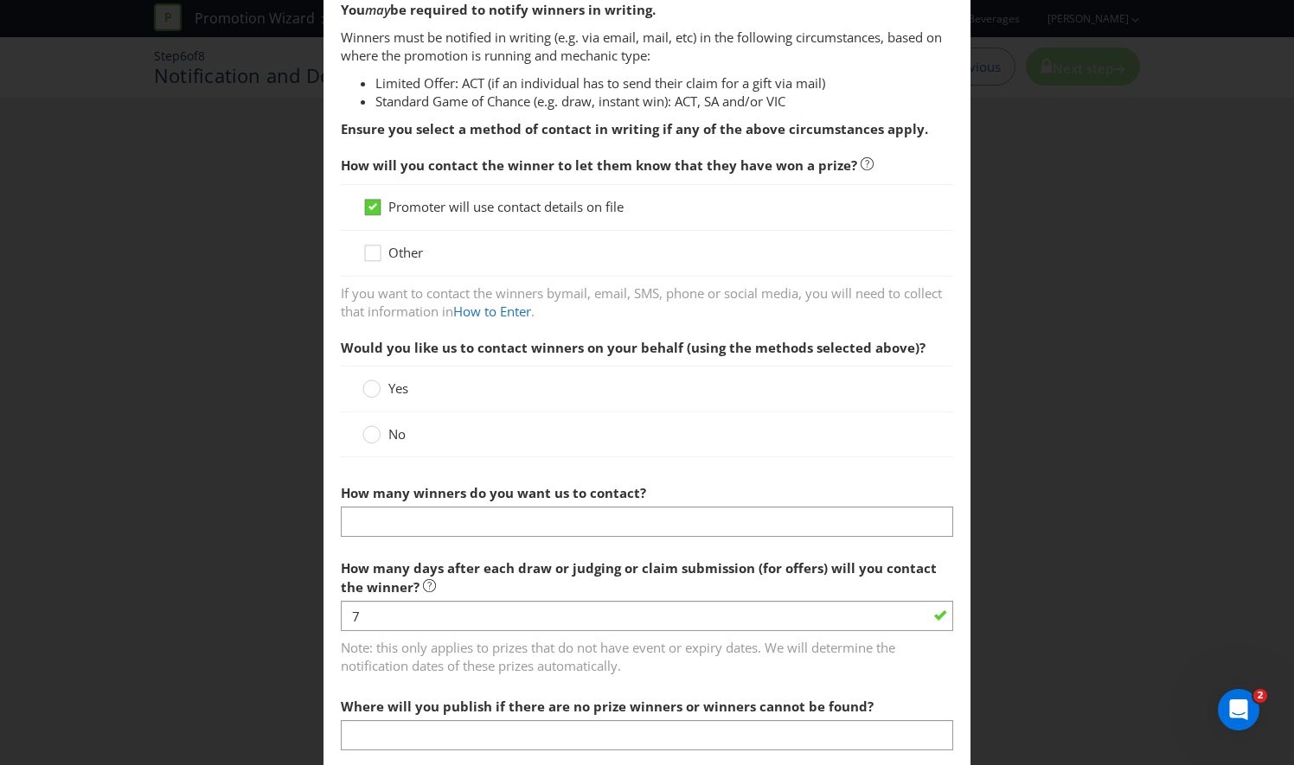
scroll to position [154, 0]
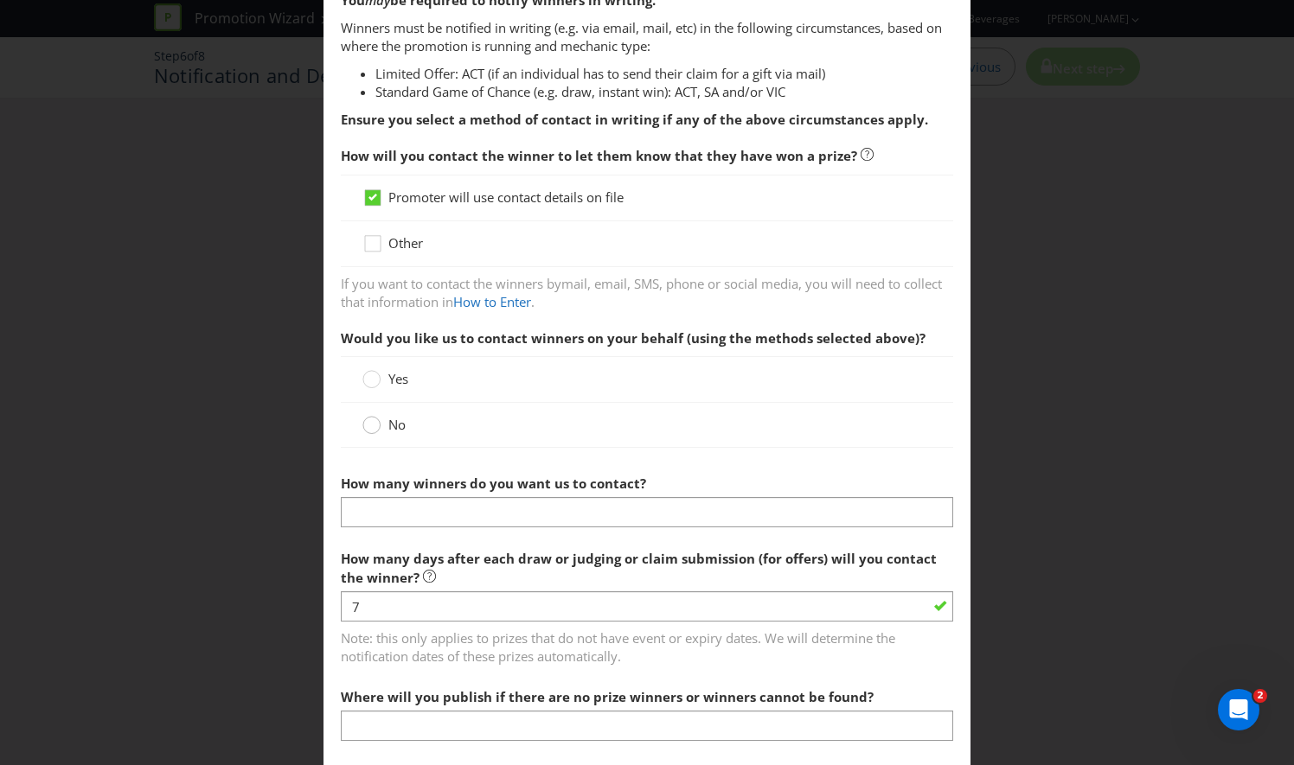
click at [368, 422] on circle at bounding box center [371, 425] width 17 height 17
click at [0, 0] on input "No" at bounding box center [0, 0] width 0 height 0
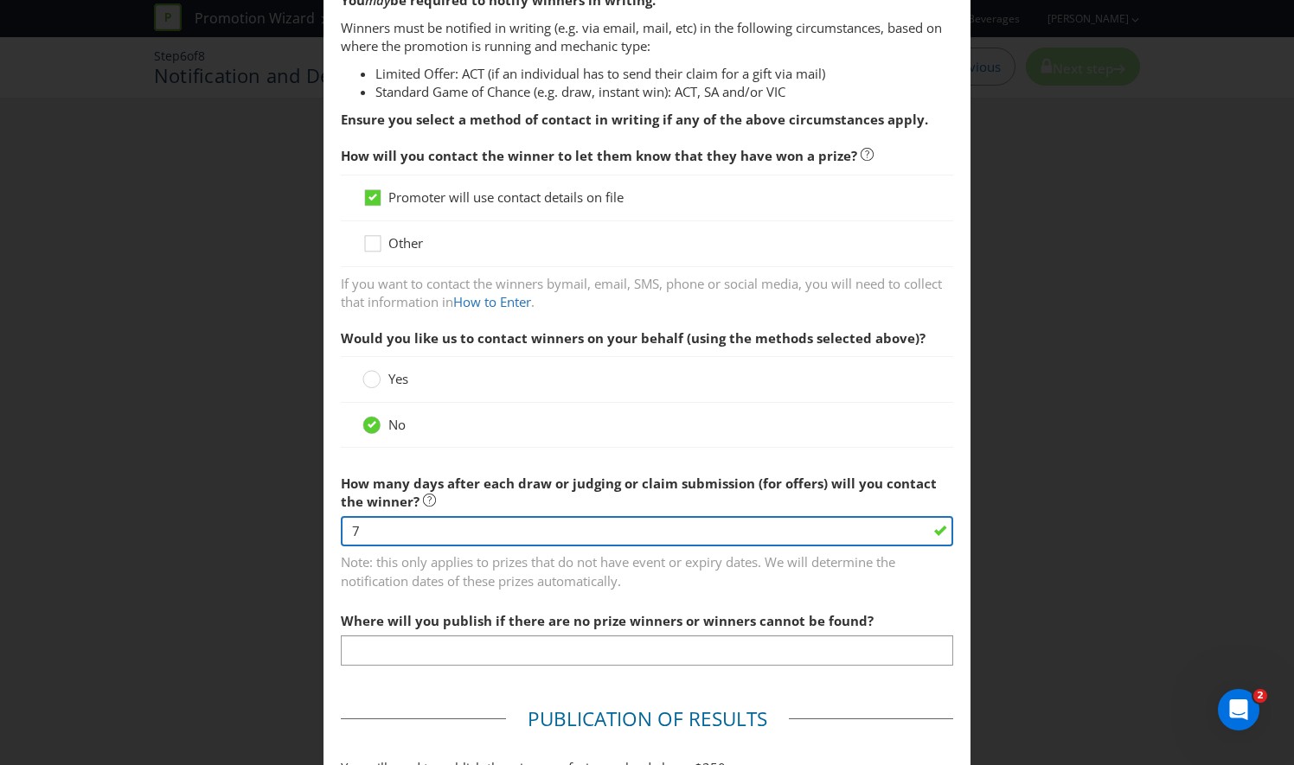
drag, startPoint x: 367, startPoint y: 524, endPoint x: 265, endPoint y: 520, distance: 102.1
click at [265, 520] on div "Notification and Delivery Winner Notification You may be required to notify win…" at bounding box center [647, 382] width 1294 height 765
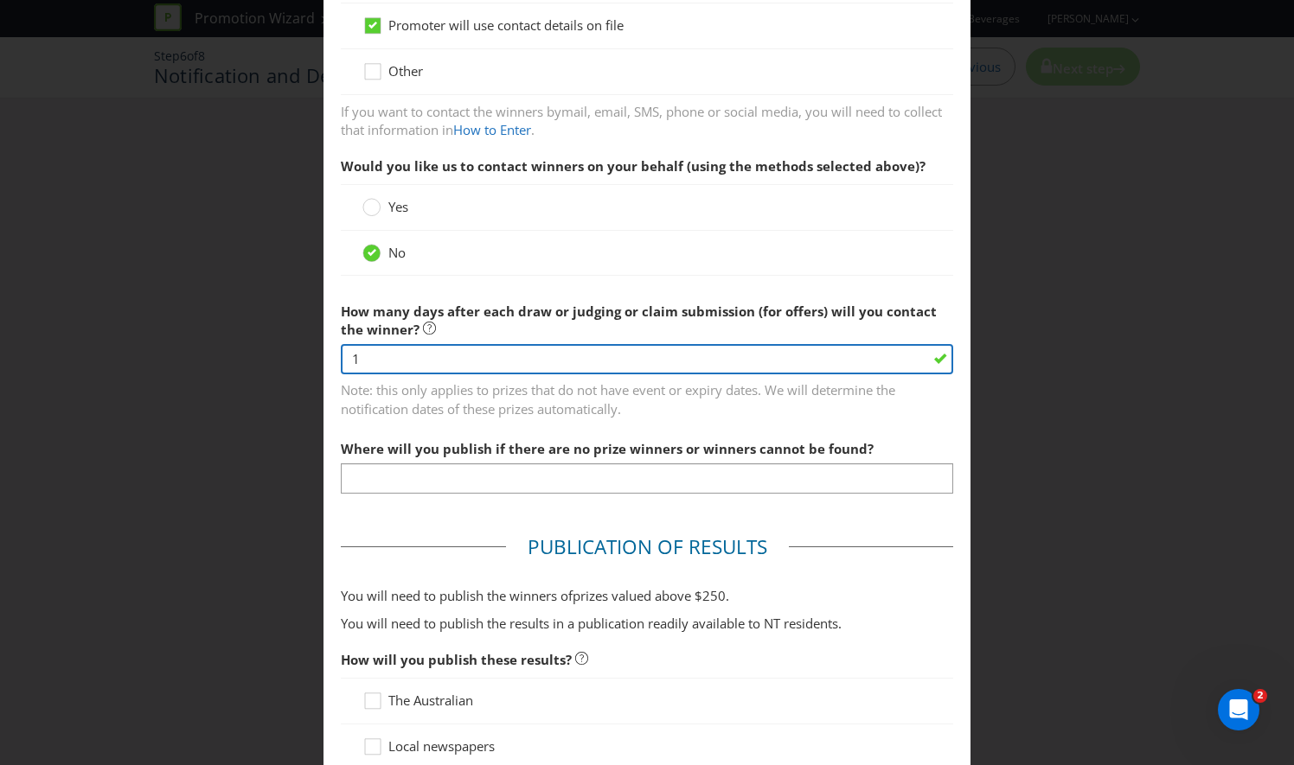
scroll to position [329, 0]
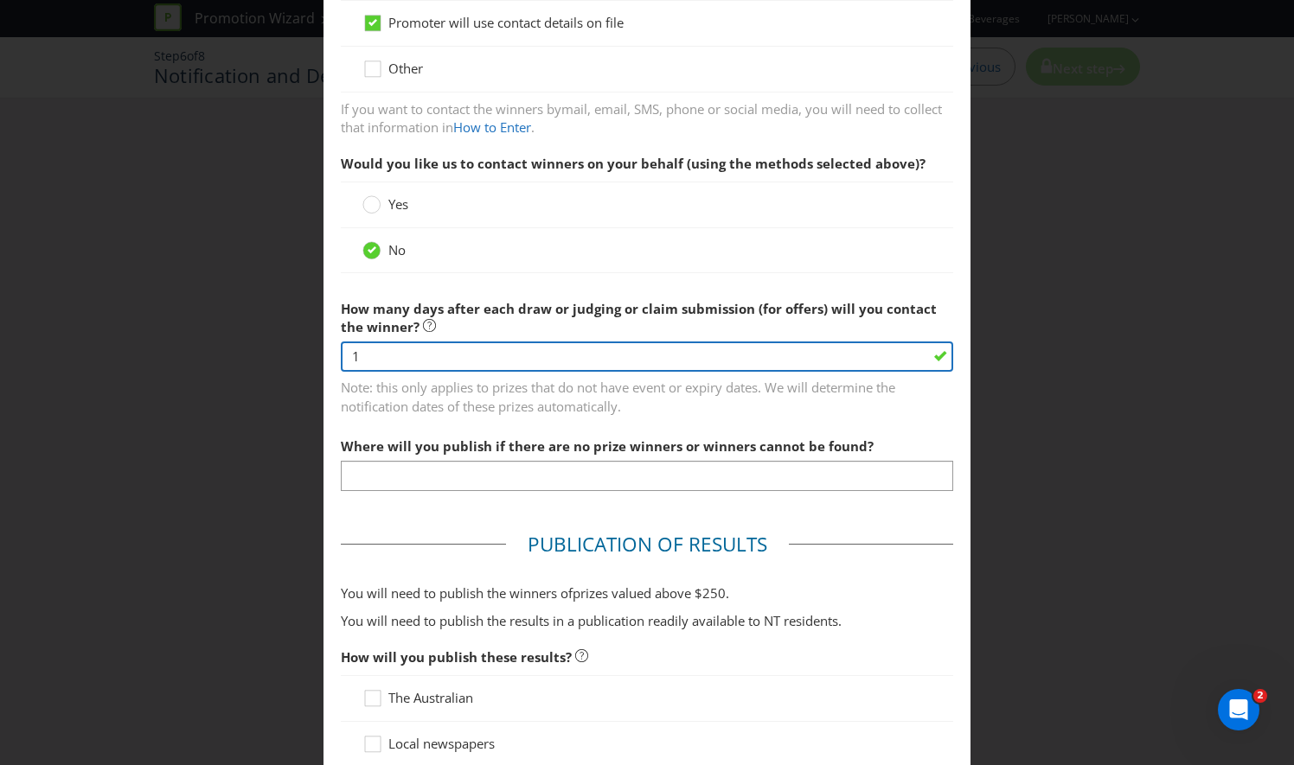
type input "1"
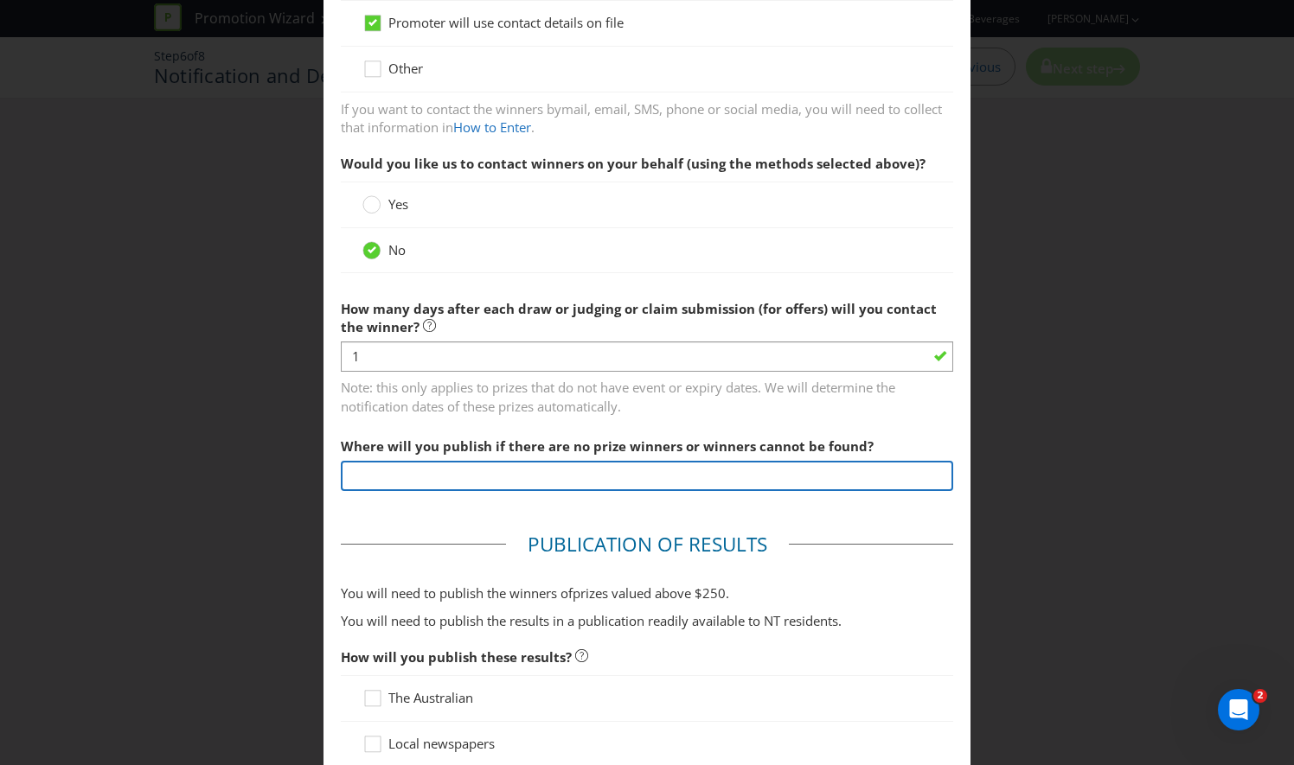
click at [406, 472] on input "text" at bounding box center [647, 476] width 612 height 30
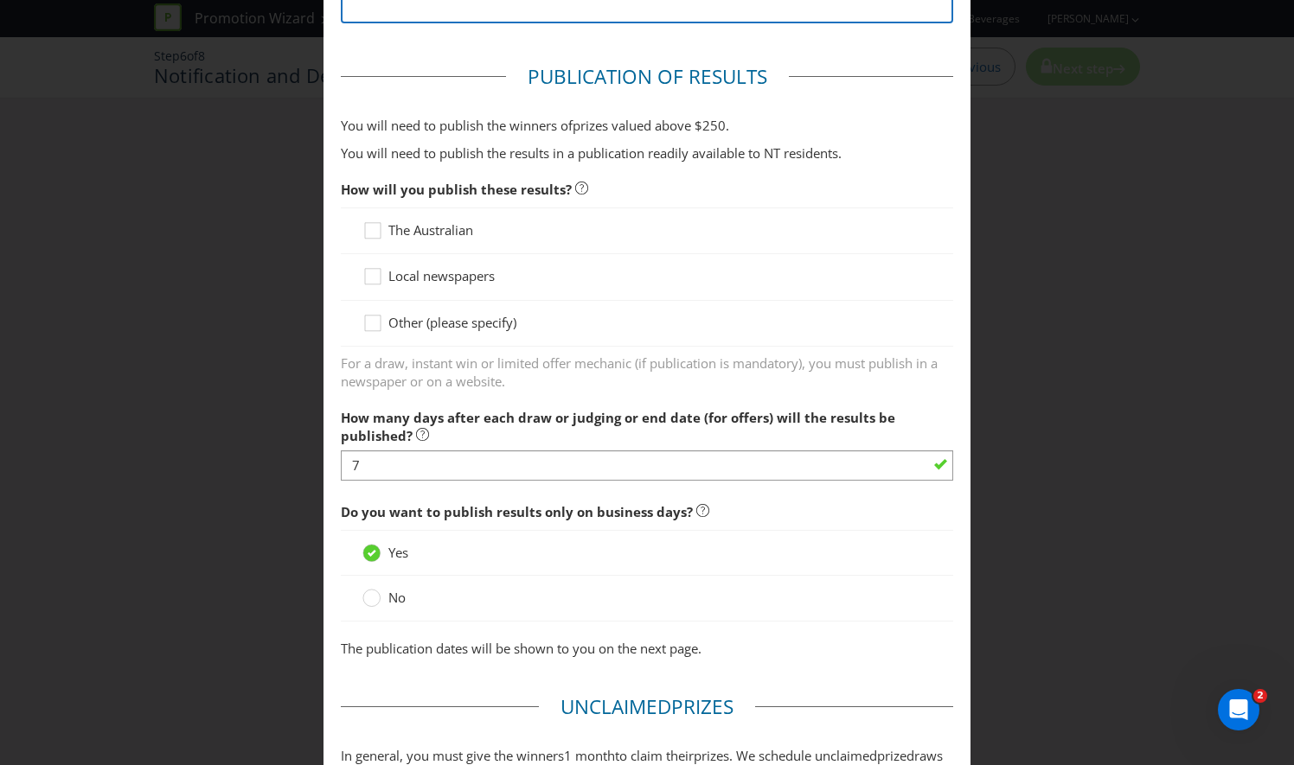
scroll to position [774, 0]
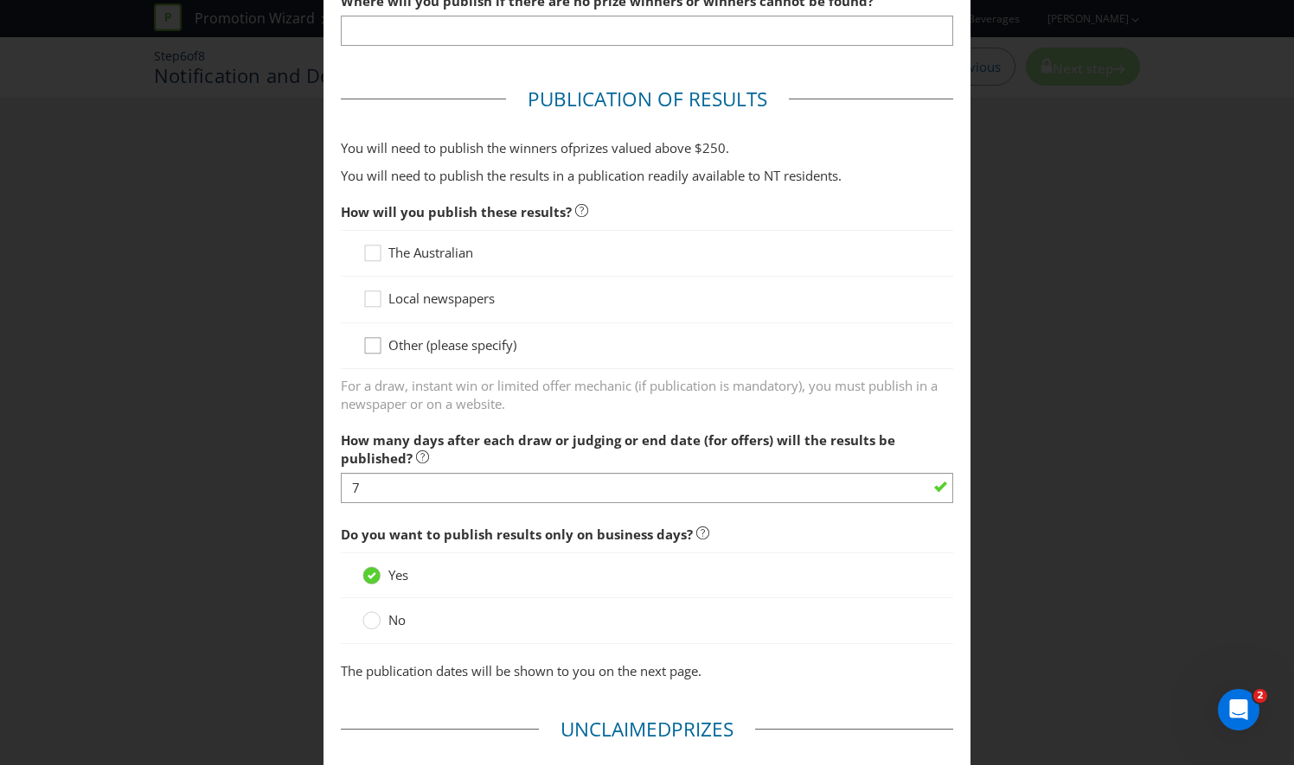
click at [379, 347] on div "Other (please specify)" at bounding box center [647, 346] width 612 height 46
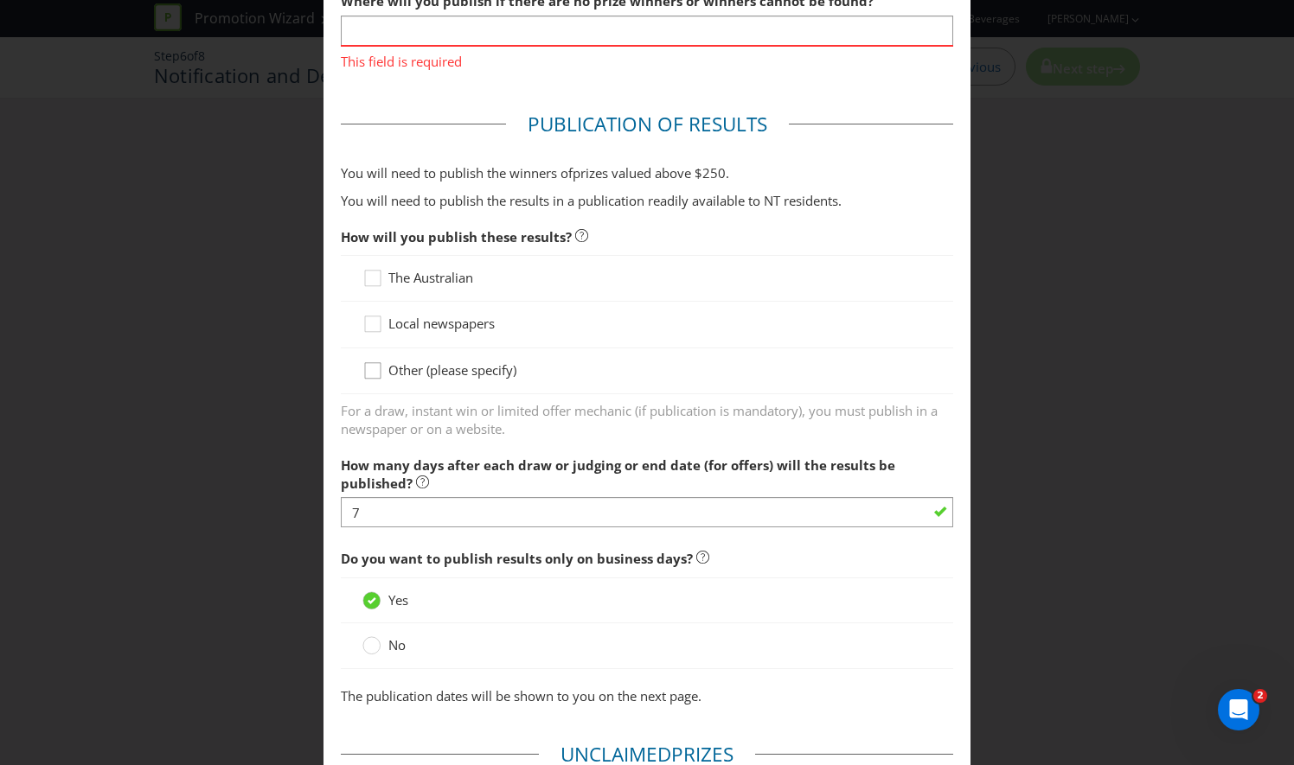
click at [367, 370] on icon at bounding box center [375, 375] width 26 height 26
click at [0, 0] on input "Other (please specify)" at bounding box center [0, 0] width 0 height 0
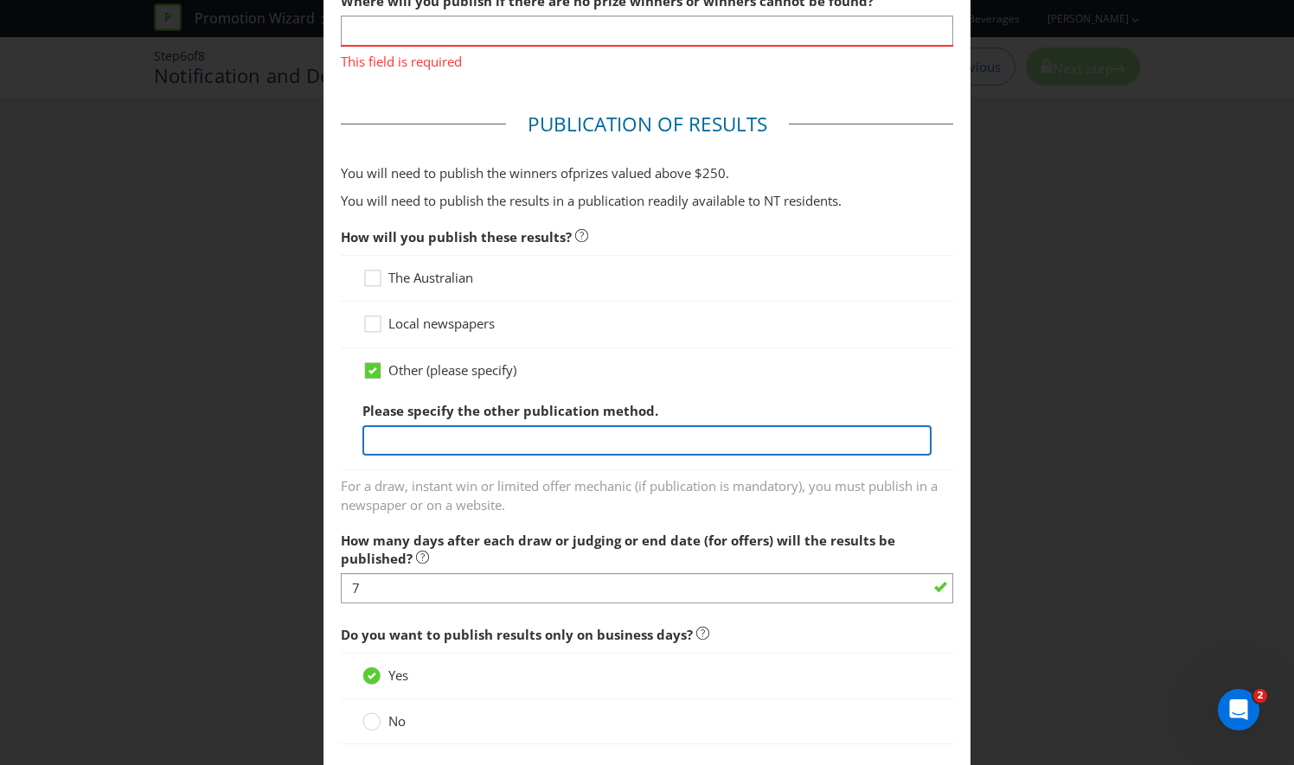
click at [409, 445] on input "text" at bounding box center [646, 441] width 569 height 30
paste input "[URL][DOMAIN_NAME]"
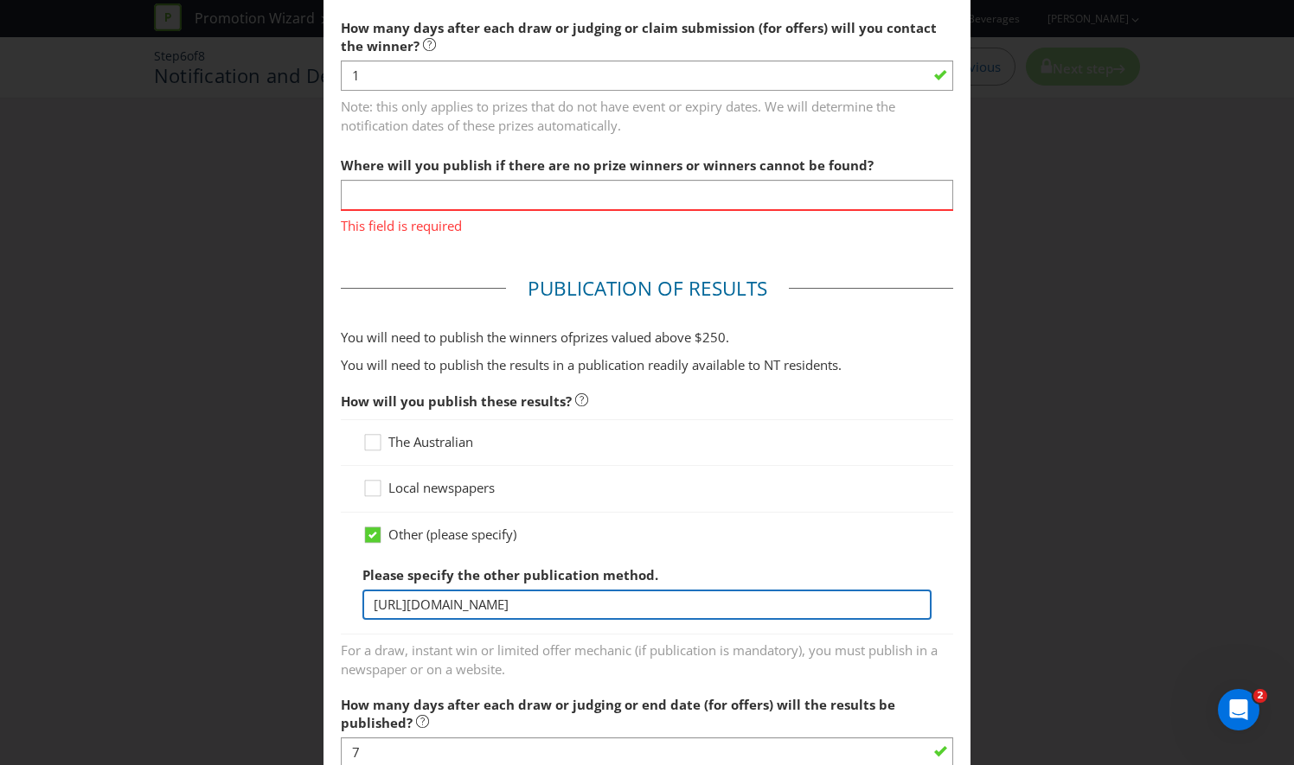
scroll to position [596, 0]
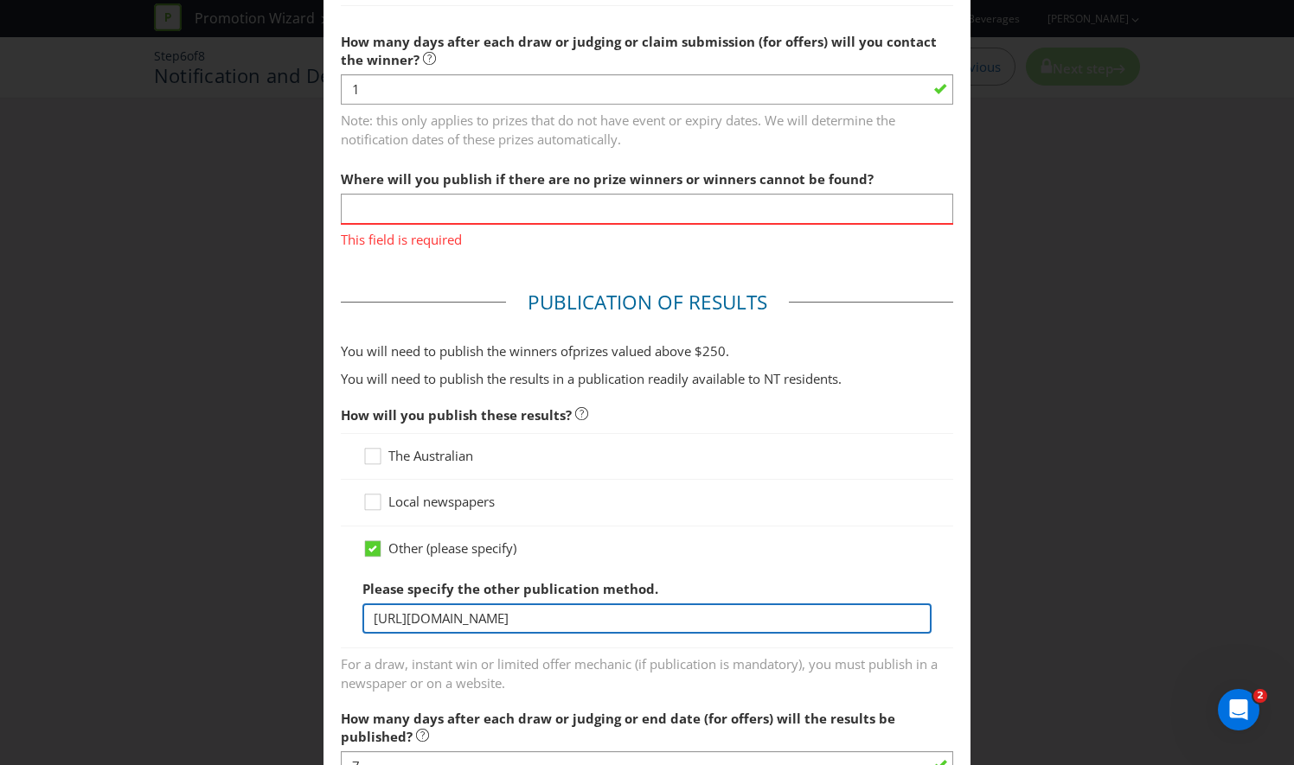
type input "[URL][DOMAIN_NAME]"
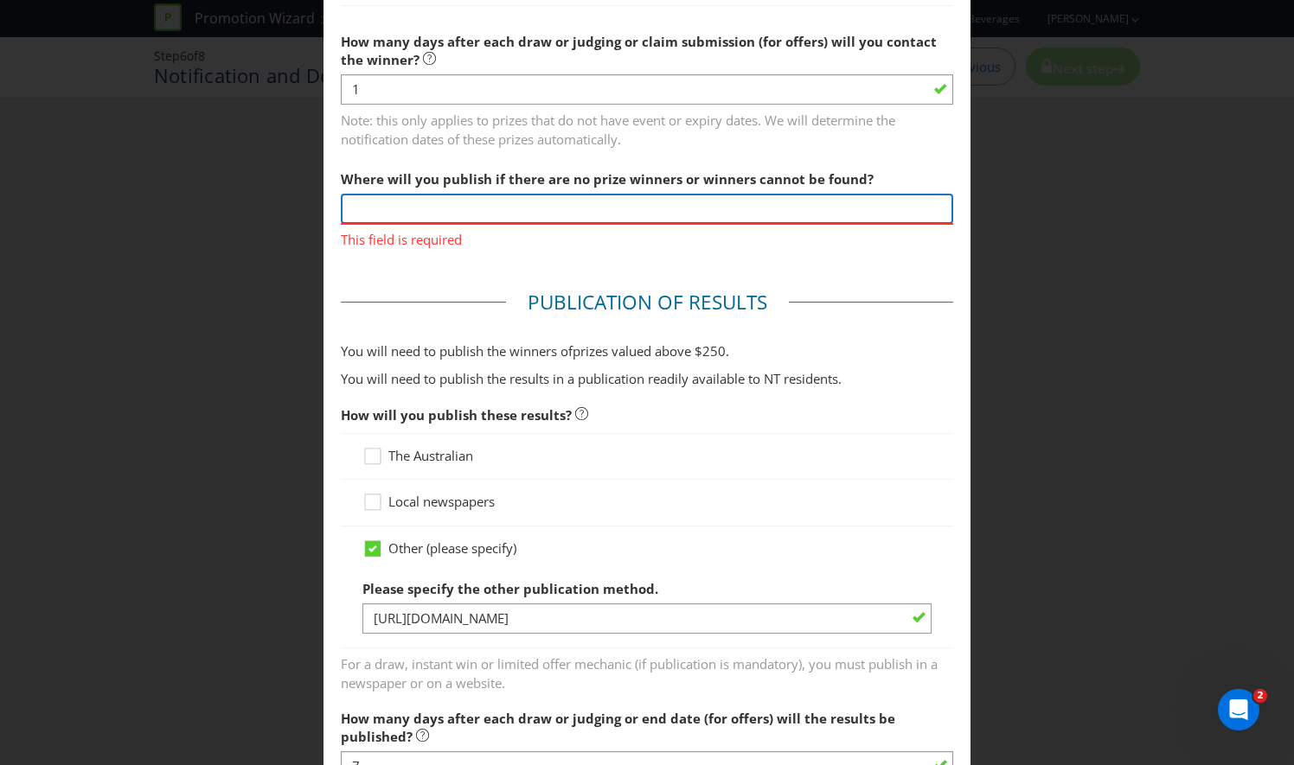
click at [435, 215] on input "text" at bounding box center [647, 209] width 612 height 30
paste input "[URL][DOMAIN_NAME]"
type input "[URL][DOMAIN_NAME]"
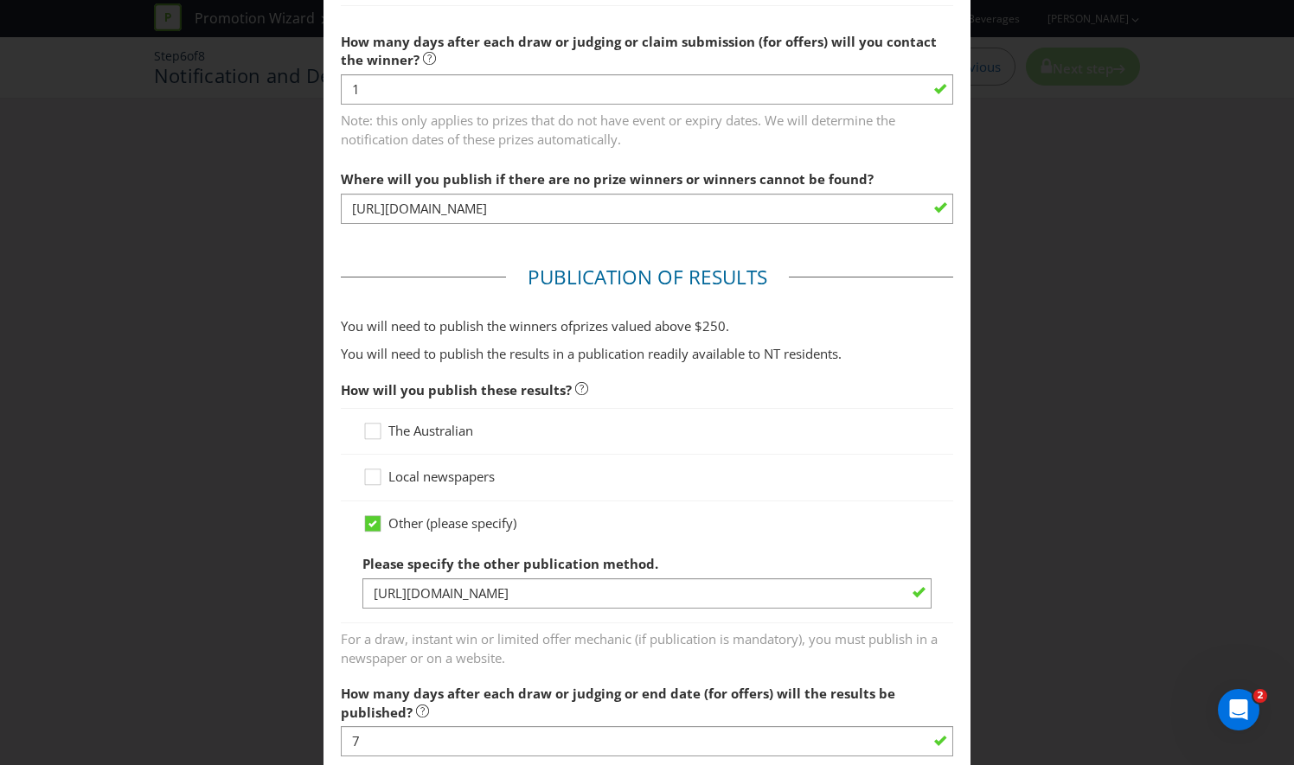
click at [410, 283] on main "Winner Notification You may be required to notify winners in writing. Winners m…" at bounding box center [646, 417] width 647 height 1879
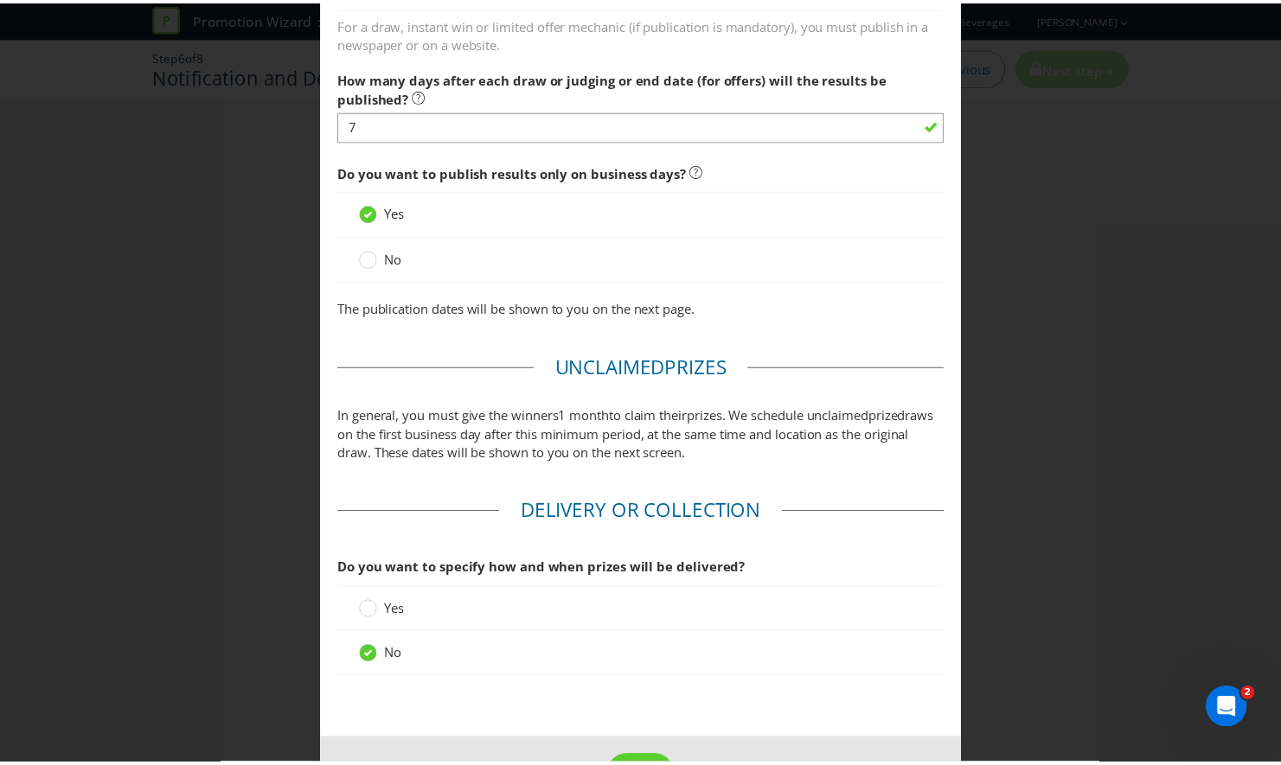
scroll to position [1269, 0]
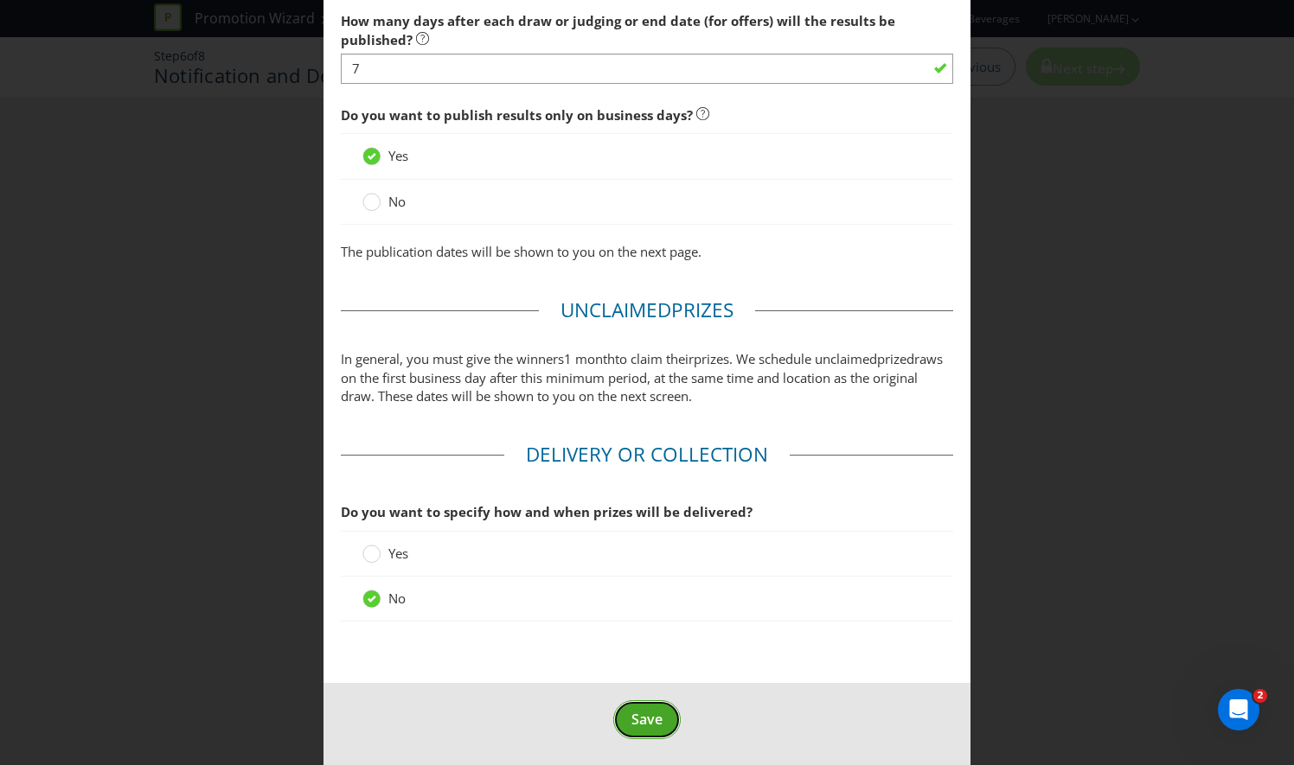
click at [653, 718] on span "Save" at bounding box center [646, 719] width 31 height 19
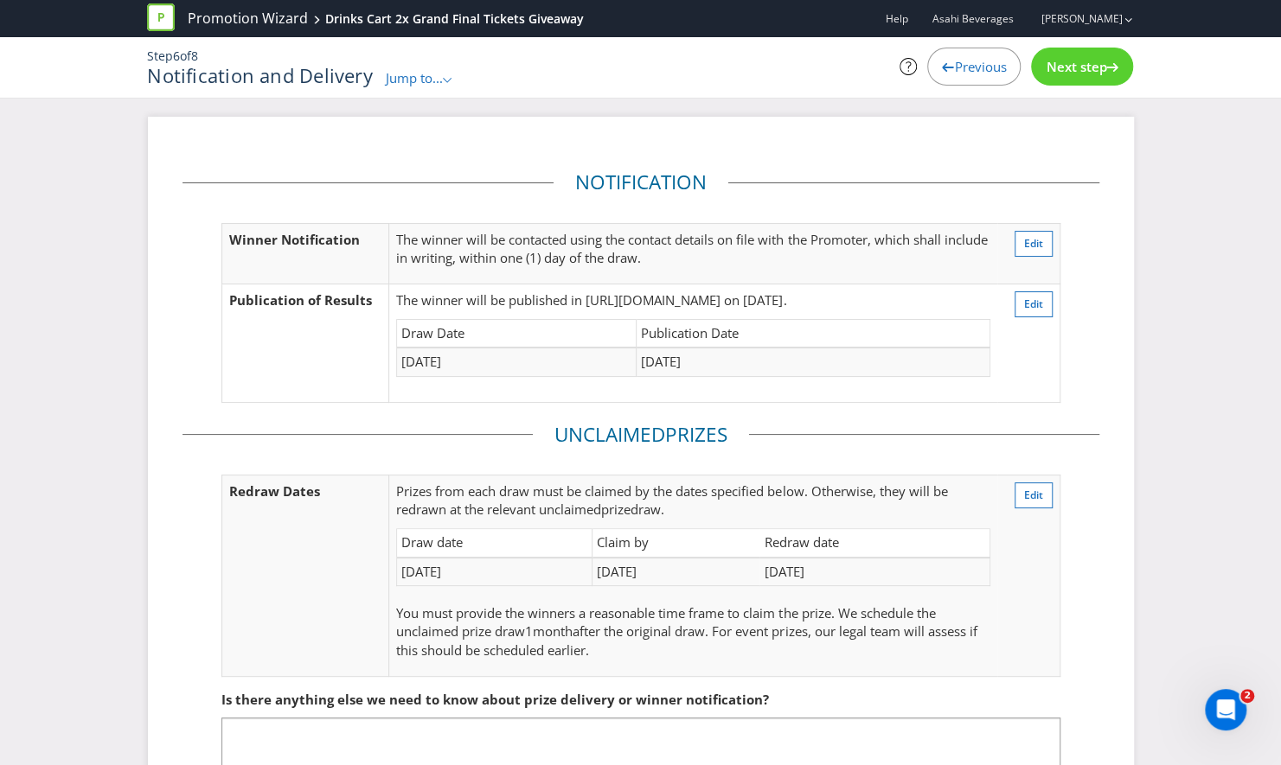
click at [941, 73] on div "Previous" at bounding box center [973, 67] width 93 height 38
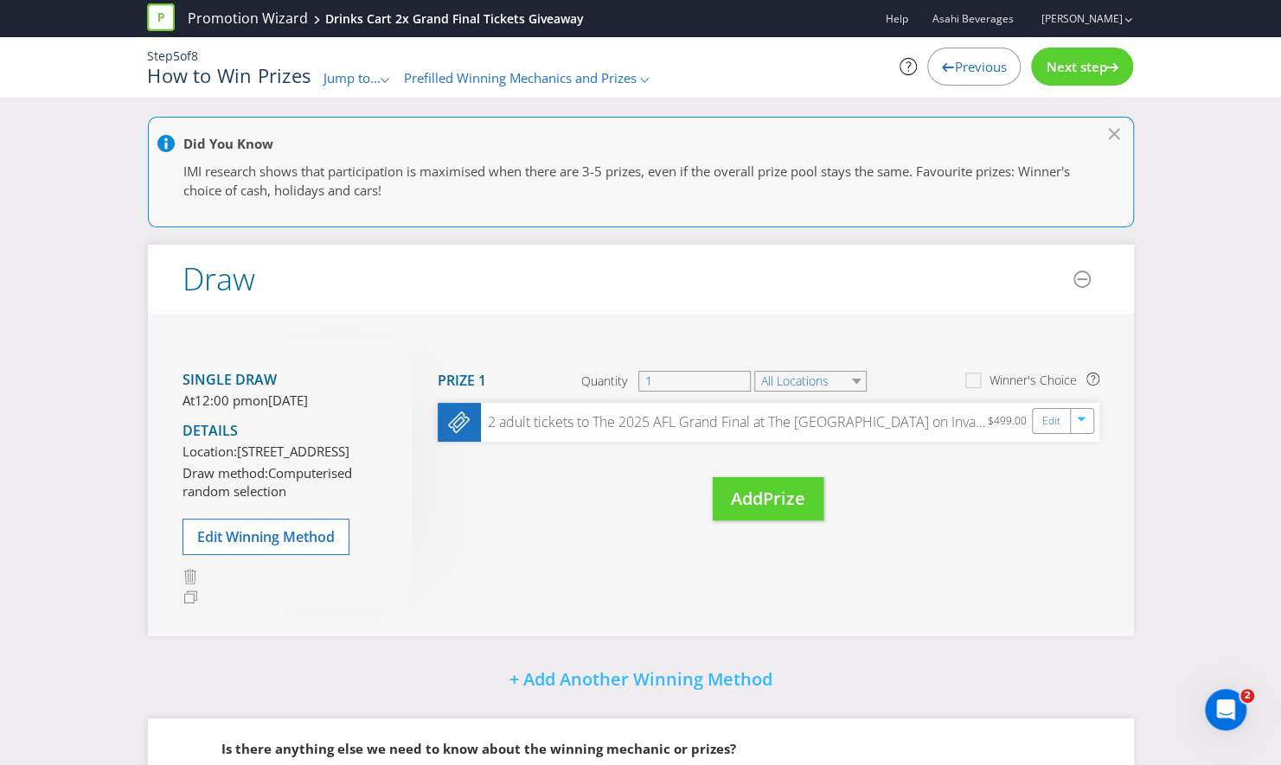
click at [941, 73] on div "Previous" at bounding box center [973, 67] width 93 height 38
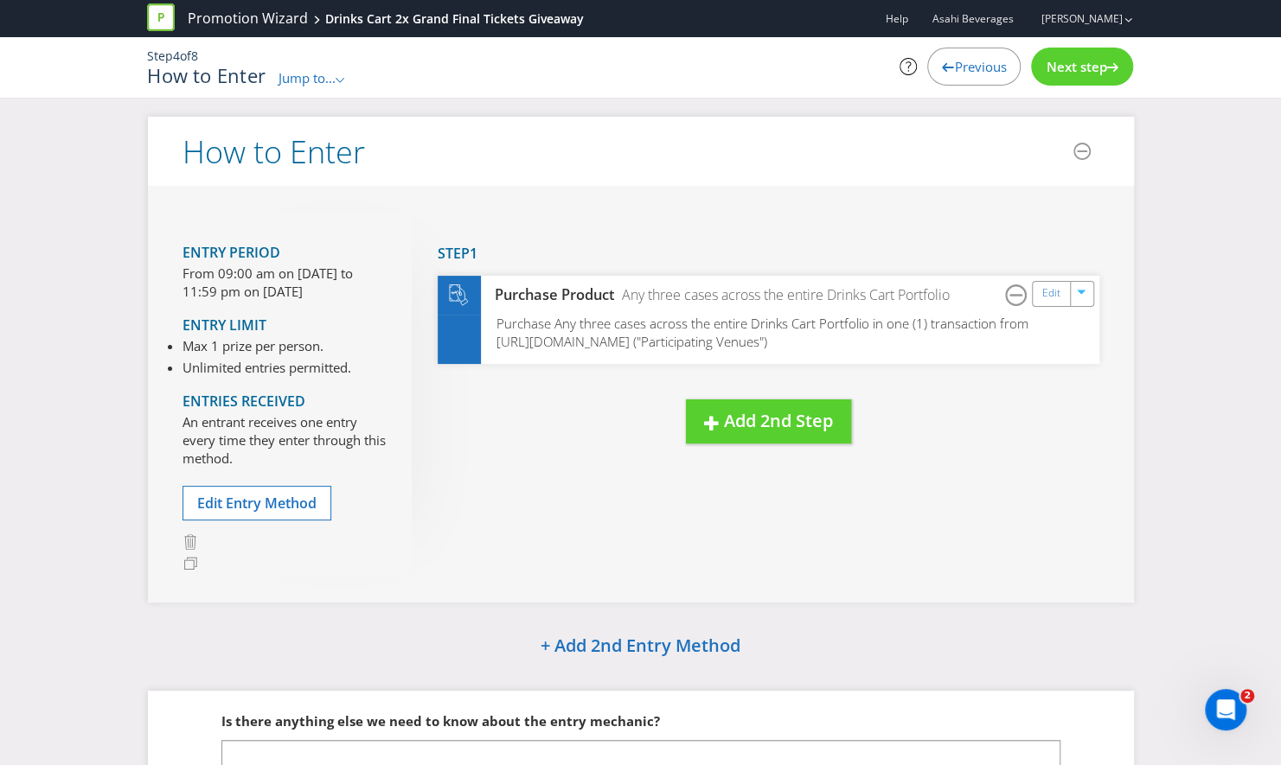
click at [941, 73] on div "Previous" at bounding box center [973, 67] width 93 height 38
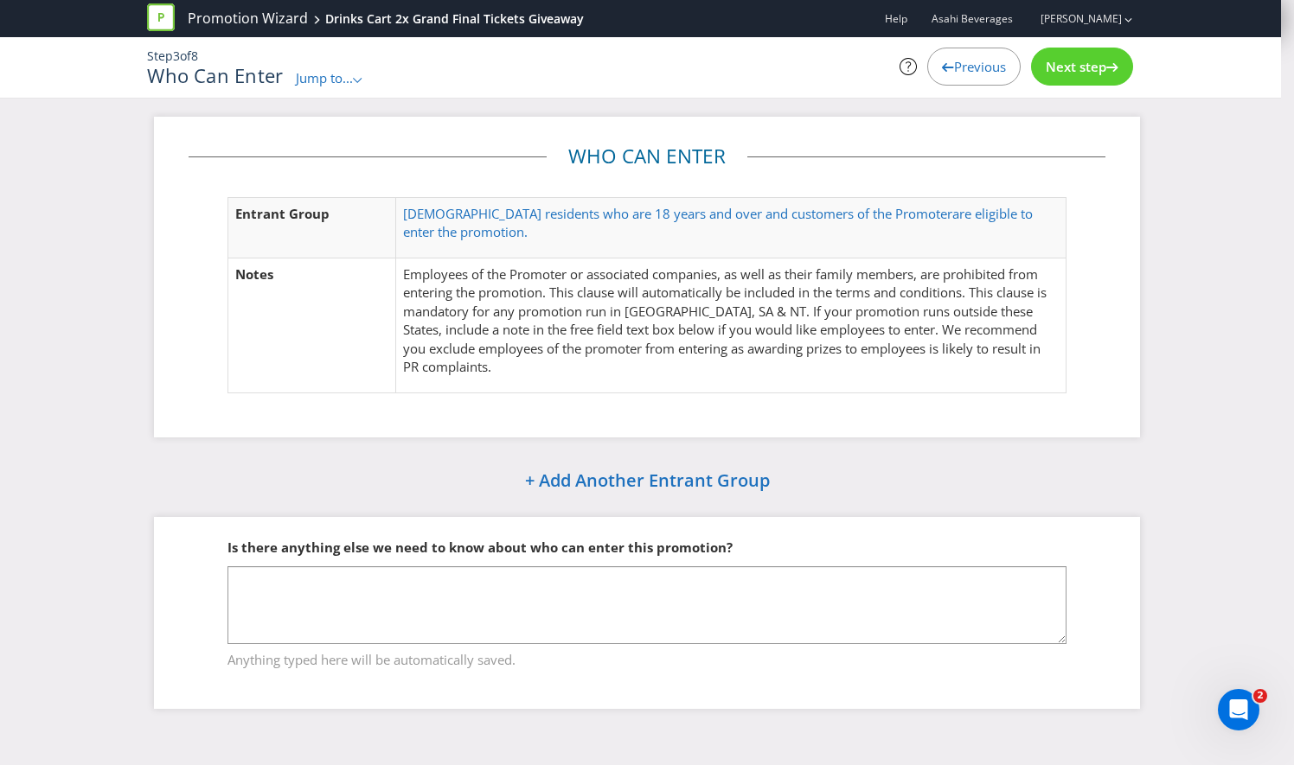
click at [976, 58] on span "Previous" at bounding box center [980, 66] width 52 height 17
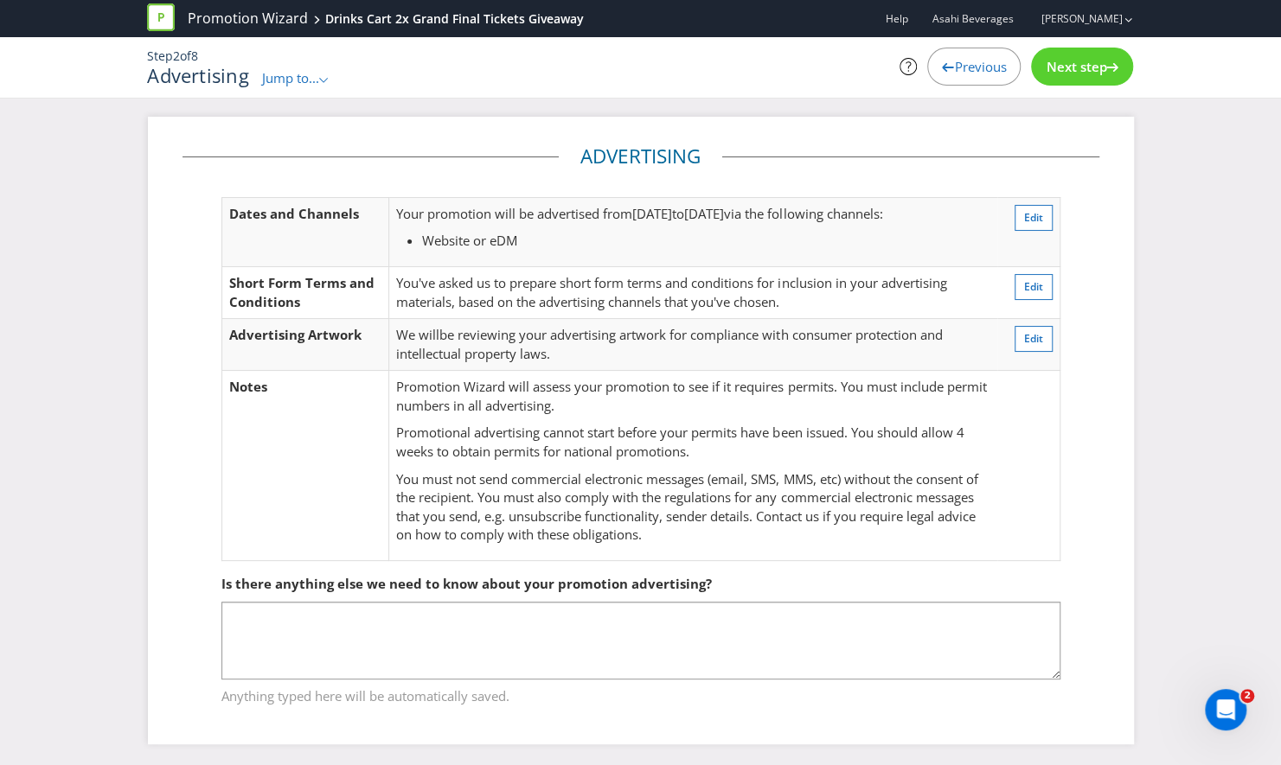
click at [1027, 59] on div "Previous Next step" at bounding box center [977, 67] width 311 height 38
click at [1069, 66] on span "Next step" at bounding box center [1076, 66] width 61 height 17
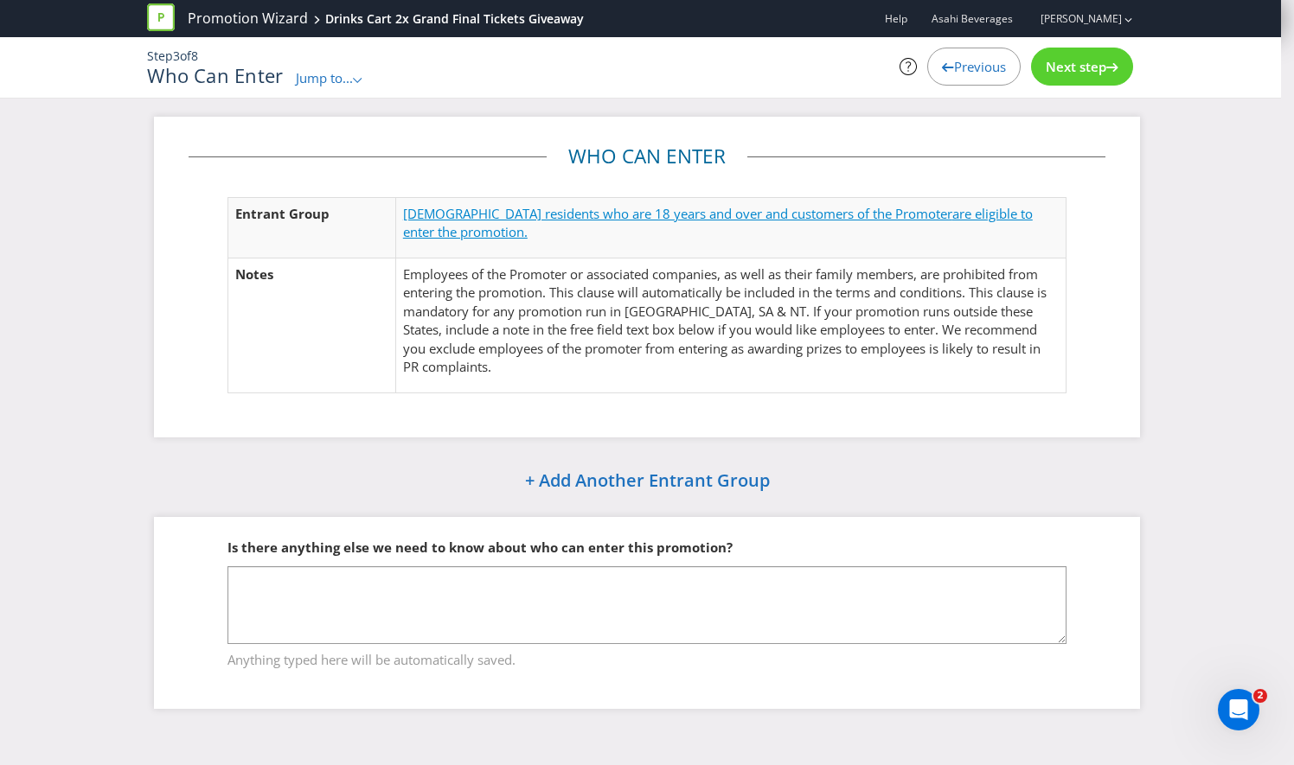
click at [554, 210] on span "[DEMOGRAPHIC_DATA] residents who are 18 years and over and customers of the Pro…" at bounding box center [677, 213] width 549 height 17
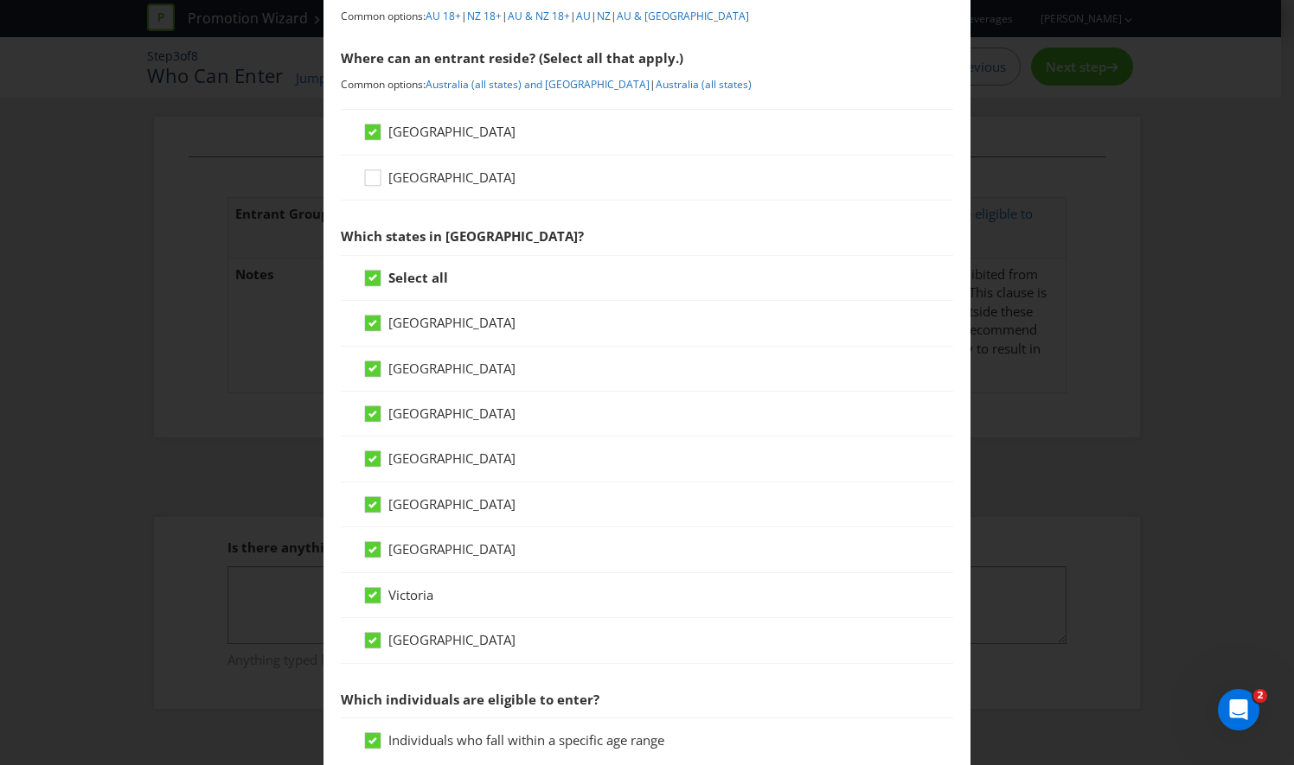
scroll to position [229, 0]
click at [370, 410] on icon at bounding box center [372, 413] width 9 height 7
click at [0, 0] on input "[GEOGRAPHIC_DATA]" at bounding box center [0, 0] width 0 height 0
click at [1207, 266] on div "Entrant Groups What type of entrant can enter this promotion? Individual person…" at bounding box center [647, 382] width 1294 height 765
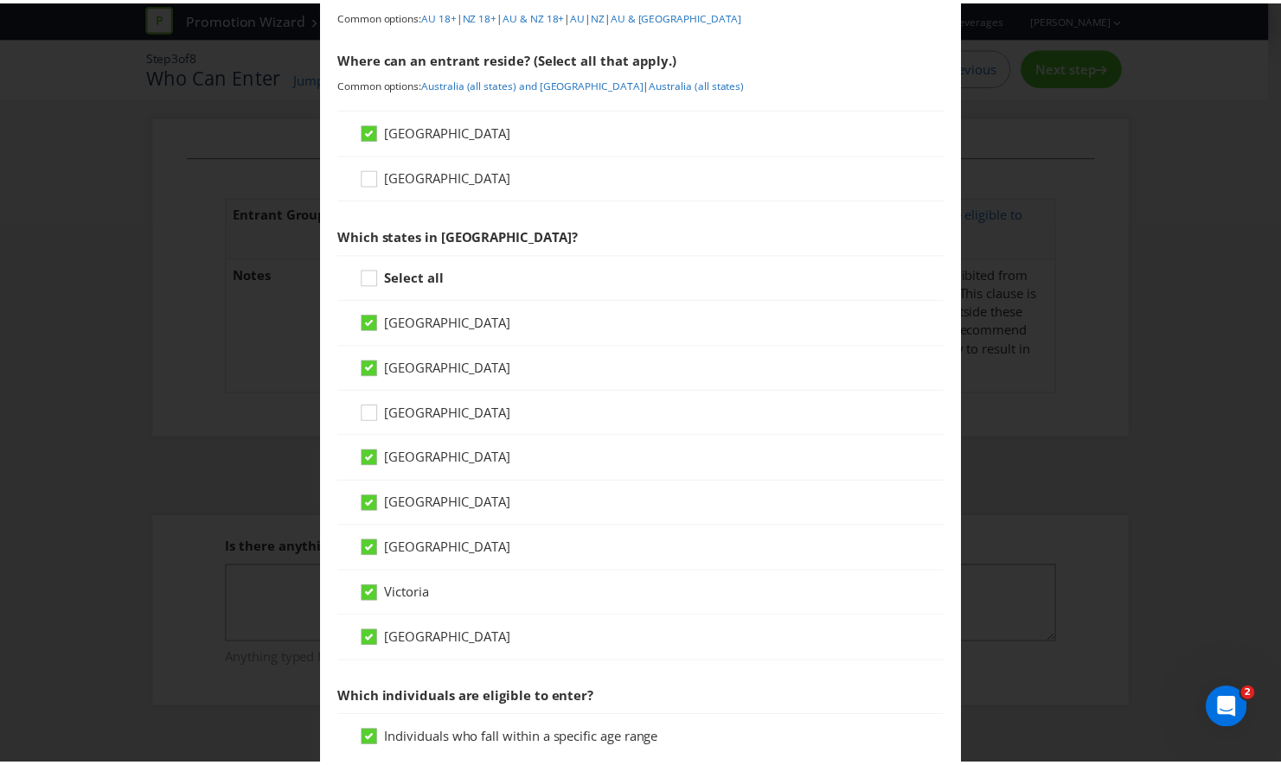
scroll to position [849, 0]
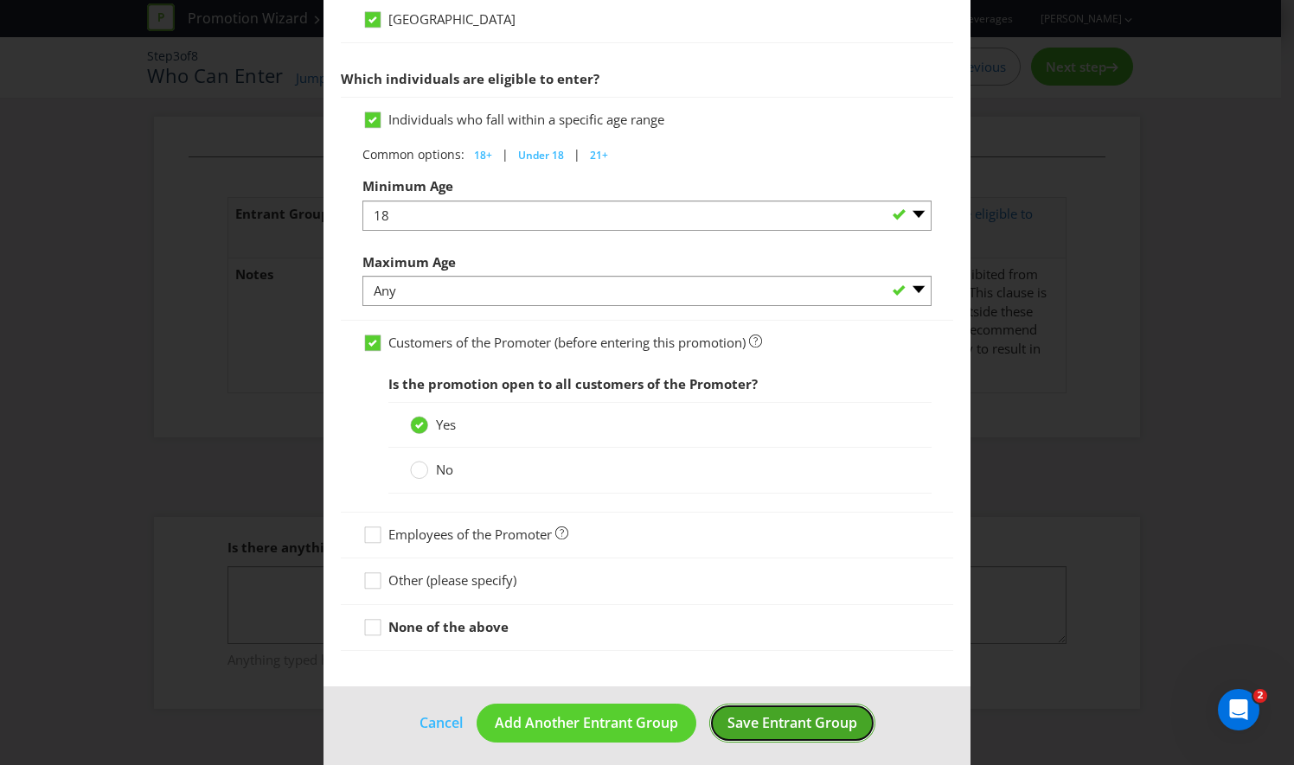
click at [796, 714] on span "Save Entrant Group" at bounding box center [792, 723] width 130 height 19
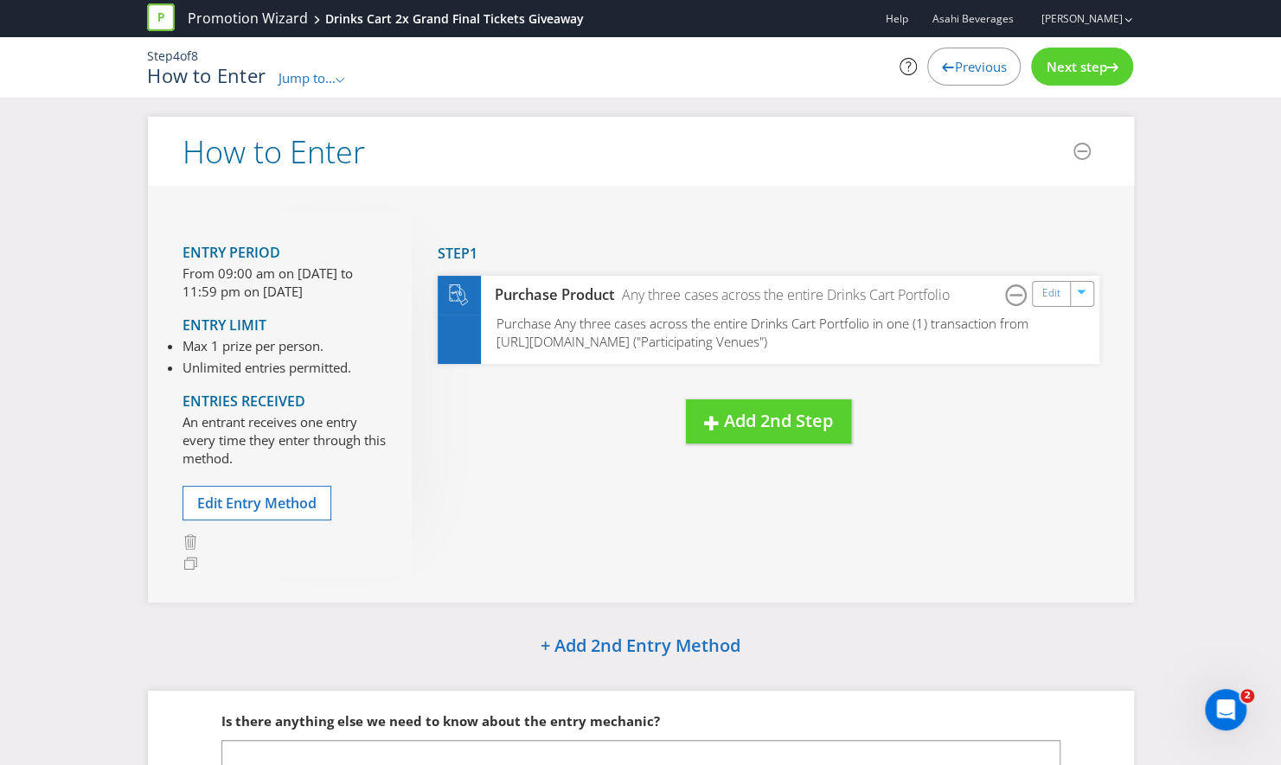
click at [1079, 67] on span "Next step" at bounding box center [1076, 66] width 61 height 17
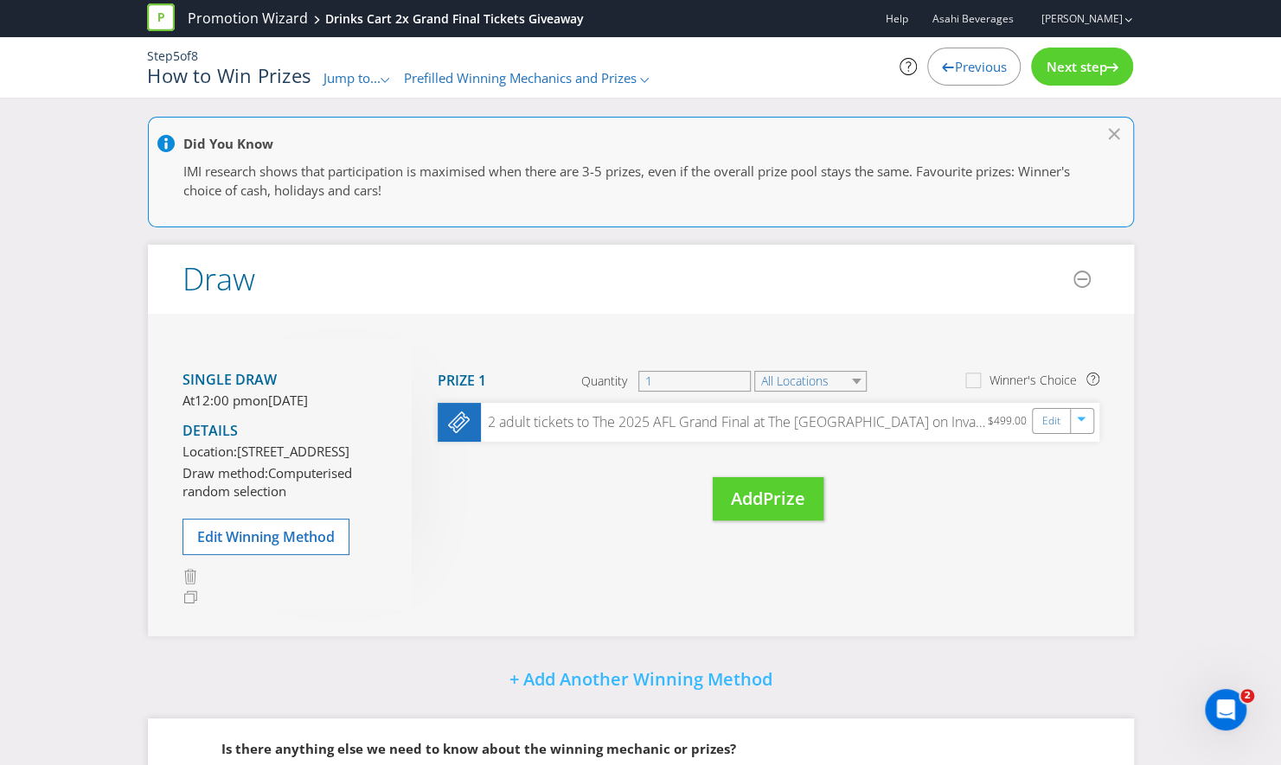
click at [1079, 67] on span "Next step" at bounding box center [1076, 66] width 61 height 17
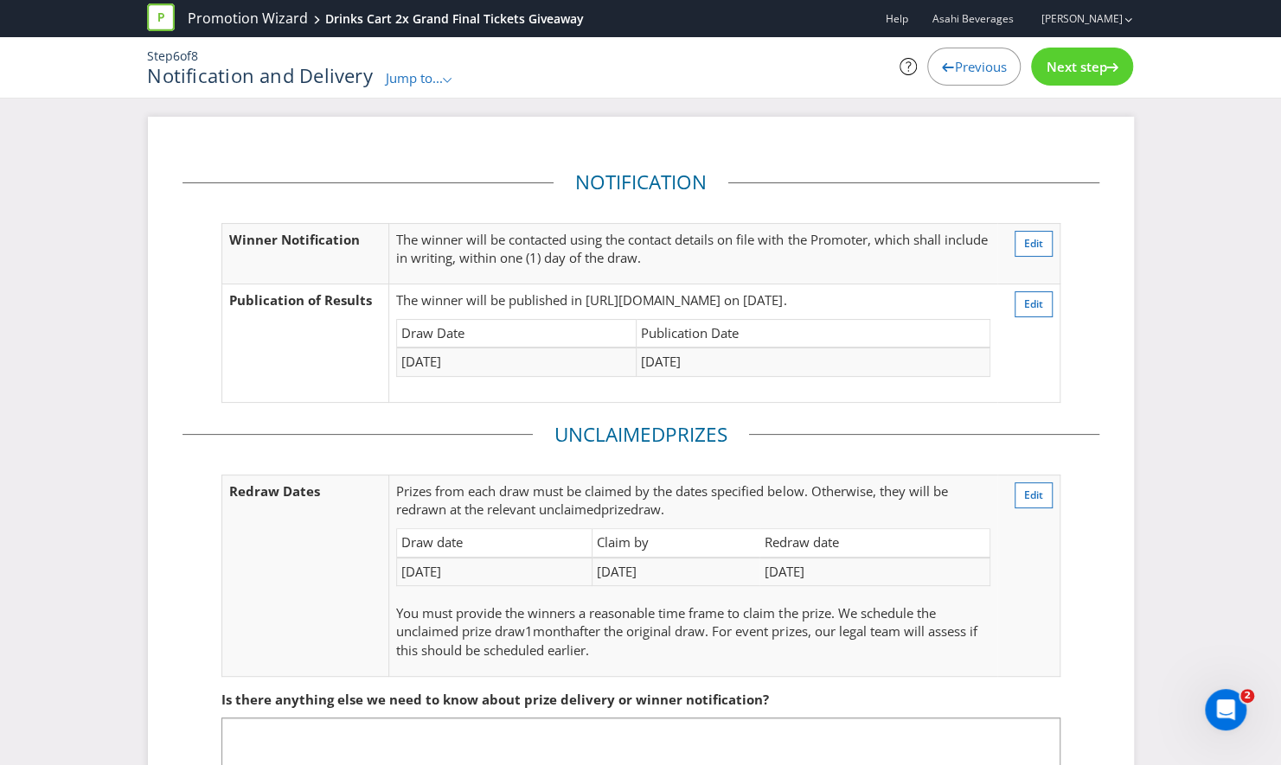
click at [1079, 67] on span "Next step" at bounding box center [1076, 66] width 61 height 17
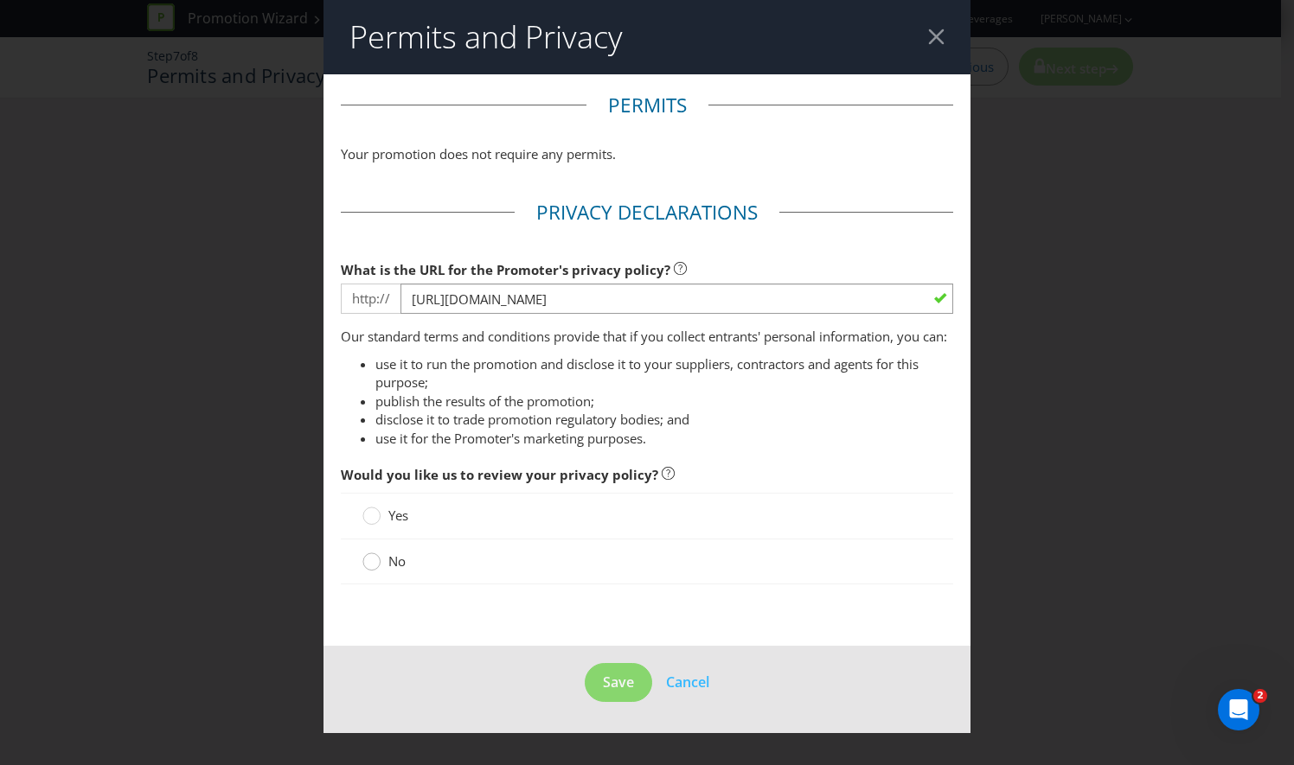
click at [377, 570] on circle at bounding box center [371, 561] width 17 height 17
click at [0, 0] on input "No" at bounding box center [0, 0] width 0 height 0
click at [612, 692] on span "Save" at bounding box center [618, 682] width 31 height 19
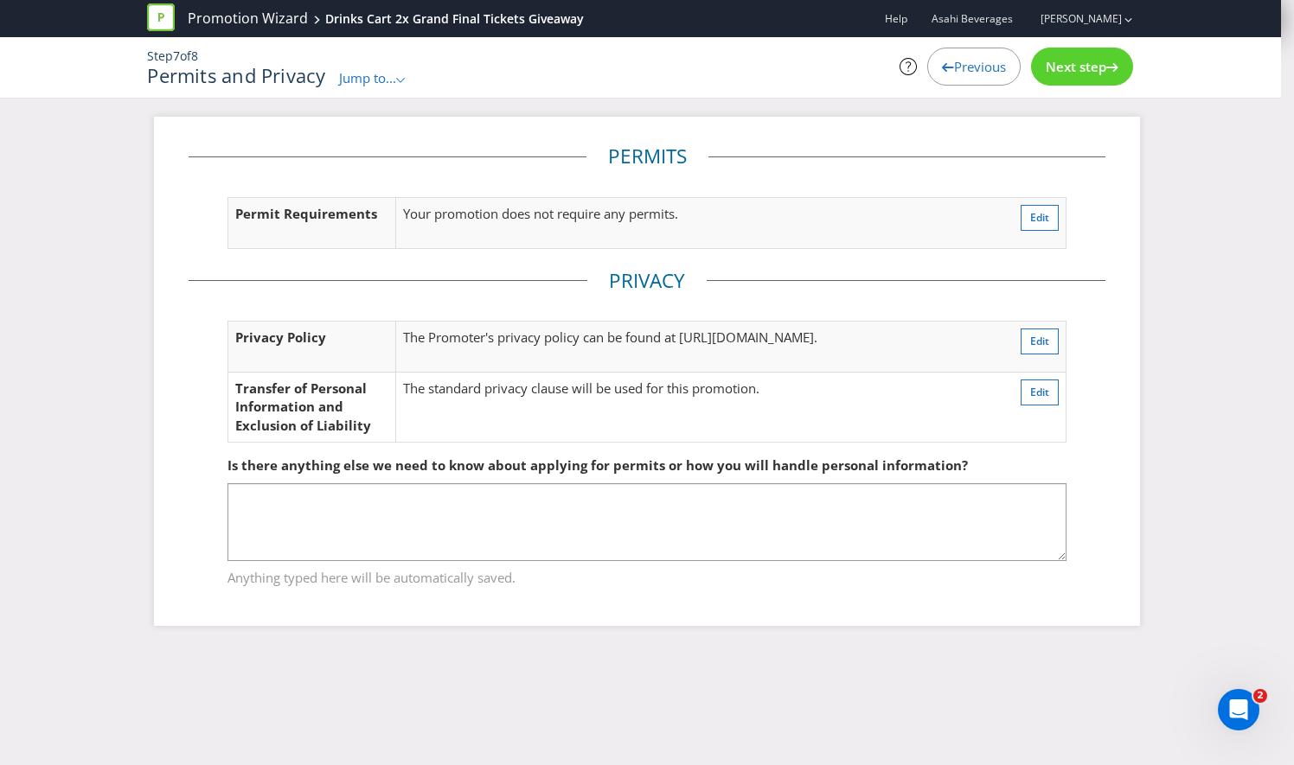
click at [1090, 56] on div "Next step" at bounding box center [1082, 67] width 102 height 38
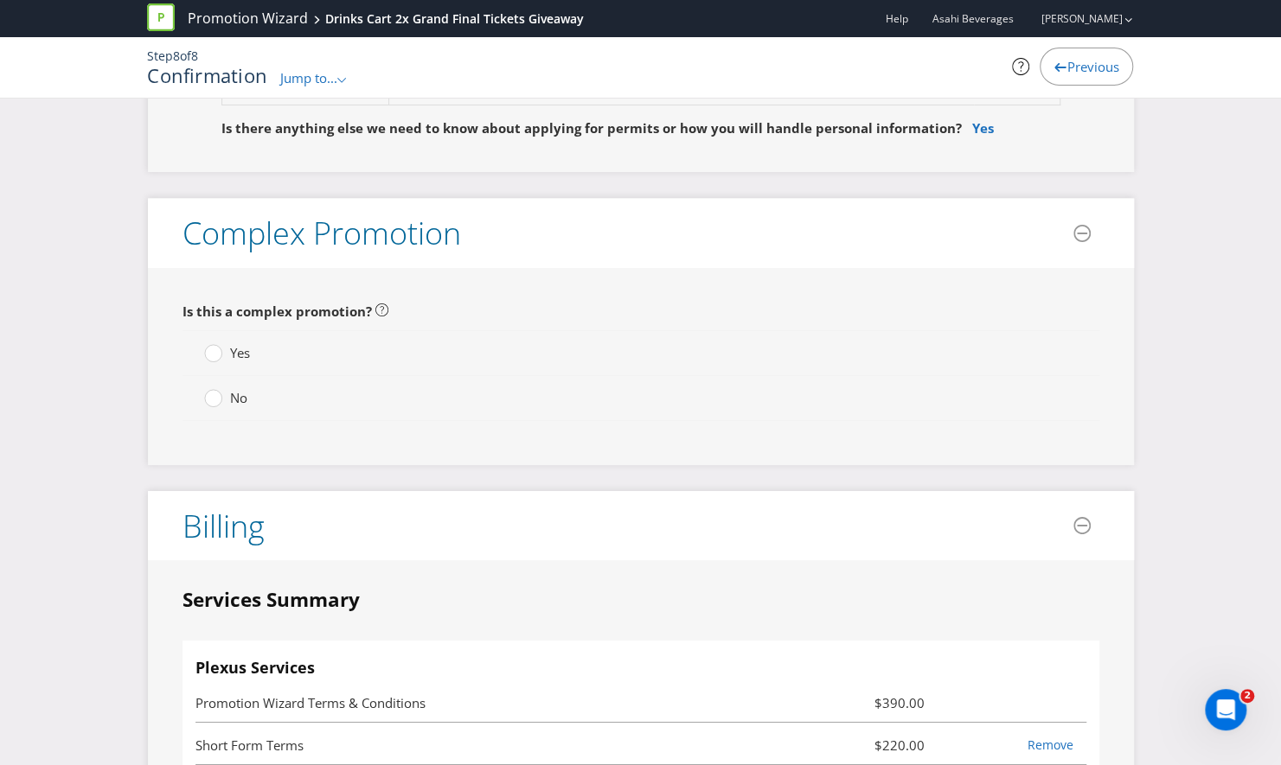
scroll to position [3600, 0]
click at [222, 390] on label "No" at bounding box center [227, 399] width 47 height 18
click at [0, 0] on input "No" at bounding box center [0, 0] width 0 height 0
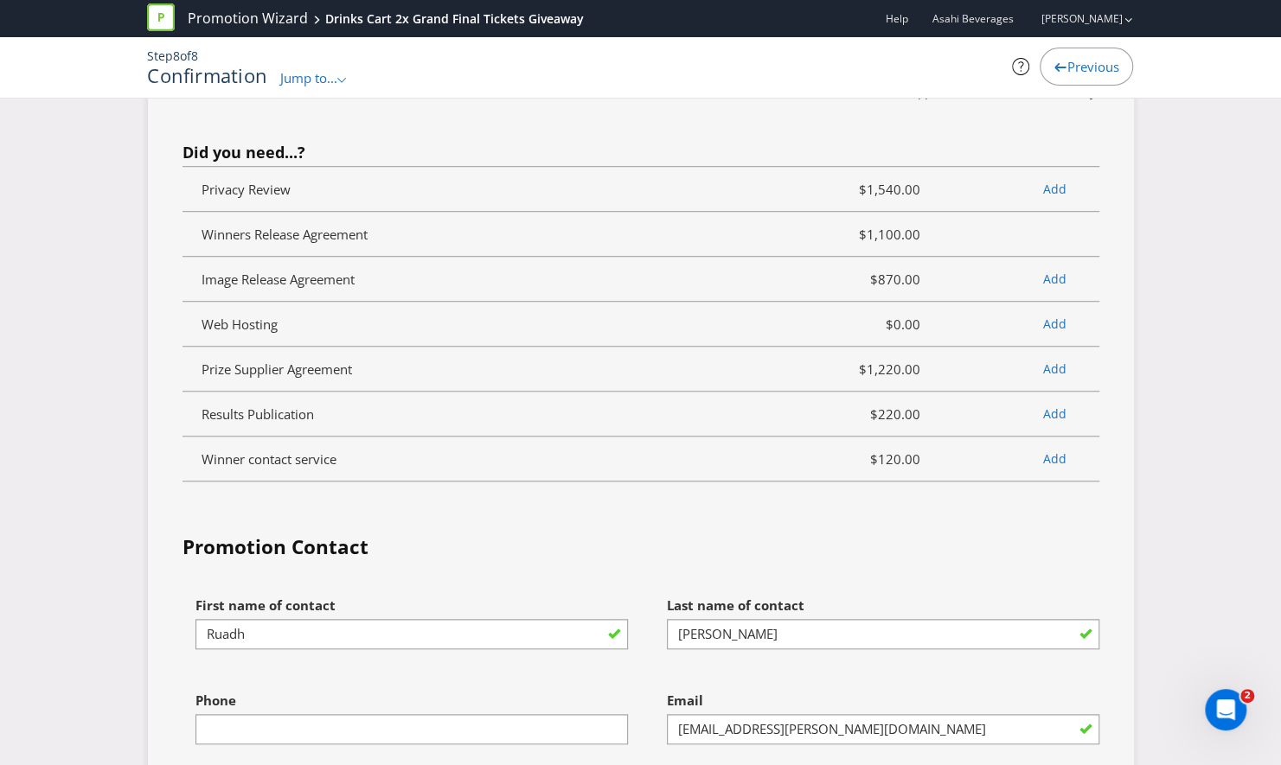
scroll to position [4465, 0]
click at [448, 683] on div "Phone" at bounding box center [411, 714] width 432 height 62
click at [431, 714] on input "text" at bounding box center [411, 729] width 432 height 30
type input "0435721762"
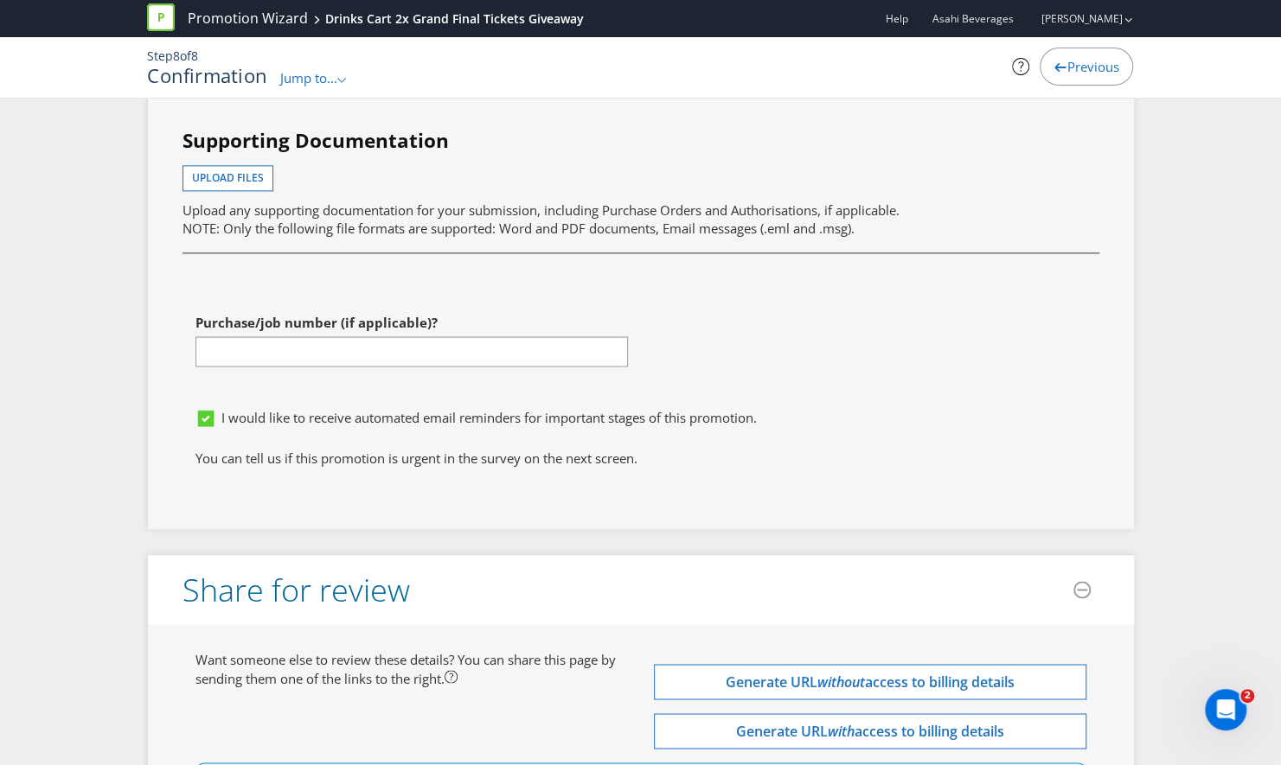
scroll to position [5310, 0]
